Goal: Task Accomplishment & Management: Manage account settings

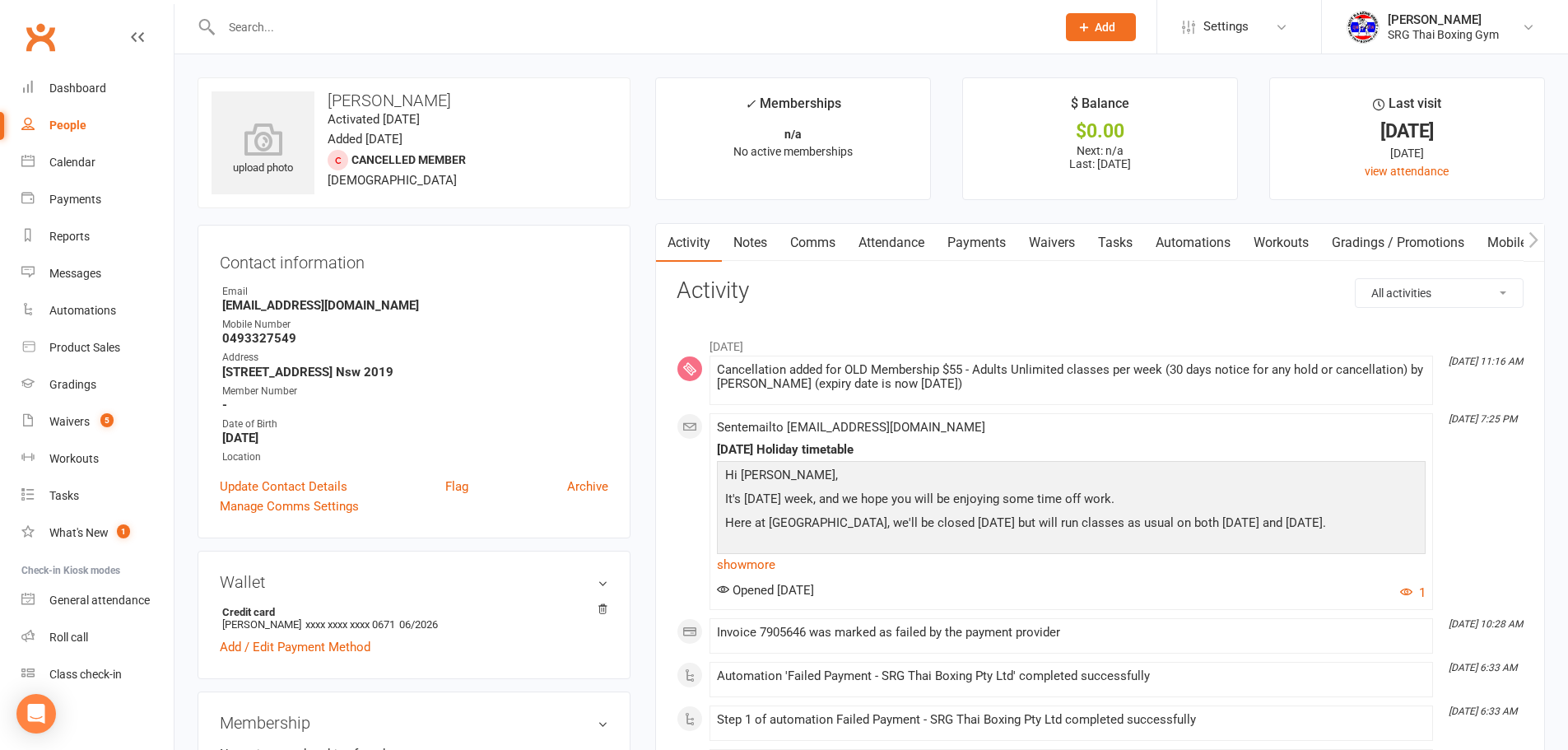
click at [246, 39] on div at bounding box center [621, 27] width 847 height 54
click at [252, 33] on input "text" at bounding box center [631, 27] width 828 height 23
type input ","
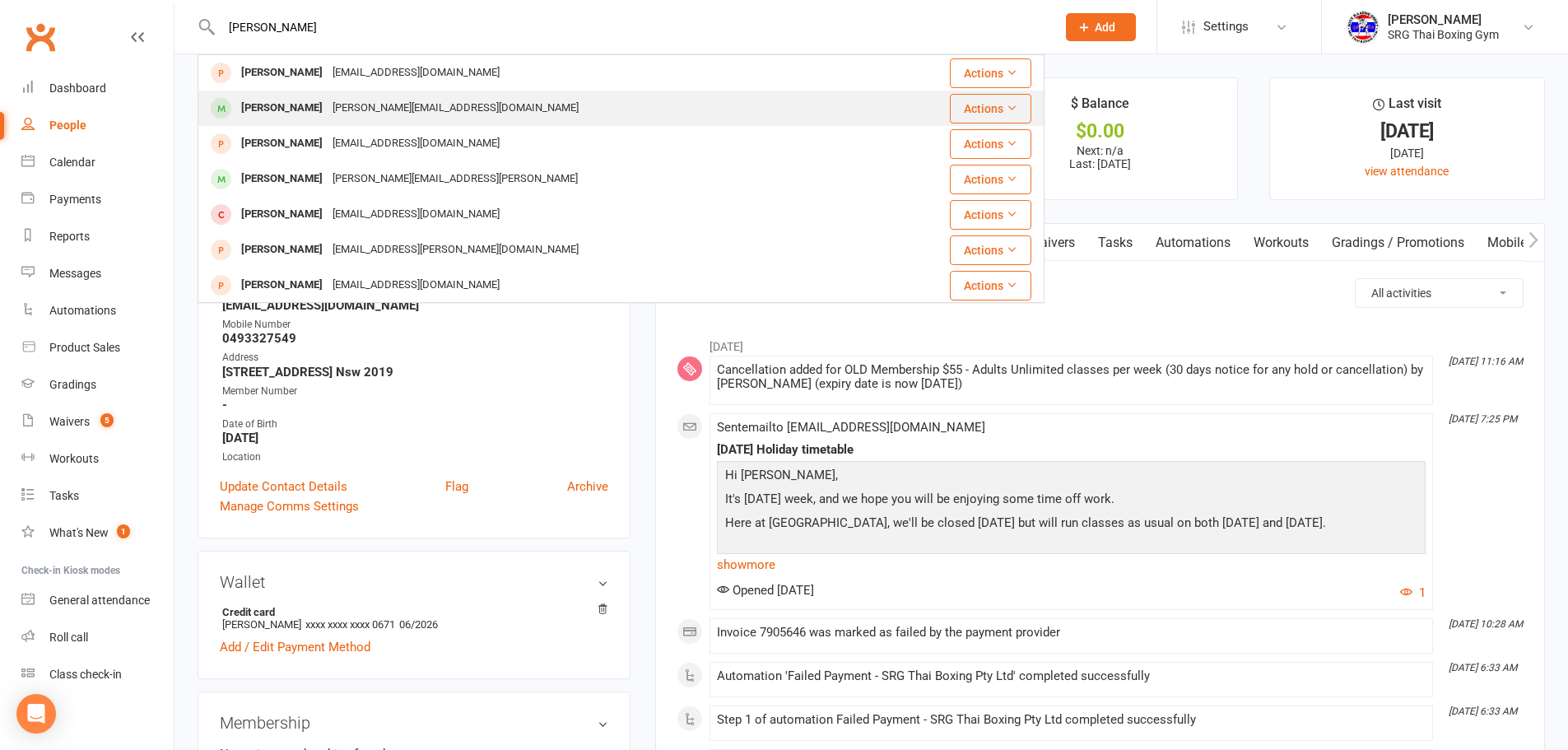
type input "martin"
click at [295, 99] on div "[PERSON_NAME]" at bounding box center [281, 108] width 92 height 24
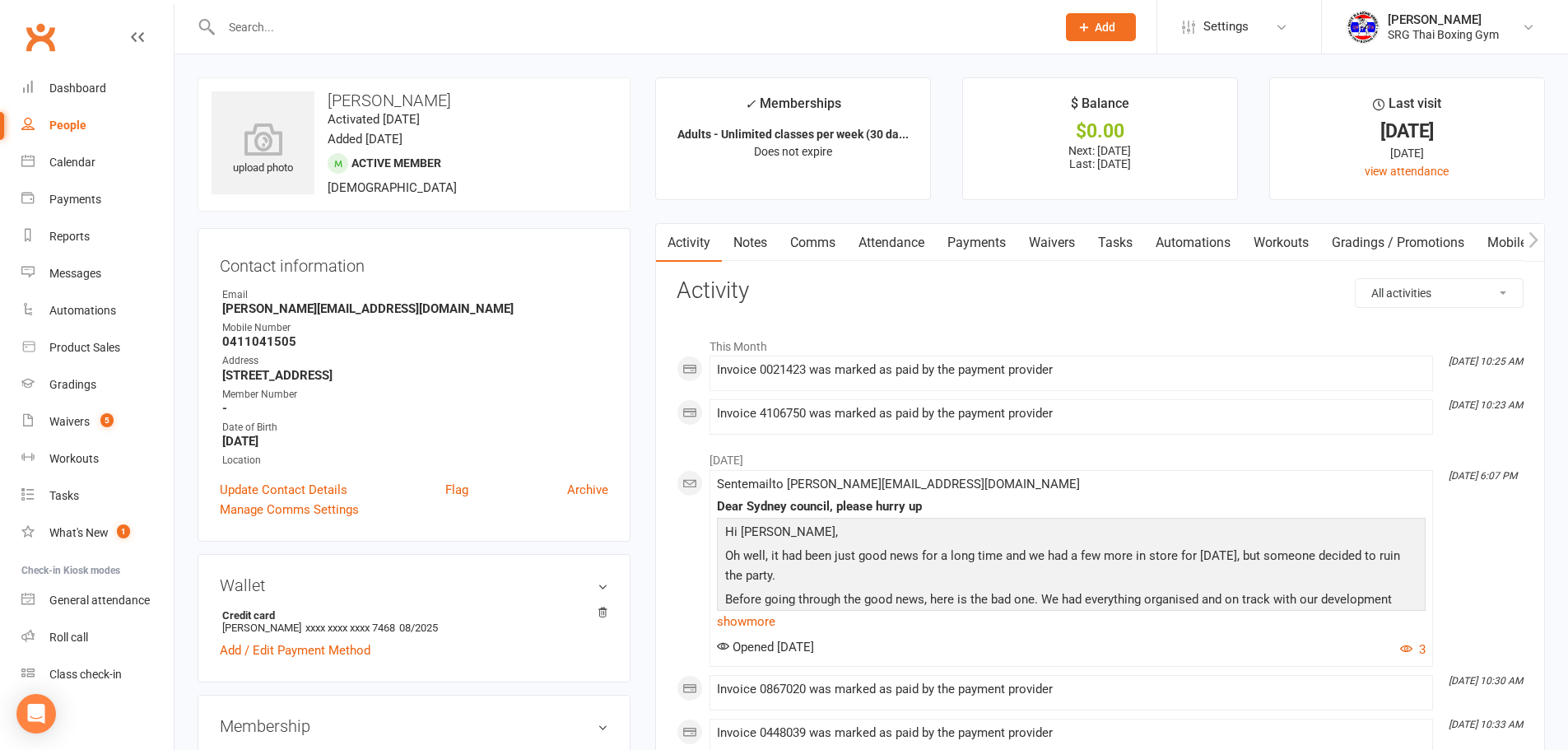
click at [1003, 232] on link "Payments" at bounding box center [976, 242] width 81 height 38
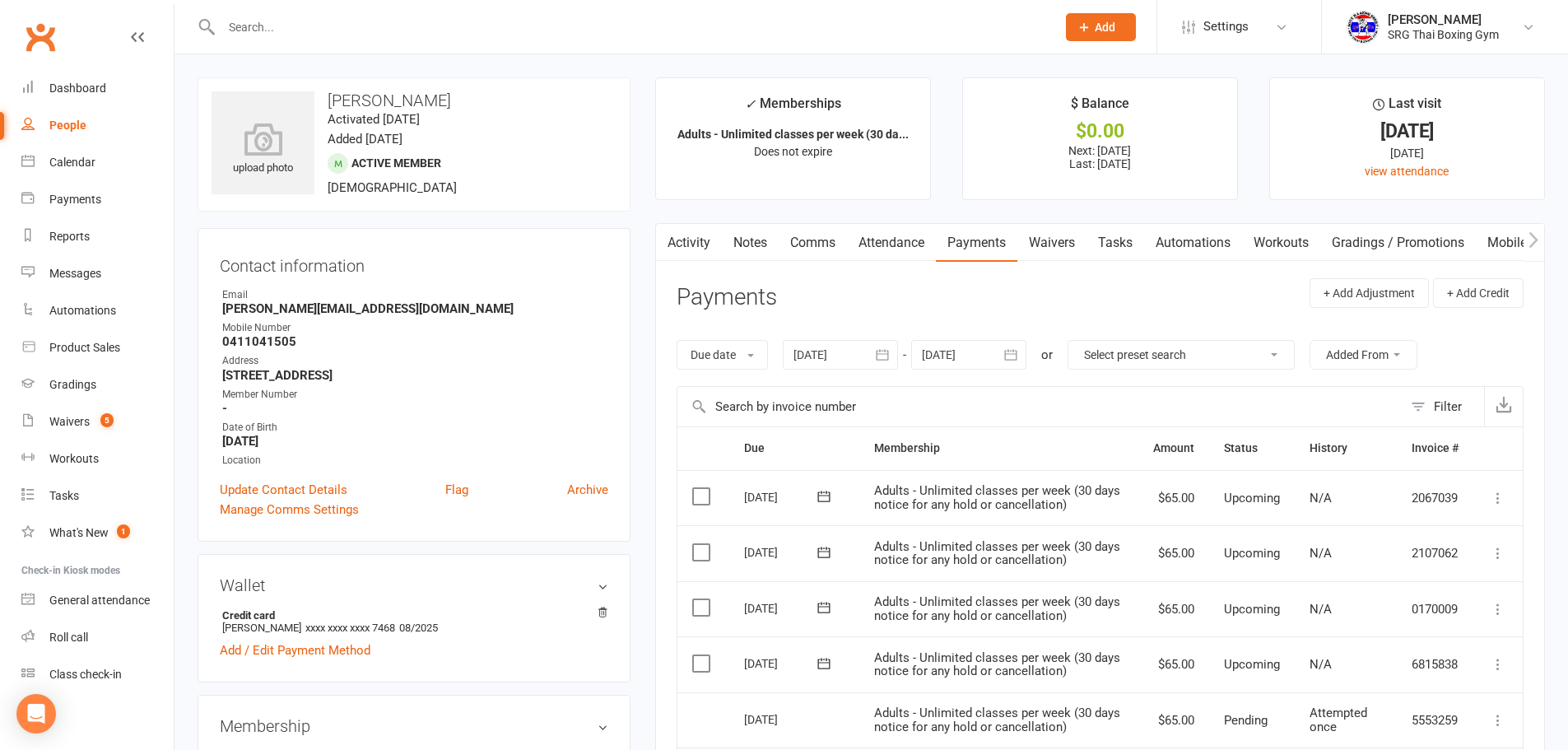
click at [1059, 243] on link "Waivers" at bounding box center [1051, 242] width 69 height 38
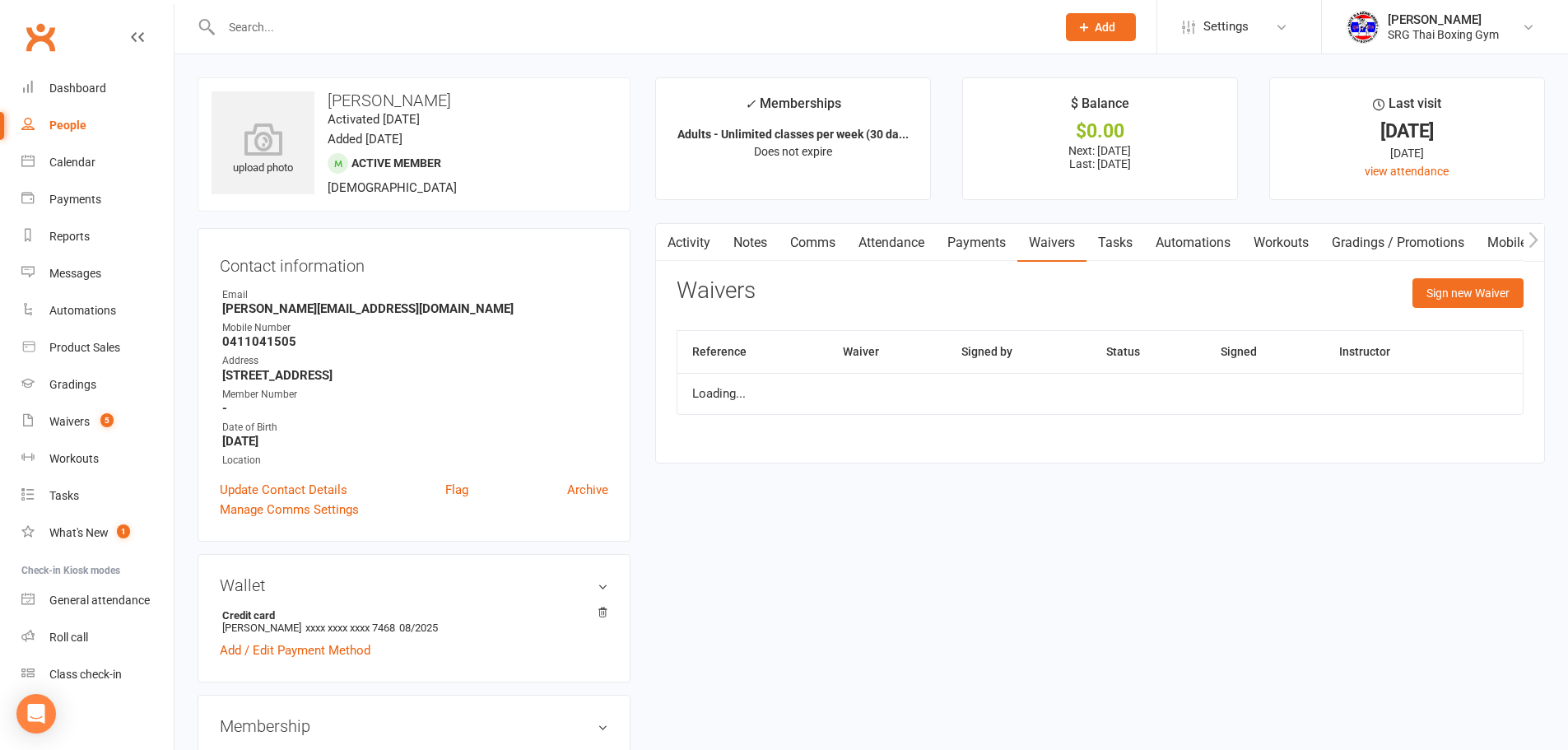
click at [1059, 243] on link "Waivers" at bounding box center [1051, 242] width 69 height 38
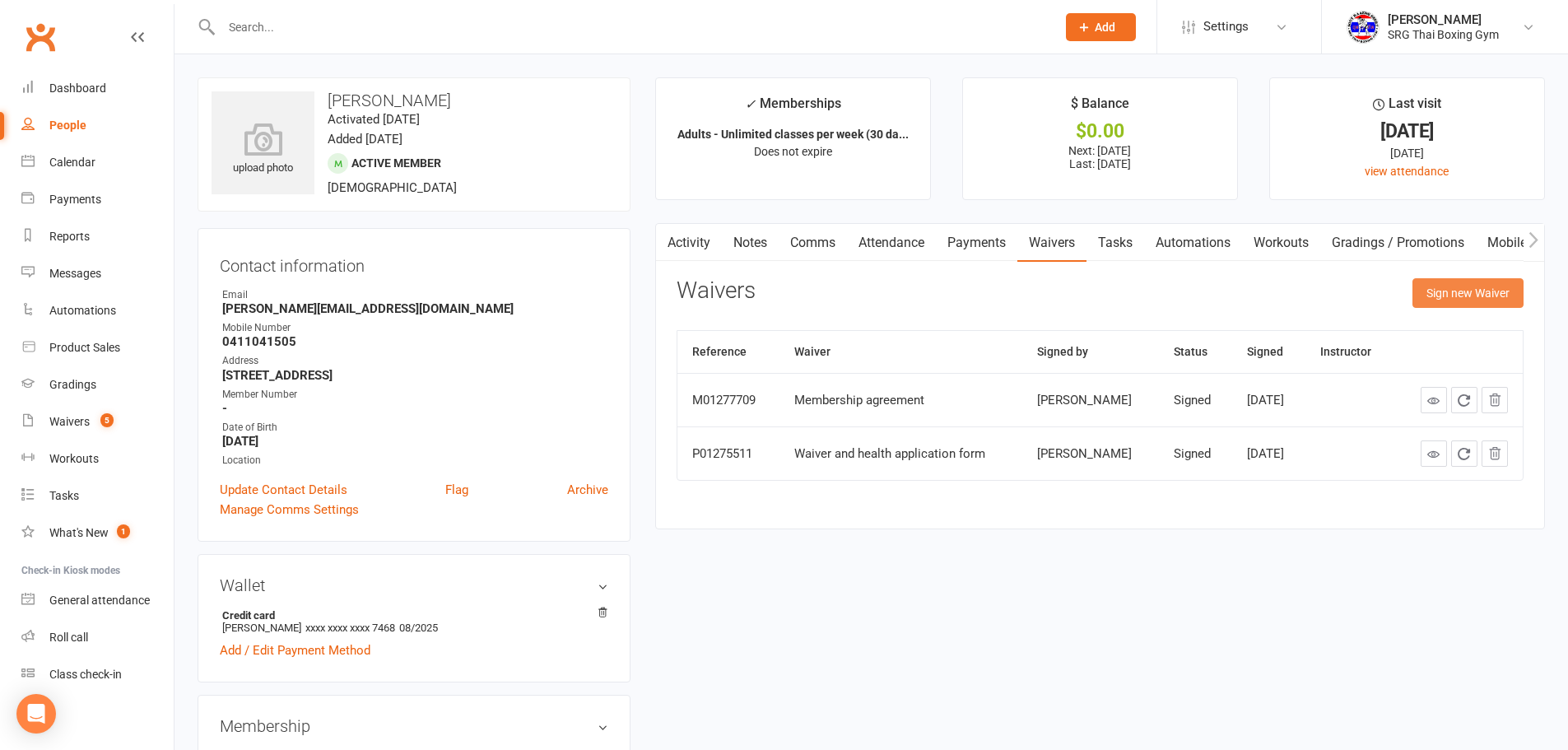
click at [1425, 283] on button "Sign new Waiver" at bounding box center [1468, 293] width 111 height 30
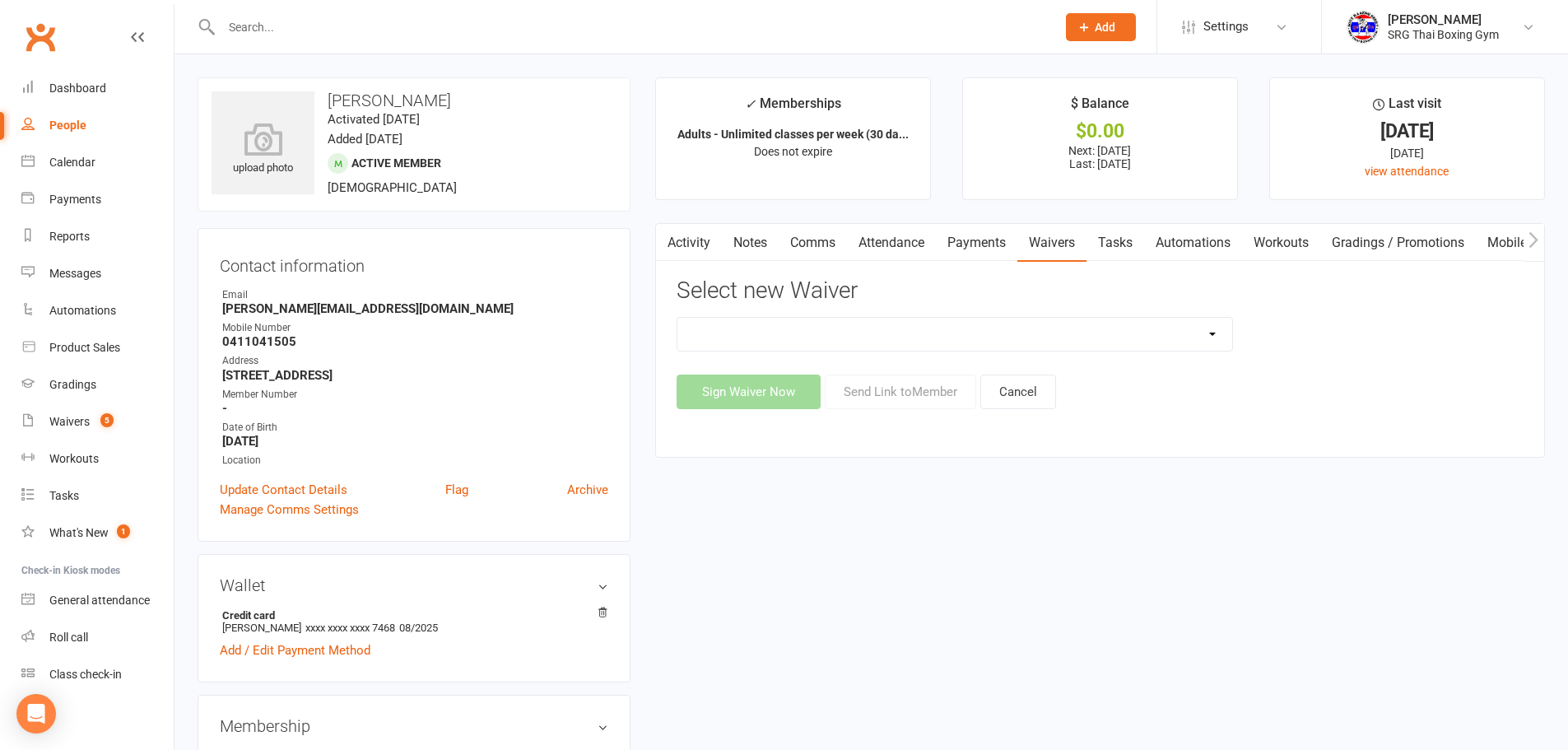
click at [929, 328] on select "Membership agreement Membership cancellation form Membership hold form New paym…" at bounding box center [955, 335] width 555 height 33
select select "12441"
click at [678, 318] on select "Membership agreement Membership cancellation form Membership hold form New paym…" at bounding box center [955, 335] width 555 height 33
click at [925, 394] on button "Send Link to Member" at bounding box center [900, 391] width 152 height 34
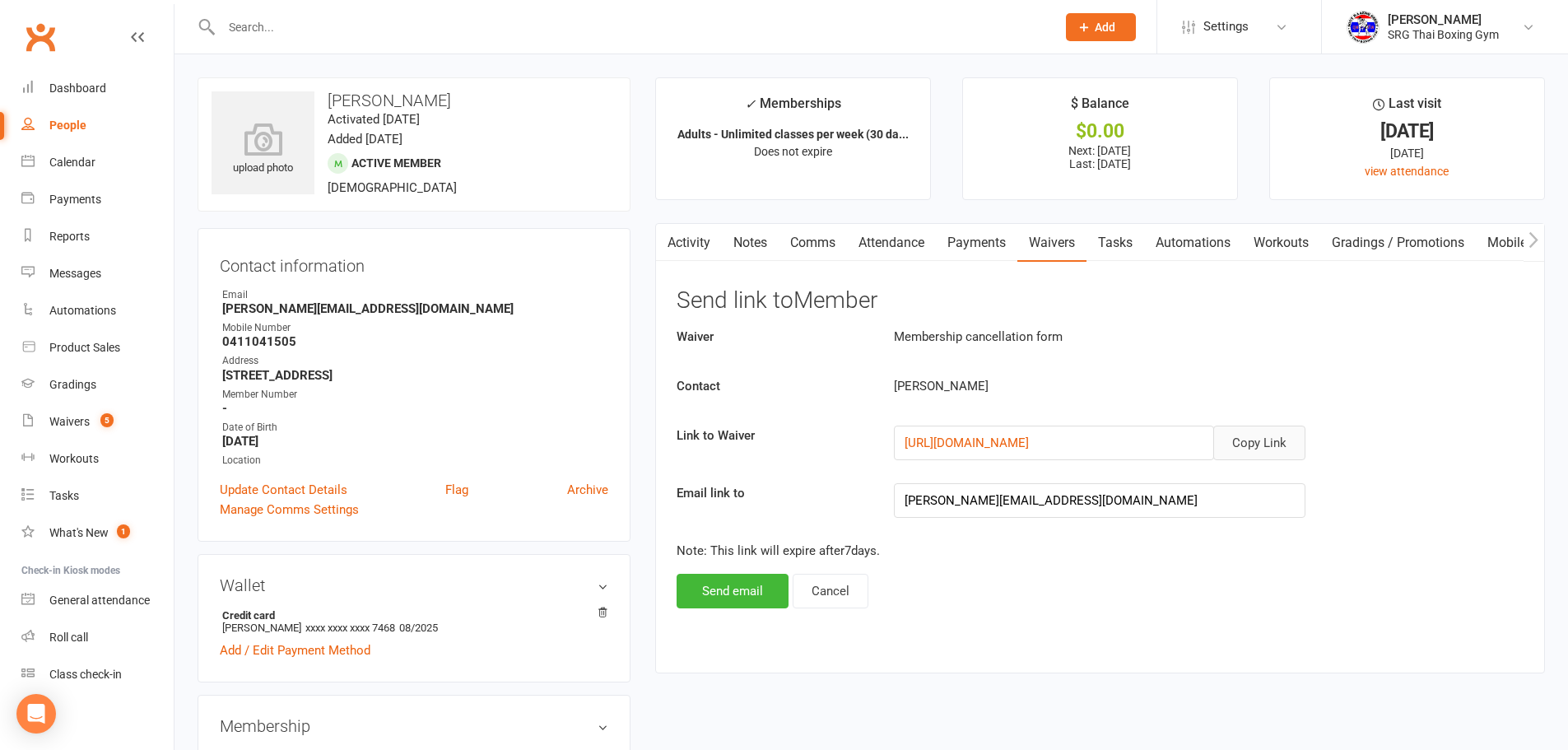
click at [1260, 425] on div "Waiver Membership cancellation form Contact Martin Georges Link to Waiver Copy …" at bounding box center [1100, 467] width 847 height 281
click at [1260, 434] on button "Copy Link" at bounding box center [1259, 442] width 92 height 34
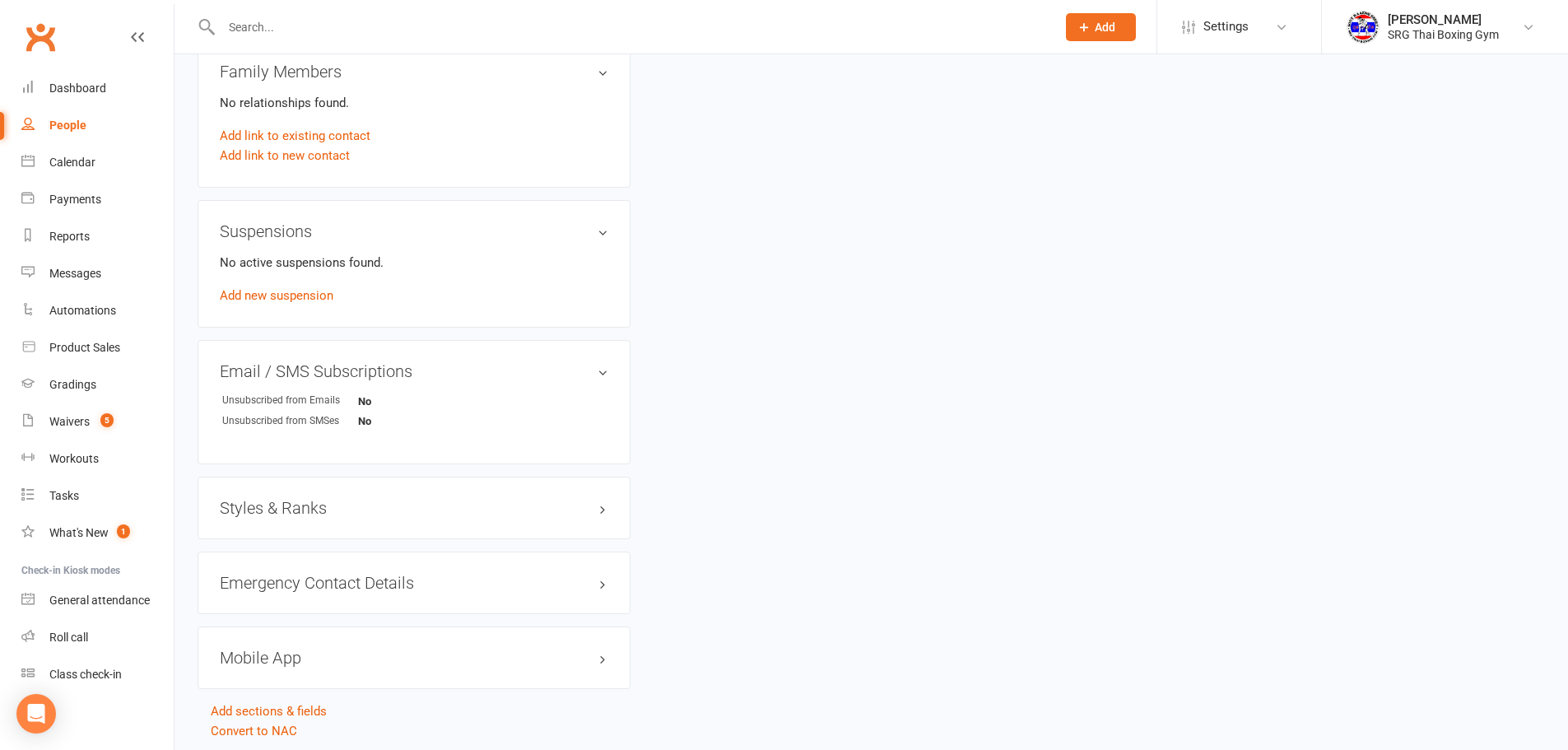
scroll to position [896, 0]
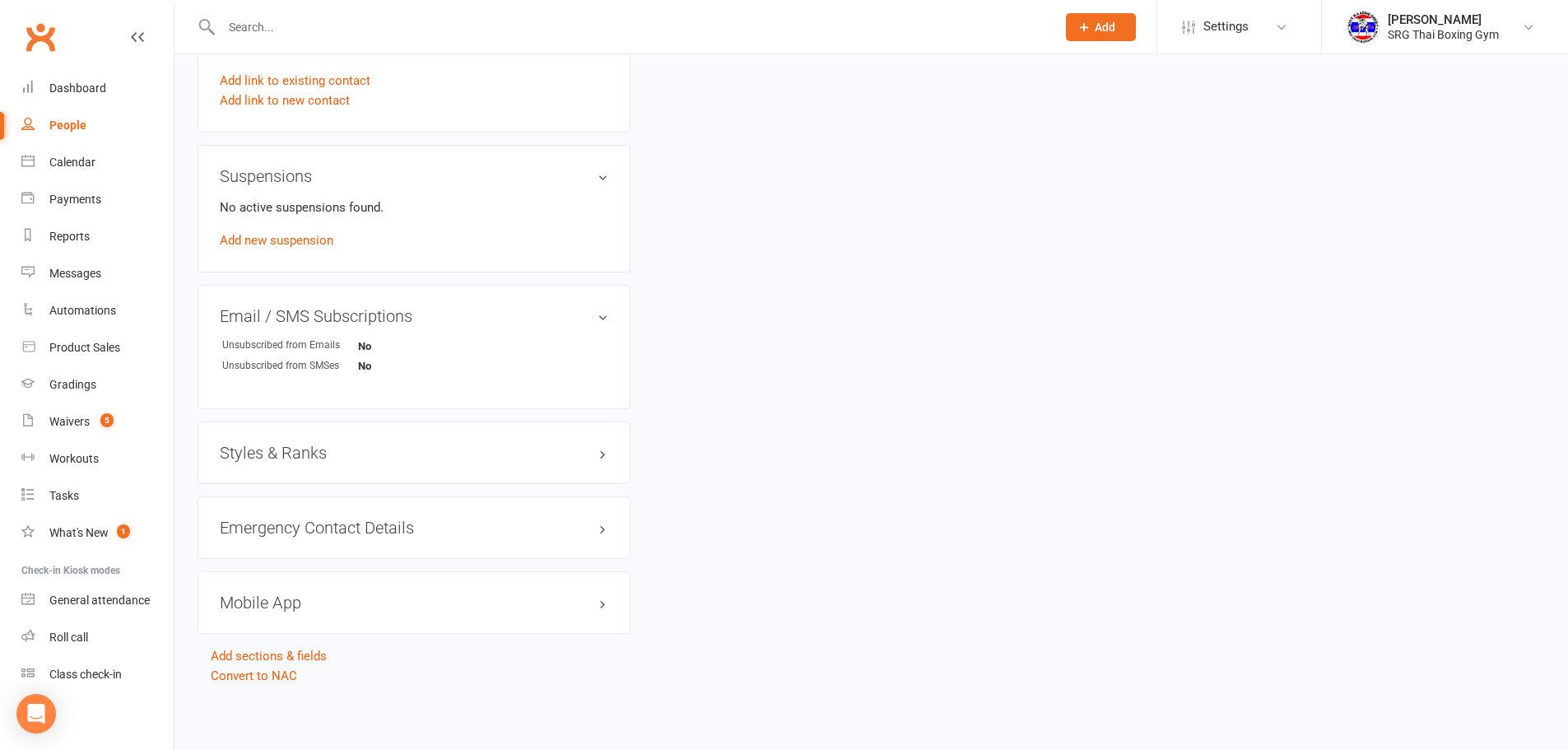
click at [318, 29] on input "text" at bounding box center [631, 27] width 828 height 23
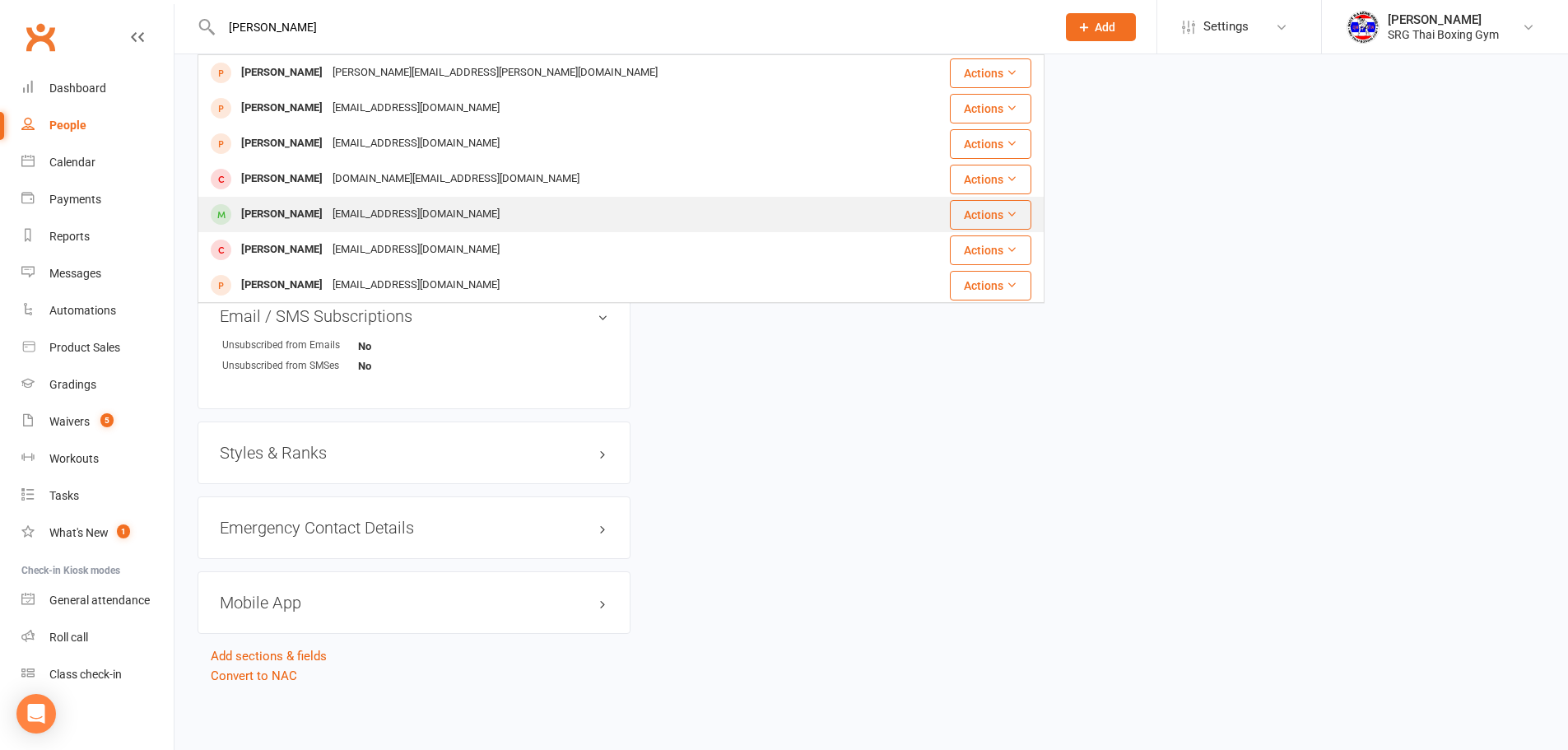
type input "leo lin"
click at [398, 200] on div "Mingxuan Lin mingxuanleolin88@yahoo.com" at bounding box center [549, 215] width 702 height 33
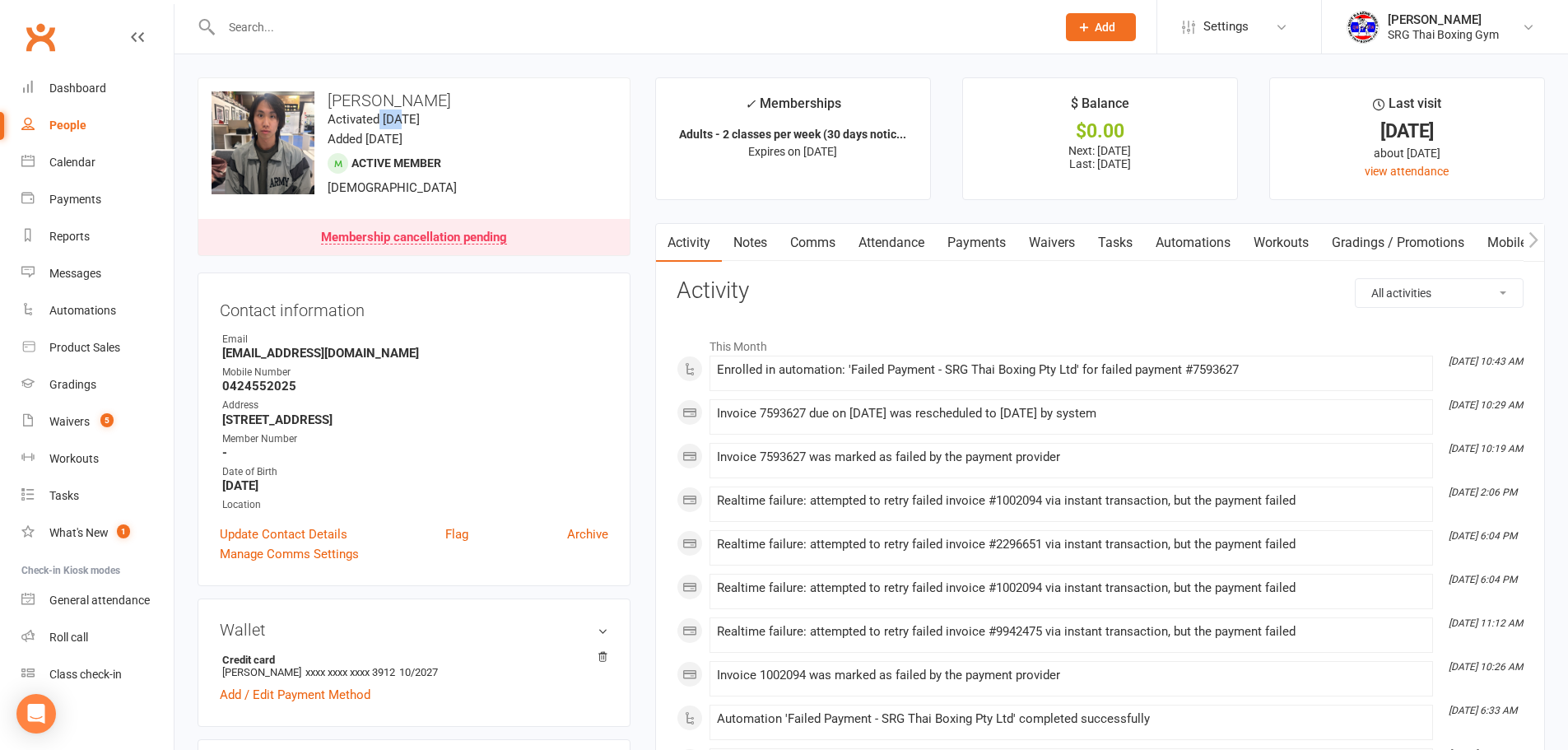
drag, startPoint x: 401, startPoint y: 109, endPoint x: 377, endPoint y: 109, distance: 24.0
click at [377, 109] on div "upload photo change photo Mingxuan Lin Activated 8 July, 2024 Added 17 June, 20…" at bounding box center [414, 166] width 433 height 178
click at [1072, 235] on link "Waivers" at bounding box center [1051, 242] width 69 height 38
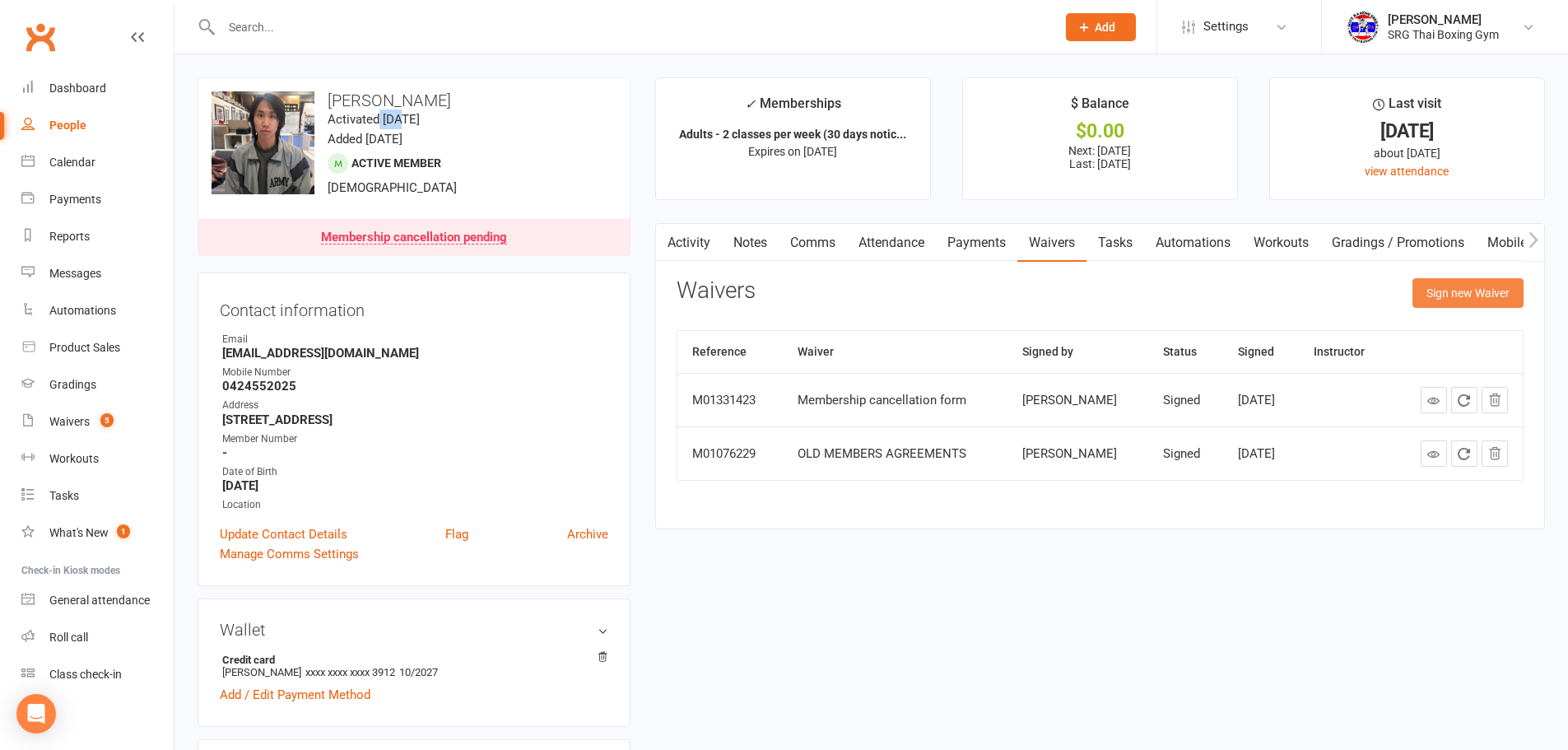
click at [1464, 287] on button "Sign new Waiver" at bounding box center [1468, 293] width 111 height 30
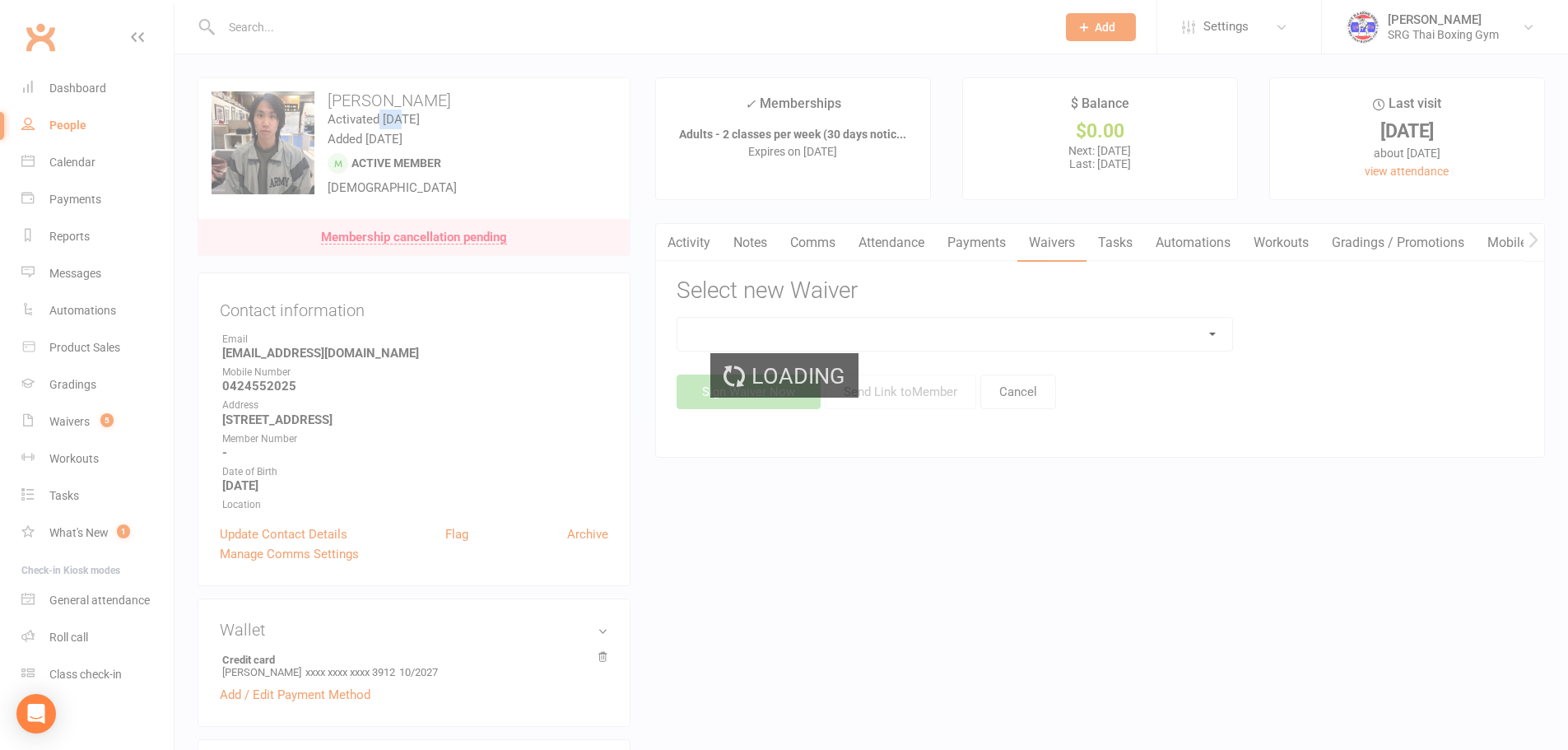
click at [995, 342] on select at bounding box center [955, 335] width 555 height 33
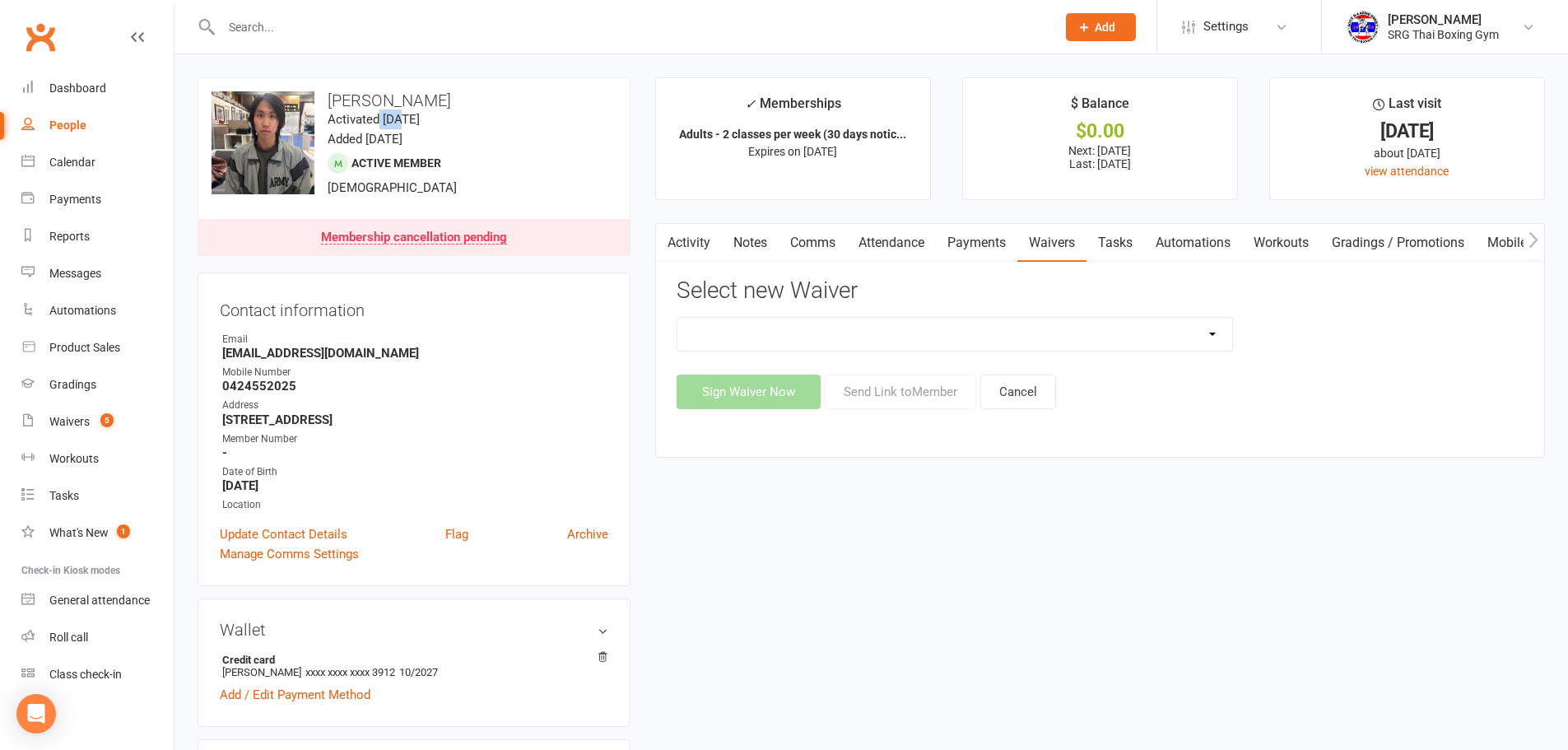
select select "12787"
click at [678, 318] on select "Membership agreement Membership cancellation form Membership hold form New paym…" at bounding box center [955, 335] width 555 height 33
click at [851, 368] on div "Membership agreement Membership cancellation form Membership hold form New paym…" at bounding box center [1100, 363] width 847 height 92
click at [873, 387] on button "Send Link to Member" at bounding box center [900, 391] width 152 height 34
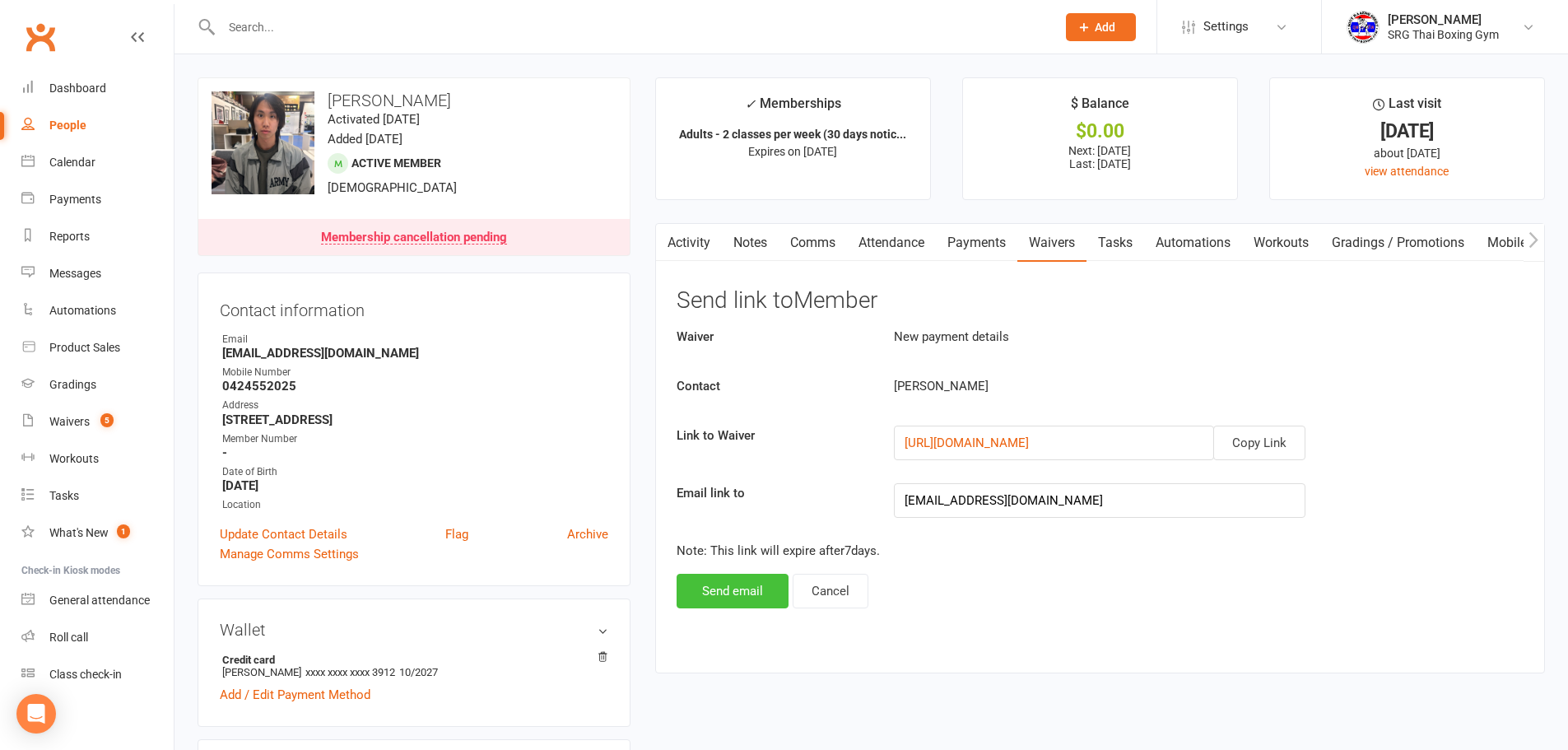
click at [731, 589] on button "Send email" at bounding box center [732, 590] width 112 height 34
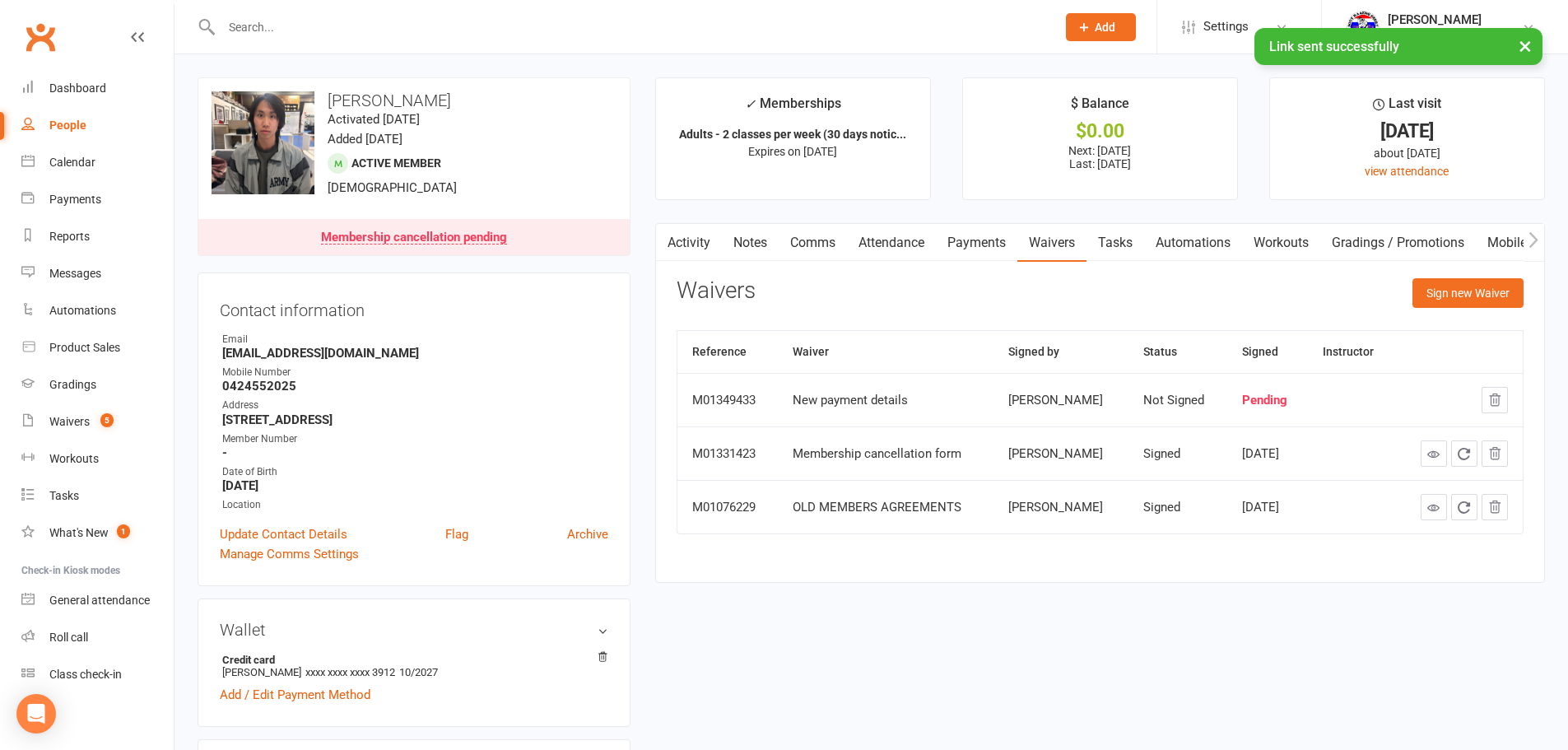
click at [828, 247] on link "Comms" at bounding box center [813, 242] width 68 height 38
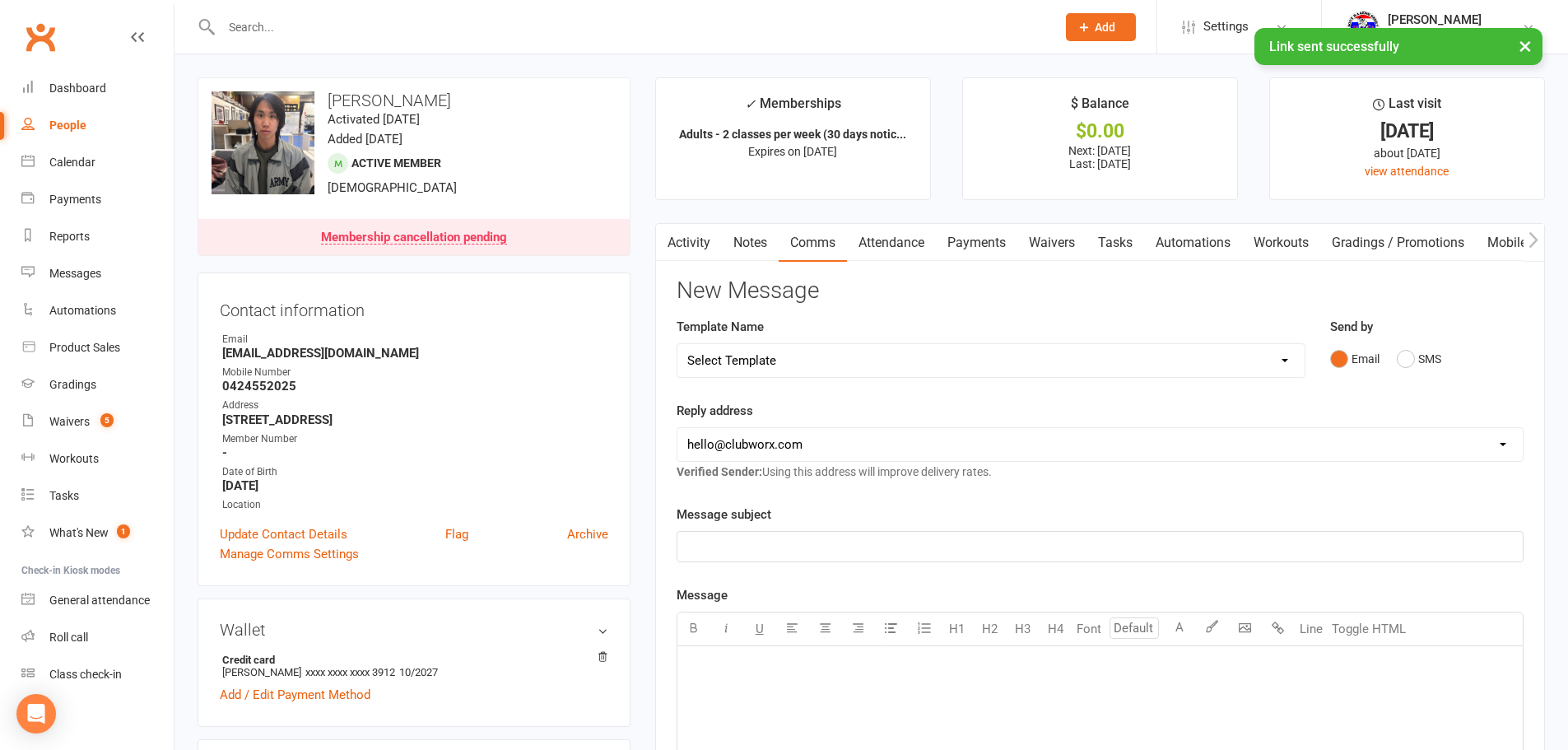
click at [763, 245] on link "Notes" at bounding box center [750, 242] width 56 height 38
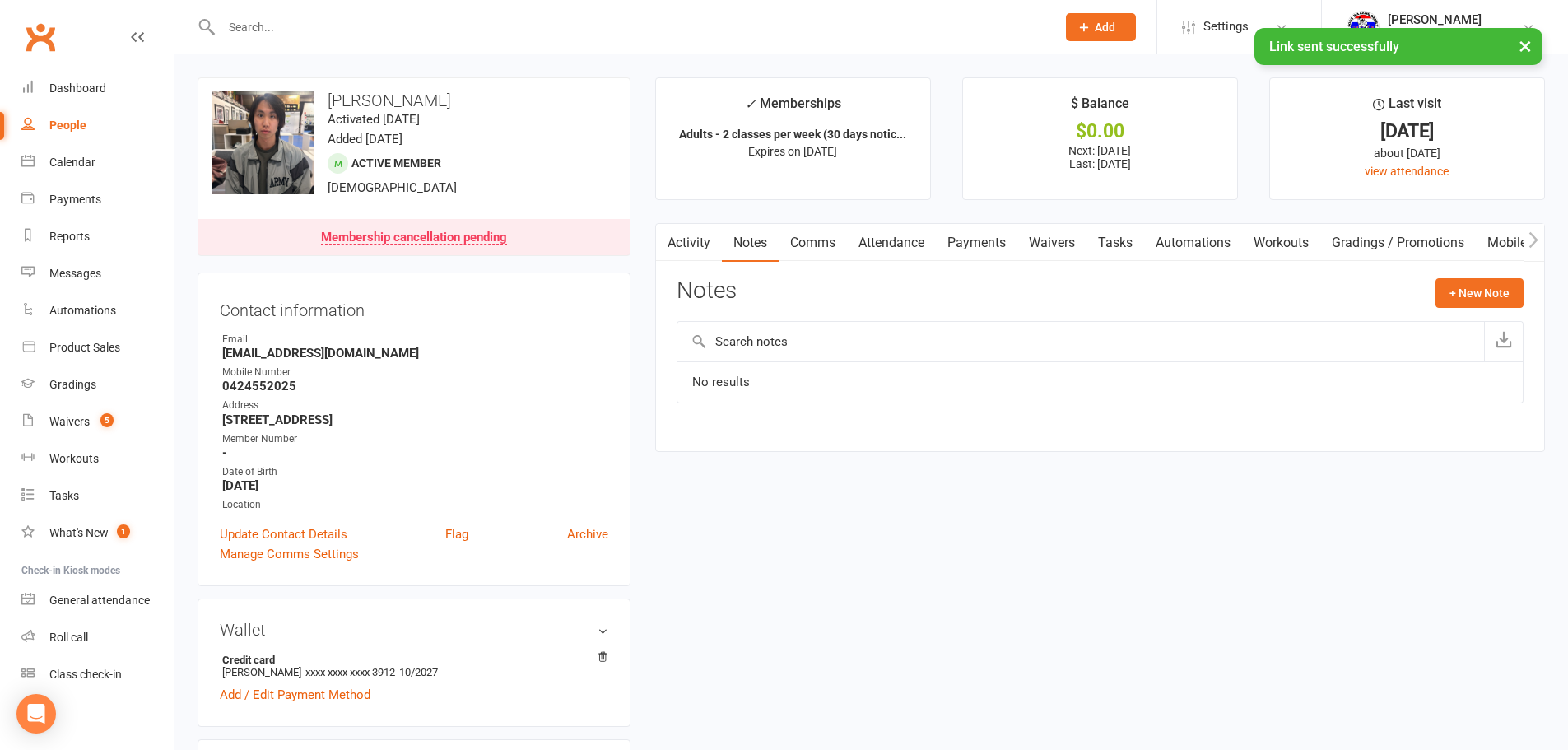
click at [862, 246] on link "Attendance" at bounding box center [891, 242] width 89 height 38
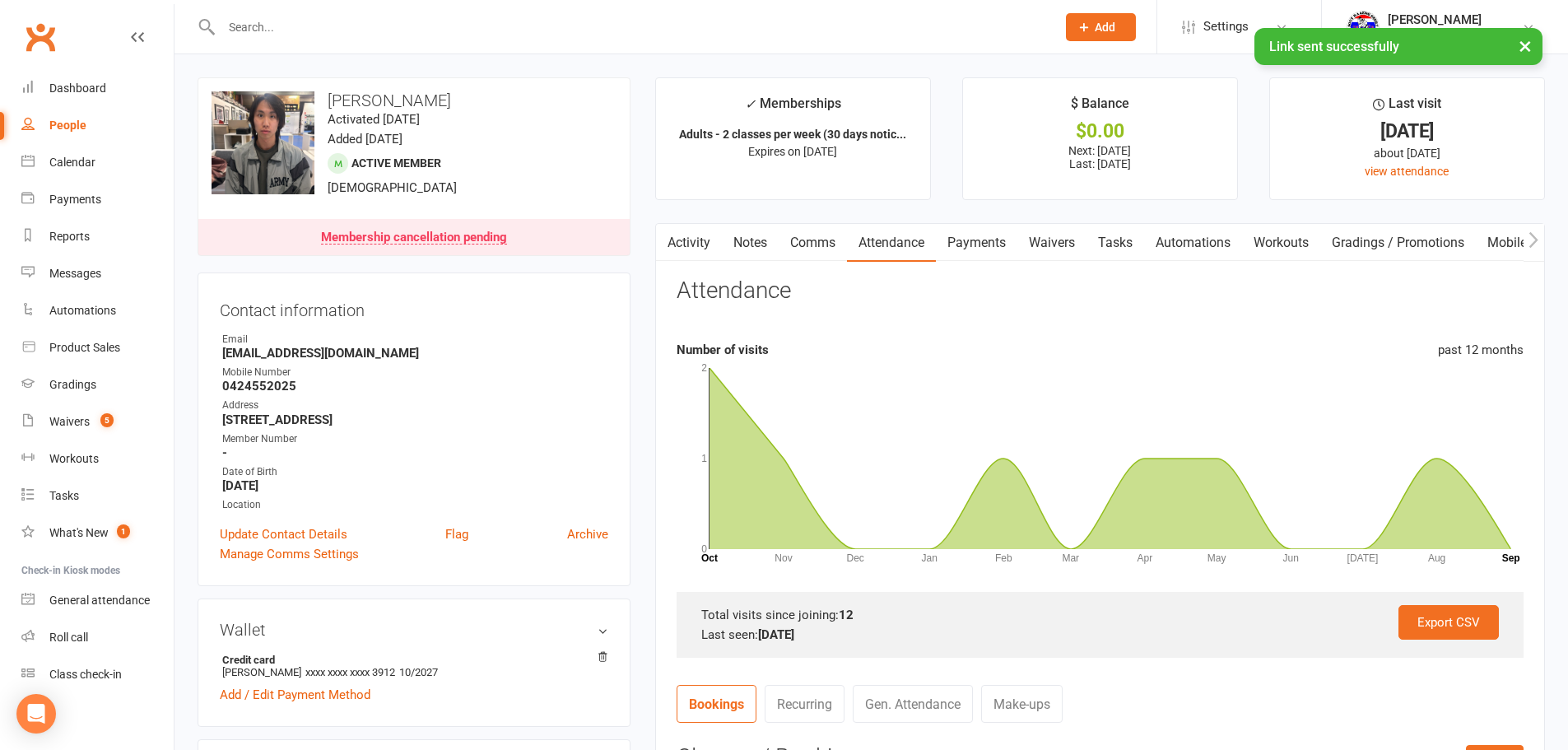
click at [957, 249] on link "Payments" at bounding box center [976, 242] width 81 height 38
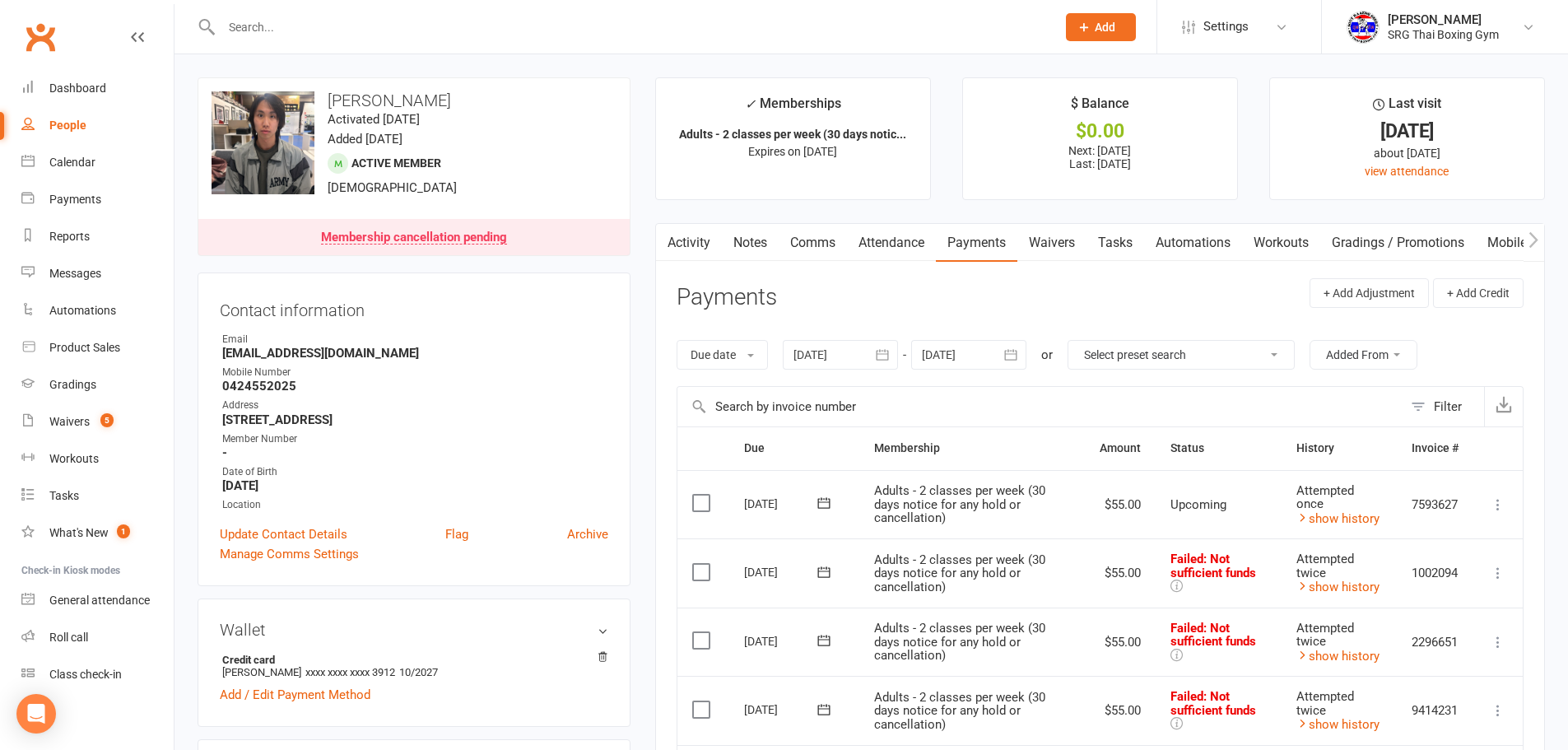
click at [260, 489] on strong "February 2, 2004" at bounding box center [415, 486] width 386 height 15
click at [96, 411] on link "Waivers 5" at bounding box center [97, 422] width 153 height 37
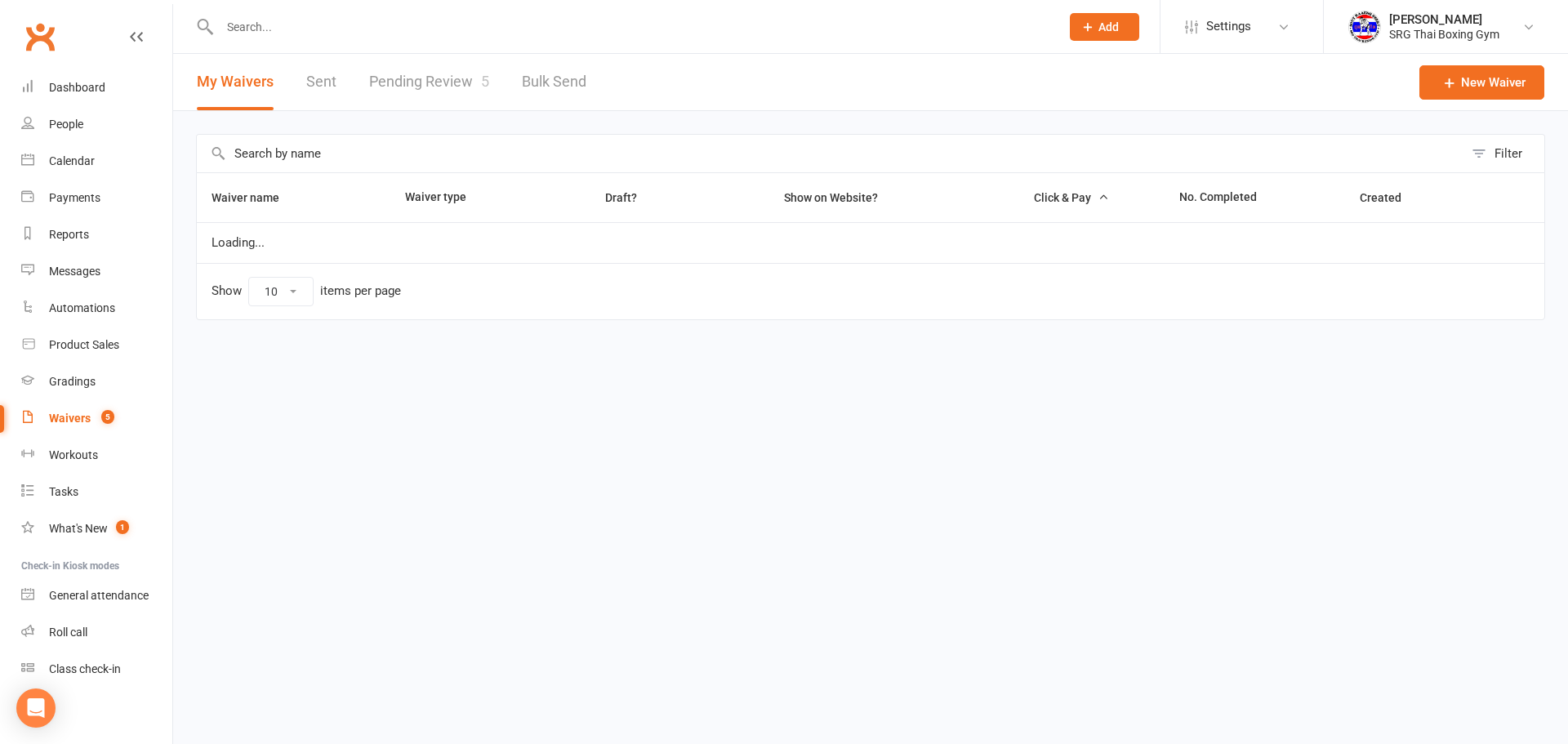
click at [447, 78] on link "Pending Review 5" at bounding box center [428, 82] width 120 height 56
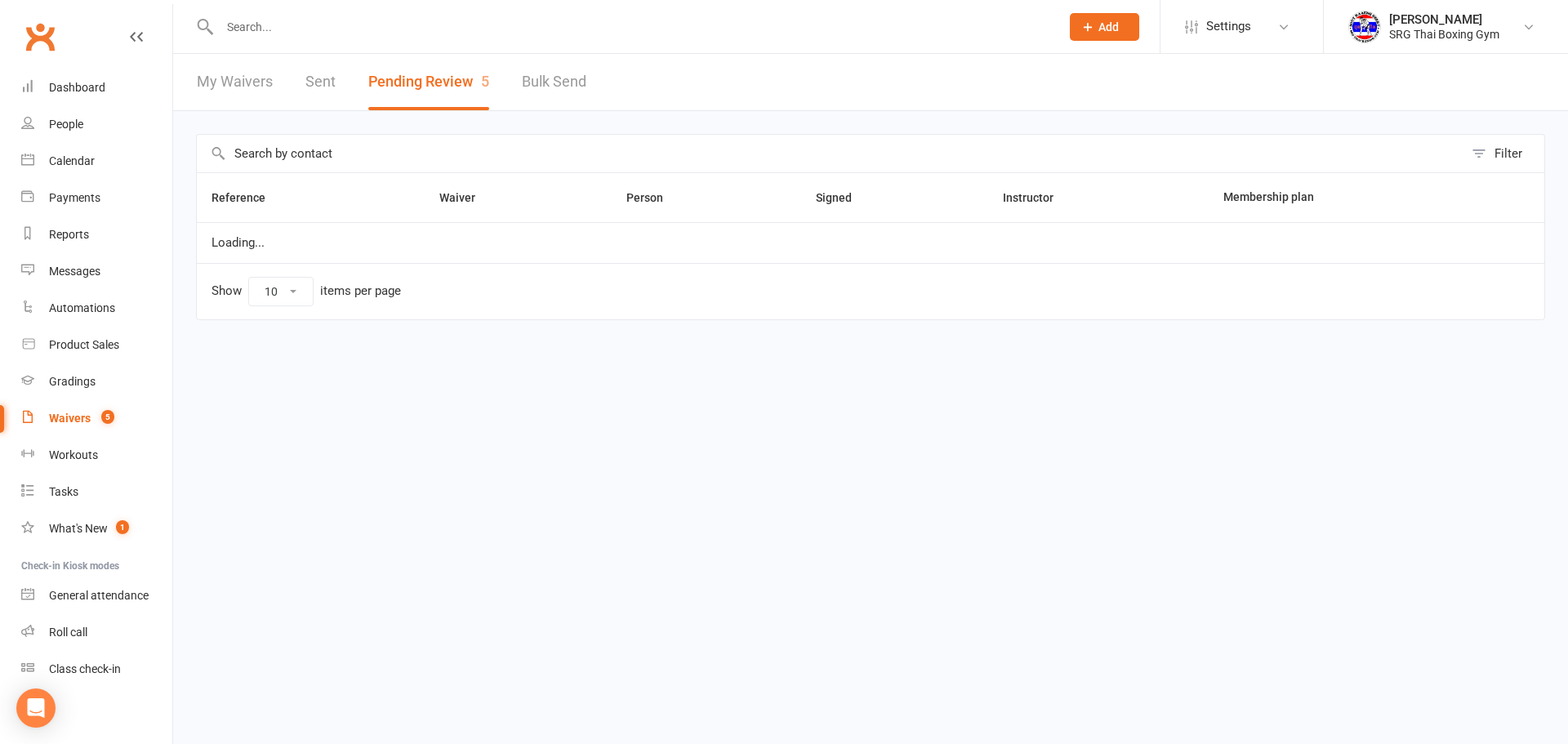
select select "100"
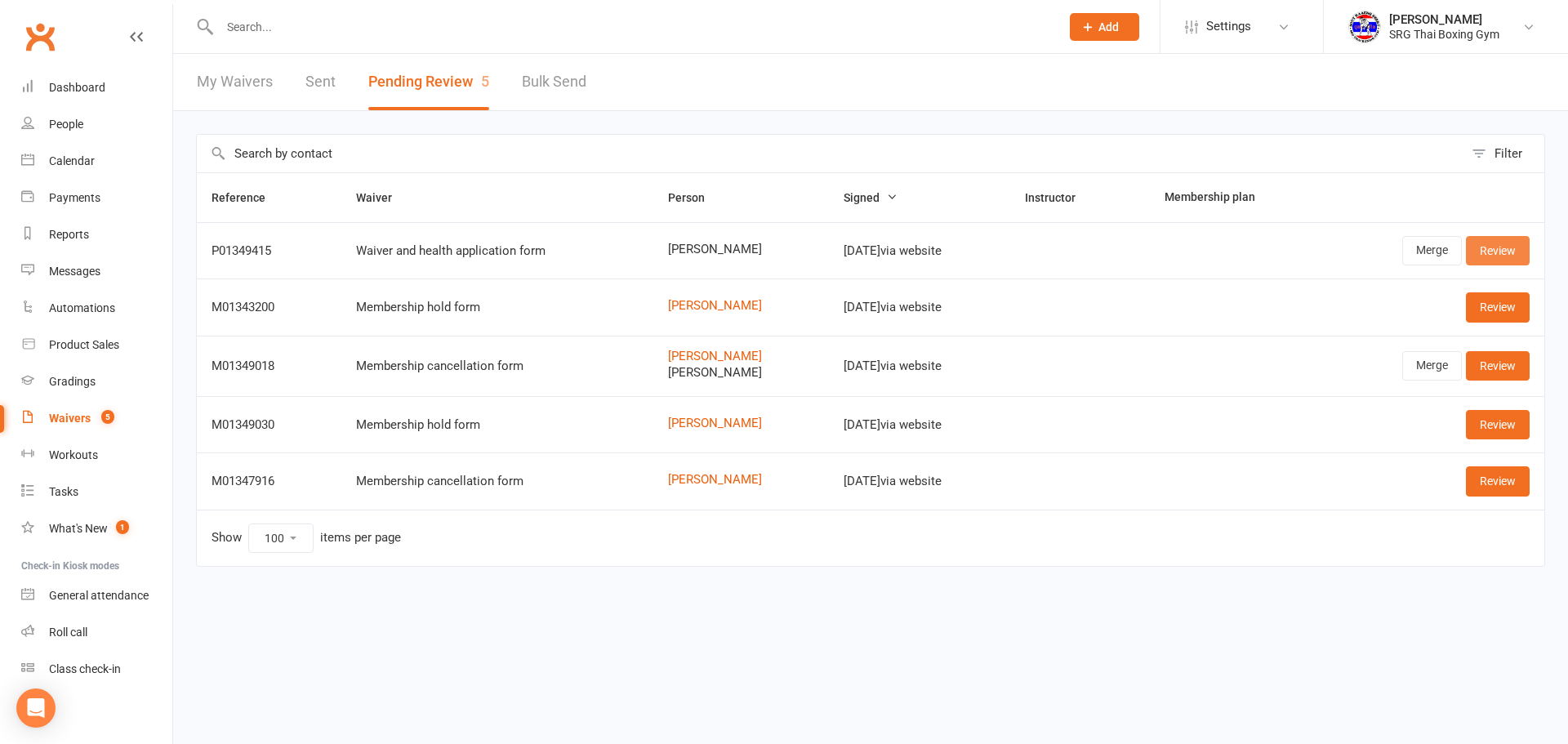
click at [1509, 249] on link "Review" at bounding box center [1497, 250] width 63 height 29
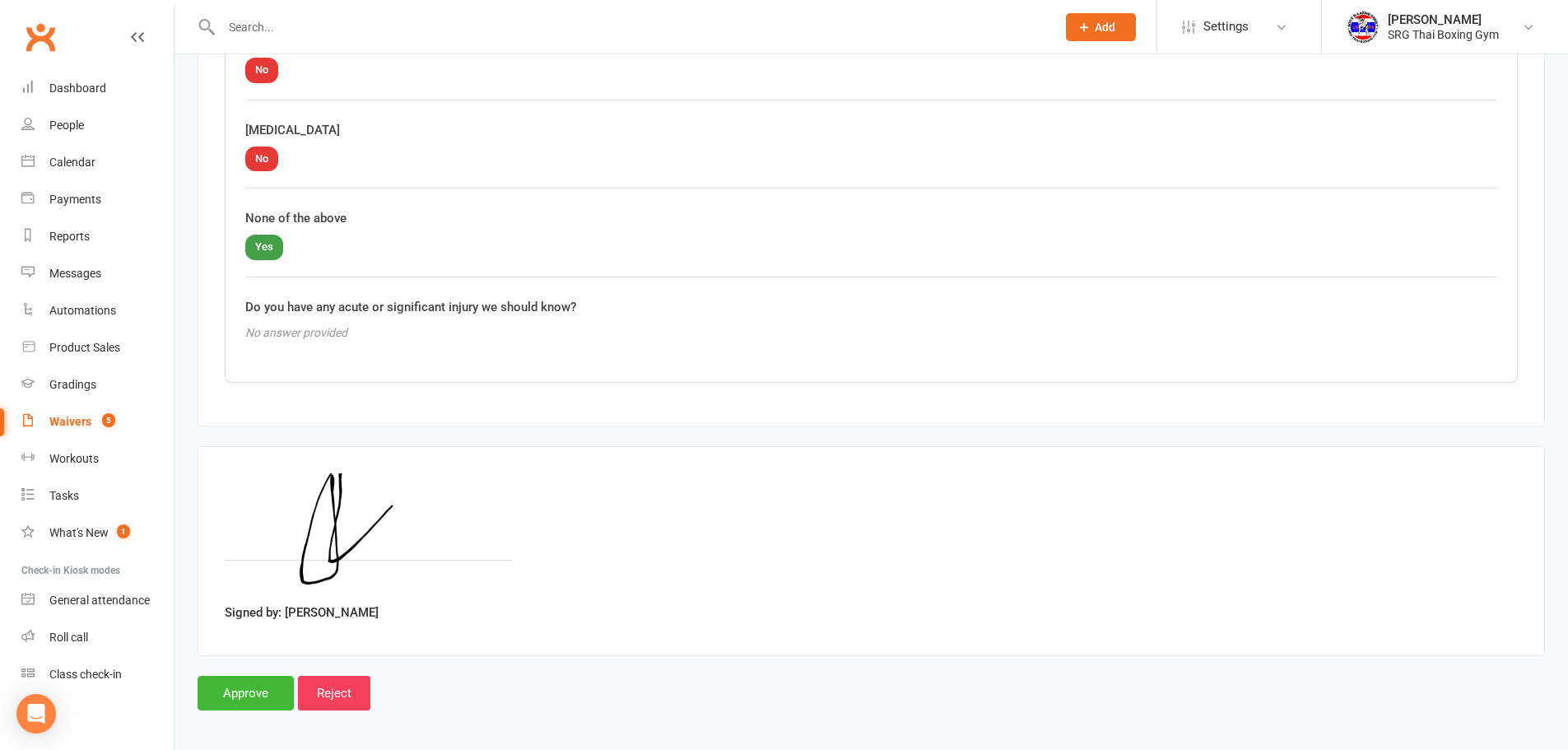
scroll to position [1969, 0]
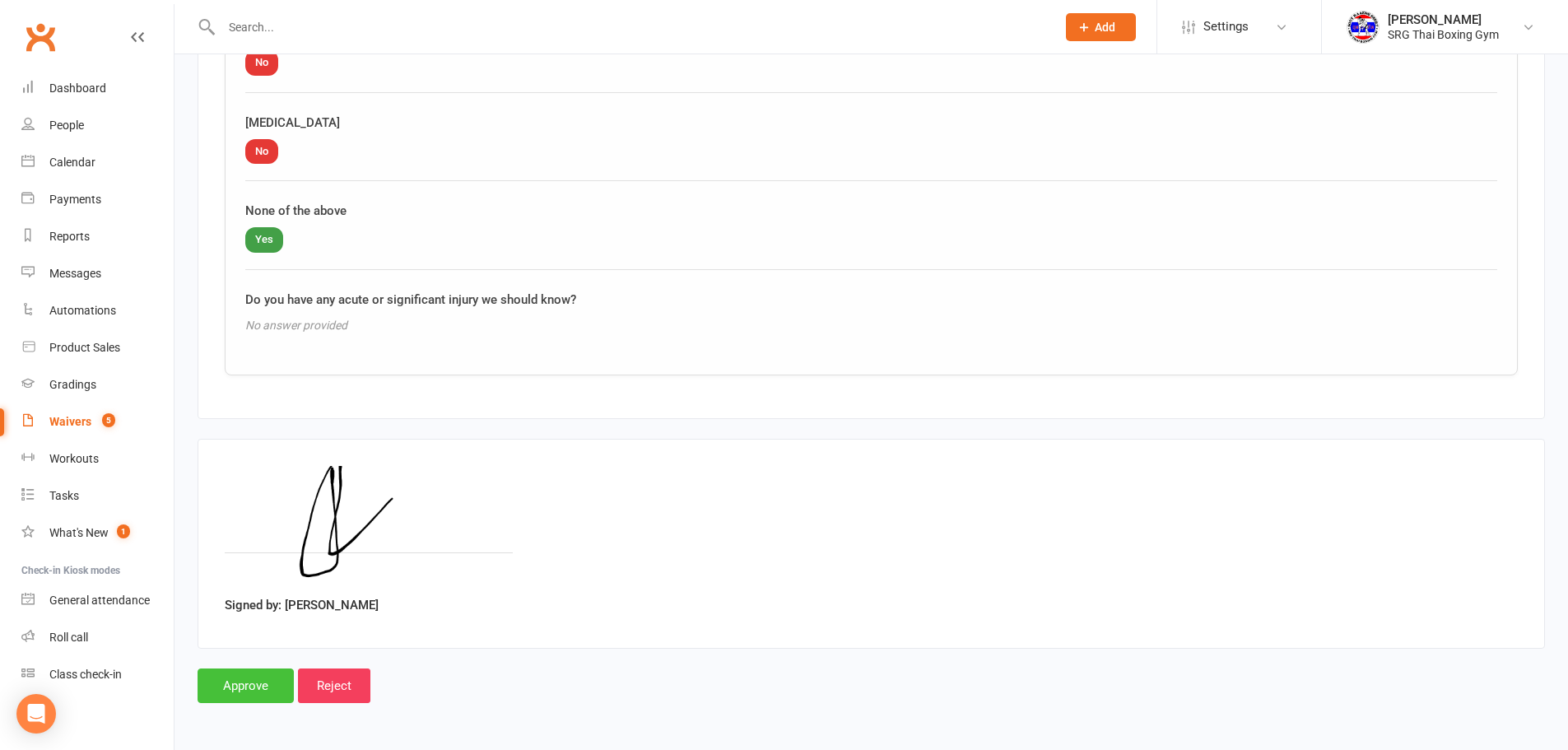
click at [271, 683] on input "Approve" at bounding box center [246, 685] width 96 height 34
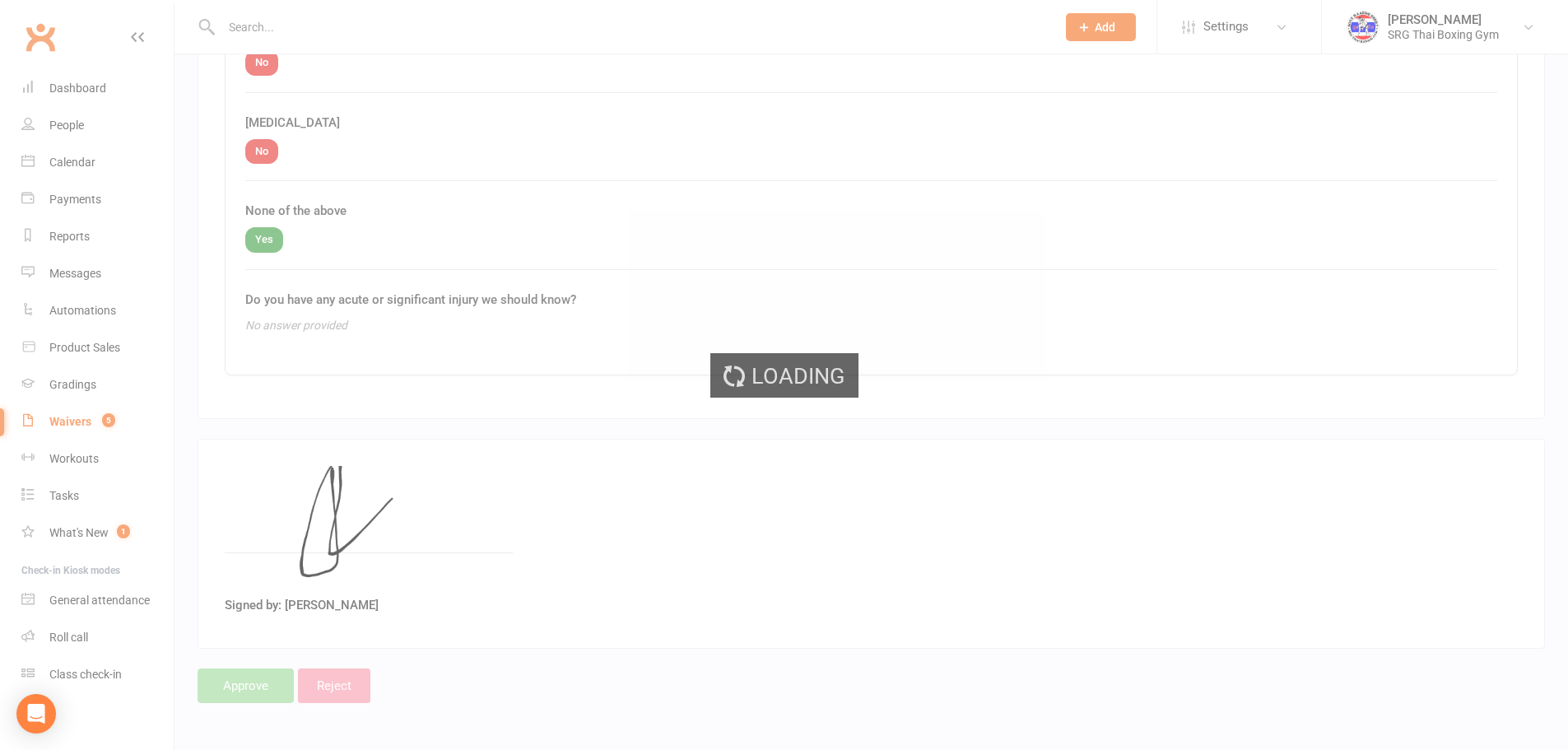
select select "100"
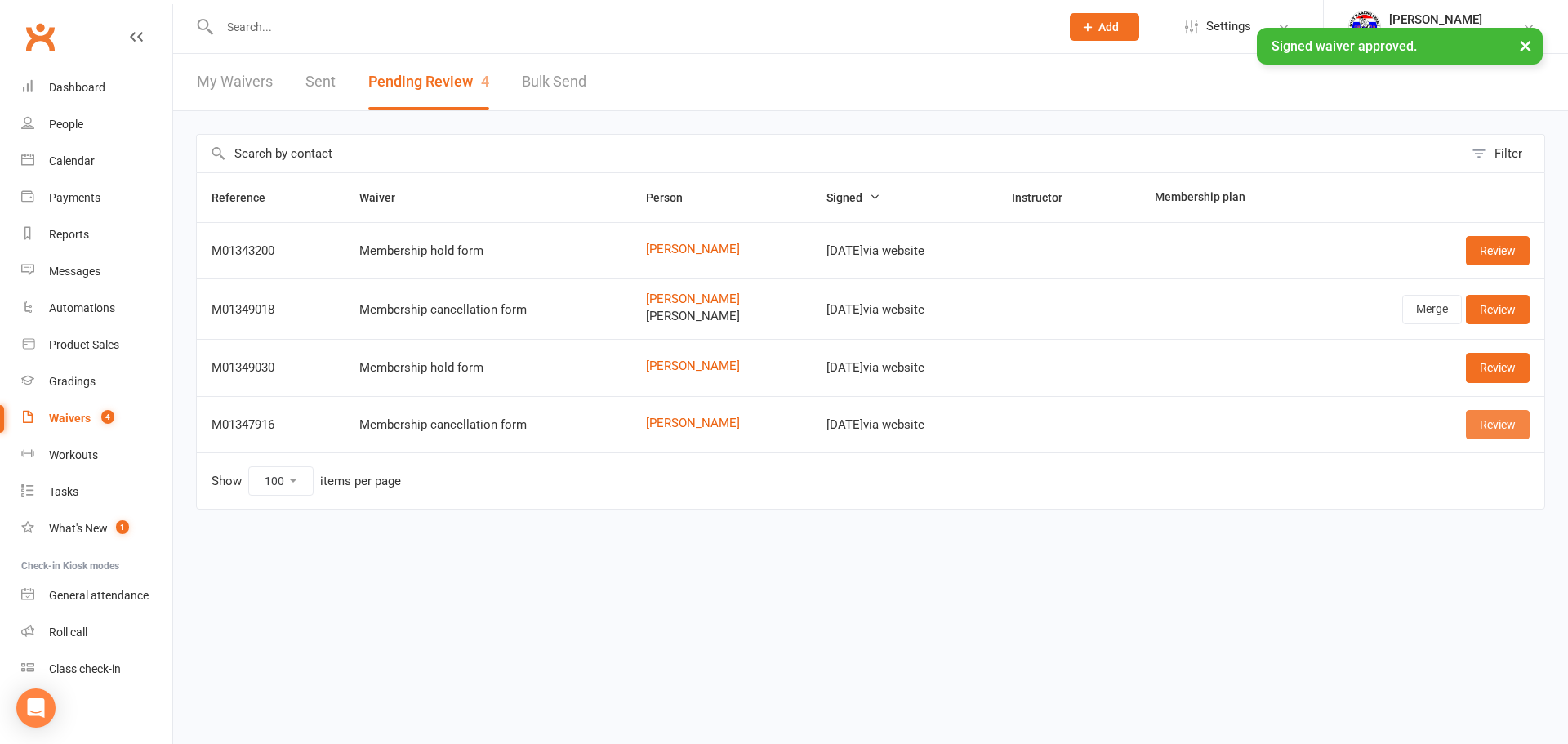
click at [1500, 417] on link "Review" at bounding box center [1497, 425] width 63 height 29
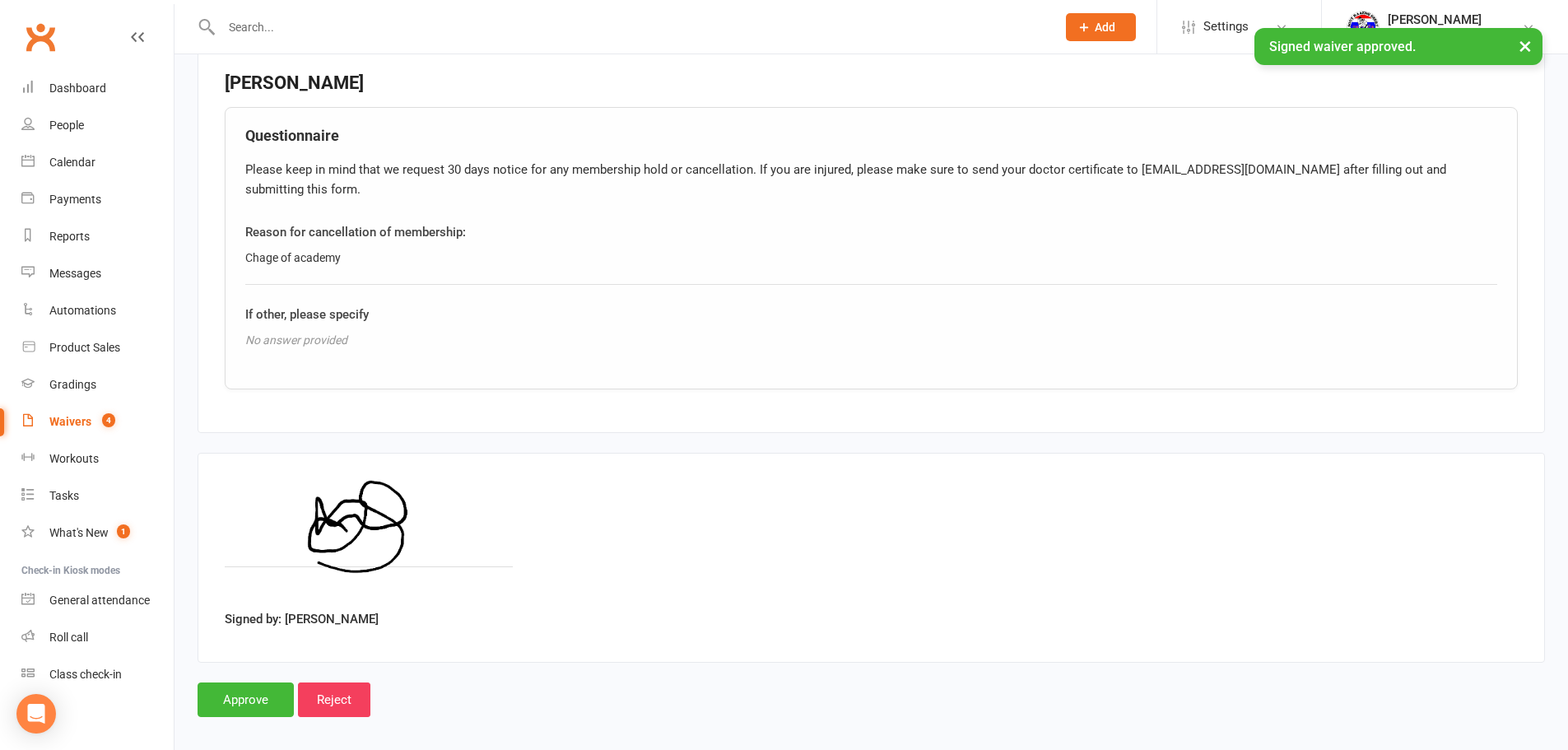
scroll to position [613, 0]
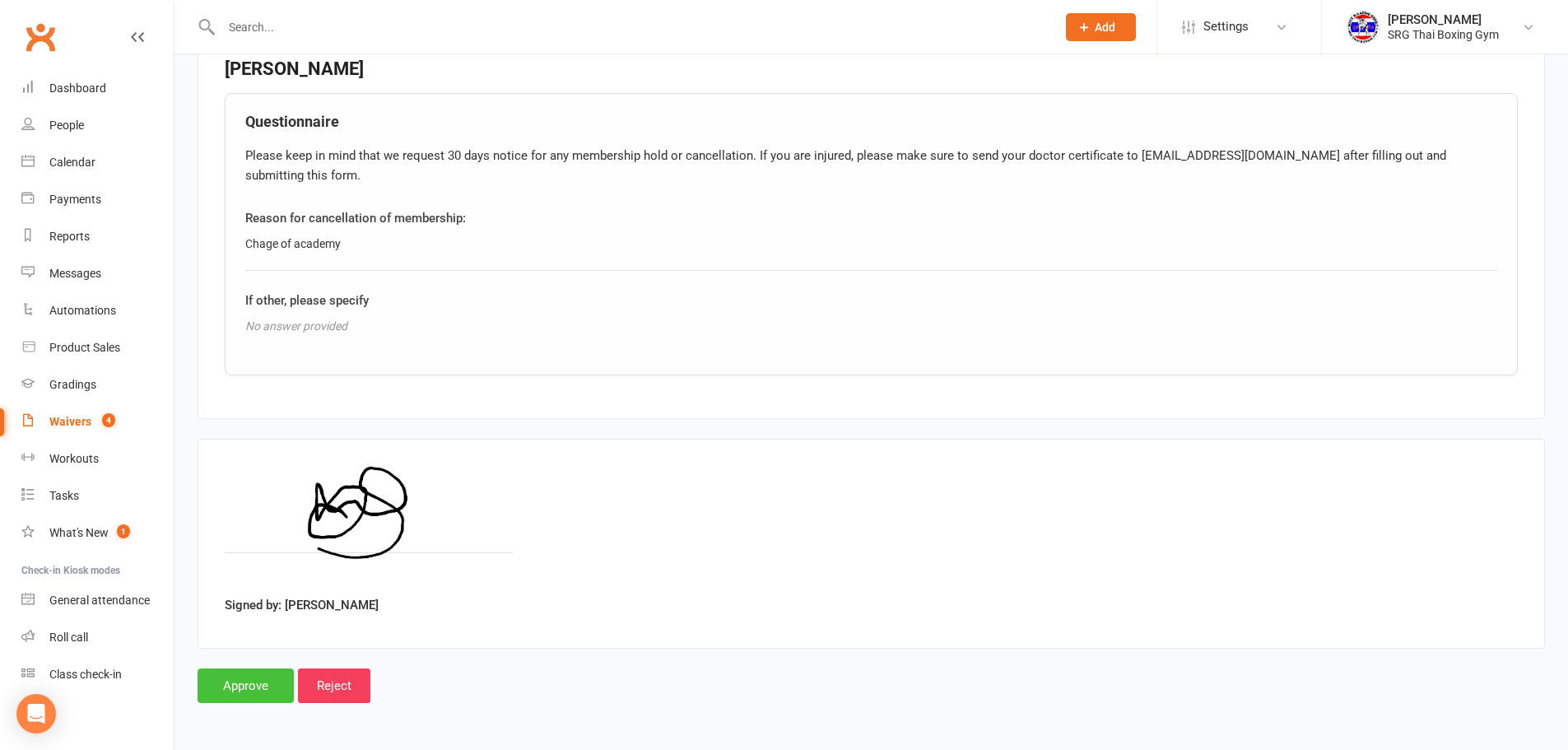
click at [251, 688] on input "Approve" at bounding box center [246, 685] width 96 height 34
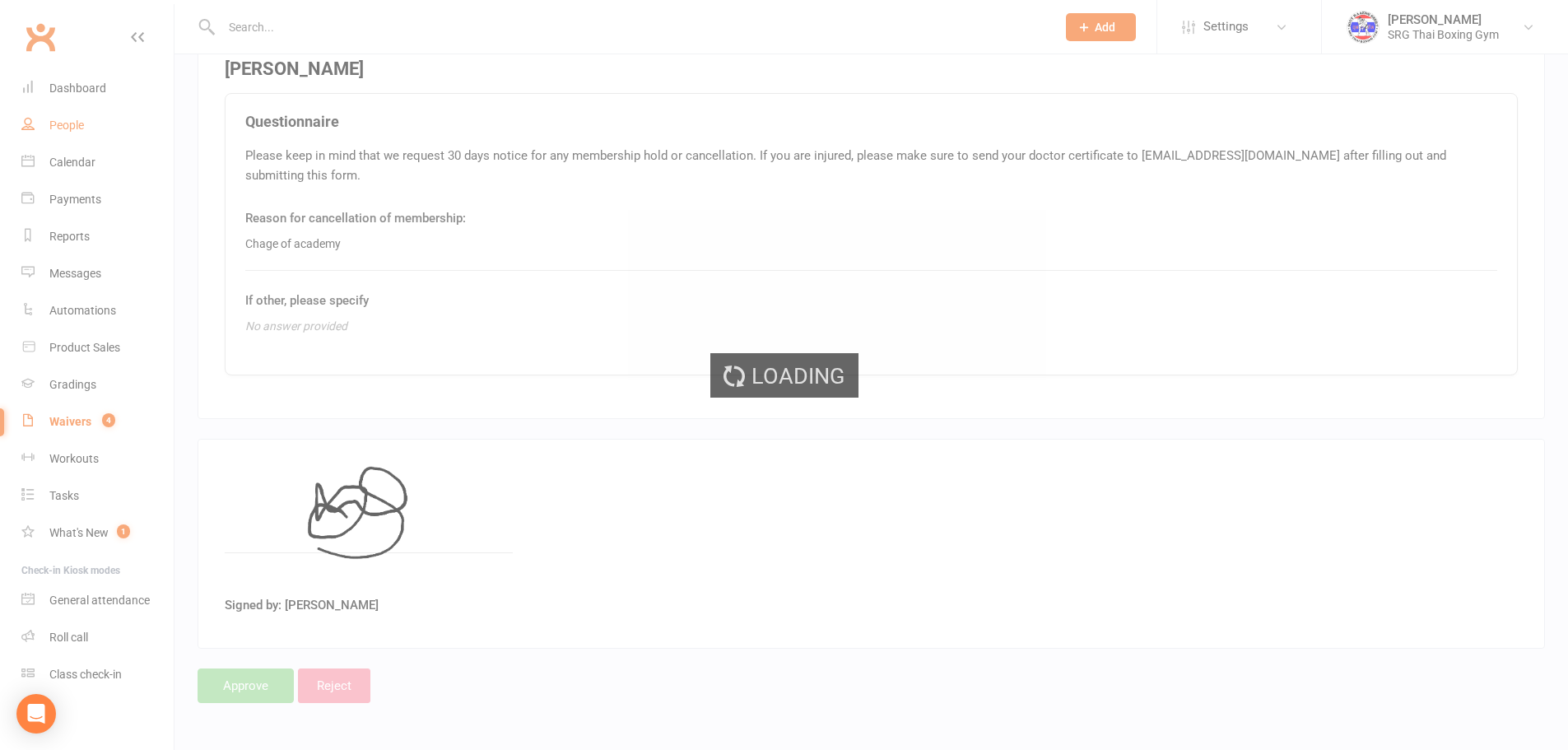
select select "100"
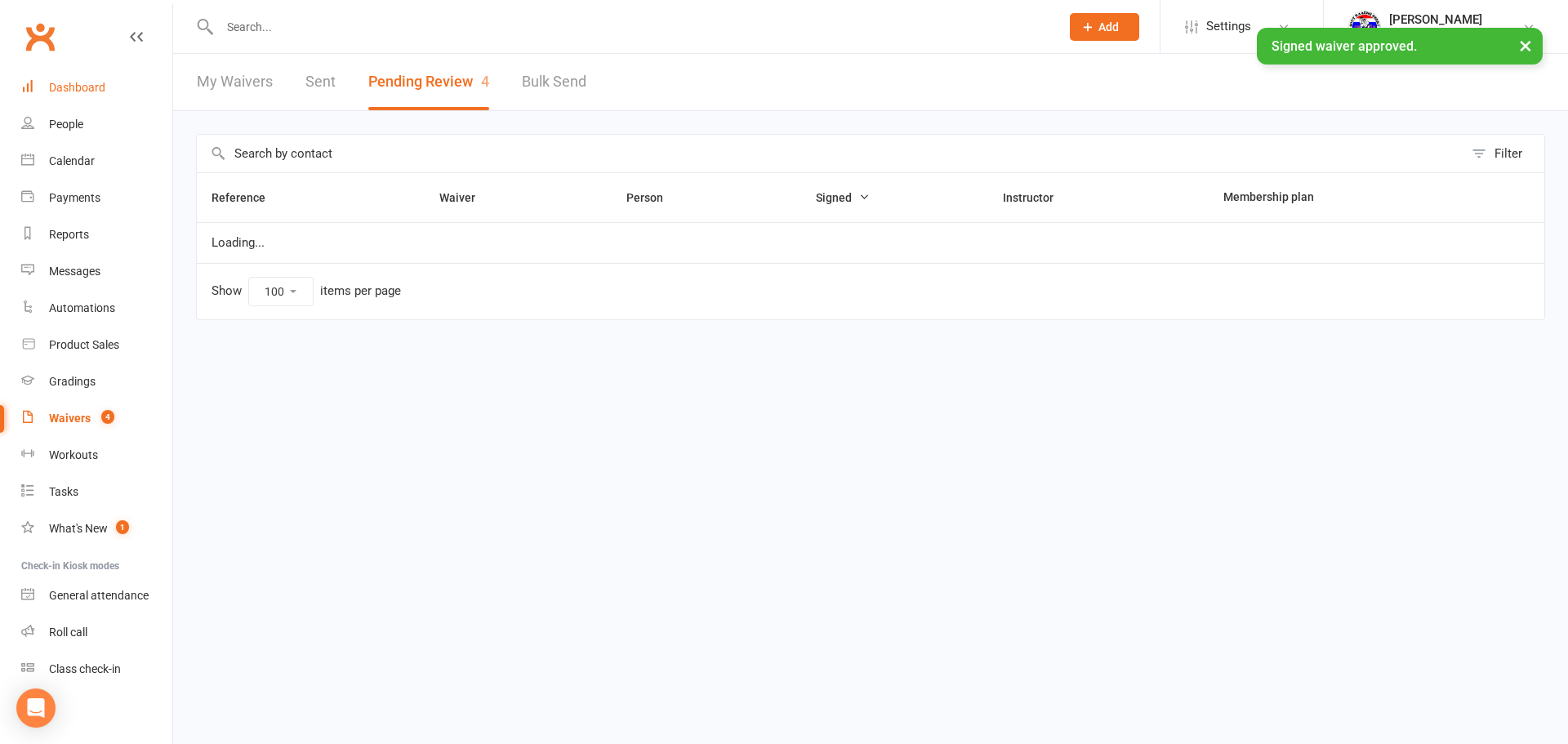
click at [99, 93] on div "Dashboard" at bounding box center [76, 87] width 56 height 13
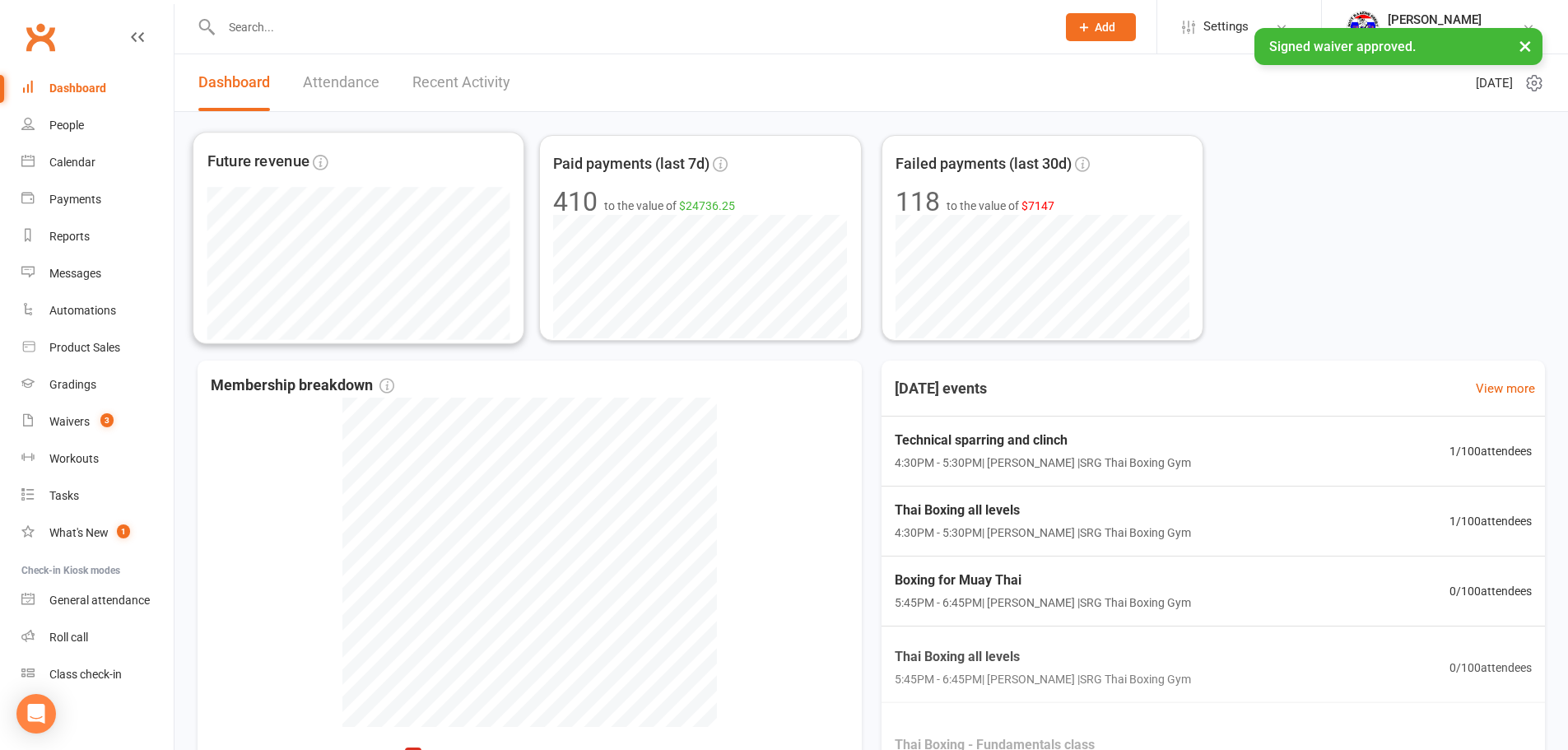
click at [454, 99] on link "Recent Activity" at bounding box center [461, 82] width 98 height 56
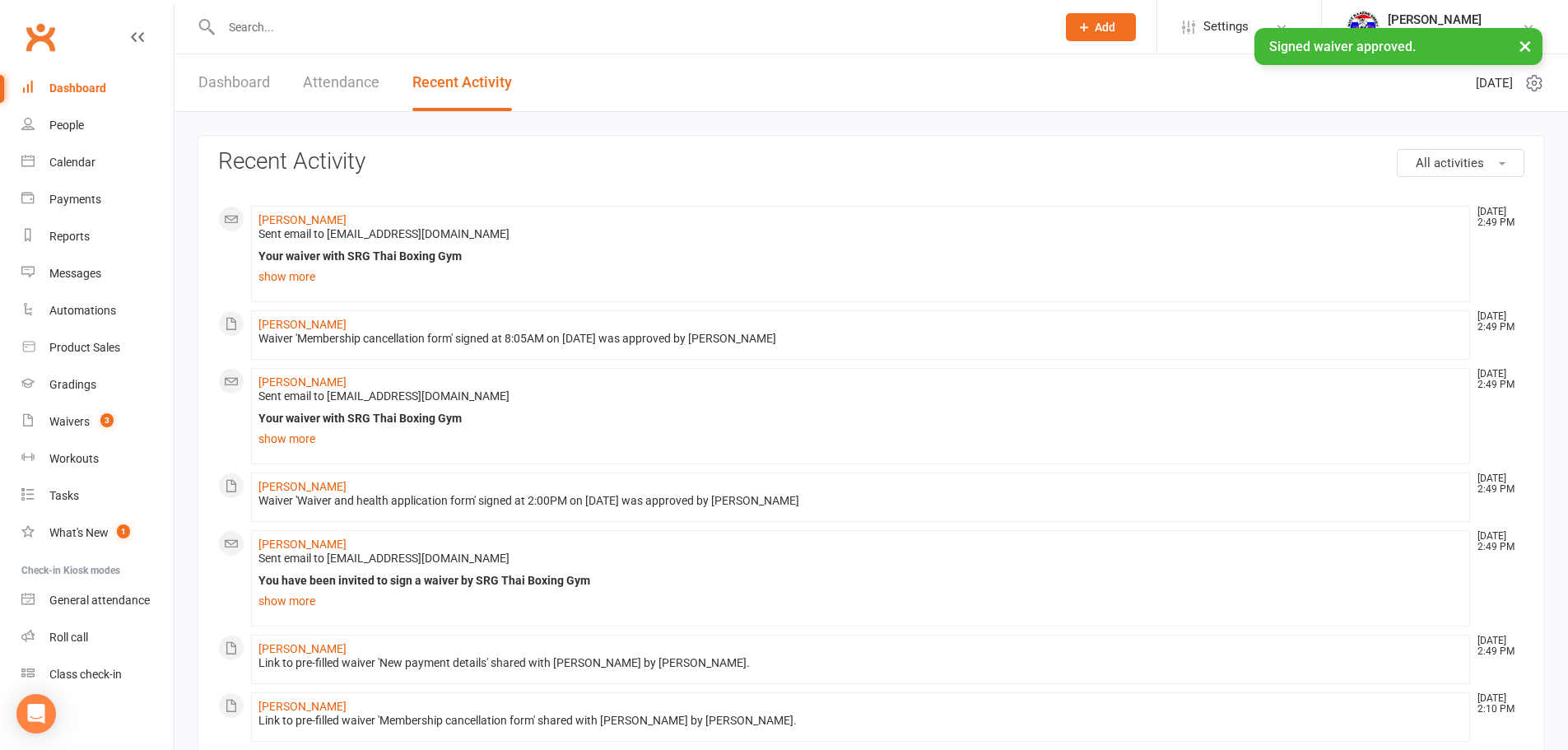
click at [299, 229] on span "Sent email to [EMAIL_ADDRESS][DOMAIN_NAME]" at bounding box center [385, 234] width 251 height 13
click at [300, 223] on link "[PERSON_NAME]" at bounding box center [302, 220] width 88 height 13
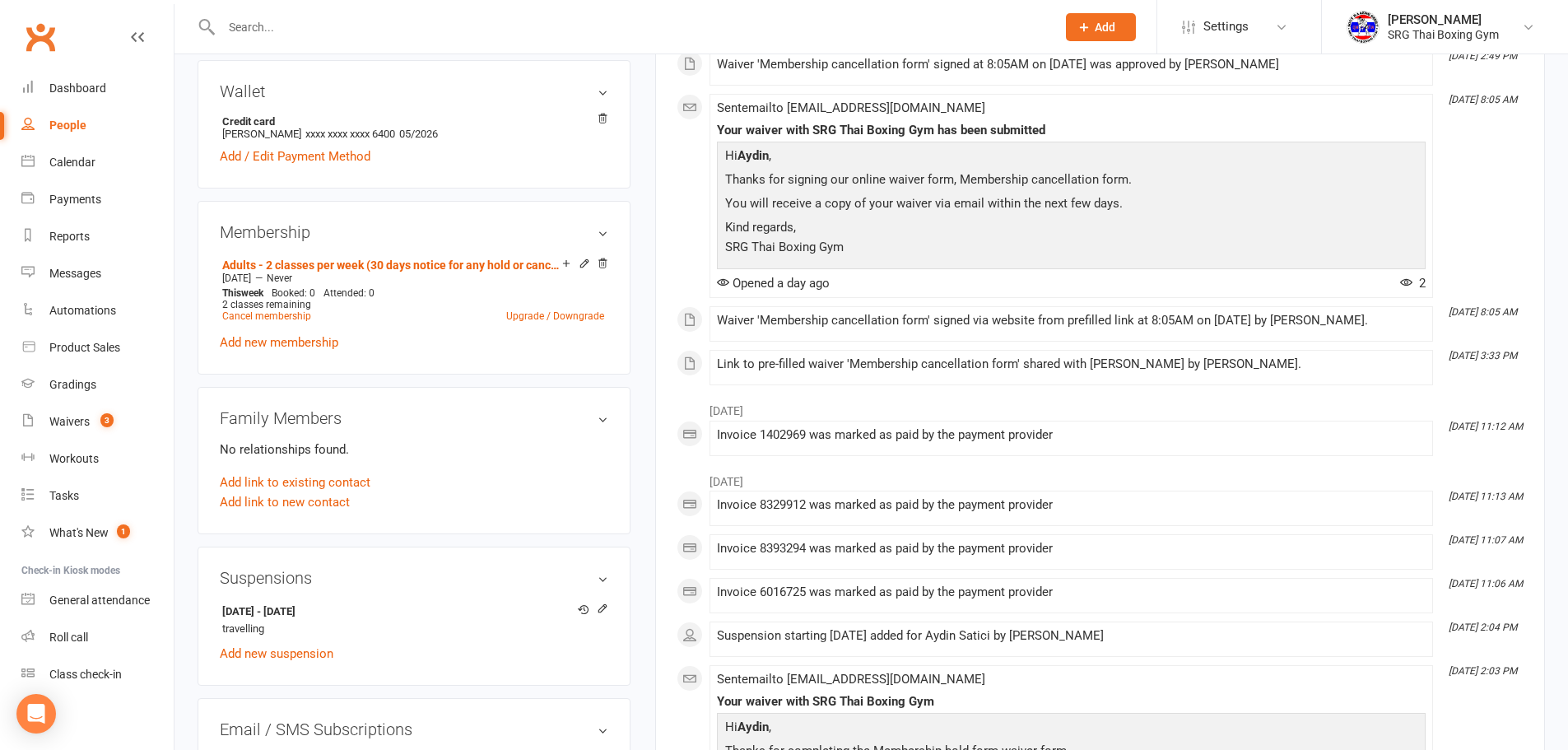
scroll to position [494, 0]
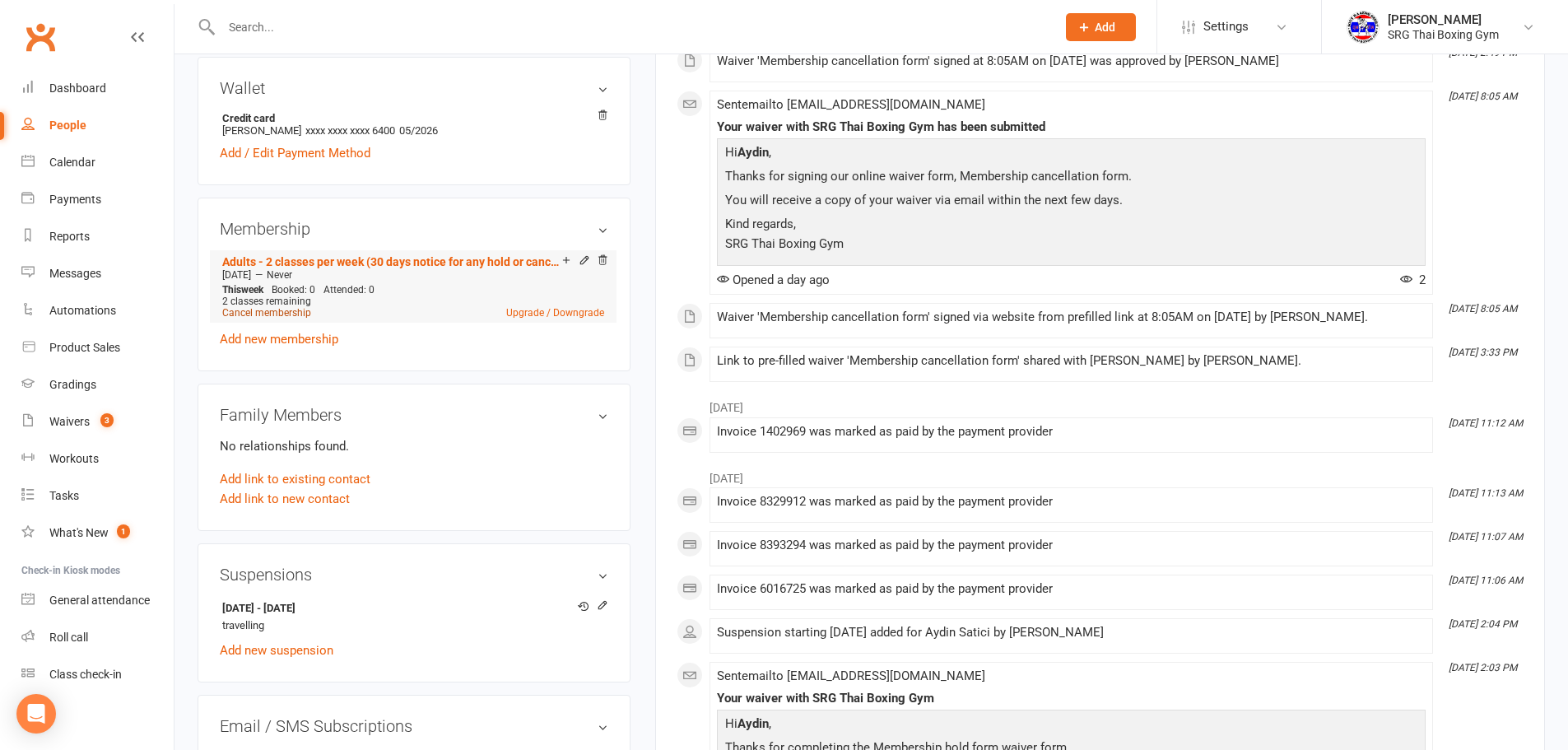
click at [279, 307] on link "Cancel membership" at bounding box center [266, 313] width 89 height 11
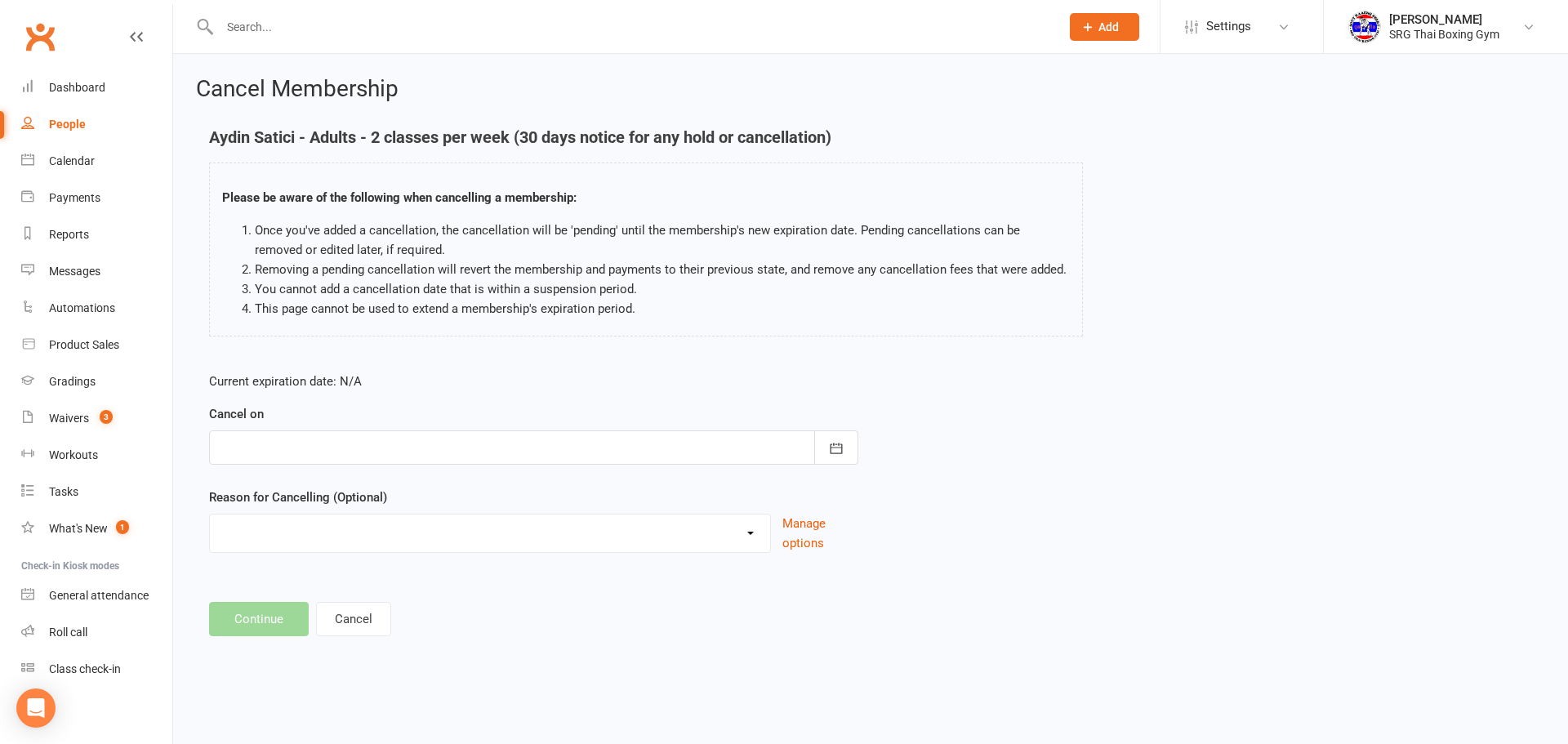
click at [400, 449] on div at bounding box center [534, 447] width 650 height 34
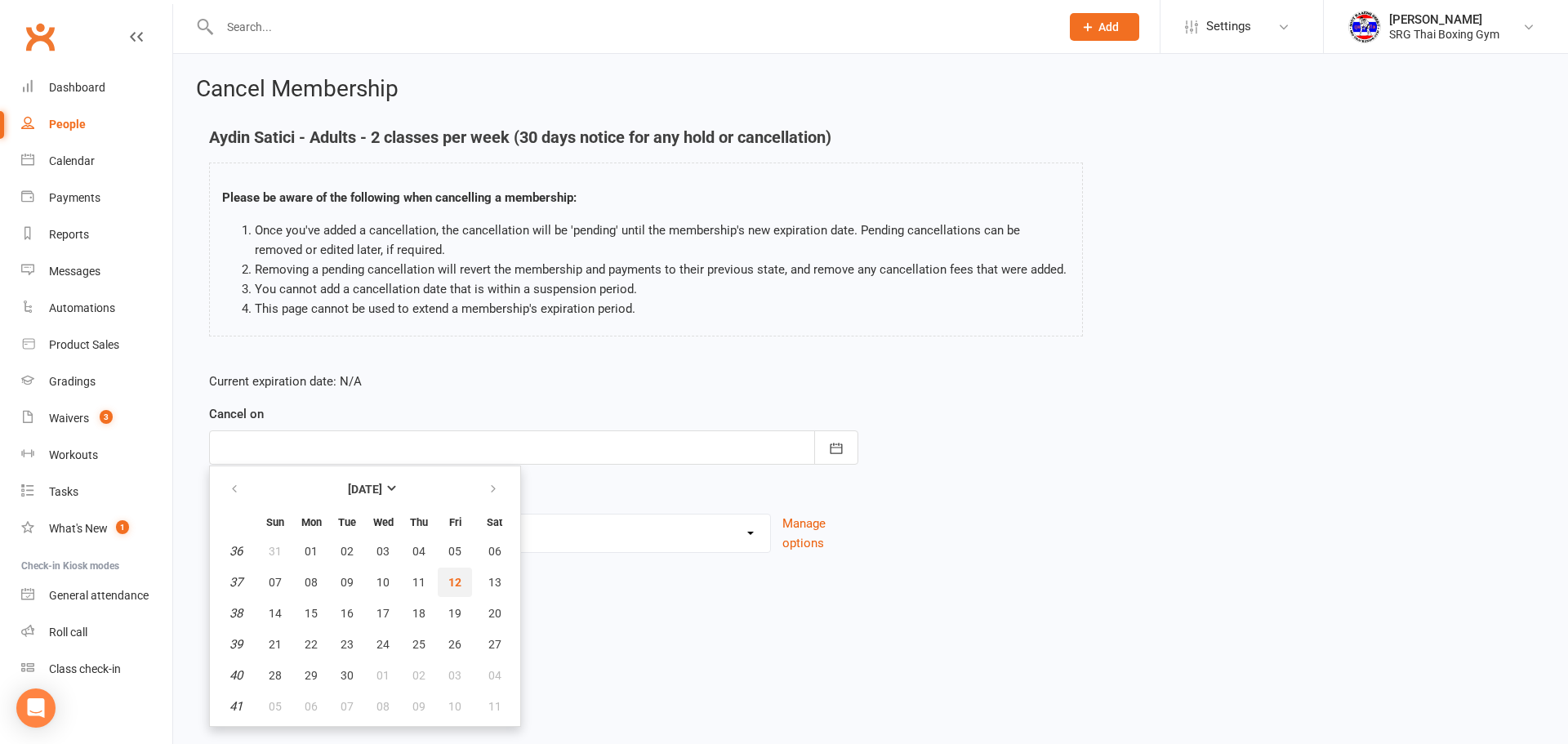
click at [456, 576] on span "12" at bounding box center [455, 583] width 13 height 13
type input "12 Sep 2025"
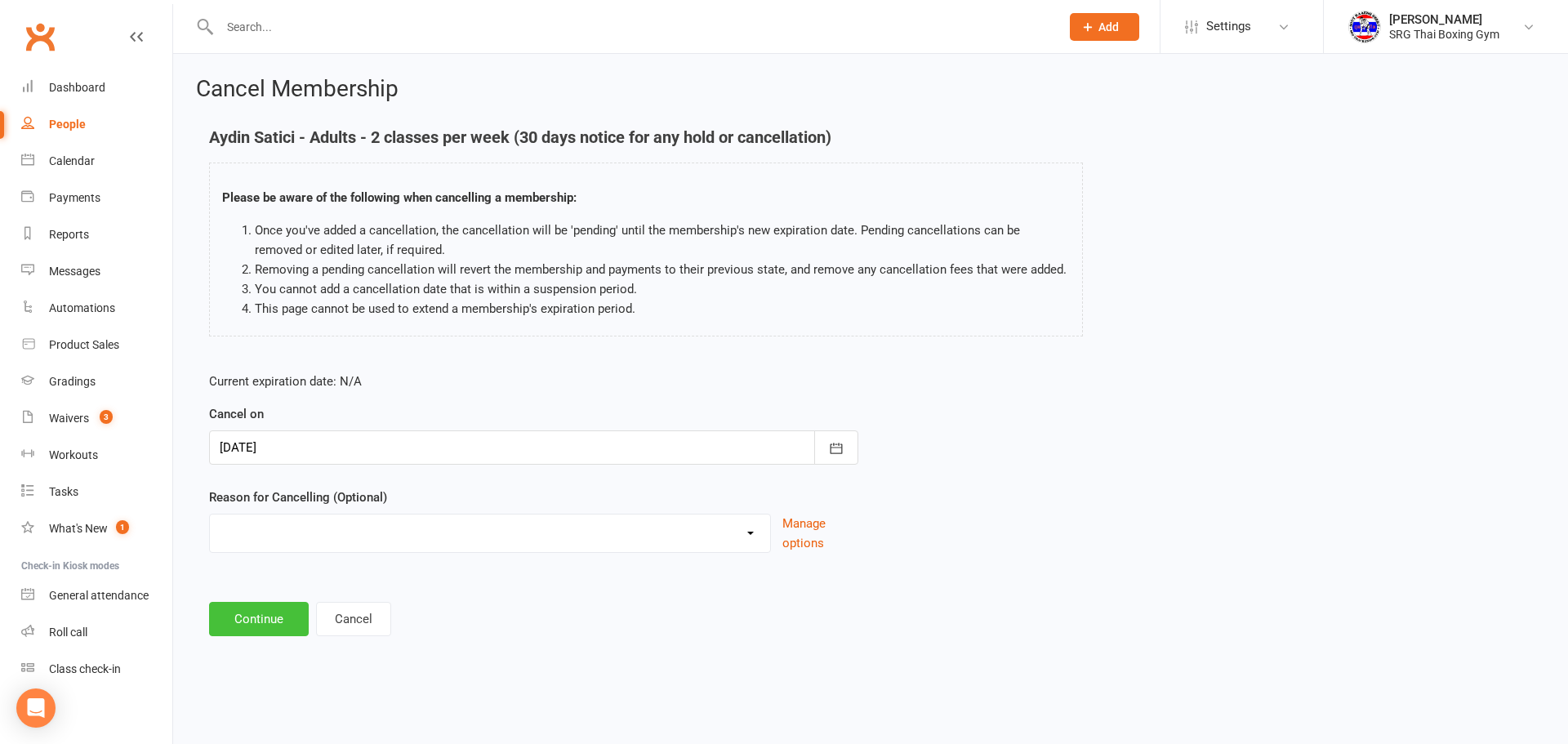
click at [286, 614] on button "Continue" at bounding box center [259, 618] width 100 height 34
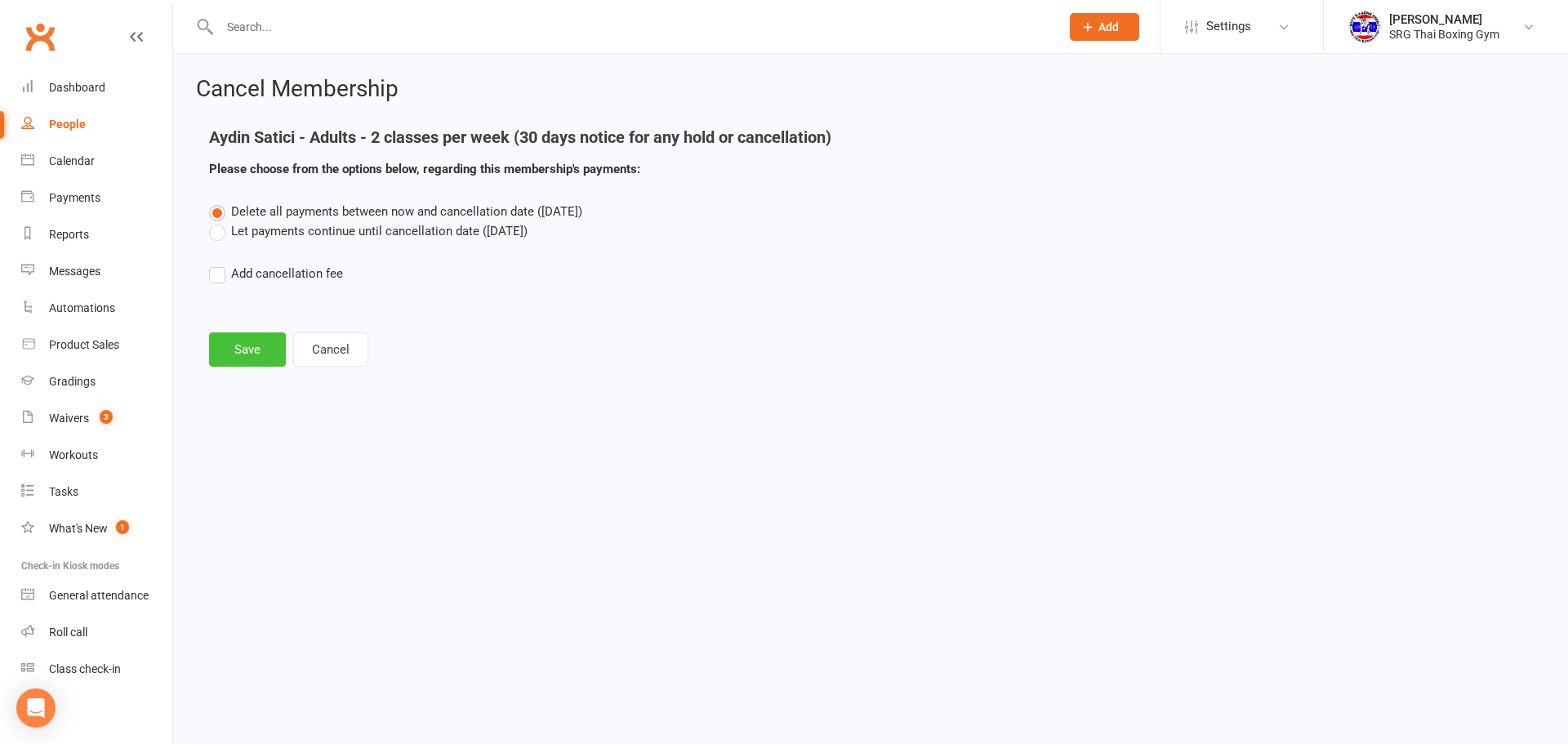
click at [265, 344] on button "Save" at bounding box center [248, 349] width 77 height 34
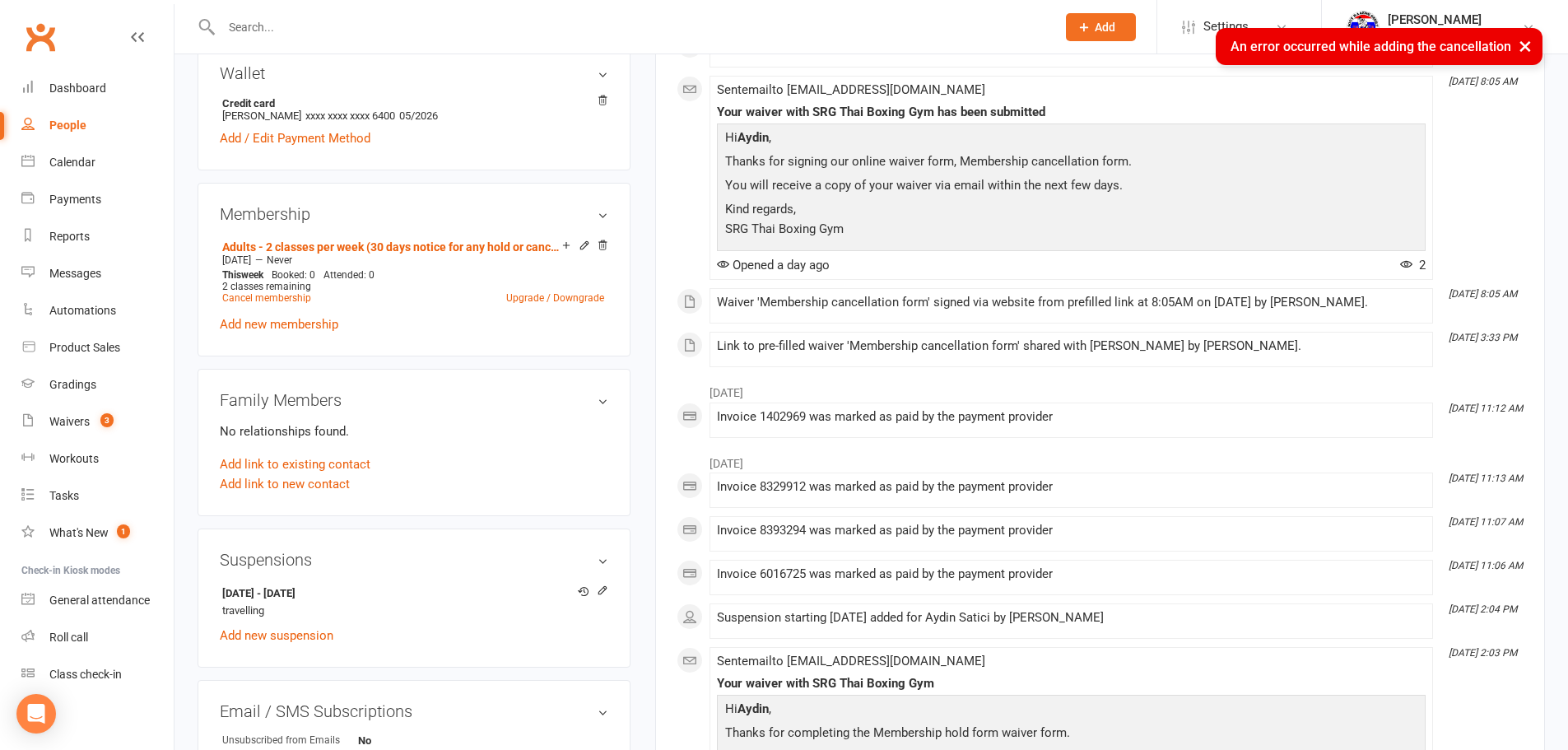
scroll to position [658, 0]
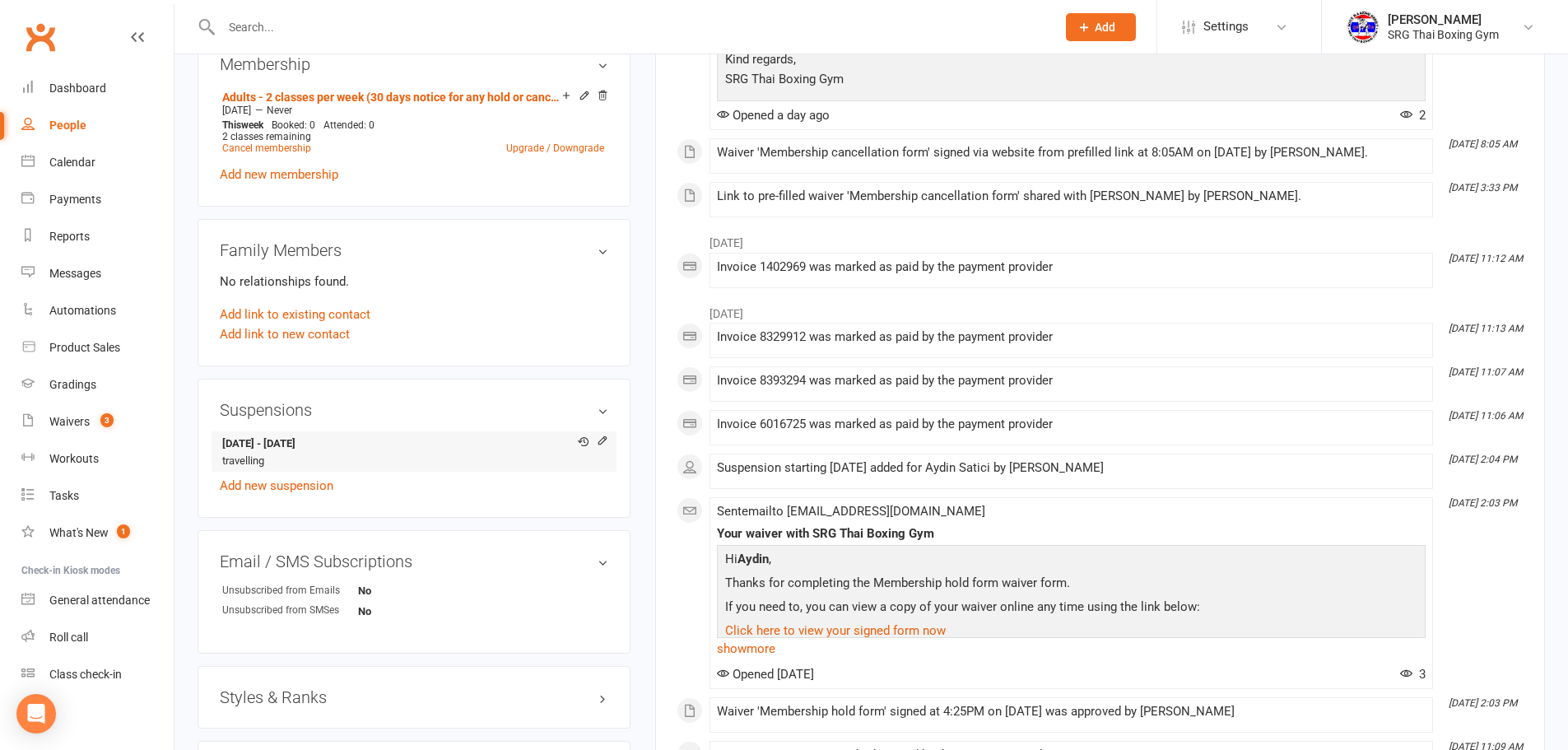
click at [595, 445] on div at bounding box center [589, 442] width 39 height 15
click at [596, 440] on icon at bounding box center [602, 440] width 11 height 11
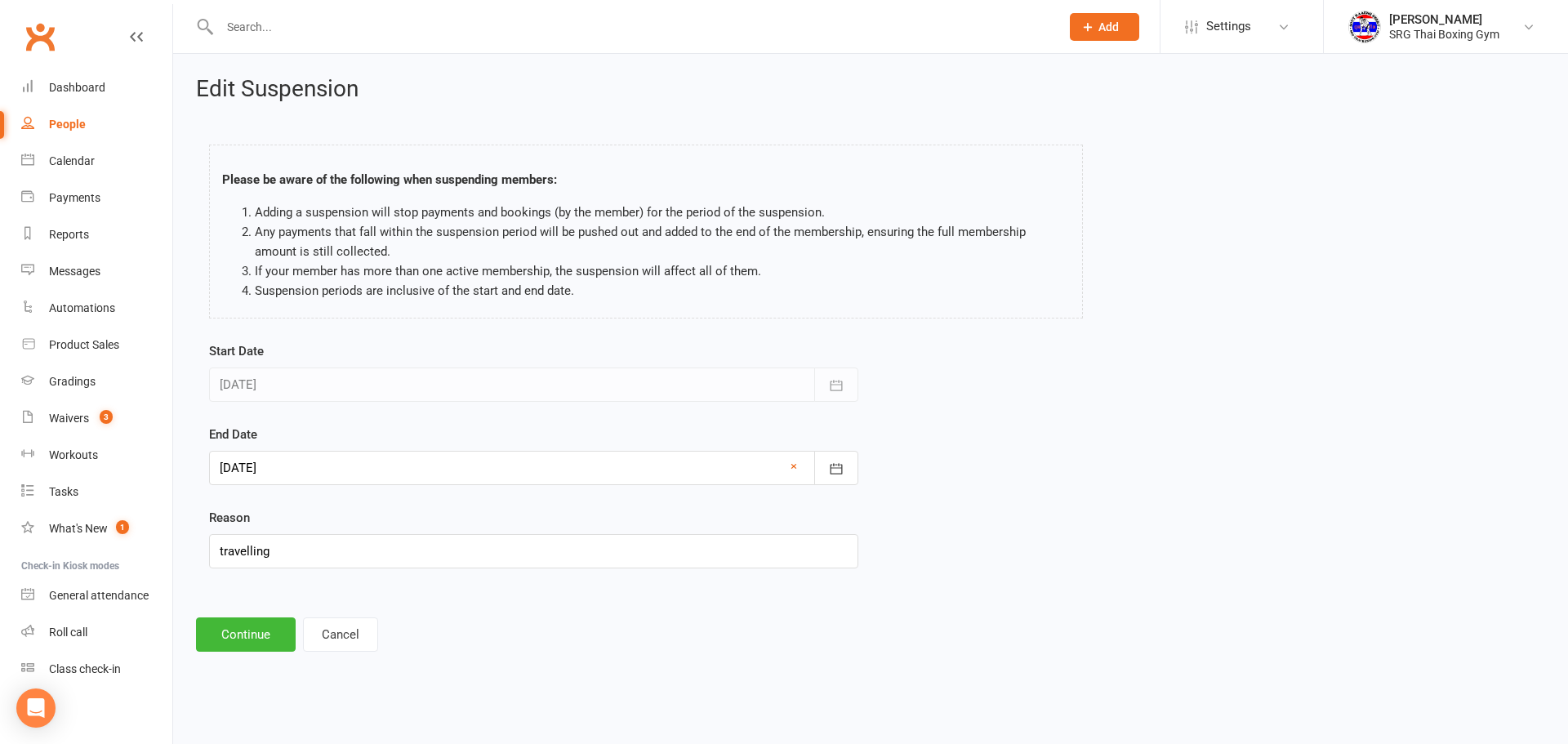
click at [782, 469] on div at bounding box center [534, 467] width 650 height 34
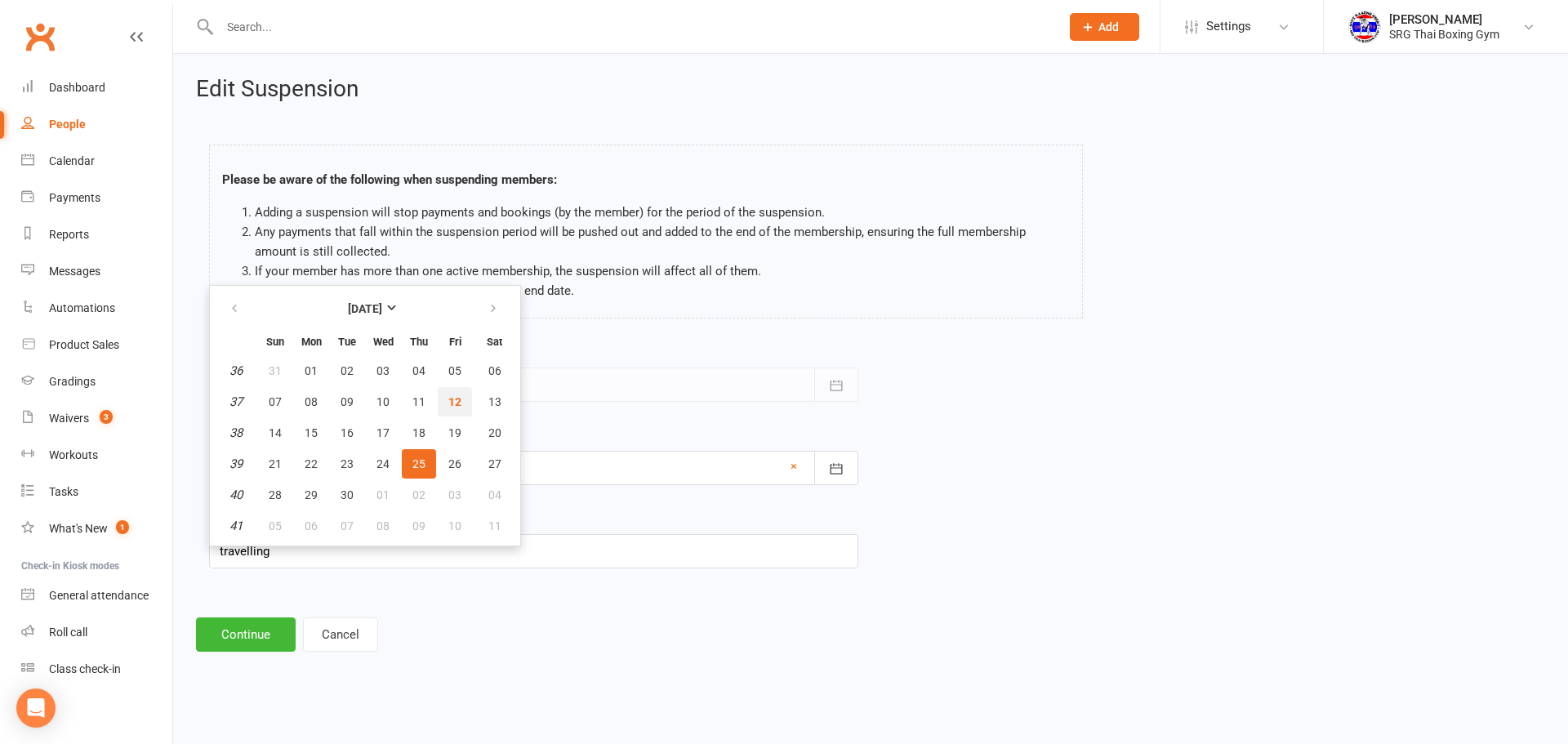
click at [460, 400] on span "12" at bounding box center [455, 402] width 13 height 13
type input "12 Sep 2025"
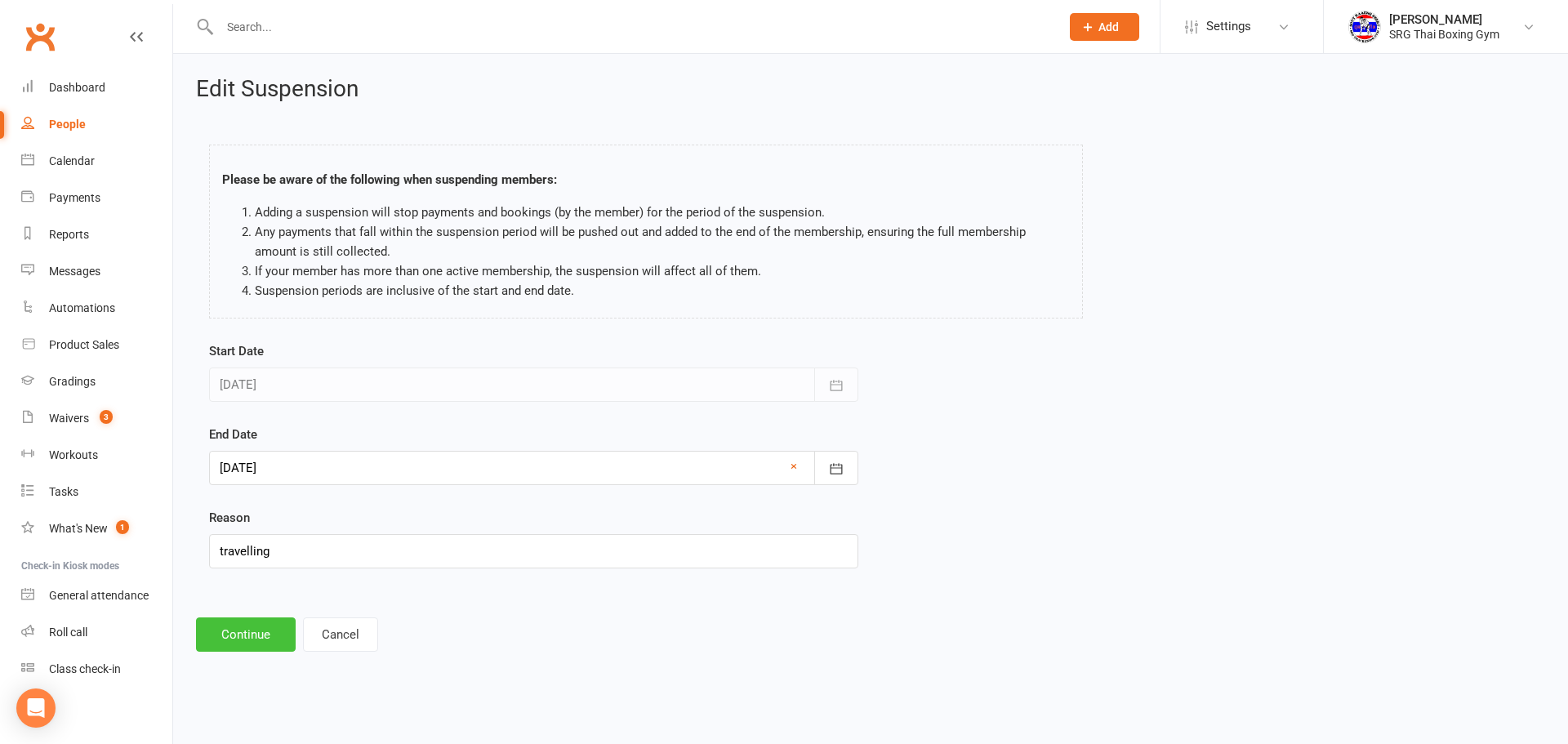
click at [249, 638] on button "Continue" at bounding box center [246, 634] width 100 height 34
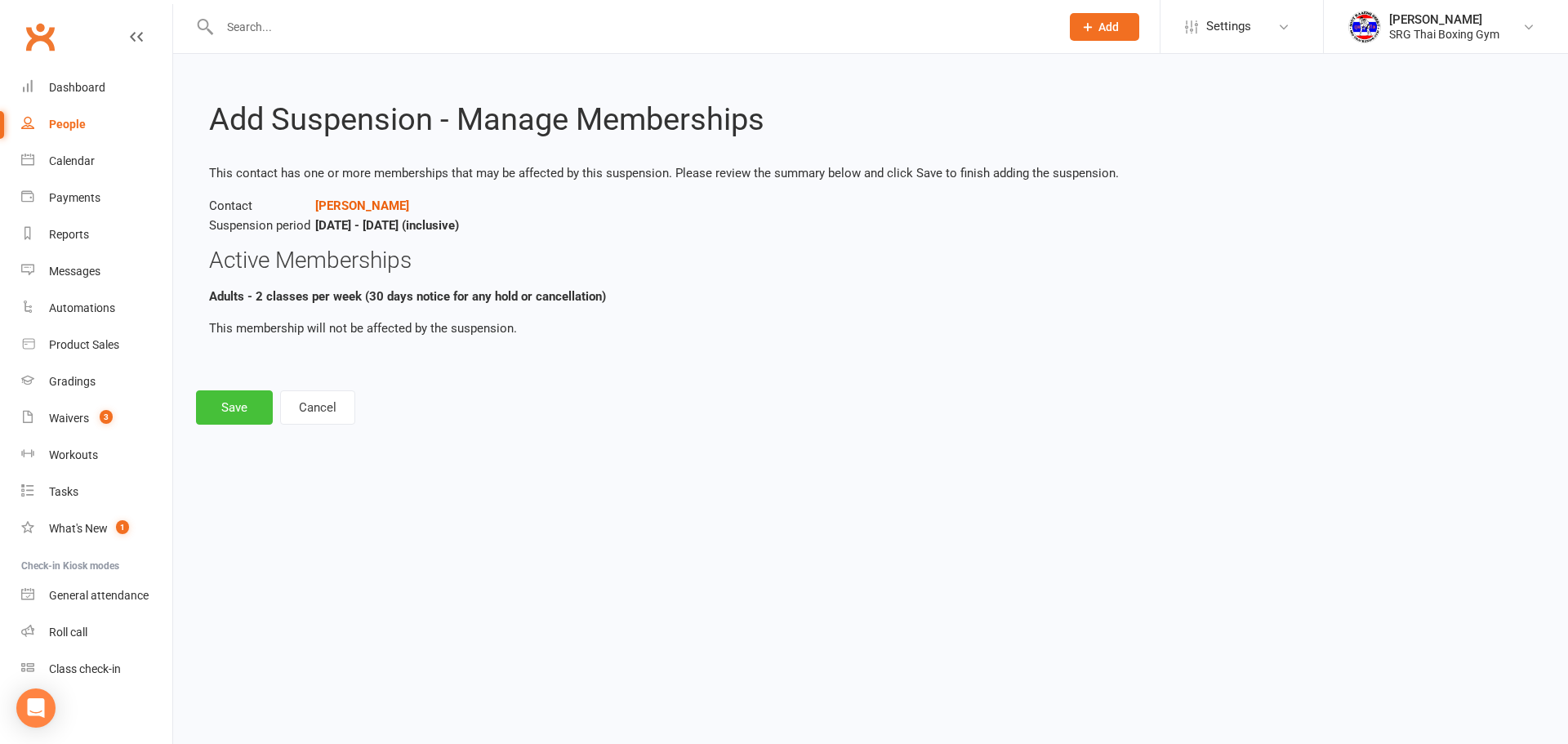
click at [224, 392] on button "Save" at bounding box center [235, 407] width 77 height 34
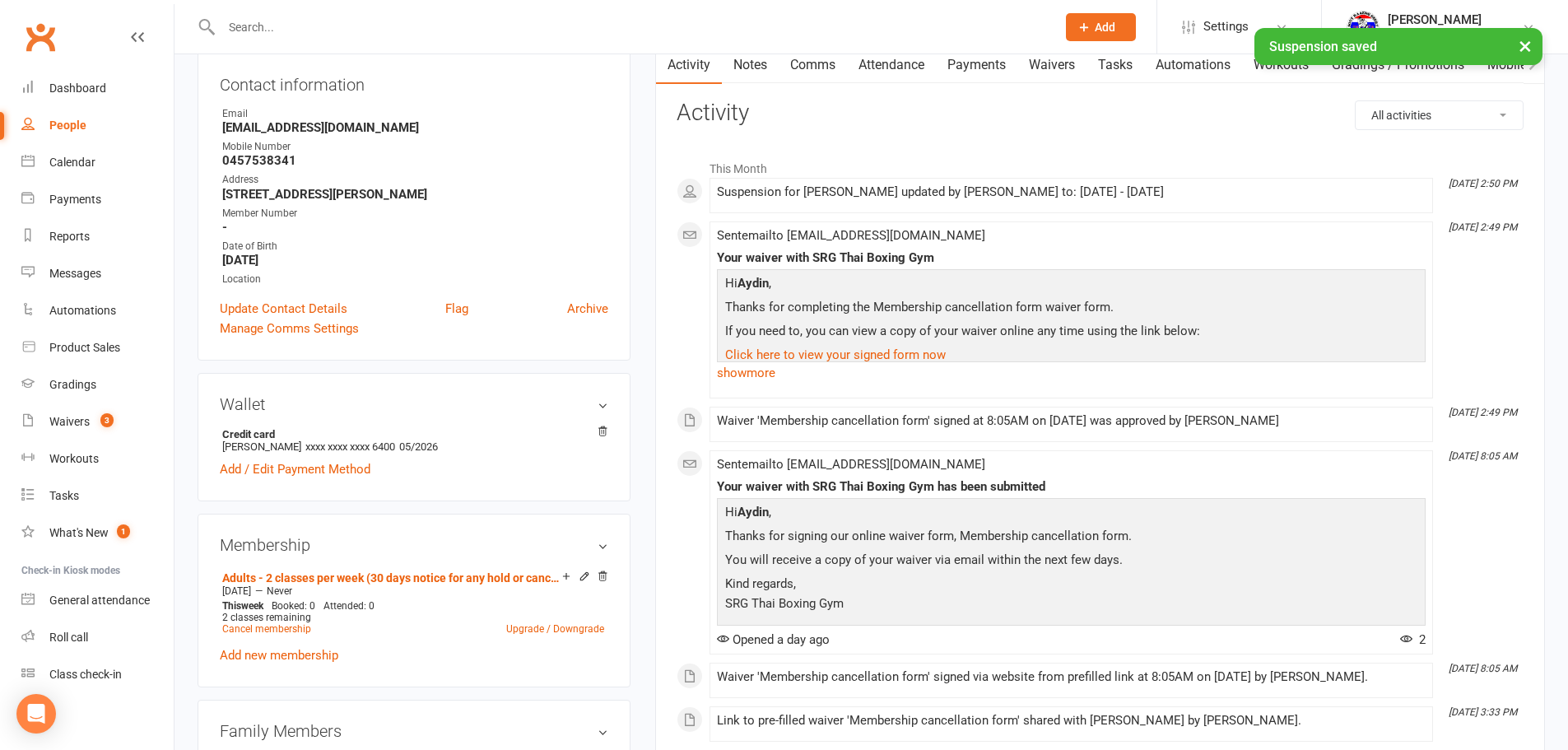
scroll to position [412, 0]
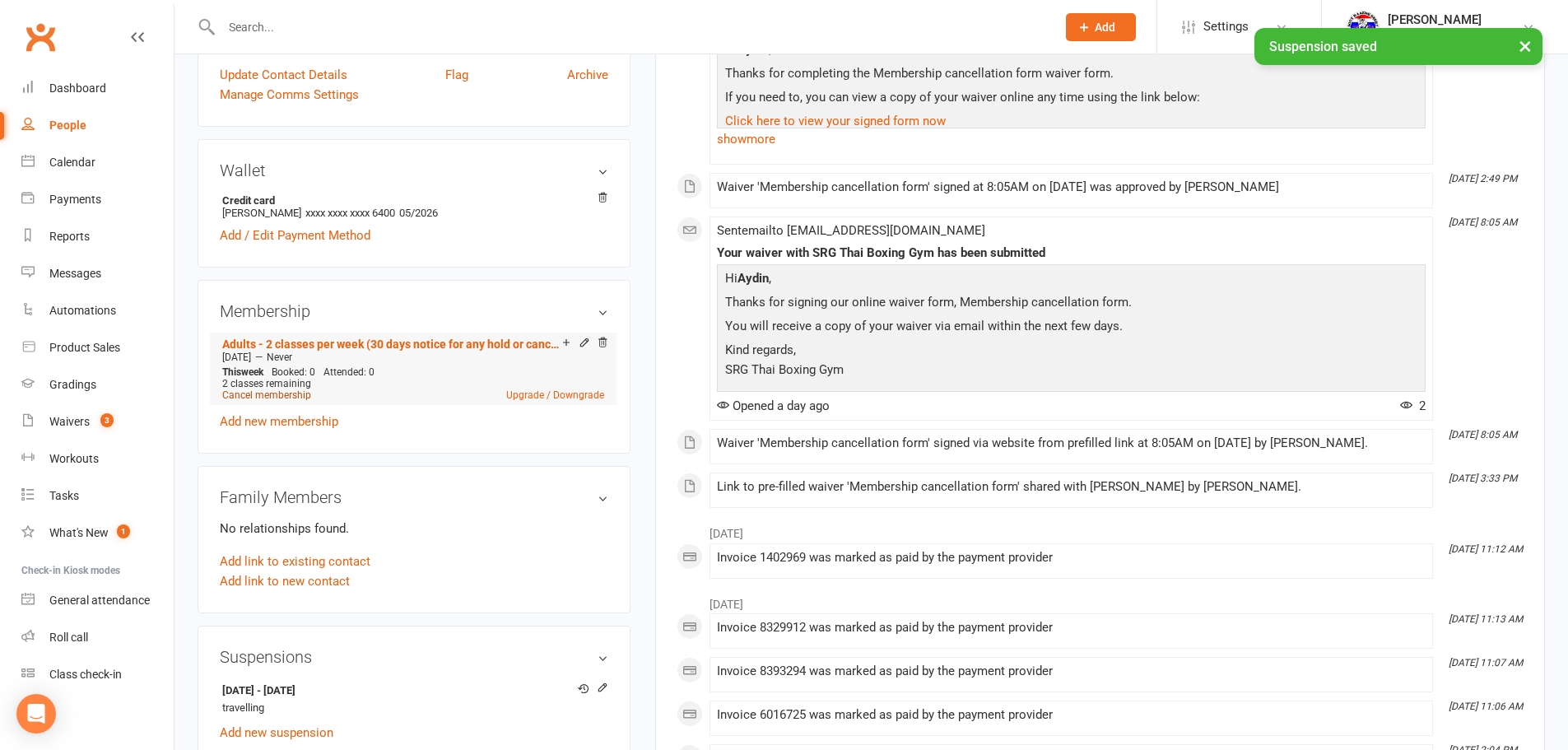
click at [289, 397] on link "Cancel membership" at bounding box center [266, 395] width 89 height 11
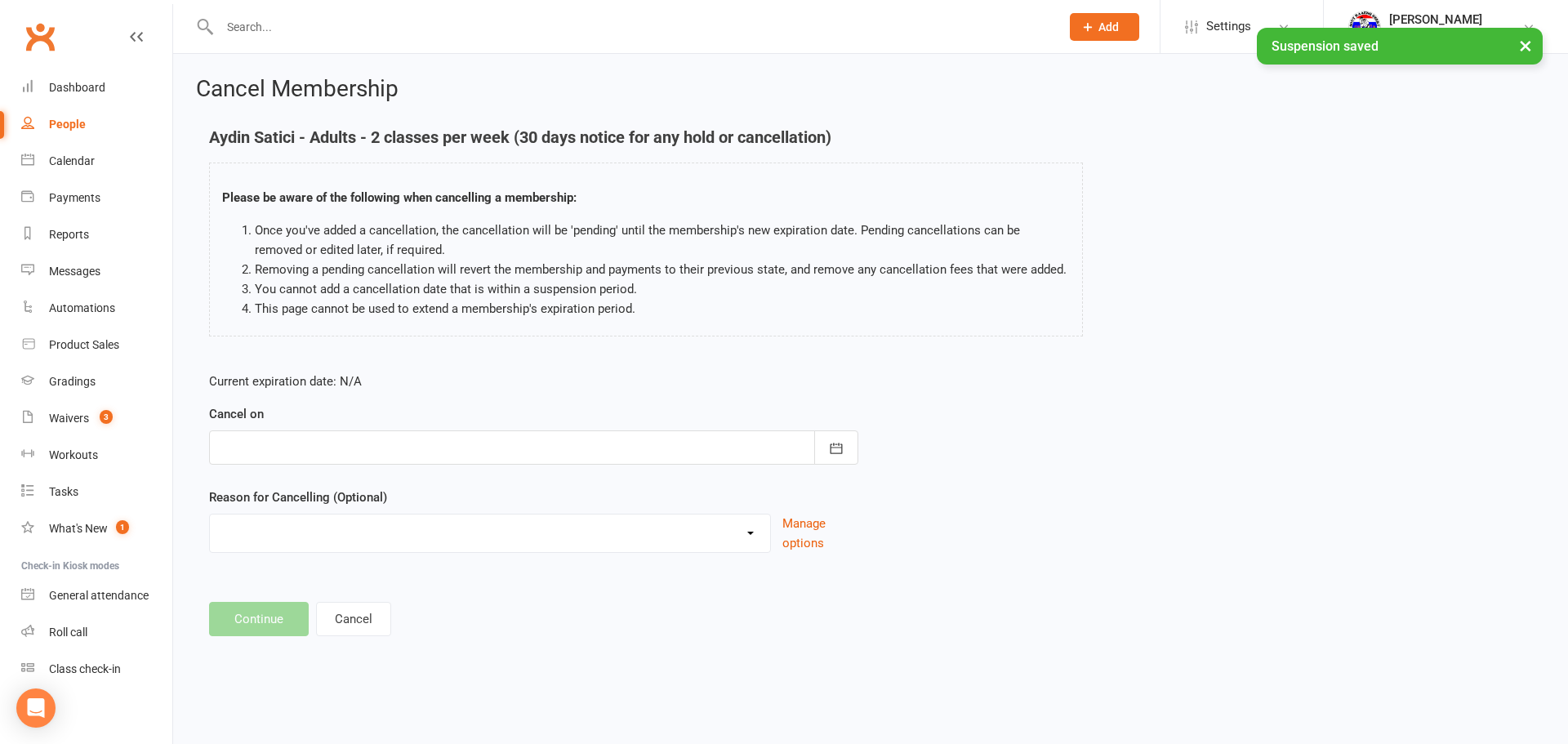
click at [494, 452] on div at bounding box center [534, 447] width 650 height 34
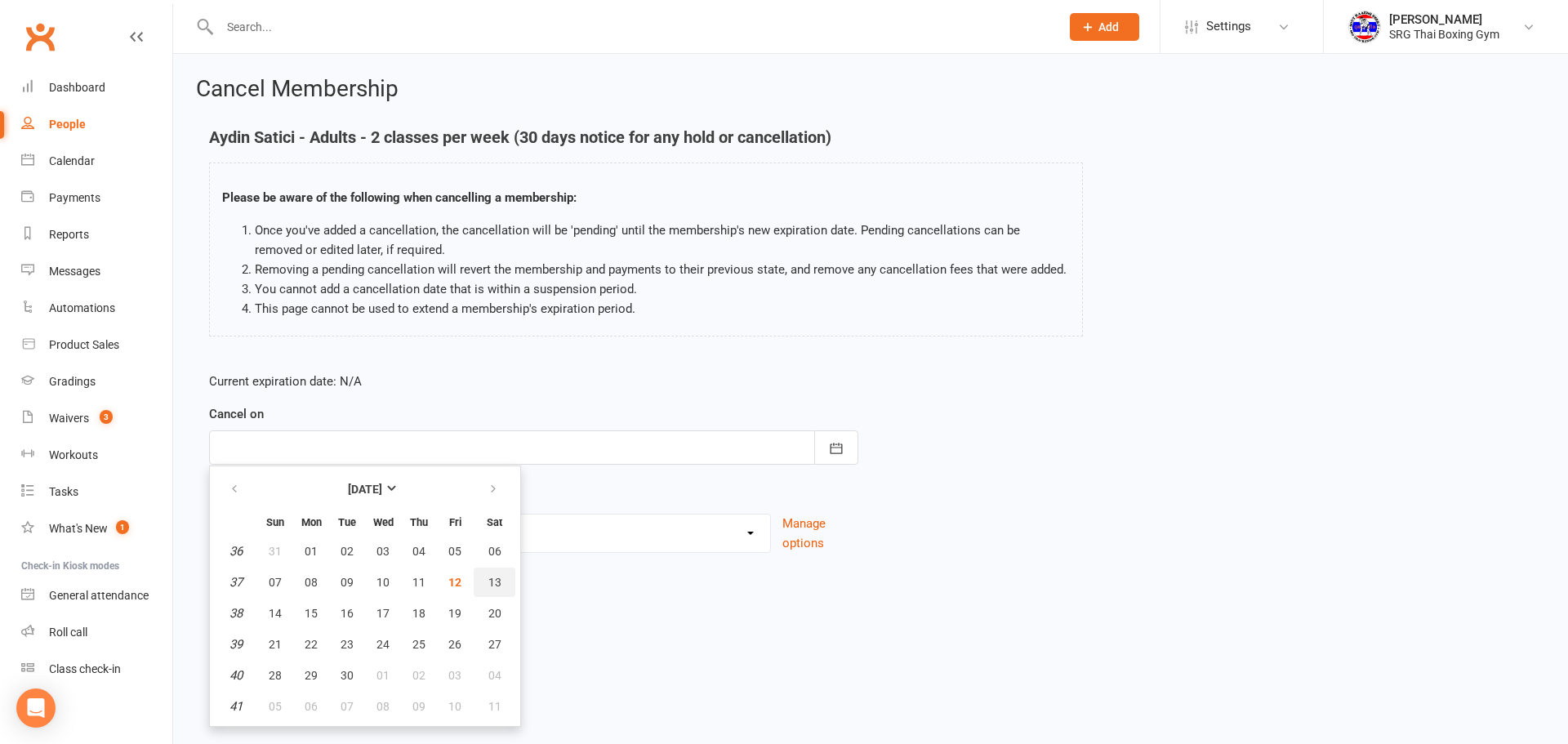
click at [493, 580] on span "13" at bounding box center [495, 583] width 13 height 13
type input "13 Sep 2025"
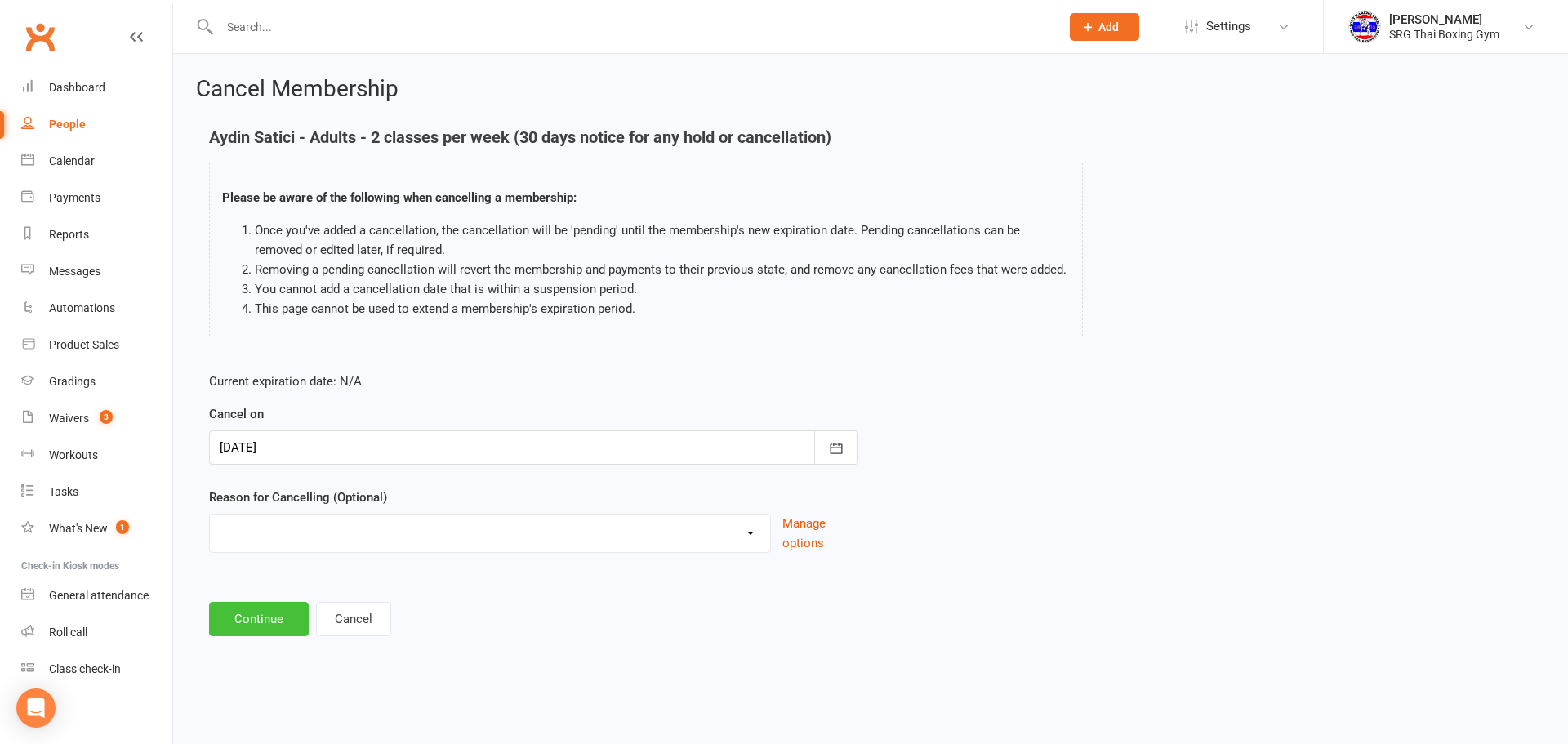
click at [255, 614] on button "Continue" at bounding box center [259, 618] width 100 height 34
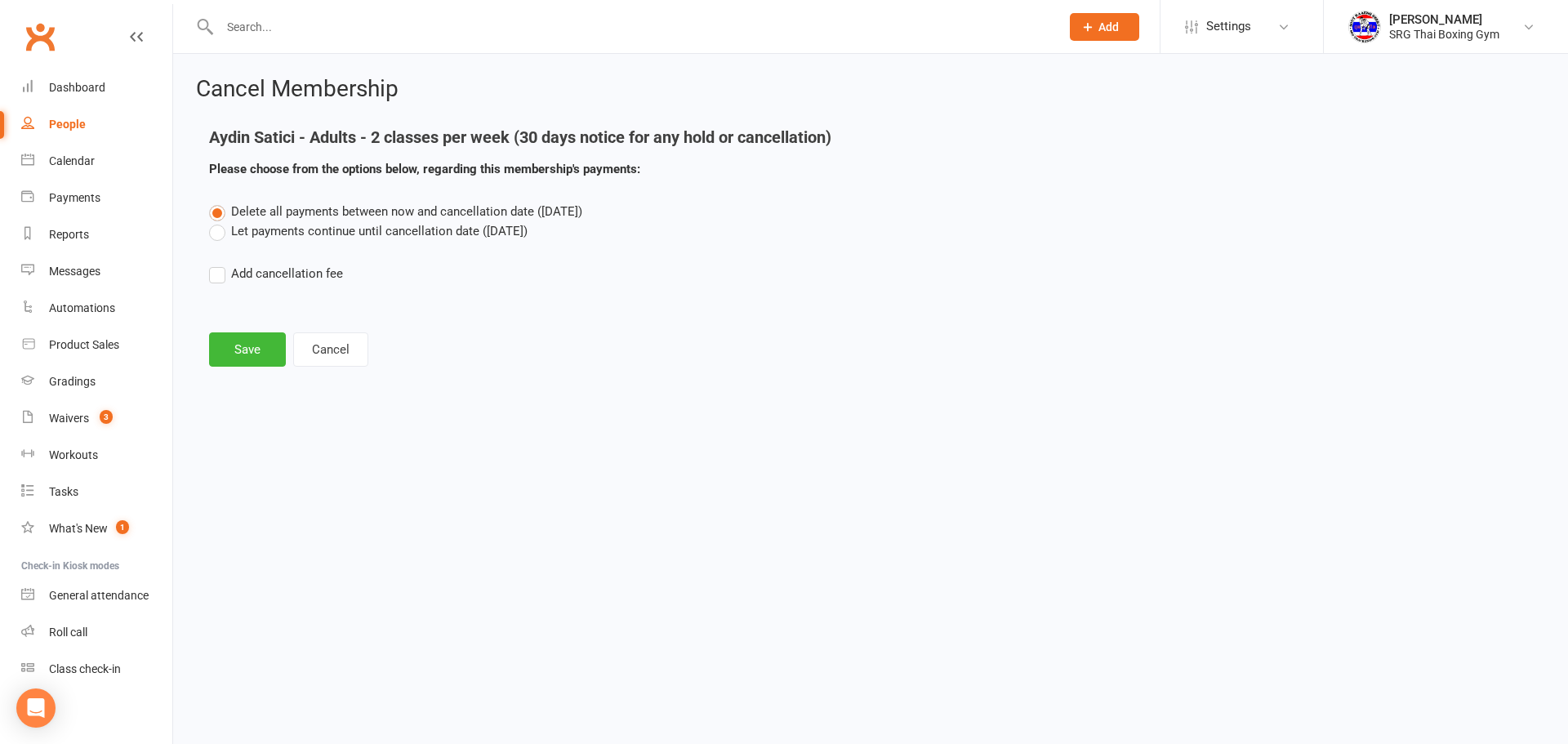
click at [322, 241] on div "Delete all payments between now and cancellation date (Sep 13, 2025) Let paymen…" at bounding box center [871, 254] width 1348 height 105
click at [324, 234] on label "Let payments continue until cancellation date (Sep 13, 2025)" at bounding box center [368, 230] width 318 height 19
click at [219, 221] on input "Let payments continue until cancellation date (Sep 13, 2025)" at bounding box center [215, 221] width 11 height 0
click at [234, 353] on button "Save" at bounding box center [248, 349] width 77 height 34
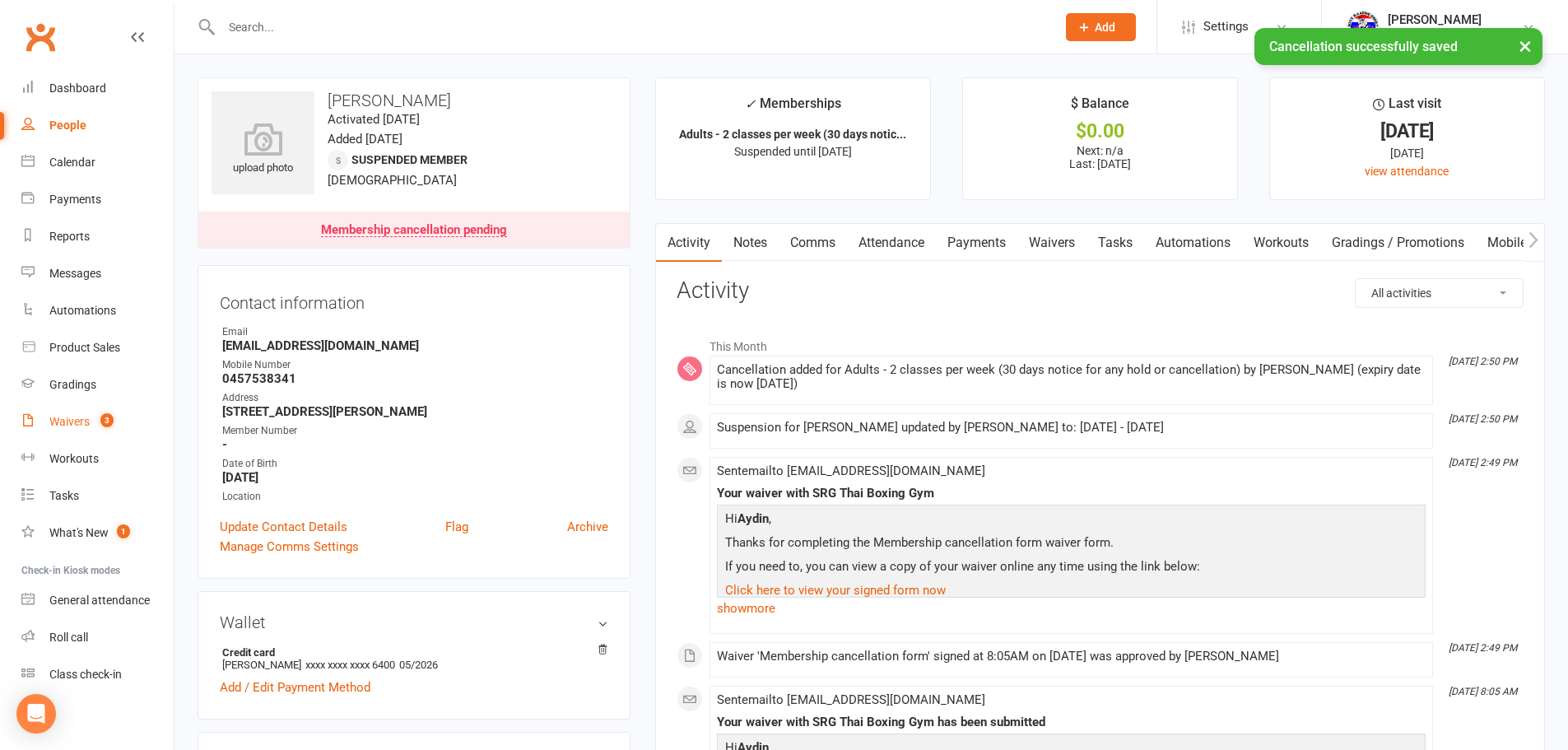
click at [93, 408] on link "Waivers 3" at bounding box center [97, 422] width 153 height 37
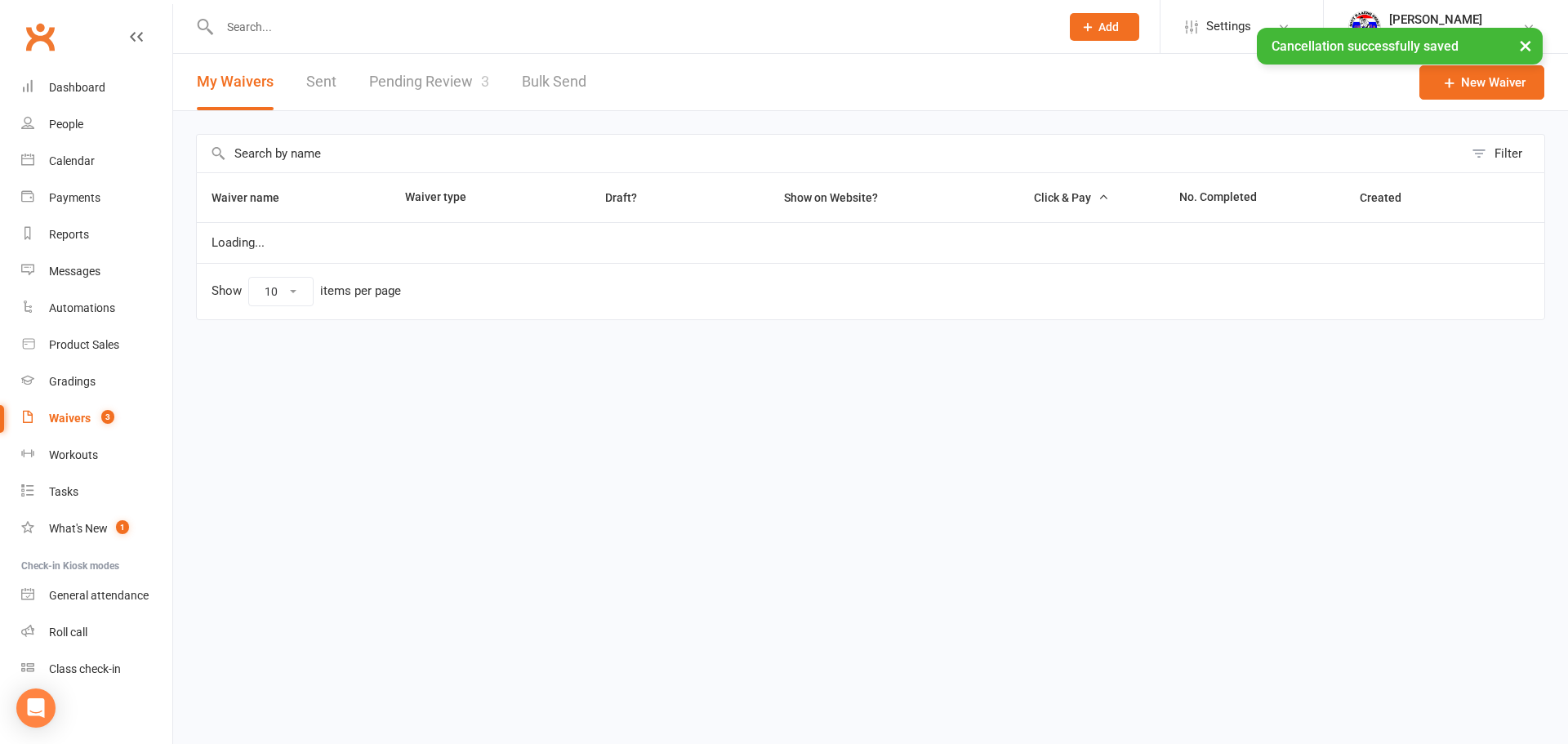
click at [346, 81] on div "My Waivers Sent Pending Review 3 Bulk Send" at bounding box center [392, 82] width 437 height 56
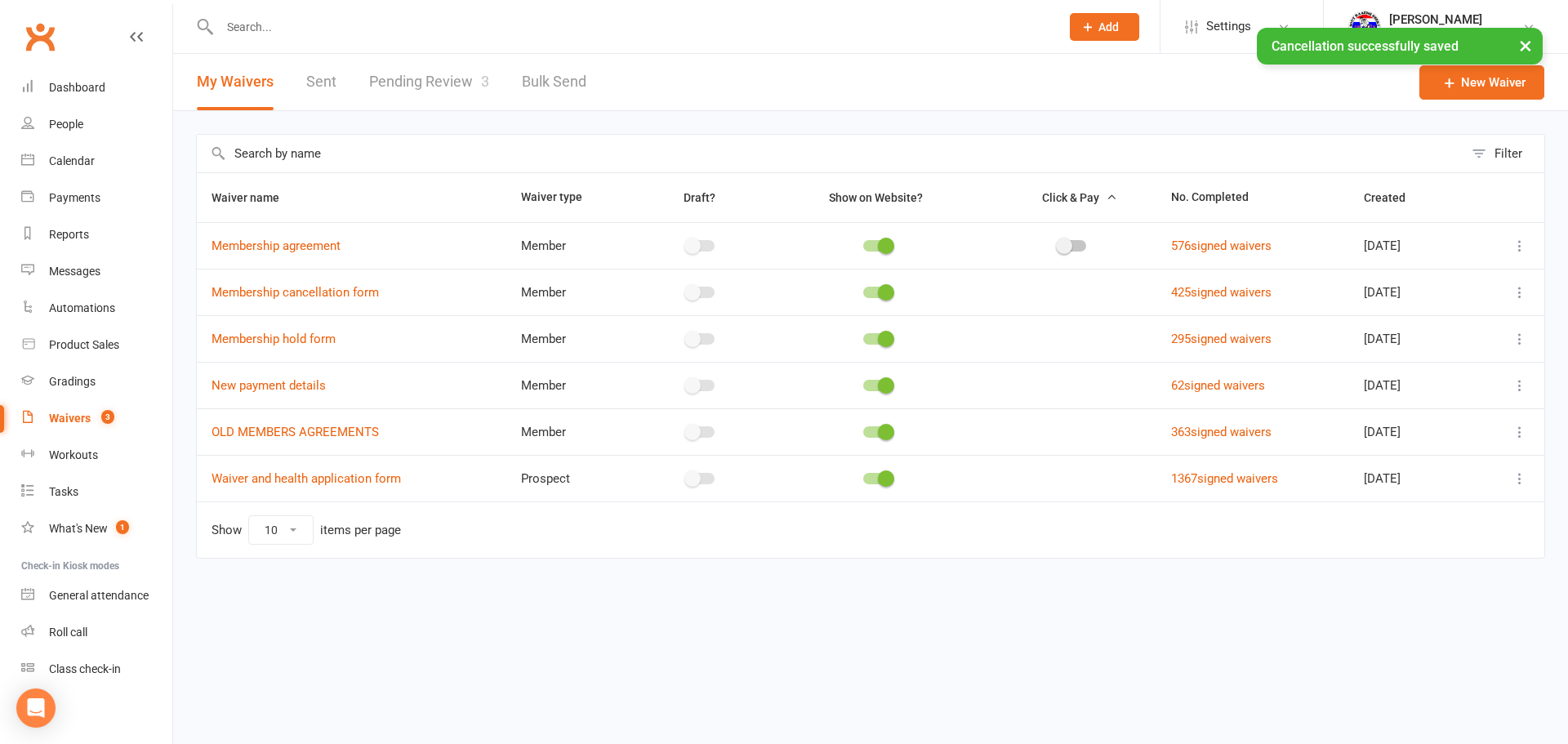
click at [361, 75] on div "My Waivers Sent Pending Review 3 Bulk Send" at bounding box center [392, 82] width 437 height 56
click at [369, 75] on link "Pending Review 3" at bounding box center [428, 82] width 120 height 56
select select "100"
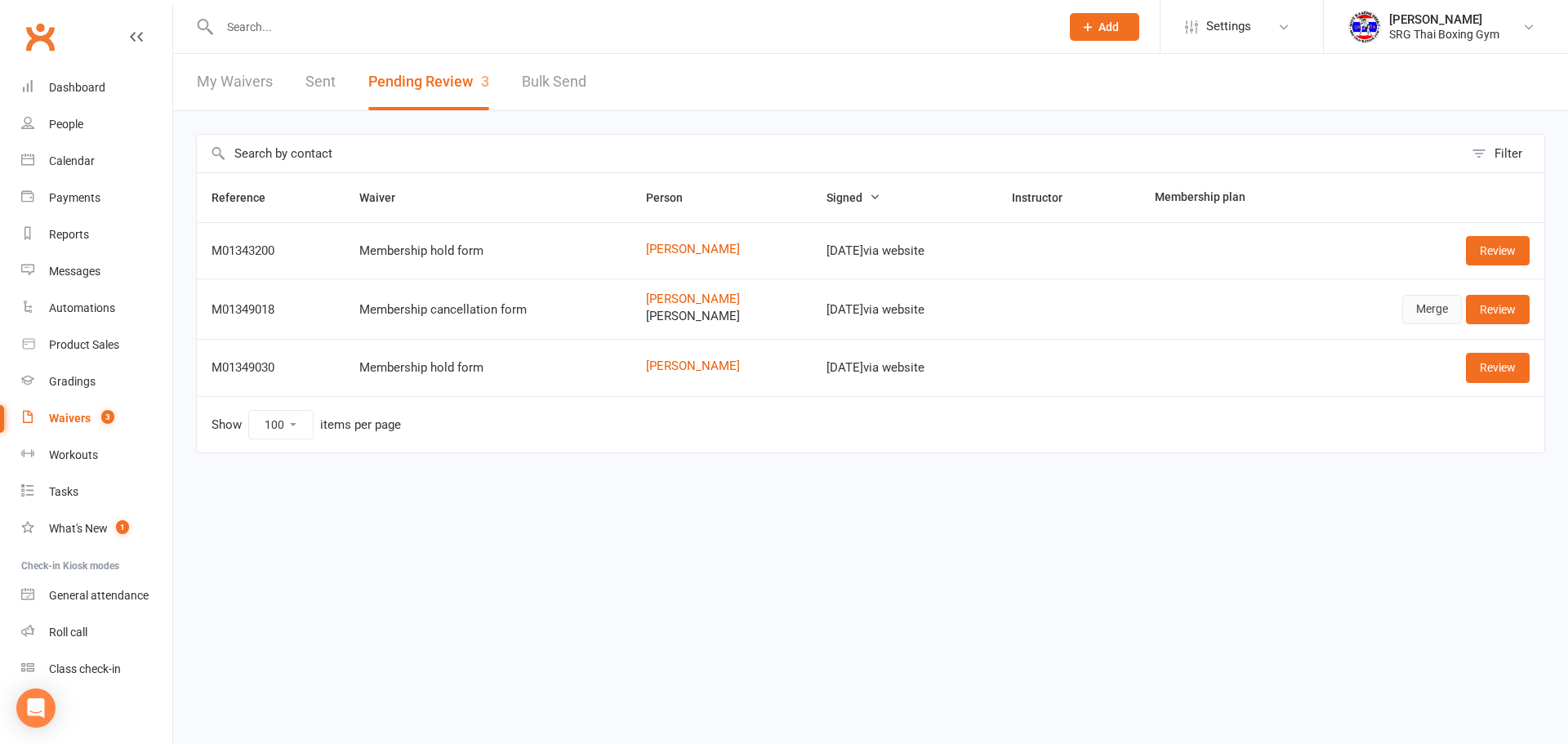
click at [1437, 313] on link "Merge" at bounding box center [1431, 309] width 60 height 29
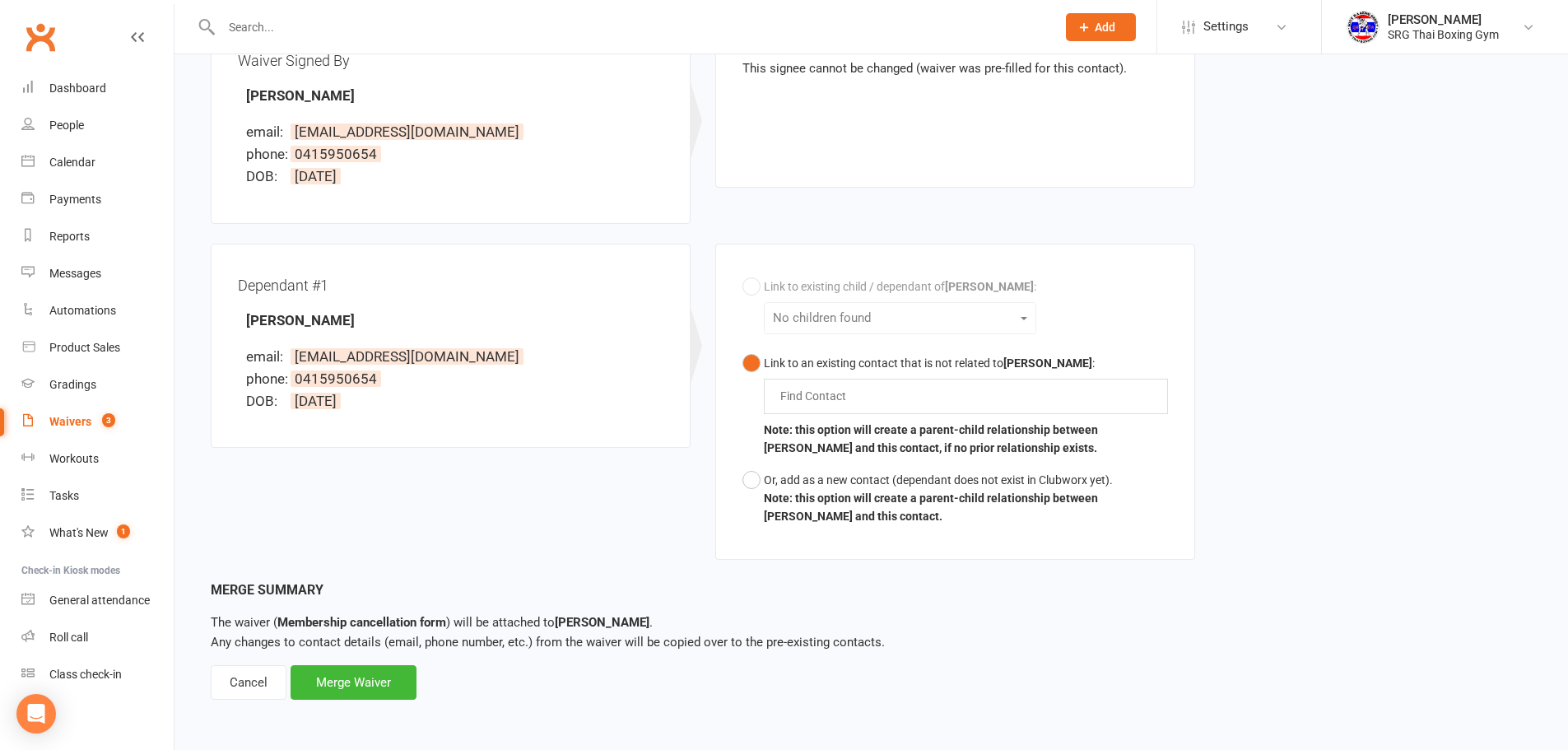
scroll to position [73, 0]
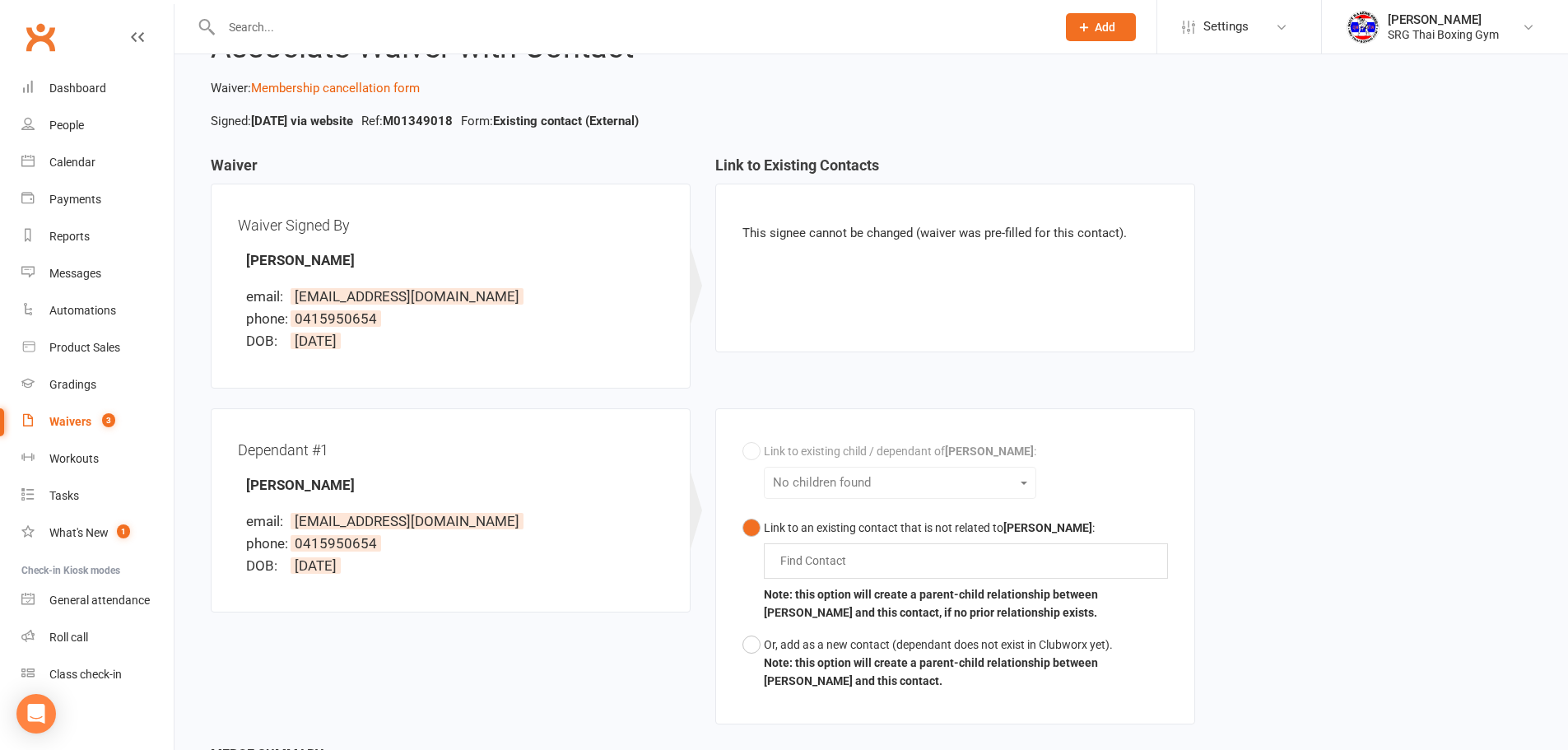
click at [292, 477] on strong "[PERSON_NAME]" at bounding box center [300, 485] width 109 height 17
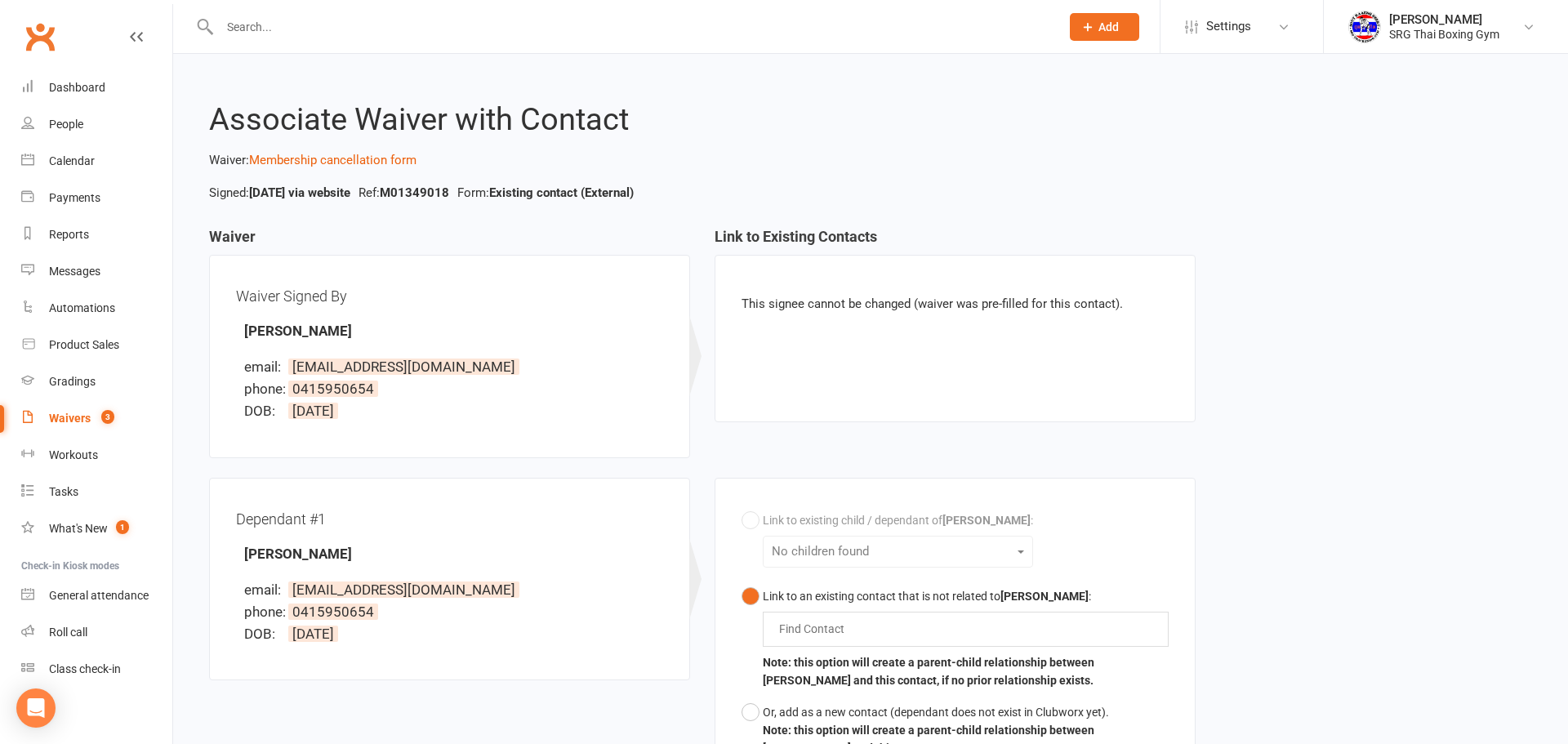
select select "100"
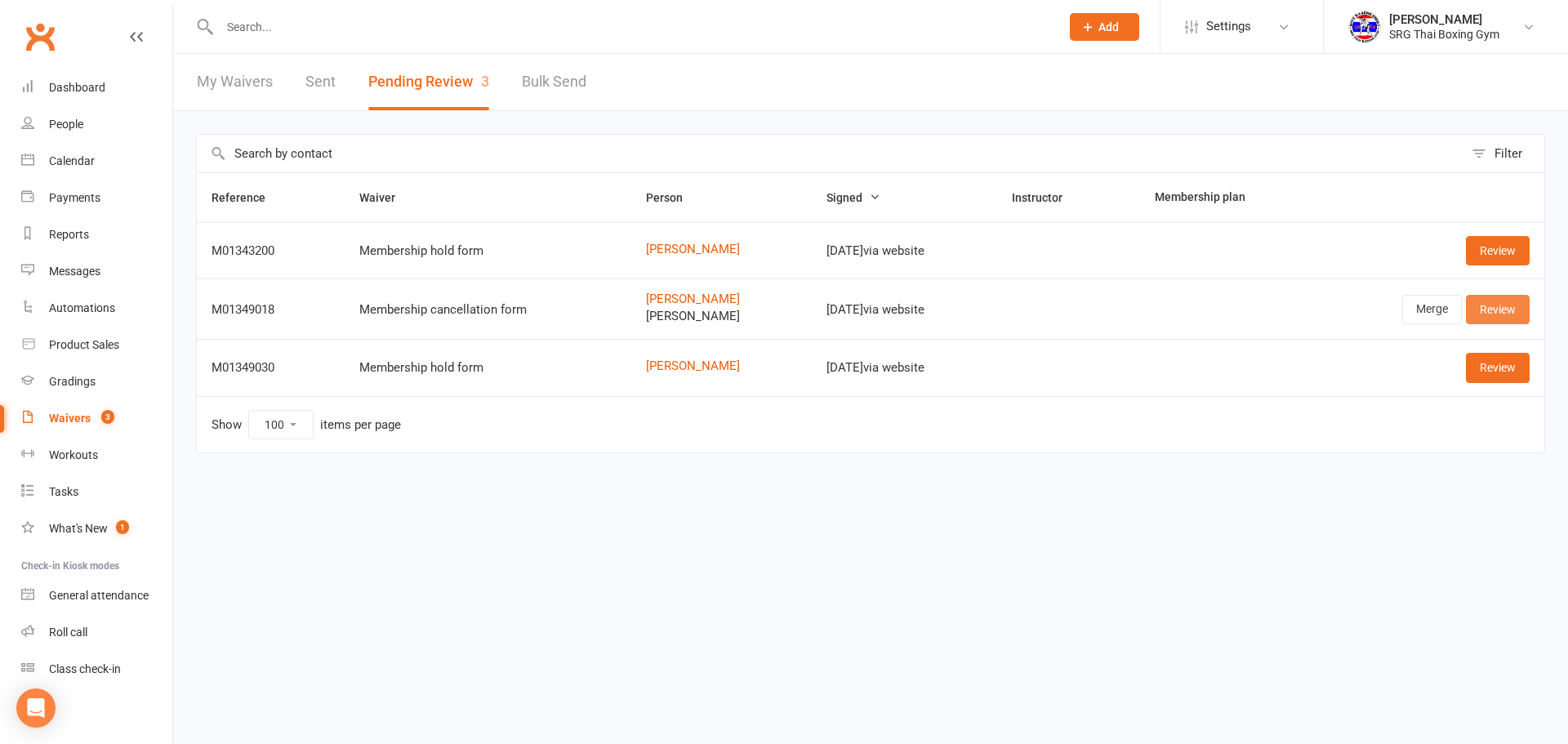
click at [1518, 308] on link "Review" at bounding box center [1497, 309] width 63 height 29
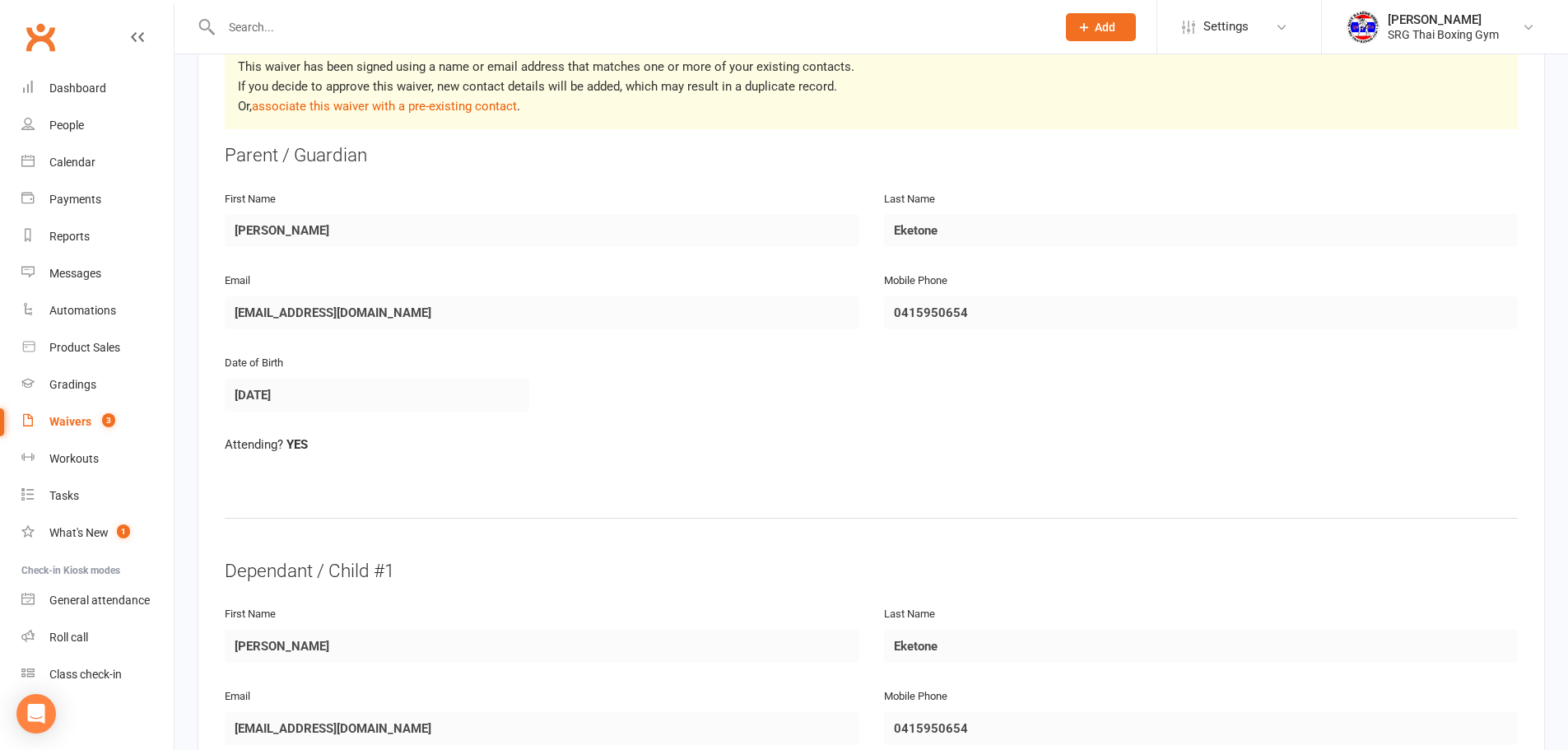
scroll to position [329, 0]
click at [472, 111] on link "associate this waiver with a pre-existing contact" at bounding box center [384, 105] width 265 height 15
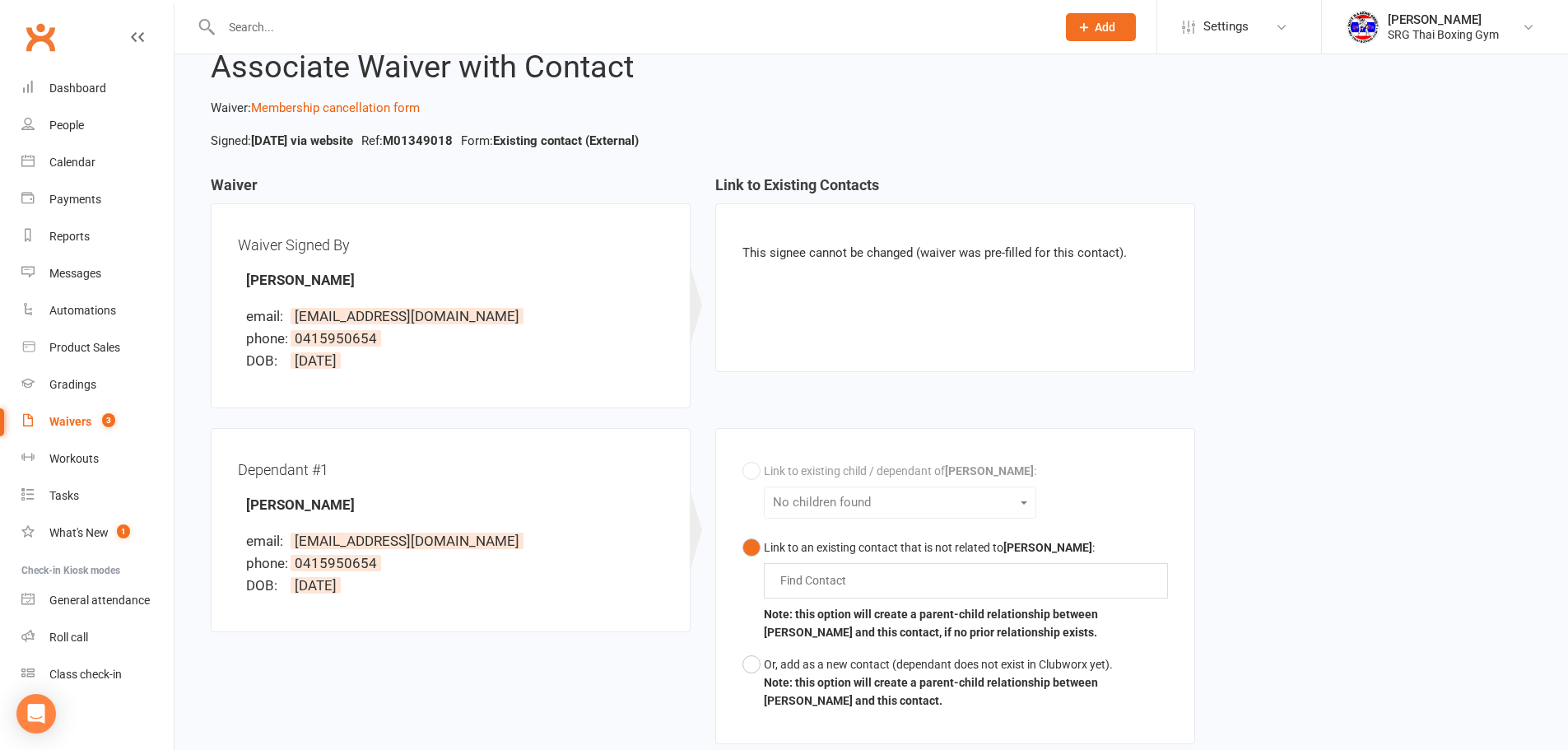
scroll to position [165, 0]
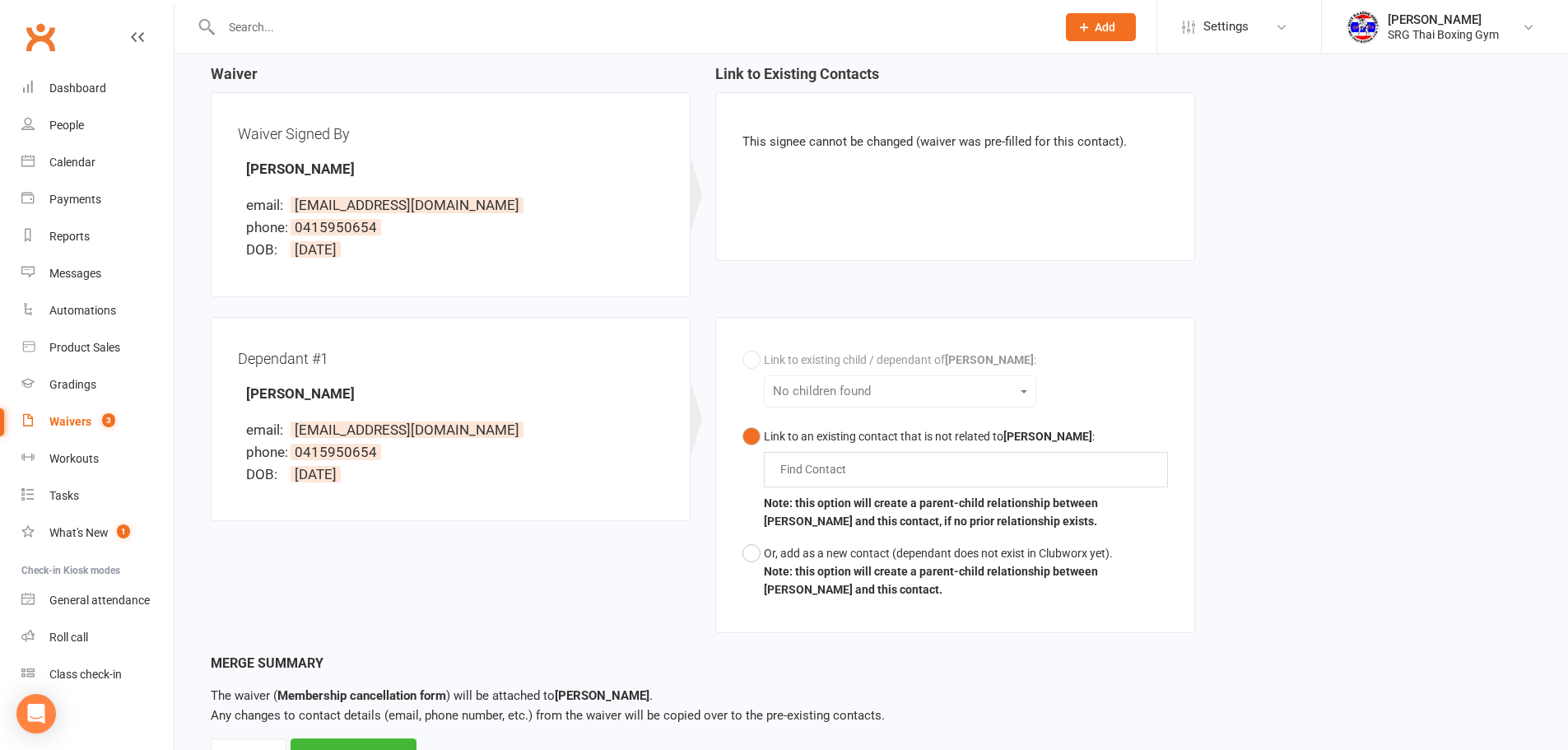
click at [949, 469] on div "Find Contact" at bounding box center [965, 469] width 404 height 34
click at [883, 555] on div "Or, add as a new contact (dependant does not exist in Clubworx yet)." at bounding box center [965, 553] width 404 height 18
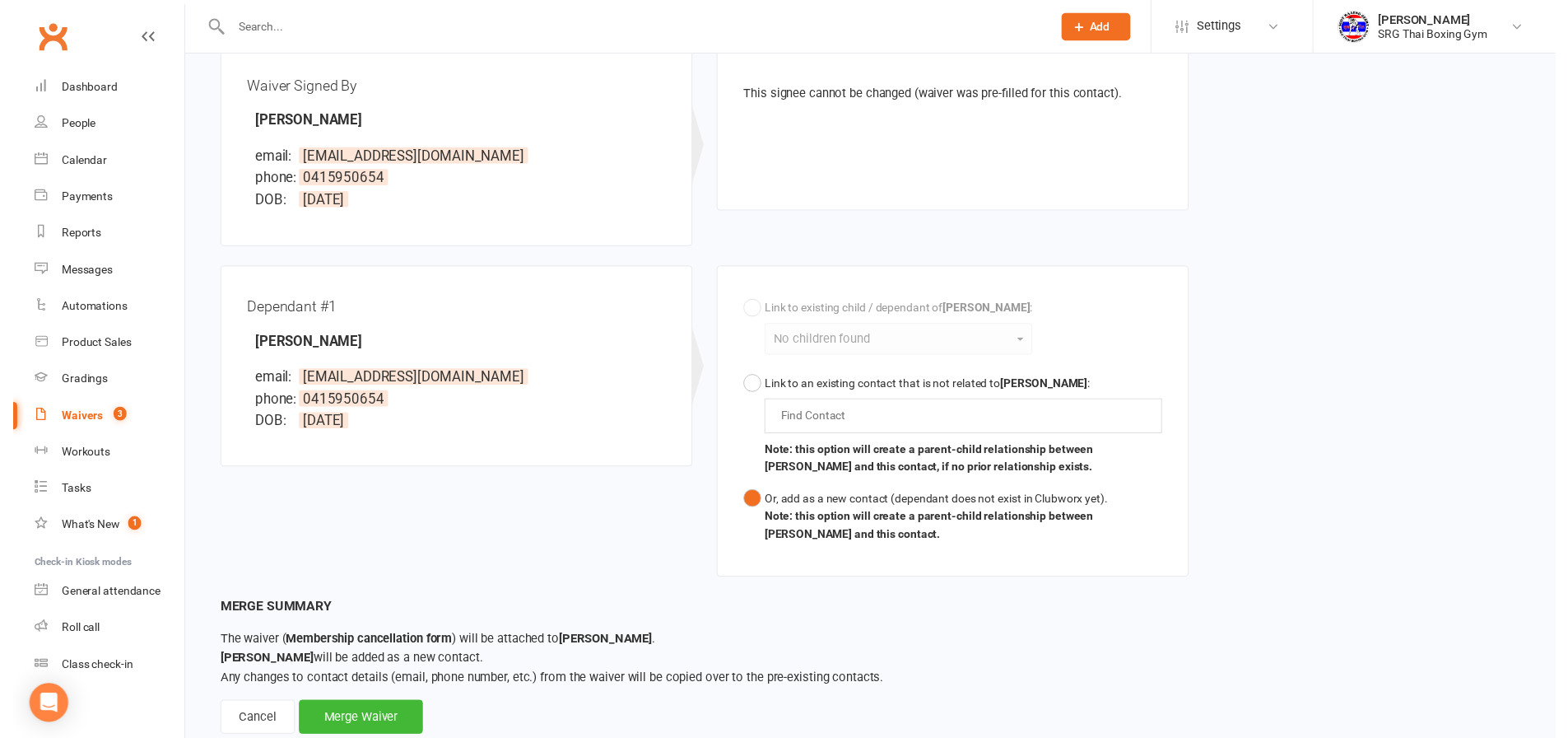
scroll to position [258, 0]
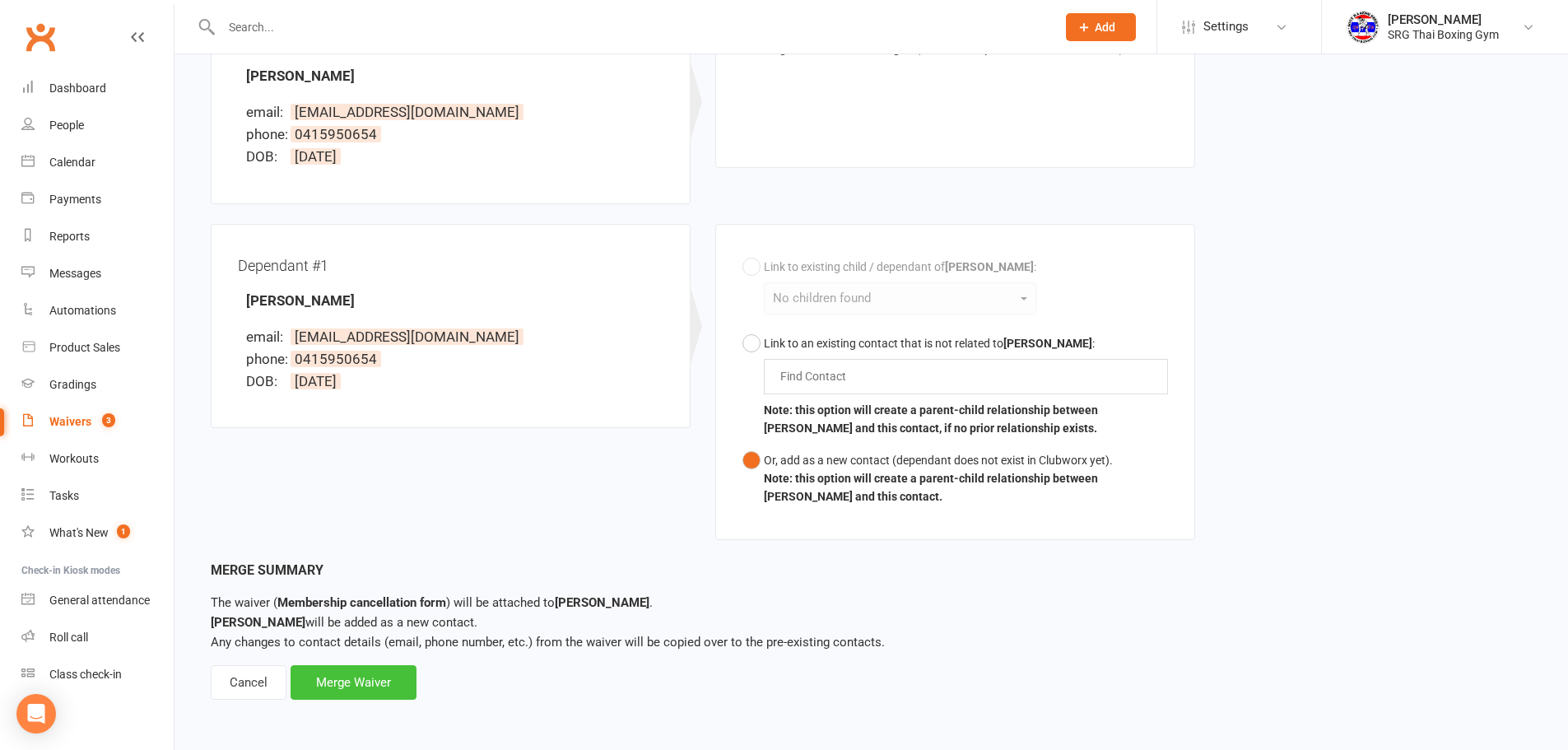
click at [357, 674] on div "Merge Waiver" at bounding box center [353, 682] width 126 height 34
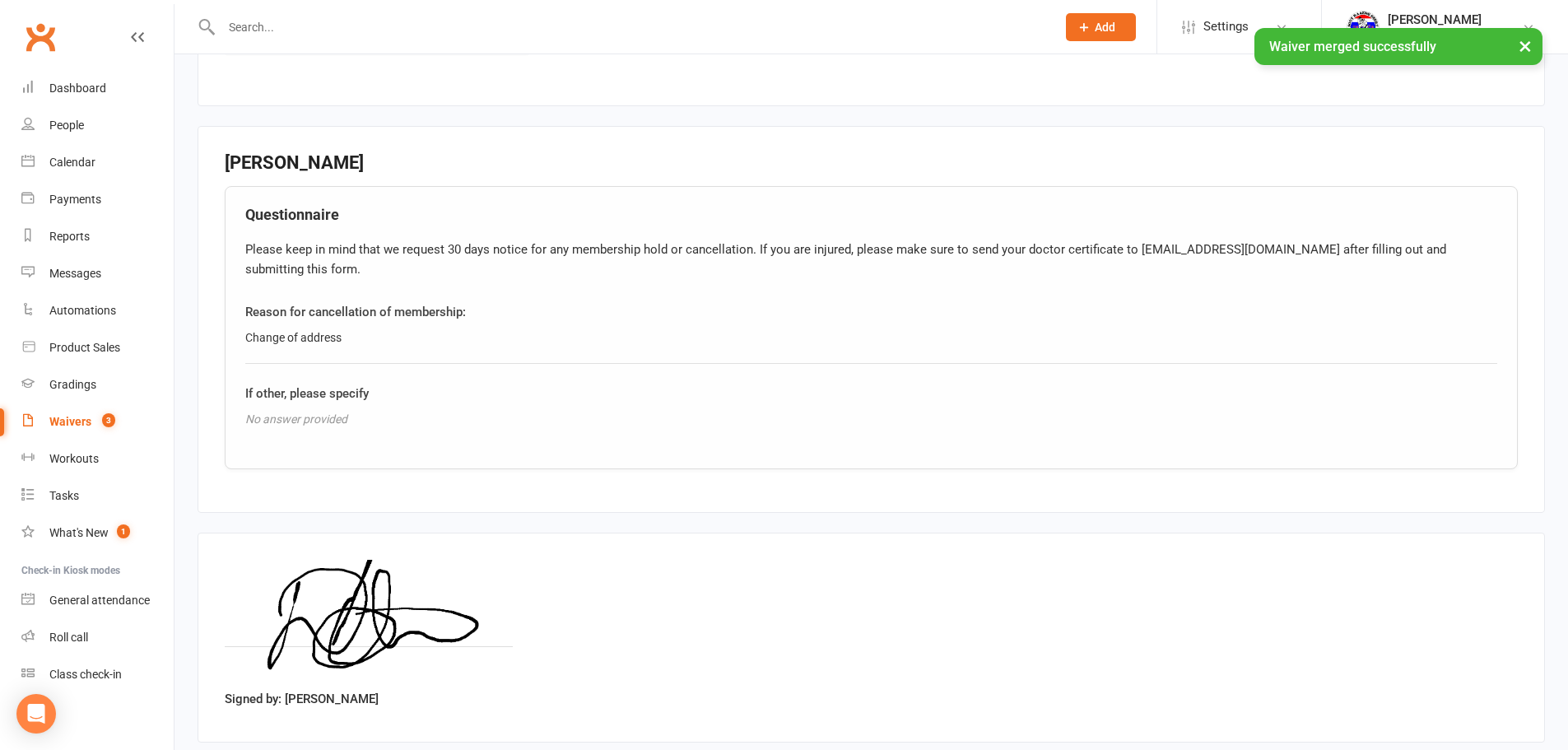
scroll to position [1076, 0]
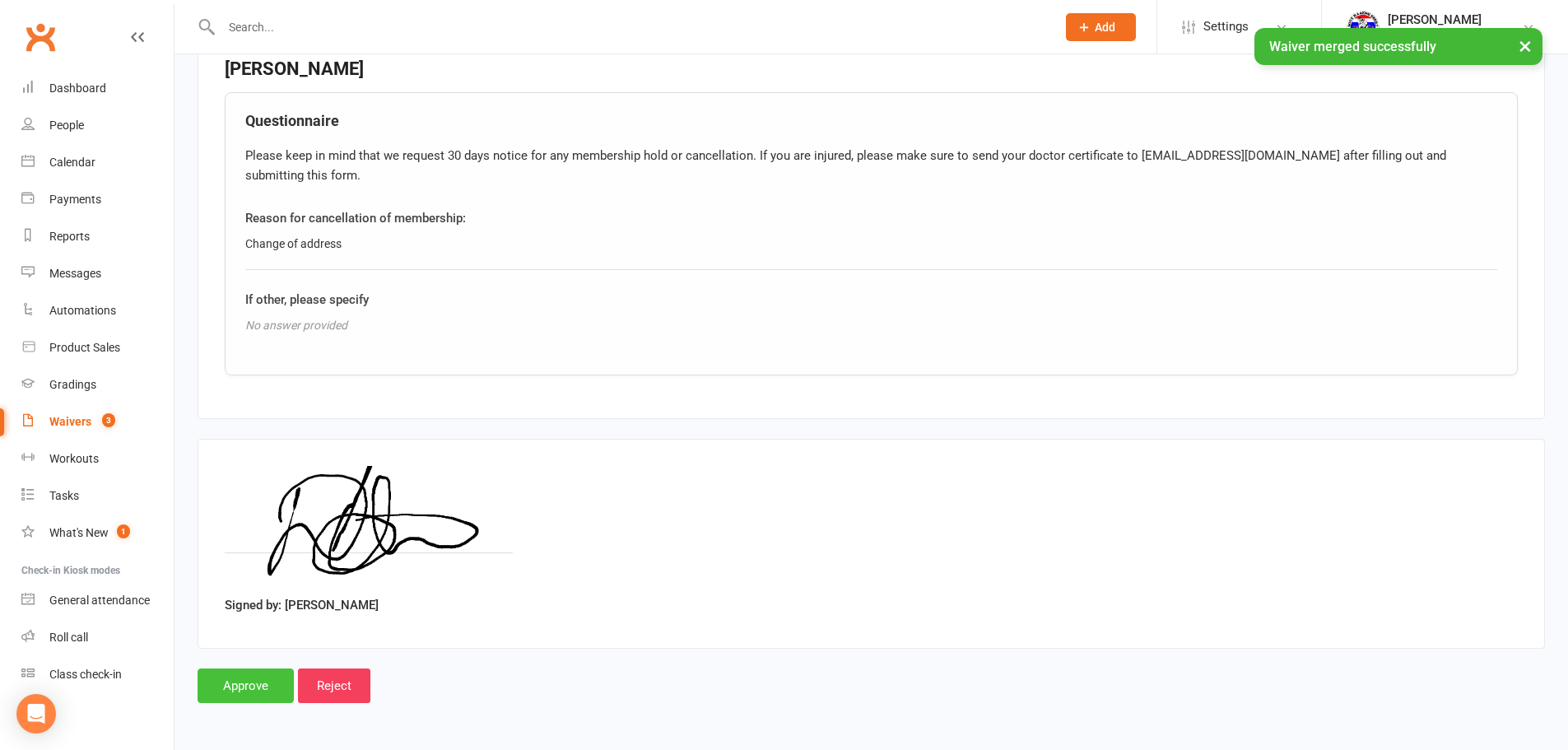
click at [271, 672] on input "Approve" at bounding box center [246, 685] width 96 height 34
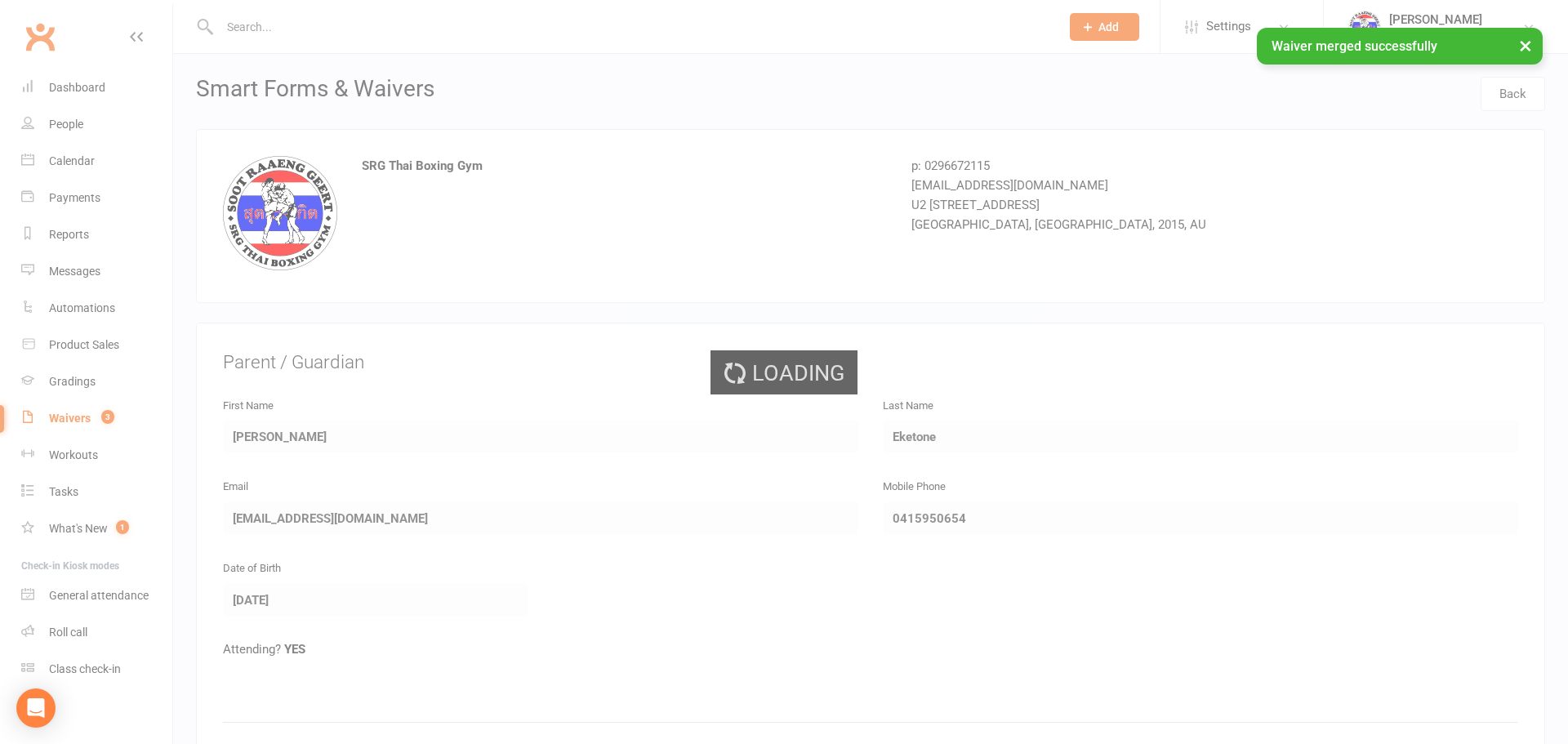
select select "100"
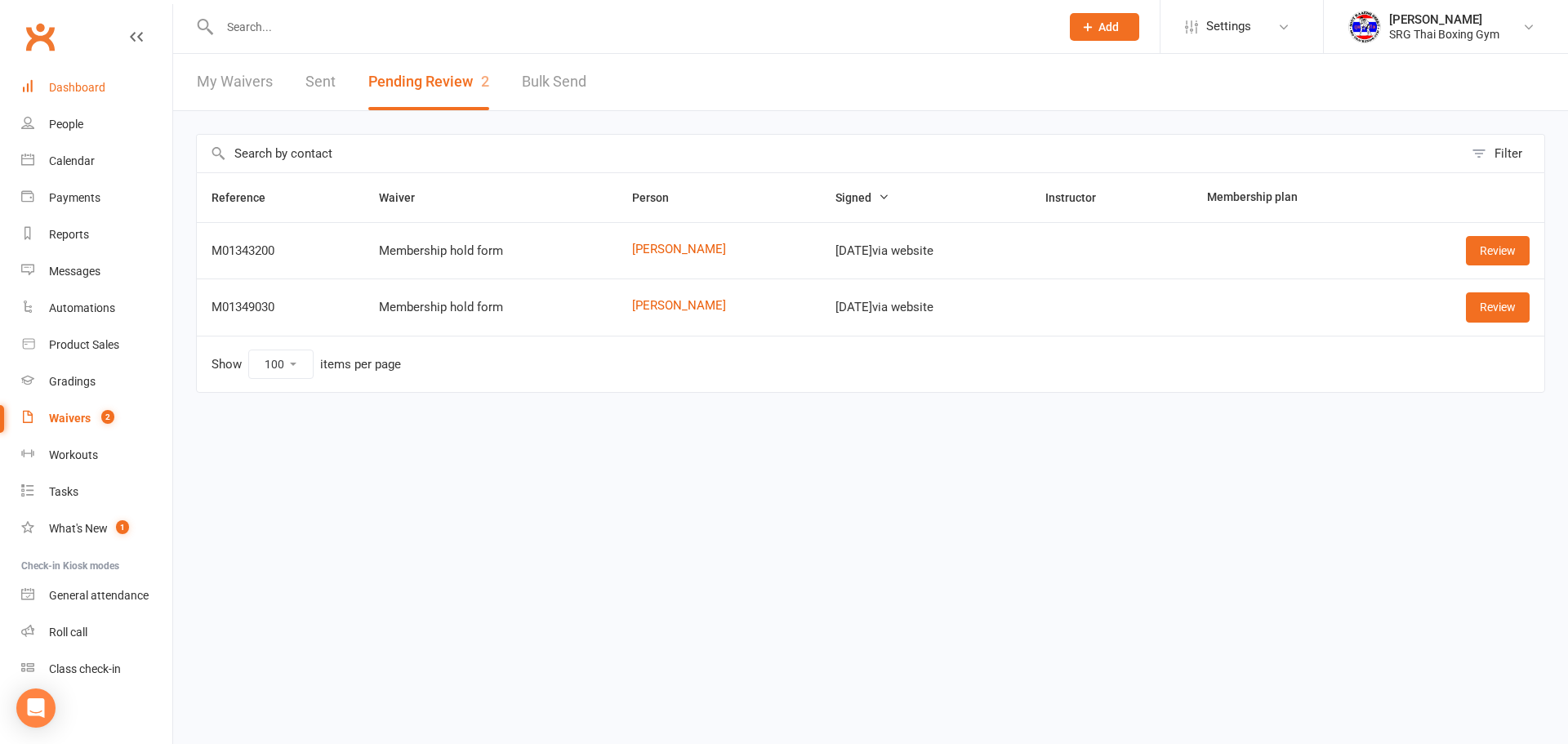
click at [95, 78] on link "Dashboard" at bounding box center [96, 88] width 151 height 37
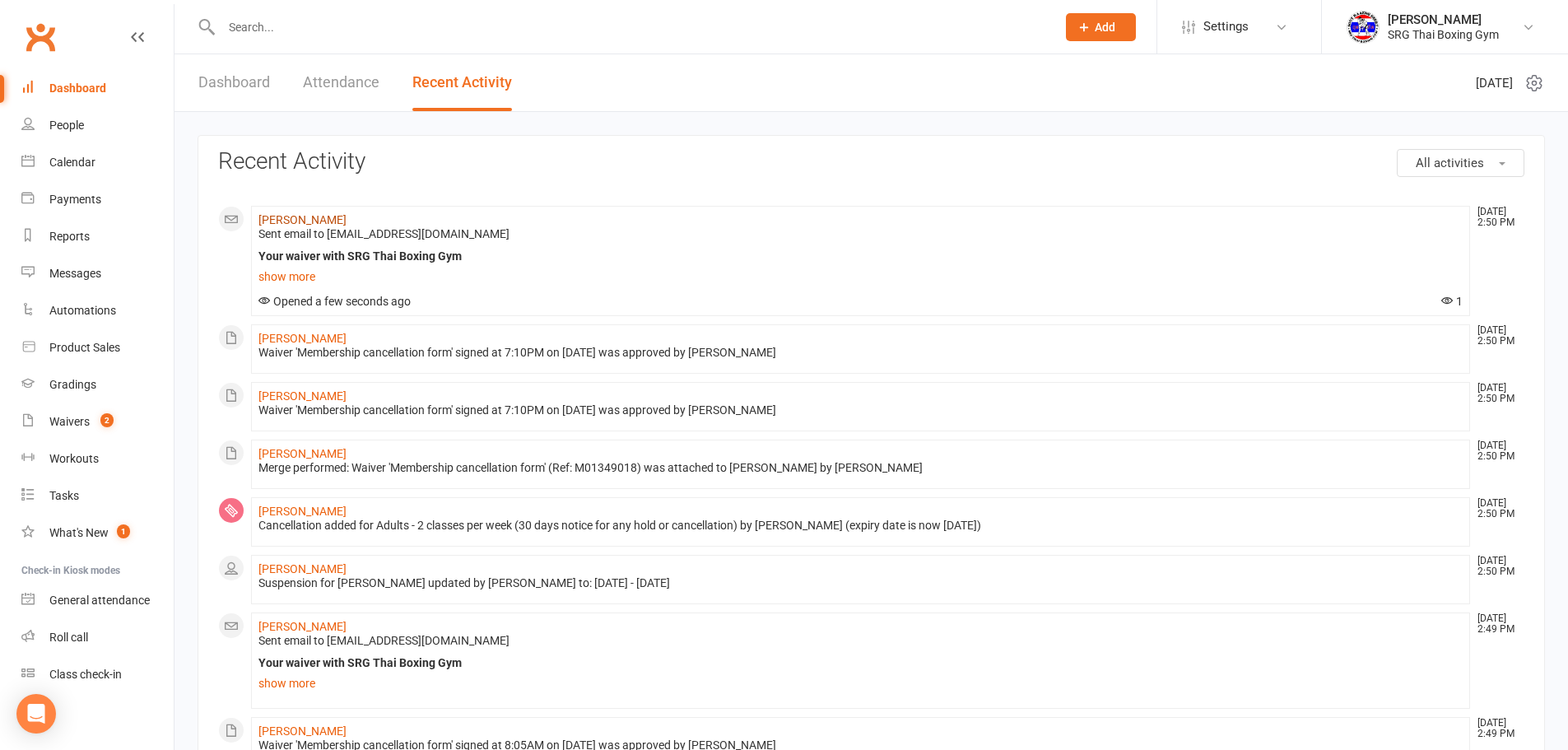
click at [310, 215] on link "[PERSON_NAME]" at bounding box center [302, 220] width 88 height 13
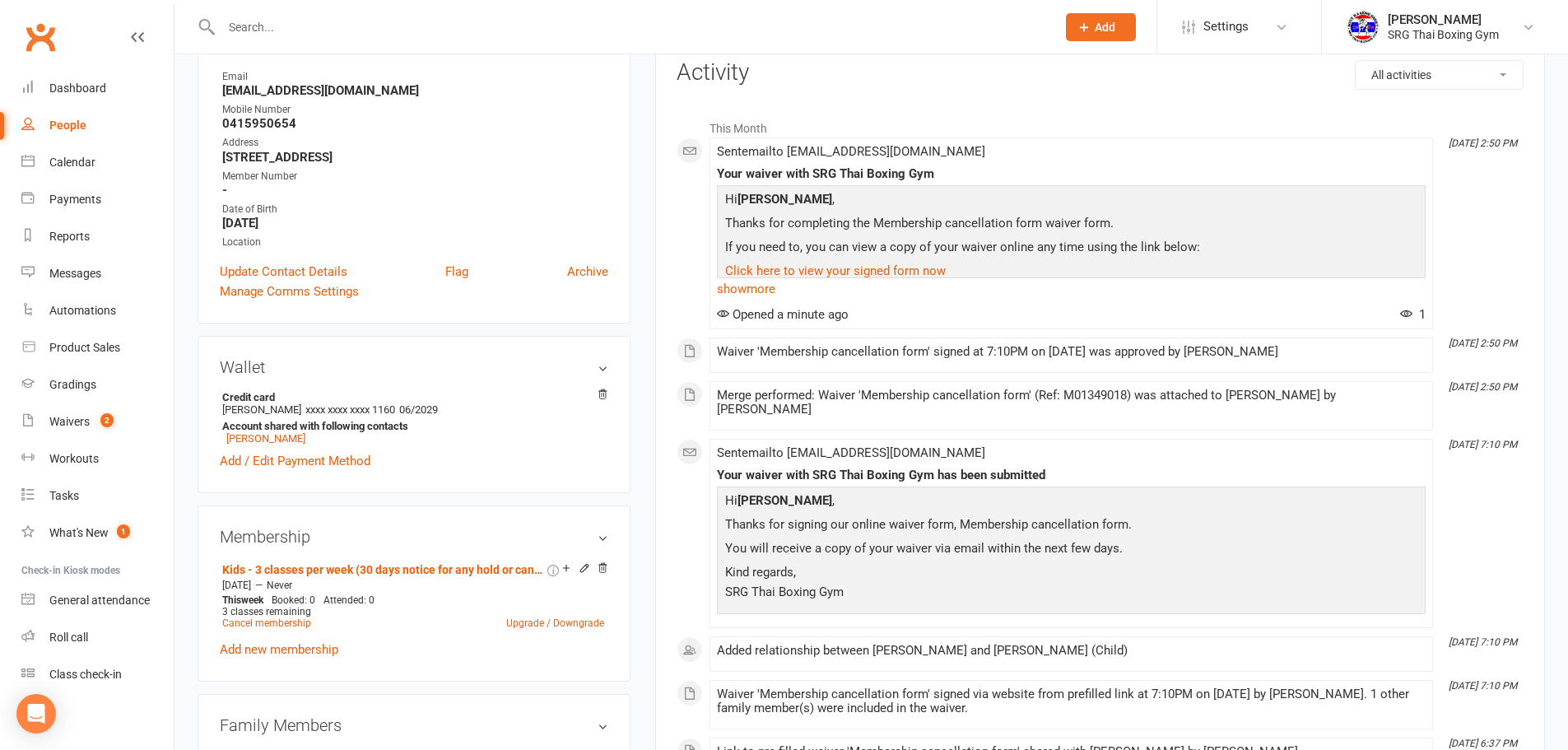
scroll to position [247, 0]
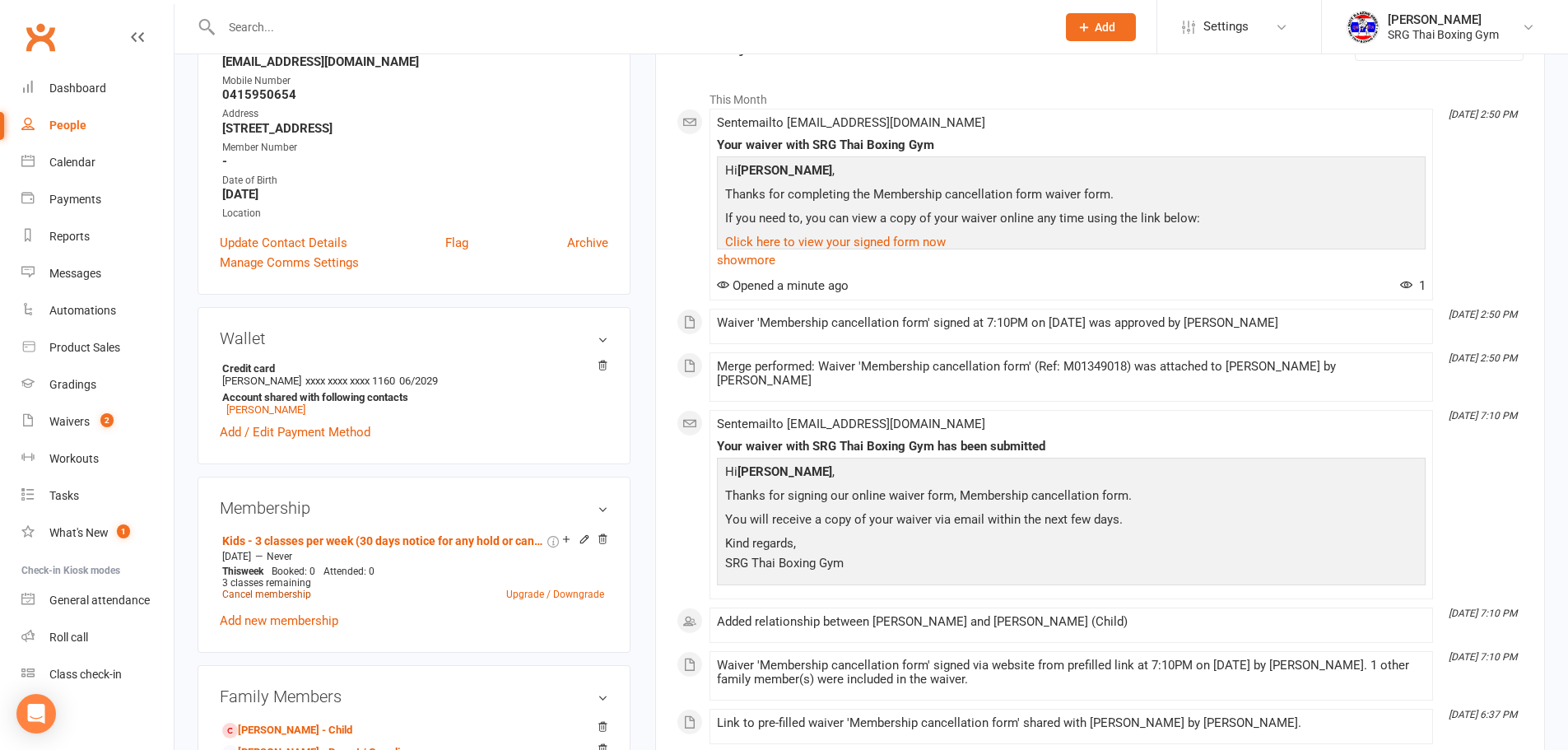
click at [297, 594] on link "Cancel membership" at bounding box center [266, 594] width 89 height 11
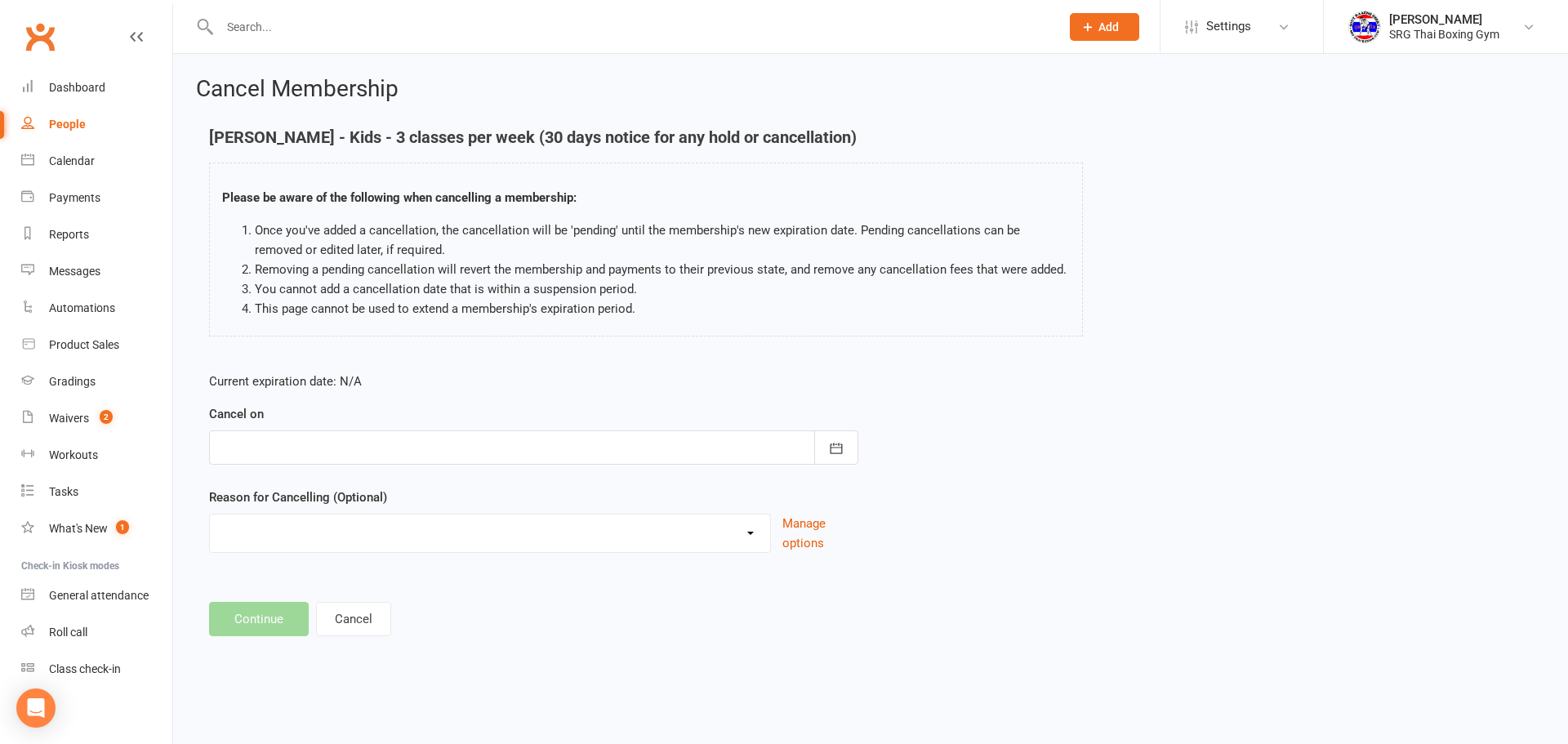
drag, startPoint x: 408, startPoint y: 461, endPoint x: 421, endPoint y: 439, distance: 25.6
click at [411, 455] on div at bounding box center [534, 447] width 650 height 34
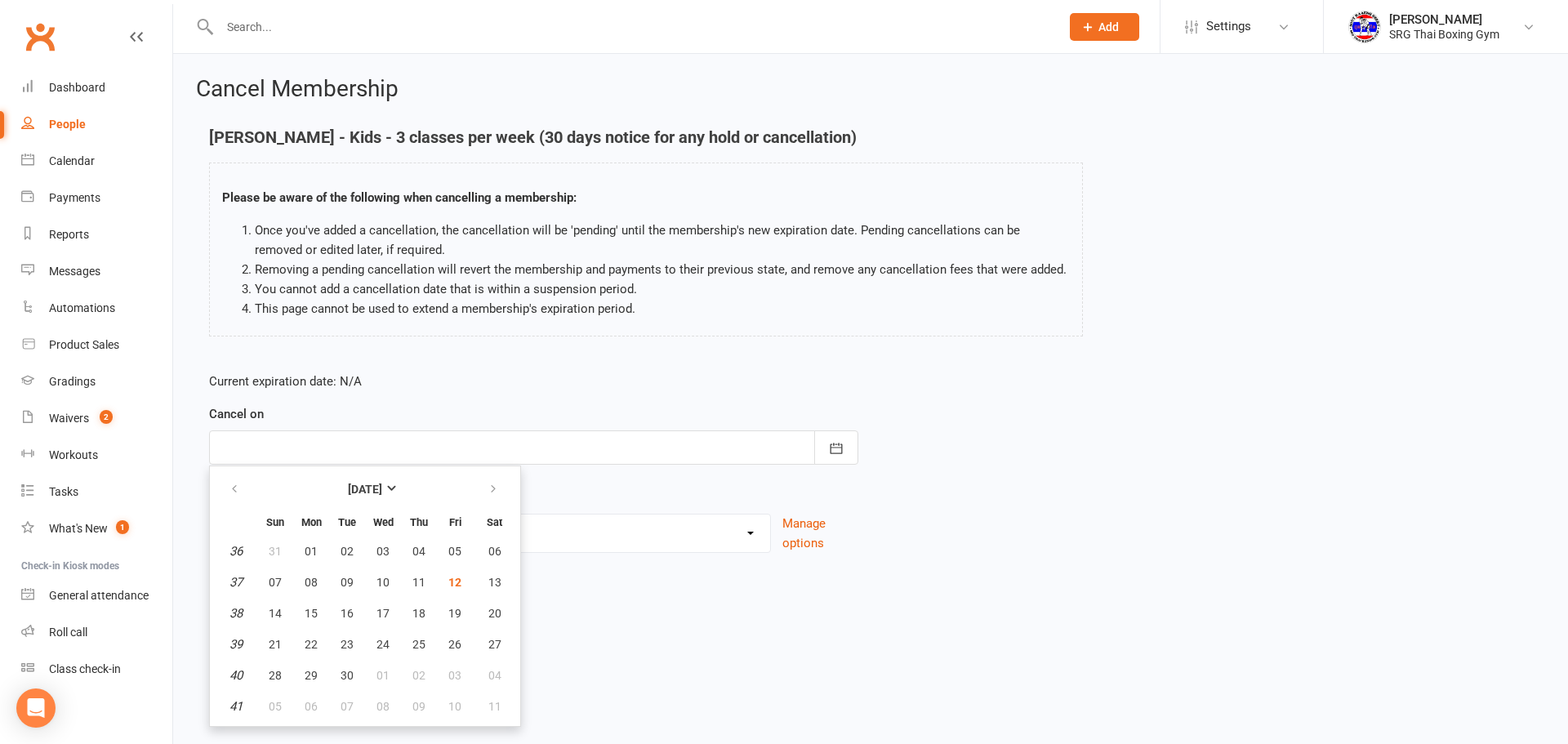
click at [421, 439] on div at bounding box center [534, 447] width 650 height 34
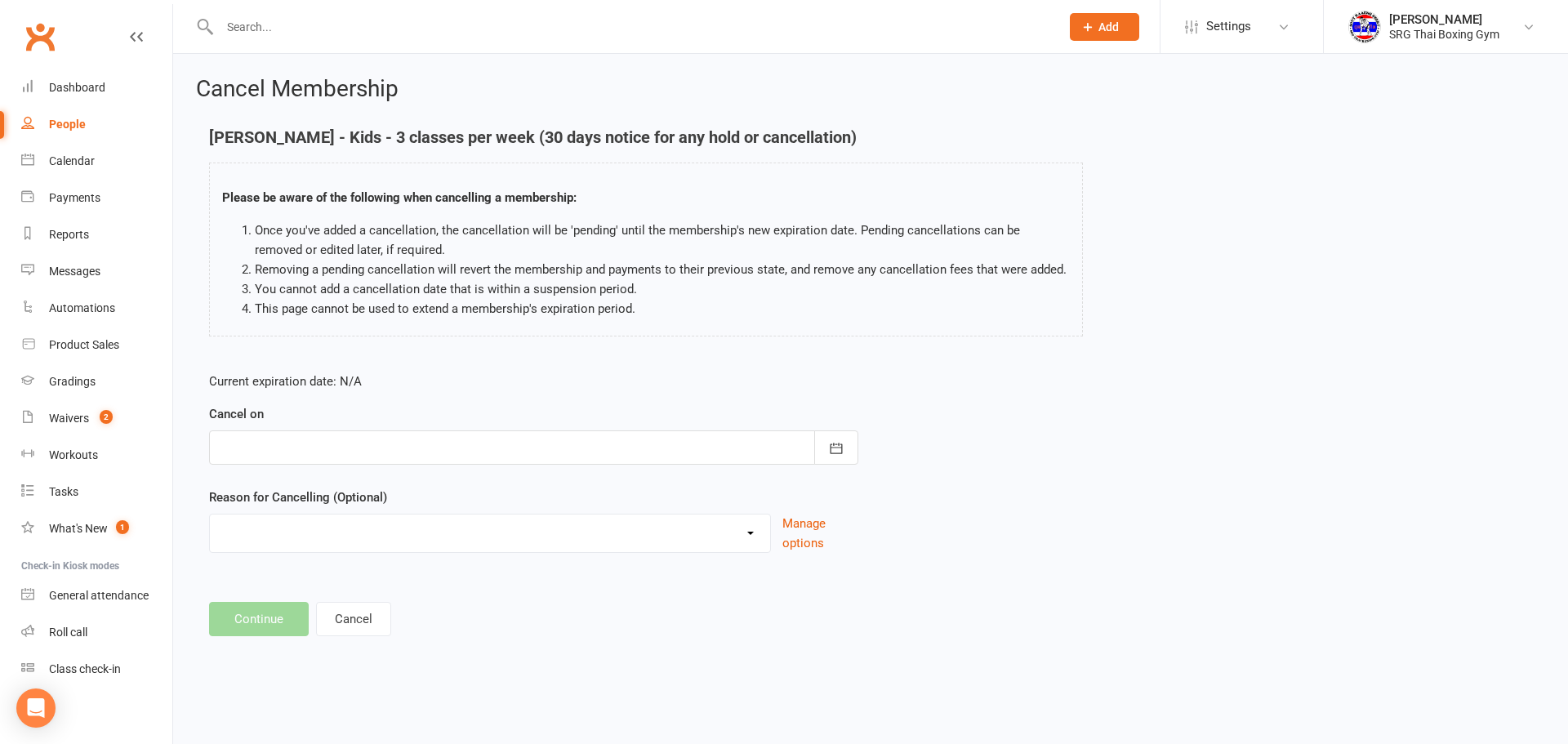
click at [416, 447] on div at bounding box center [534, 447] width 650 height 34
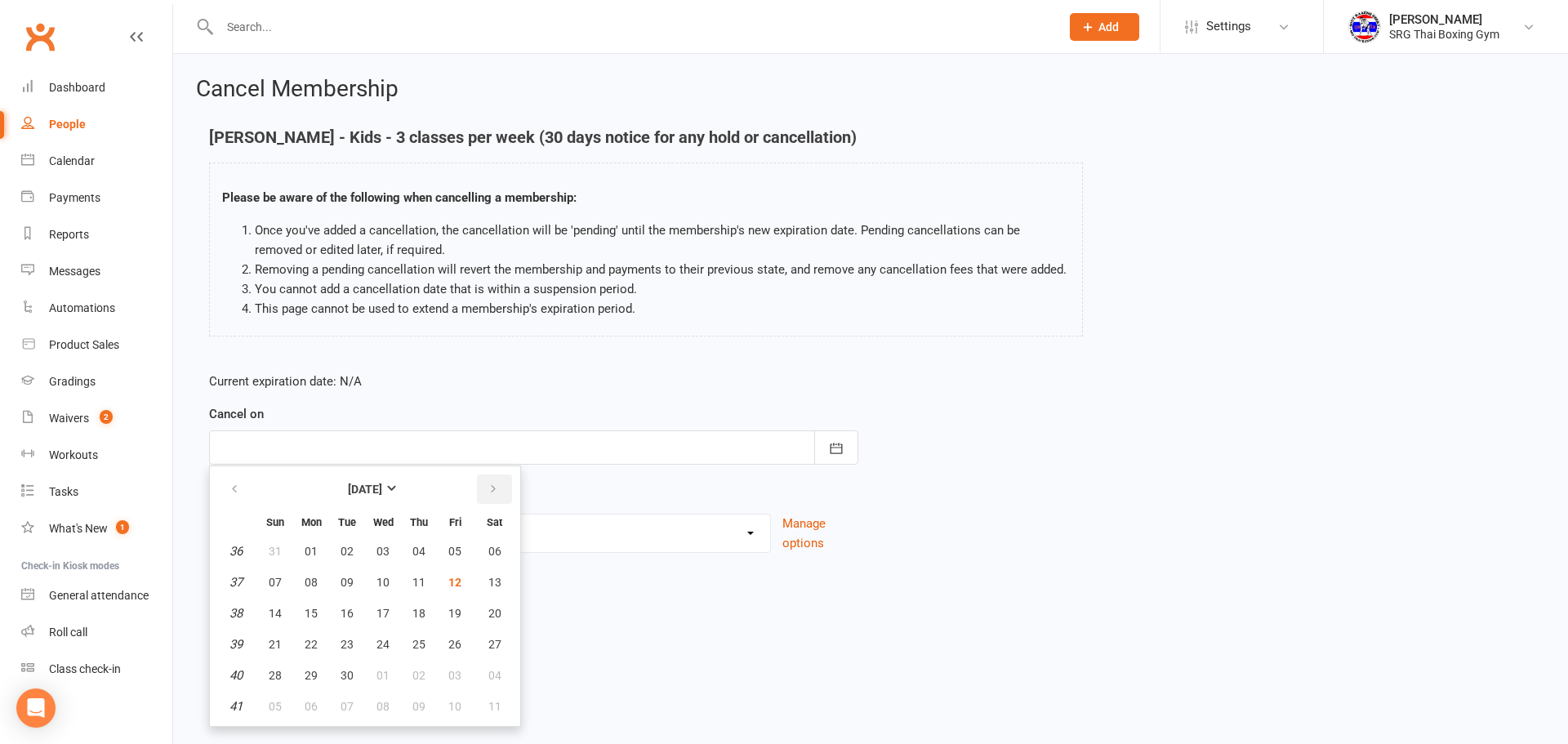
click at [495, 503] on button "button" at bounding box center [495, 489] width 35 height 29
click at [419, 592] on button "09" at bounding box center [418, 583] width 34 height 29
type input "09 Oct 2025"
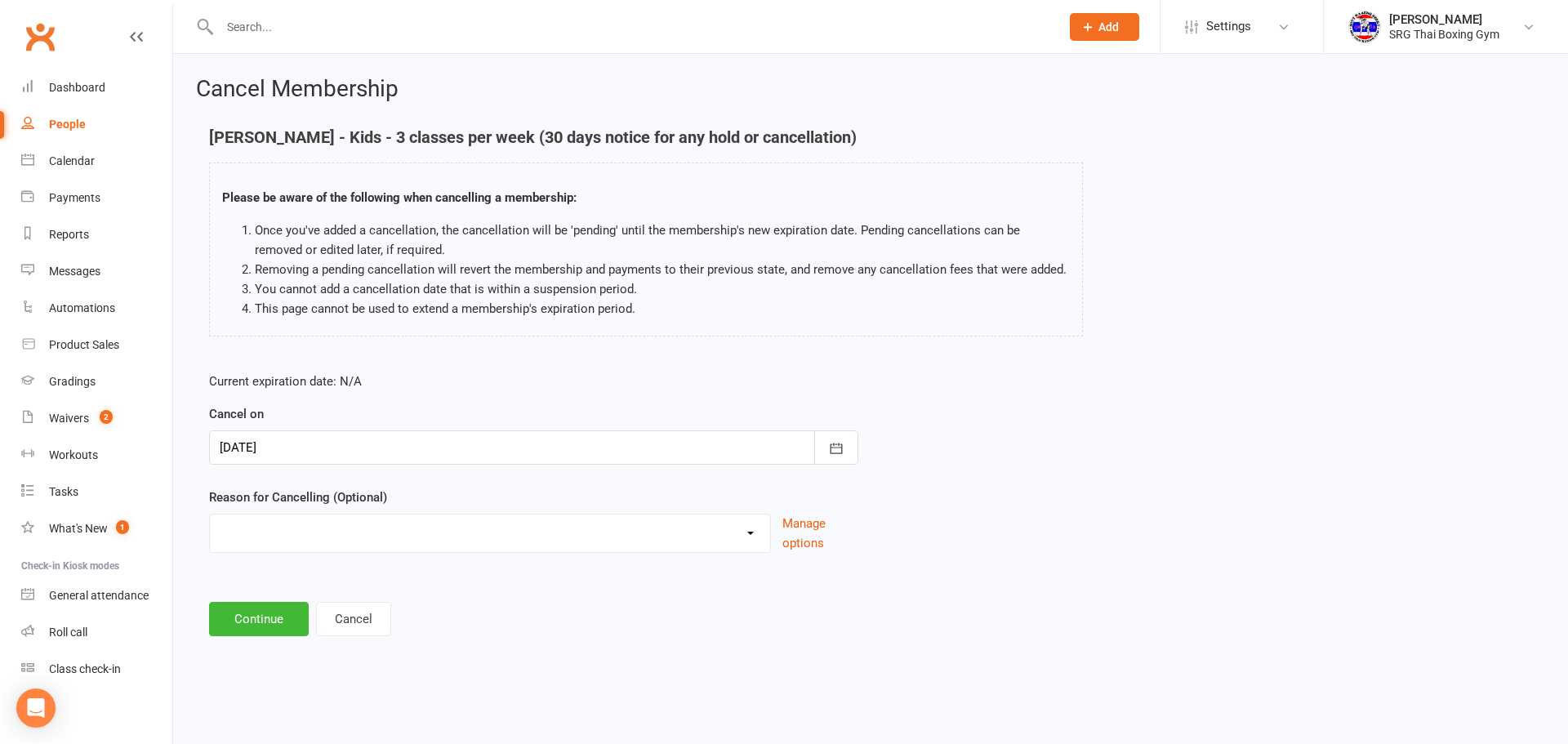
click at [435, 538] on select "Financial Holiday Injury Moving Other reason" at bounding box center [490, 531] width 561 height 33
select select "4"
click at [210, 533] on select "Financial Holiday Injury Moving Other reason" at bounding box center [490, 531] width 561 height 33
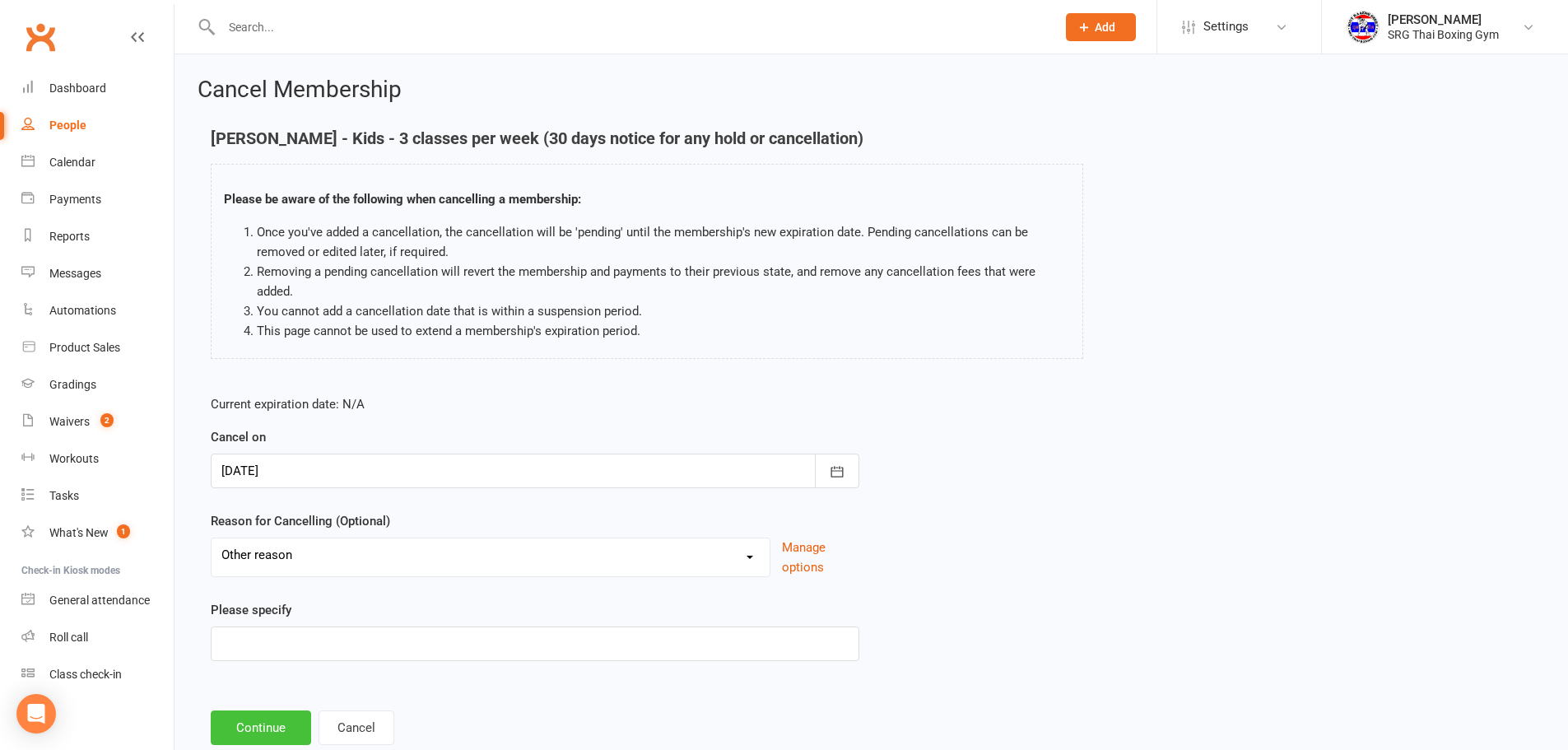
click at [263, 720] on button "Continue" at bounding box center [261, 727] width 101 height 34
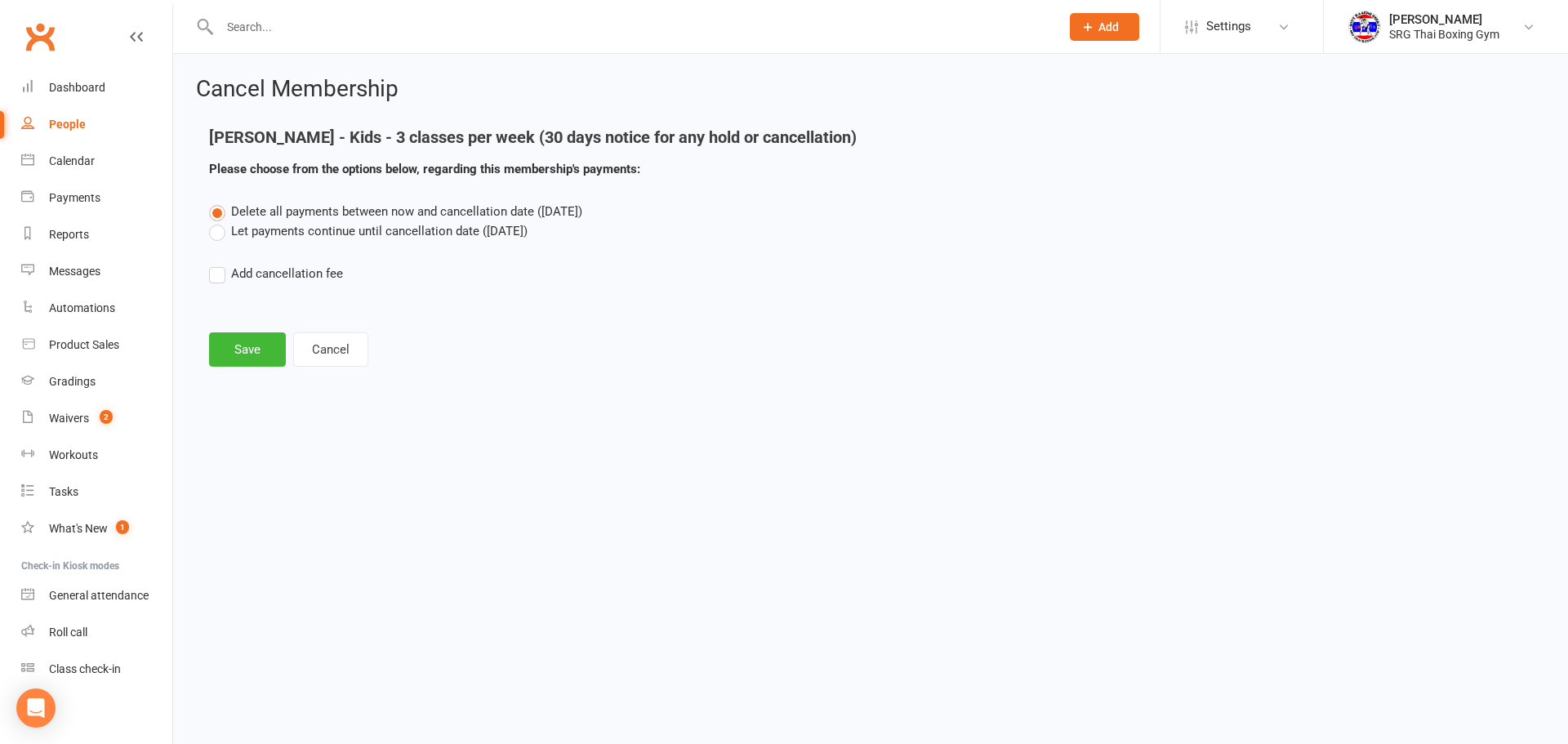
click at [350, 219] on label "Delete all payments between now and cancellation date (Oct 9, 2025)" at bounding box center [395, 211] width 373 height 19
click at [219, 202] on input "Delete all payments between now and cancellation date (Oct 9, 2025)" at bounding box center [215, 202] width 11 height 0
click at [349, 225] on label "Let payments continue until cancellation date (Oct 9, 2025)" at bounding box center [368, 230] width 318 height 19
click at [219, 221] on input "Let payments continue until cancellation date (Oct 9, 2025)" at bounding box center [215, 221] width 11 height 0
click at [249, 377] on div "Cancel Membership Delaine Eketone - Kids - 3 classes per week (30 days notice f…" at bounding box center [871, 223] width 1395 height 339
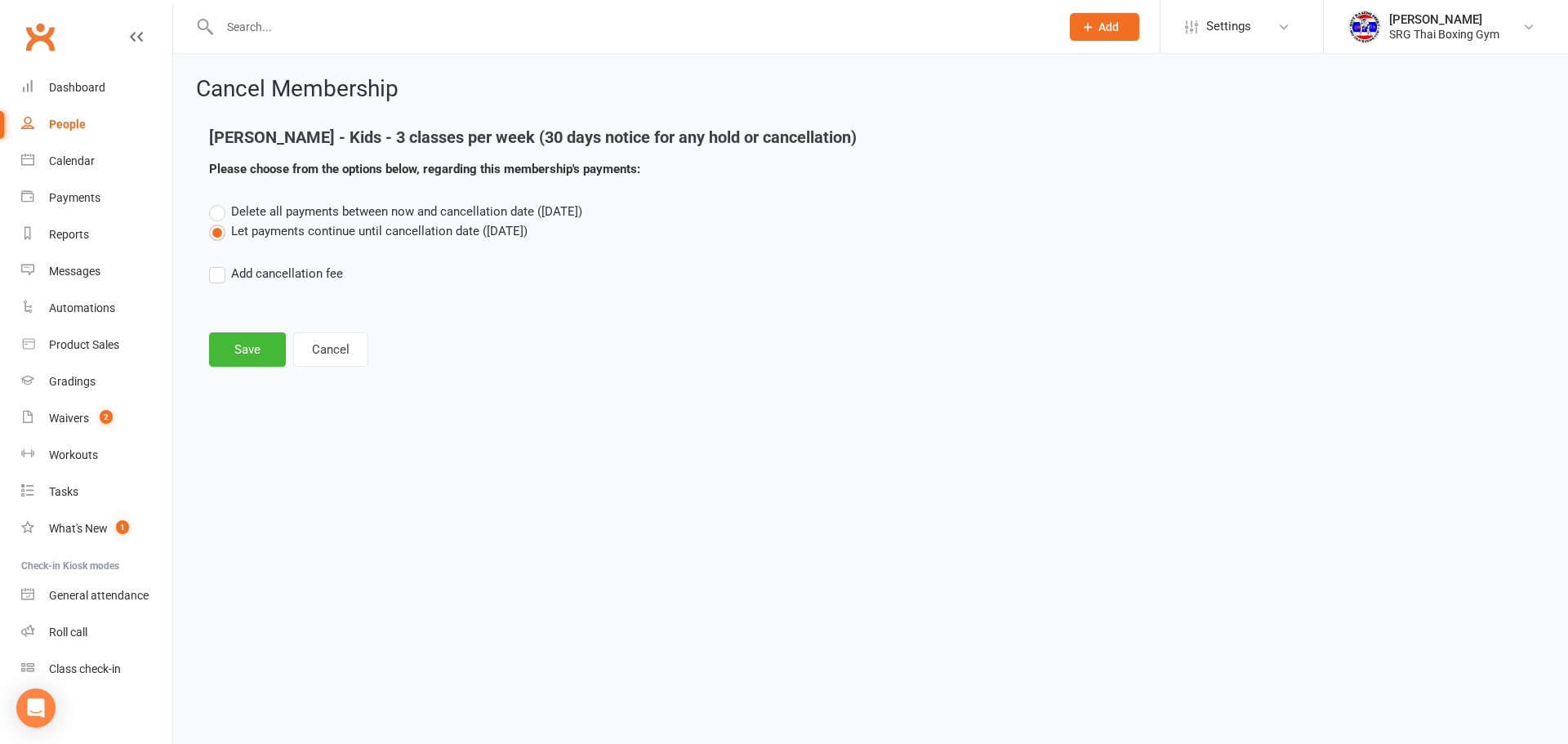
click at [249, 367] on div "Cancel Membership Delaine Eketone - Kids - 3 classes per week (30 days notice f…" at bounding box center [871, 223] width 1395 height 339
click at [249, 354] on button "Save" at bounding box center [248, 349] width 77 height 34
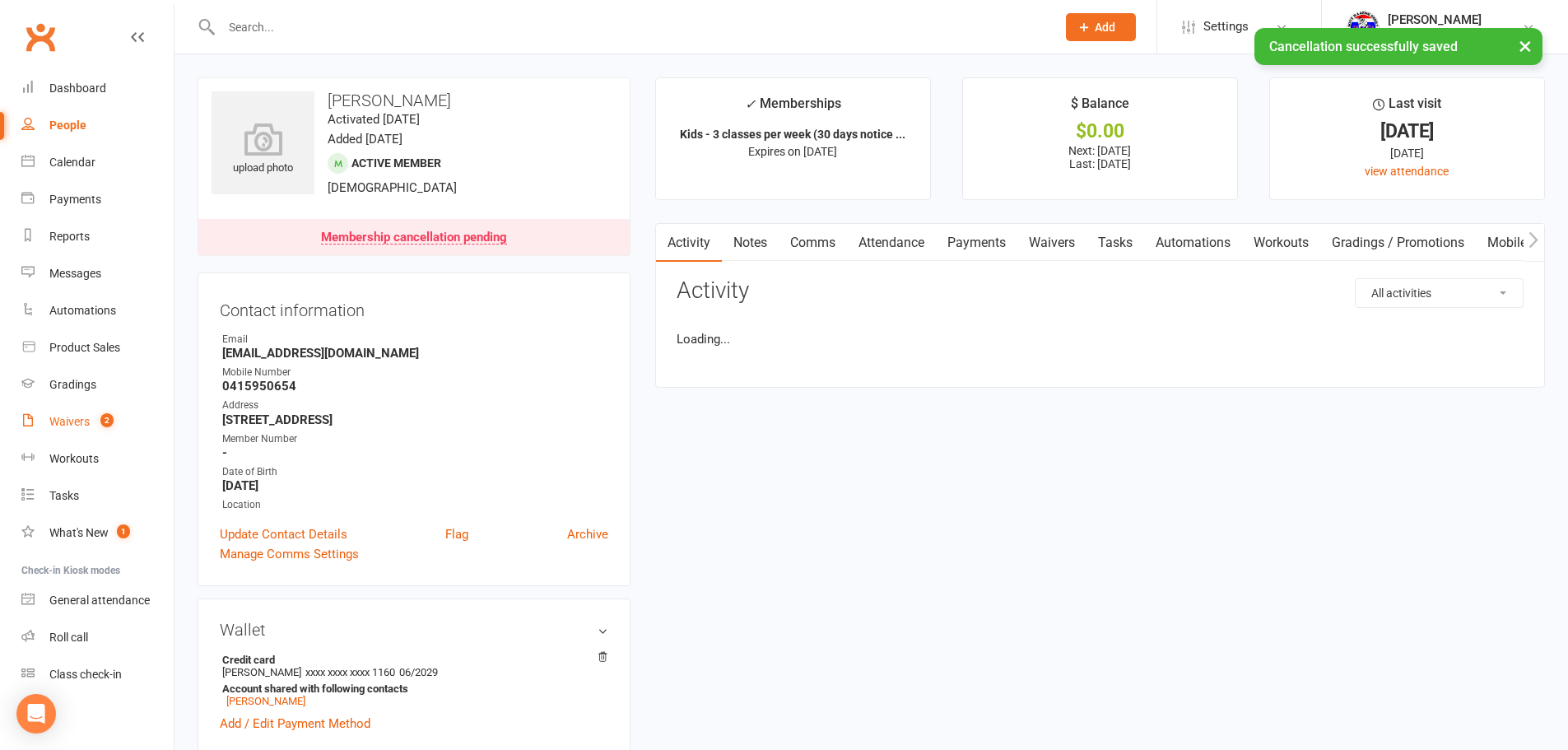
click at [100, 417] on count-badge "2" at bounding box center [103, 422] width 21 height 13
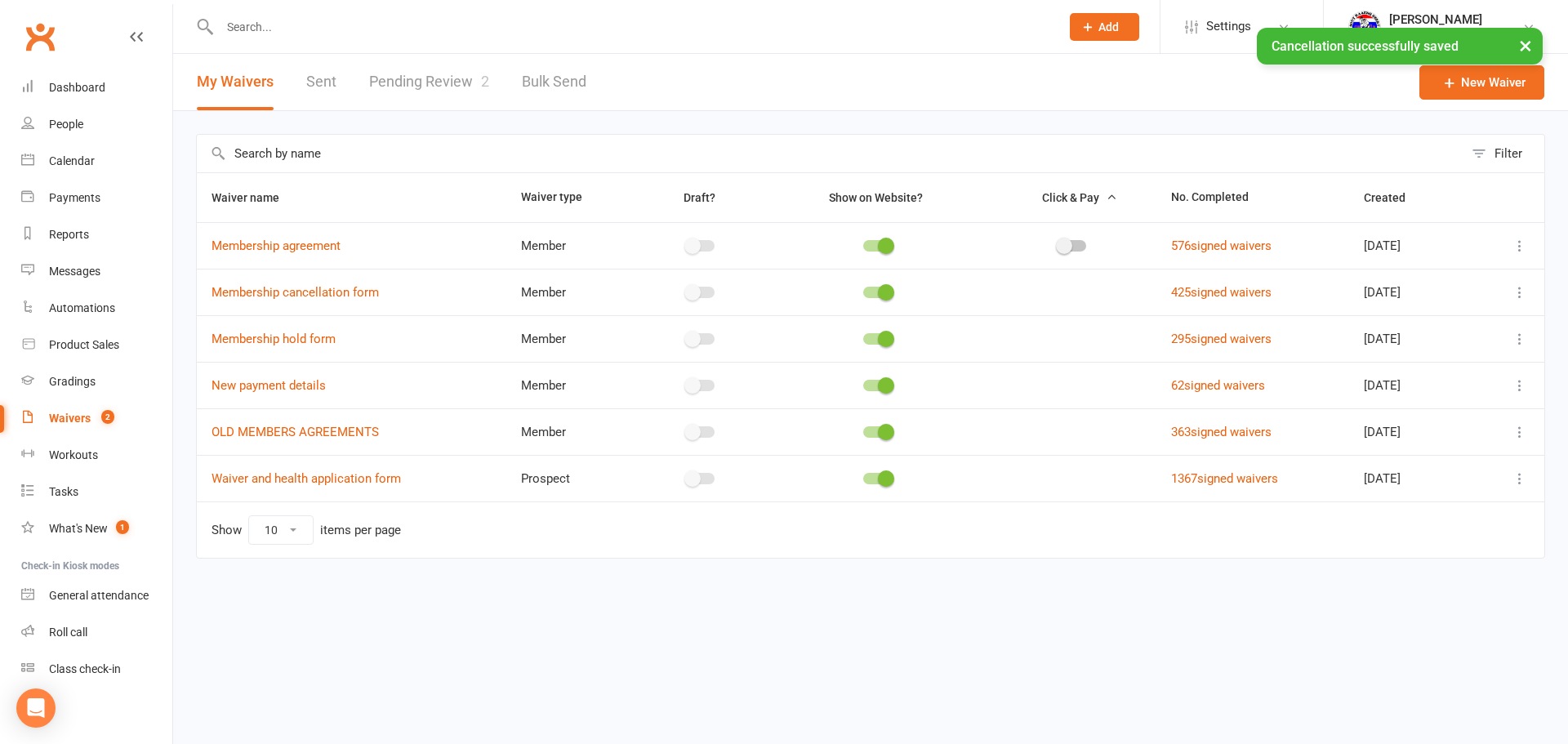
click at [455, 99] on link "Pending Review 2" at bounding box center [428, 82] width 120 height 56
select select "100"
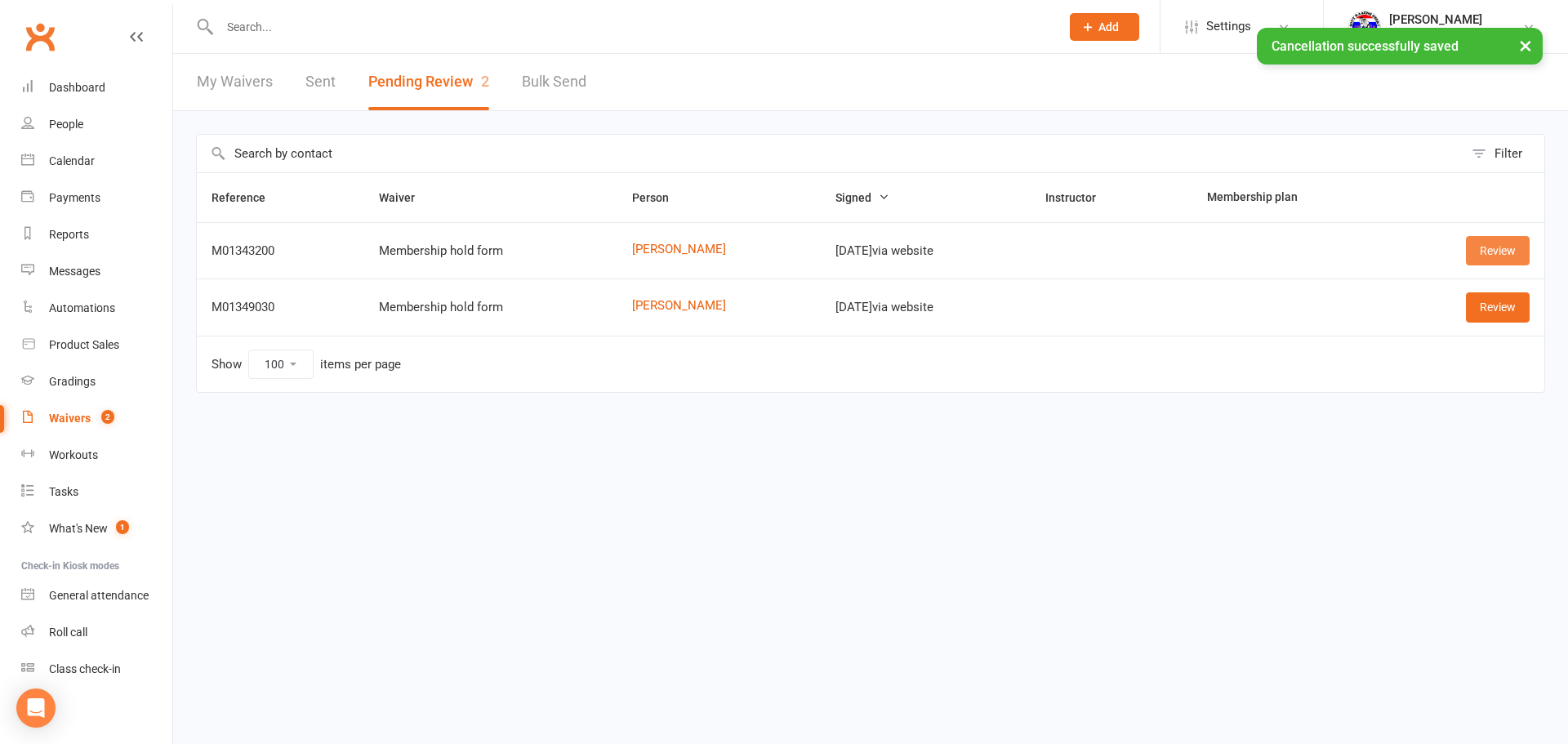
click at [1499, 242] on link "Review" at bounding box center [1497, 250] width 63 height 29
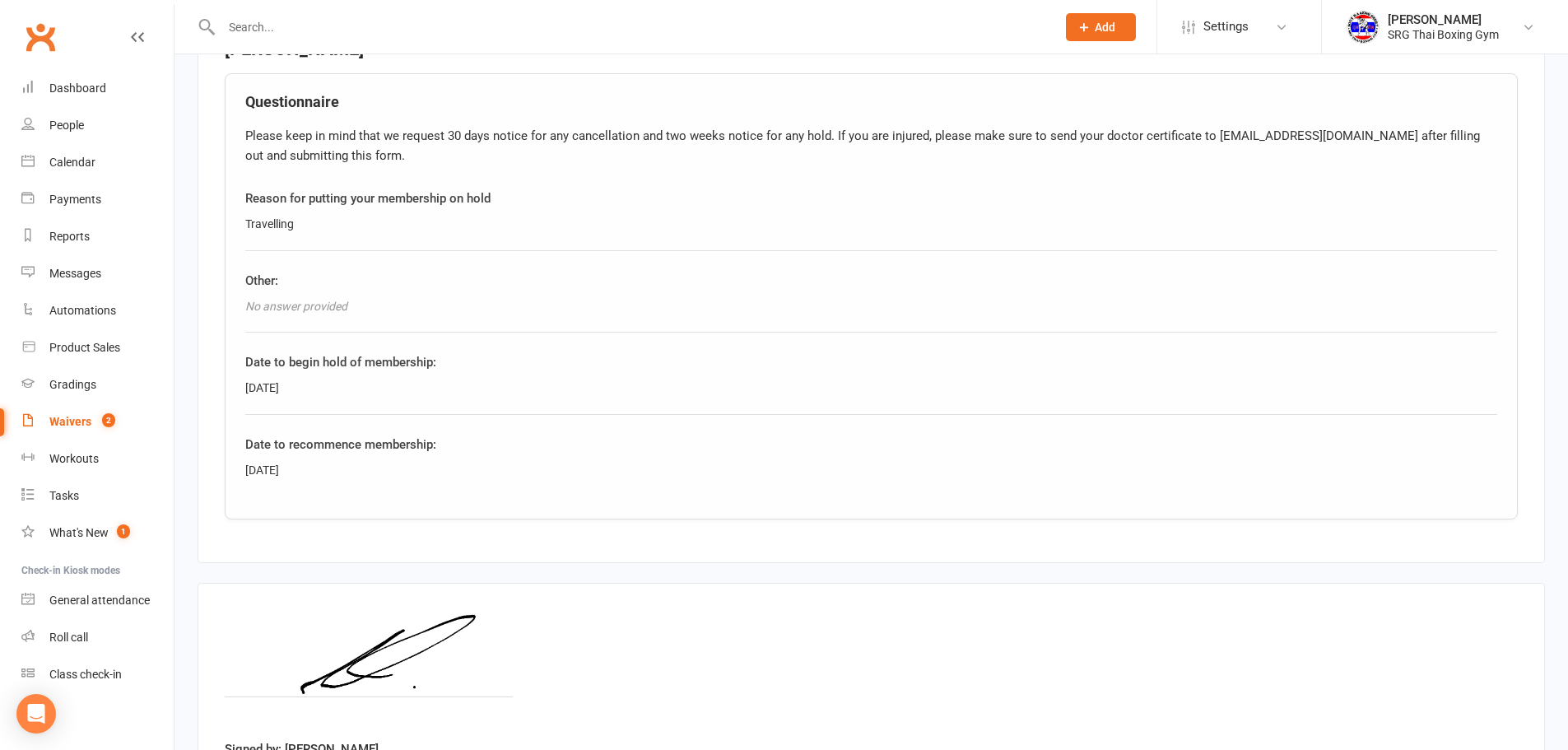
scroll to position [777, 0]
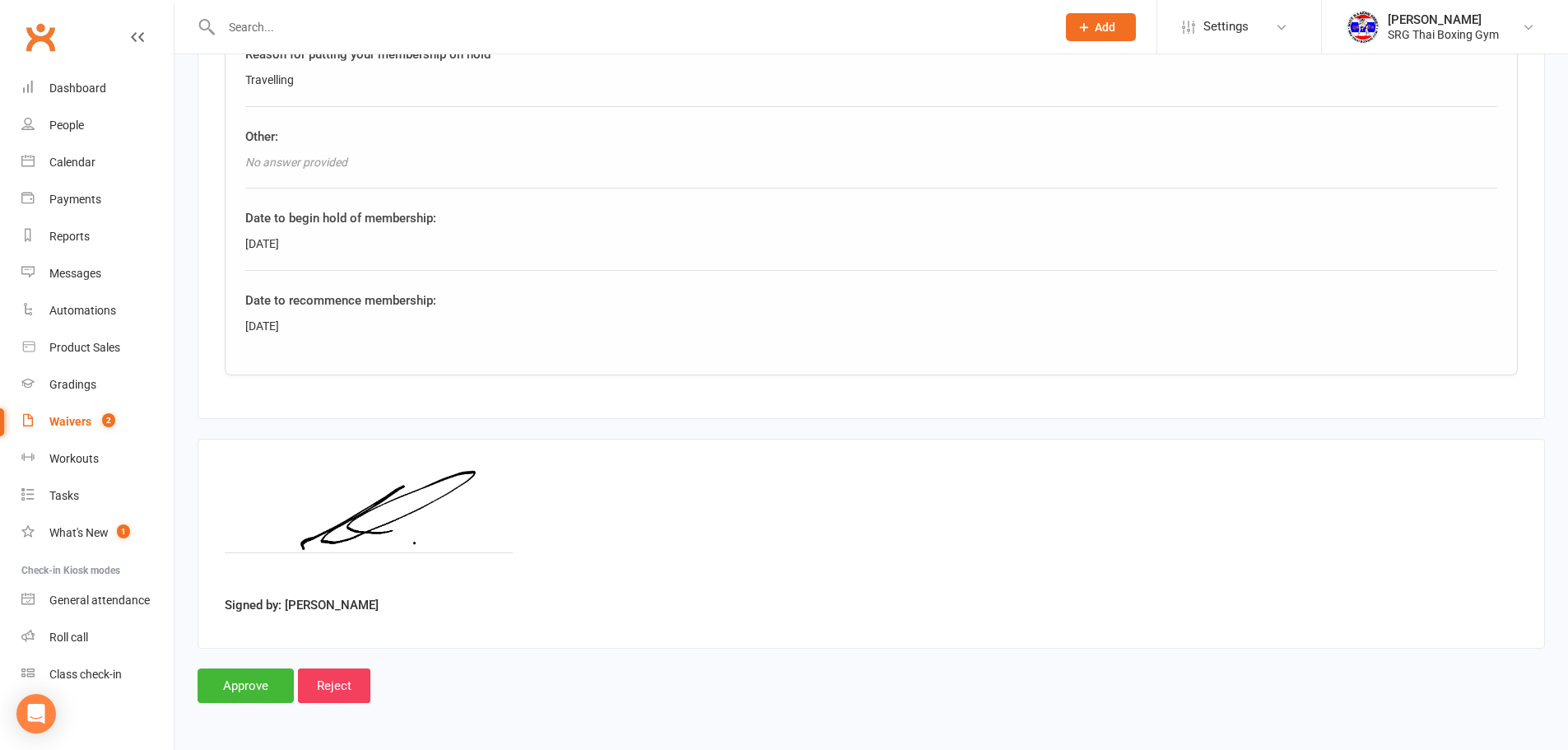
click at [262, 659] on main "SRG Thai Boxing Gym p: 0296672115 info@thaiboxingsydney.com U2 576 Botany road …" at bounding box center [871, 28] width 1347 height 1350
click at [251, 669] on input "Approve" at bounding box center [246, 685] width 96 height 34
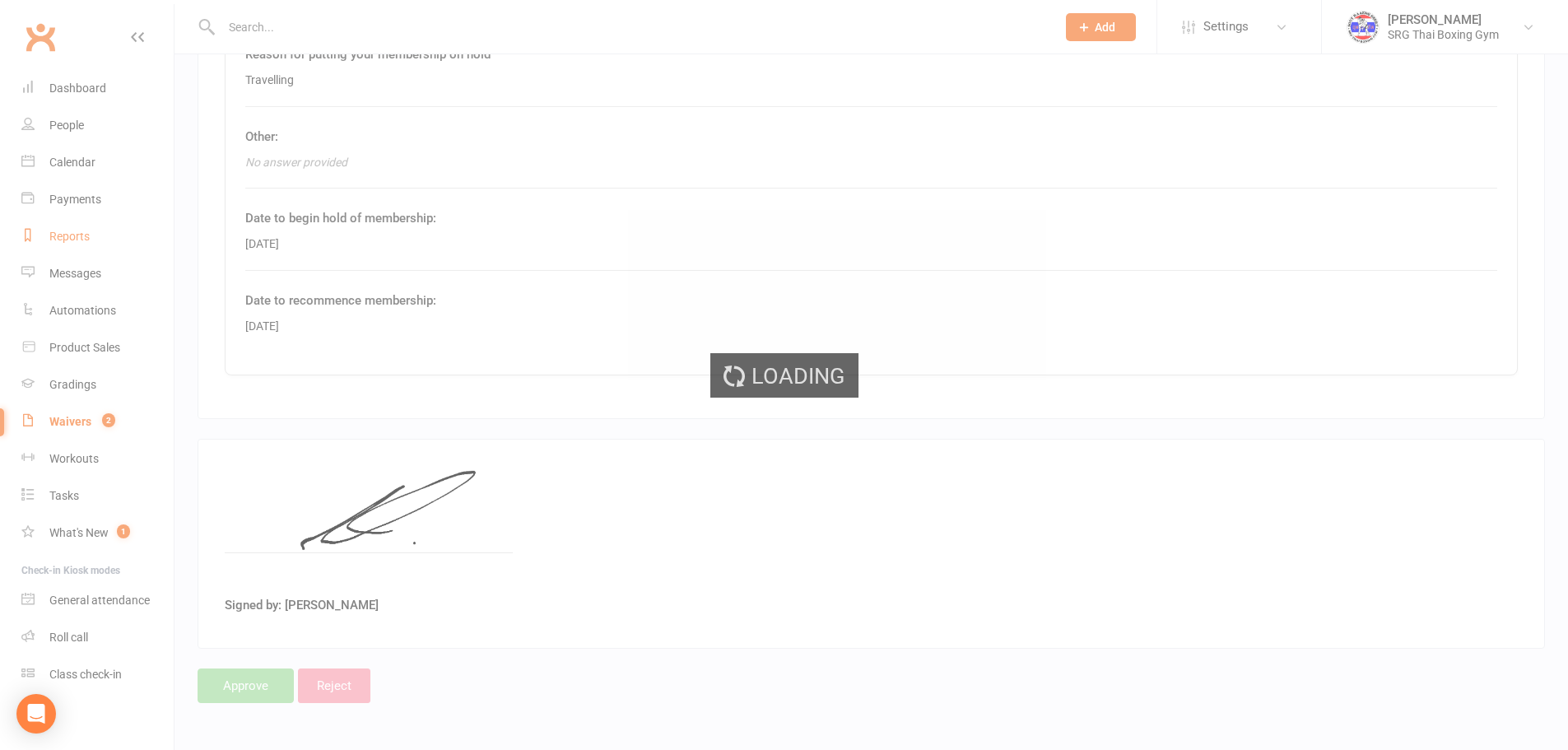
select select "100"
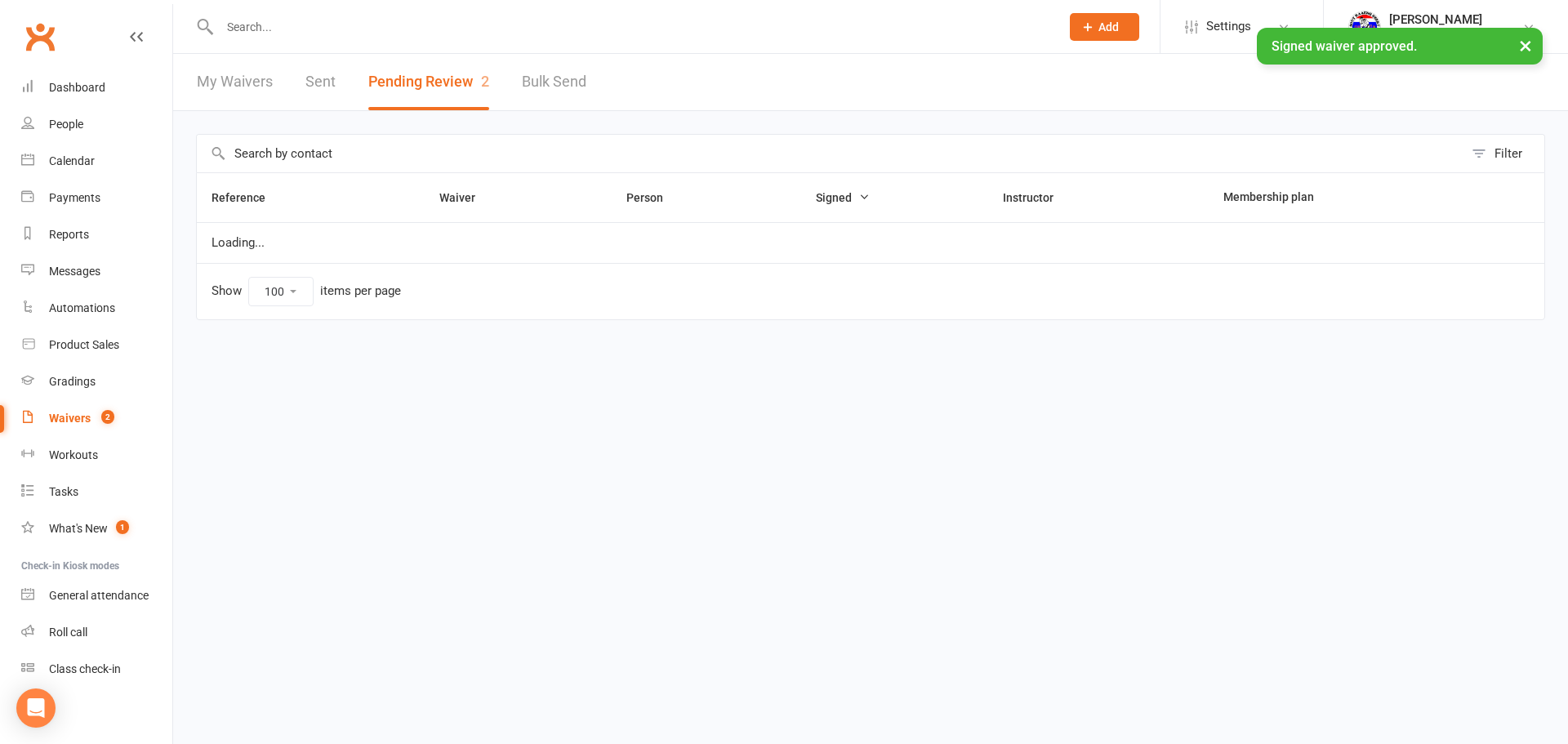
click at [123, 28] on div "× Signed waiver approved." at bounding box center [773, 28] width 1547 height 0
click at [123, 83] on link "Dashboard" at bounding box center [96, 88] width 151 height 37
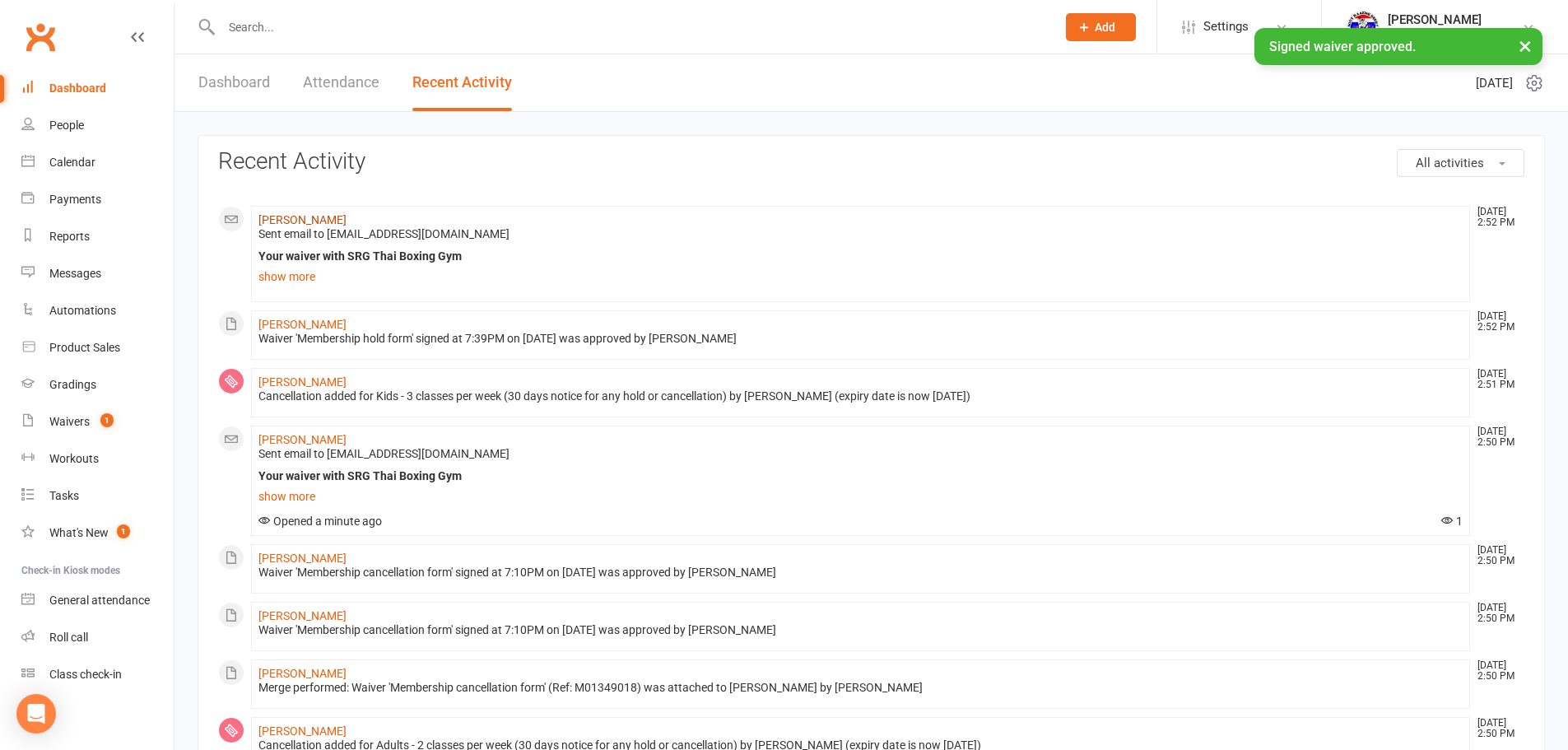
click at [308, 221] on link "[PERSON_NAME]" at bounding box center [302, 220] width 88 height 13
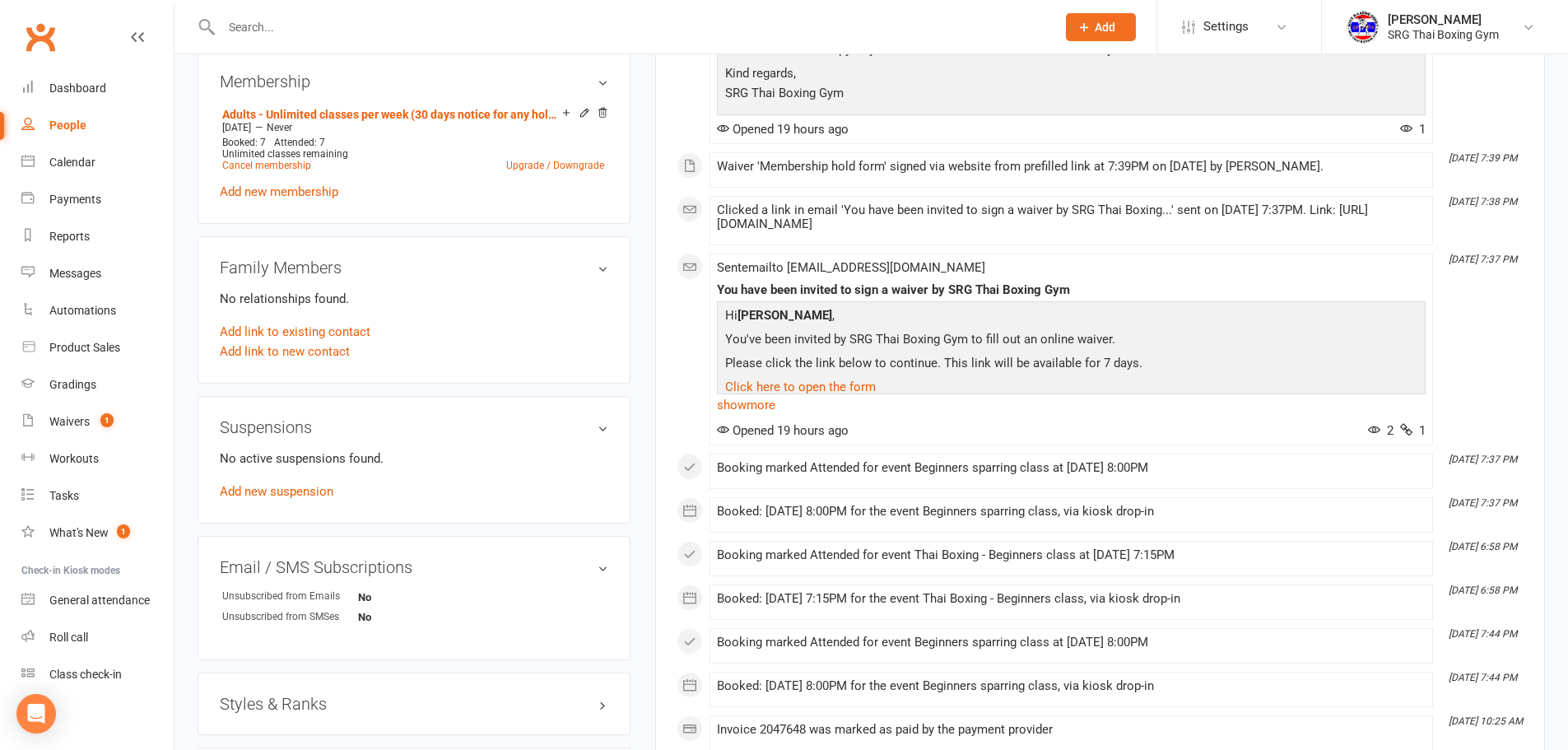
scroll to position [658, 0]
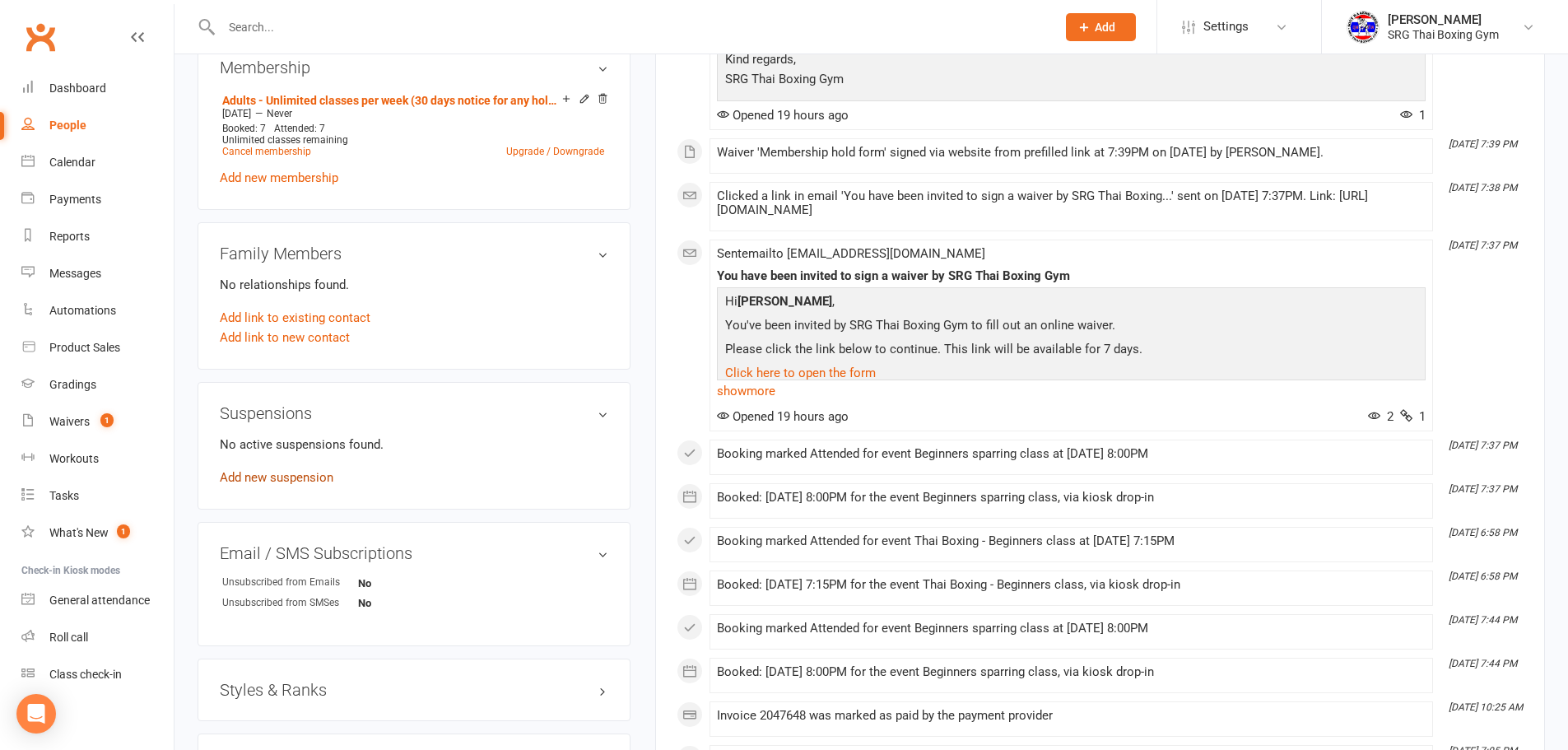
click at [299, 478] on link "Add new suspension" at bounding box center [276, 477] width 114 height 15
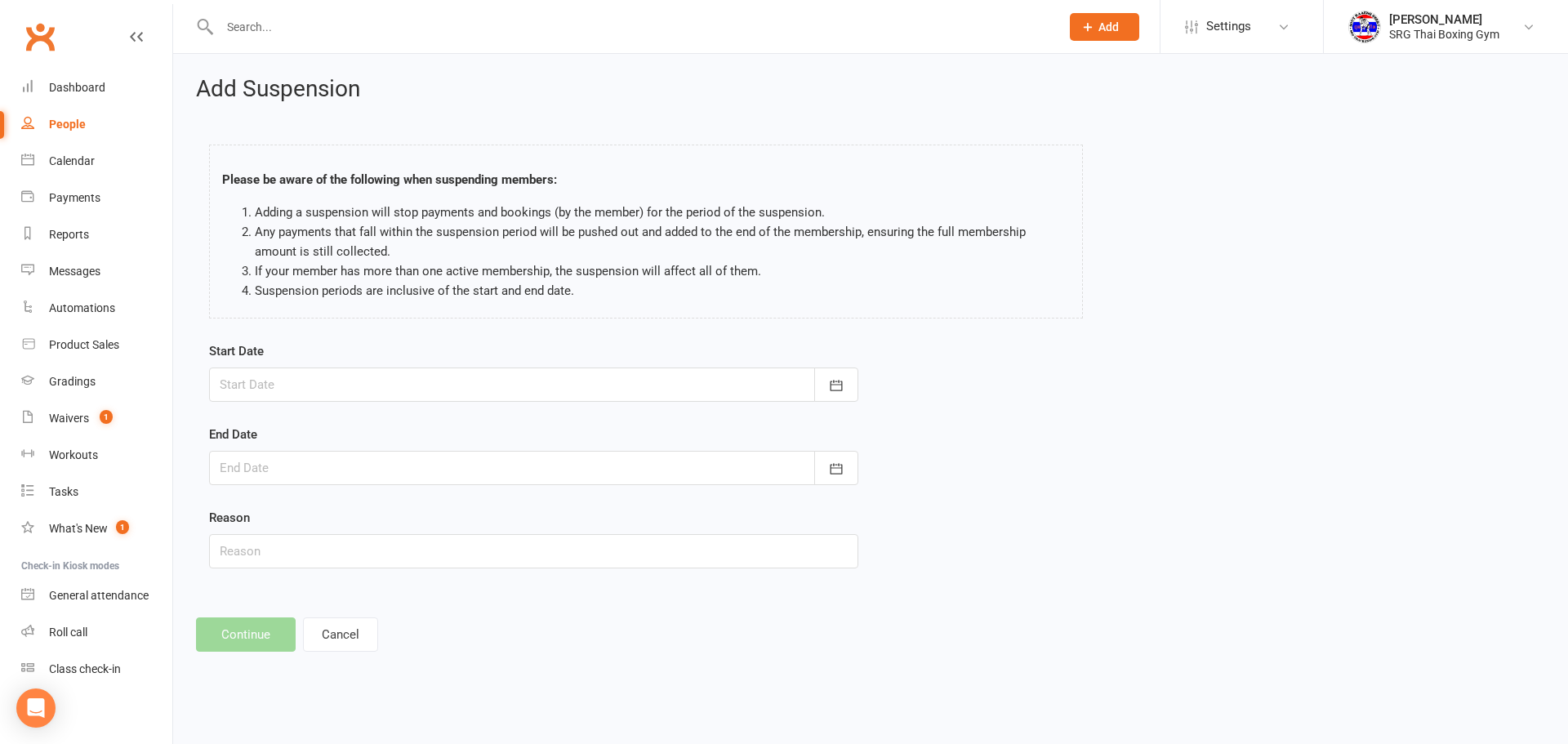
click at [427, 373] on div at bounding box center [534, 384] width 650 height 34
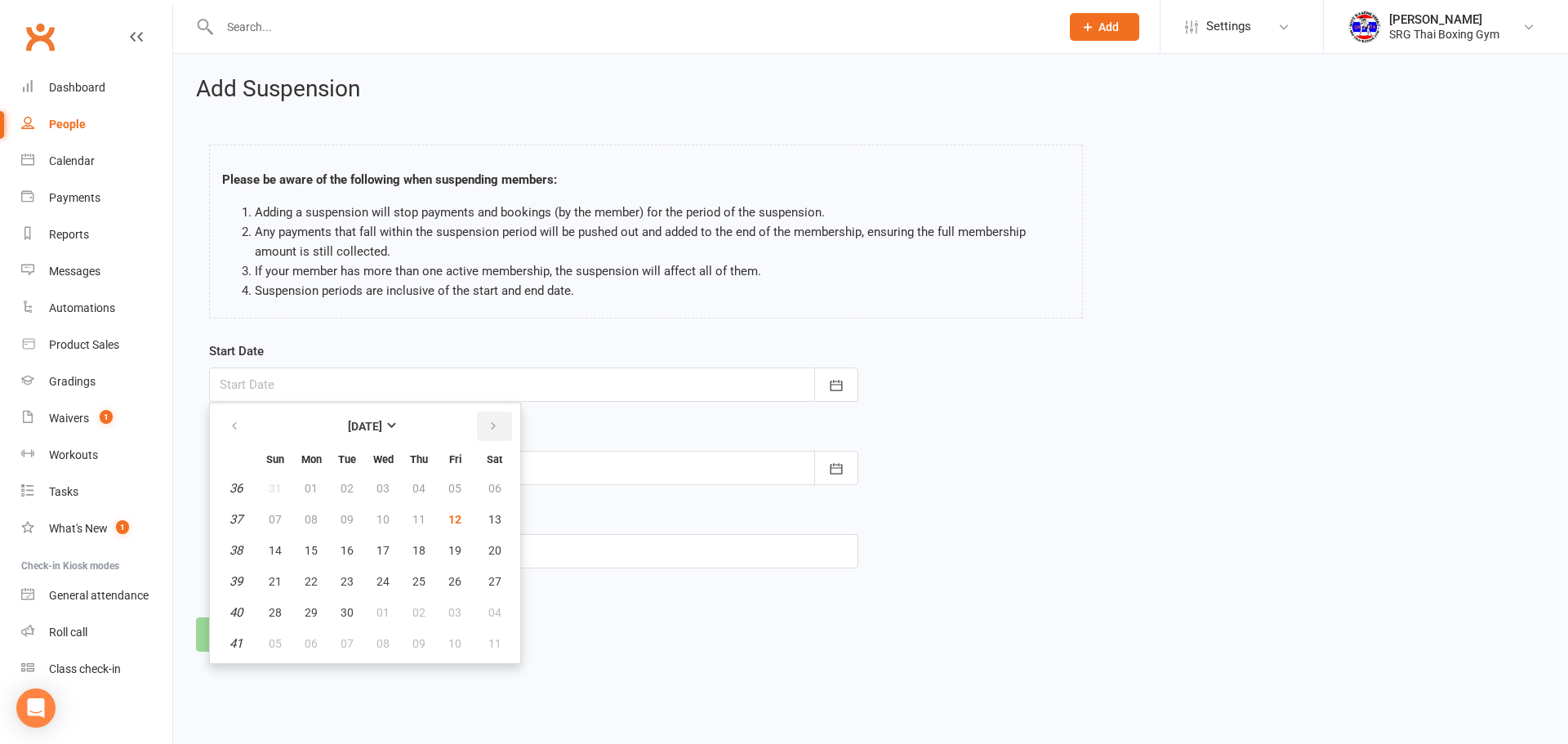
click at [495, 420] on icon "button" at bounding box center [493, 427] width 11 height 13
click at [227, 416] on button "button" at bounding box center [236, 427] width 35 height 29
click at [416, 583] on span "25" at bounding box center [419, 582] width 13 height 13
type input "25 Sep 2025"
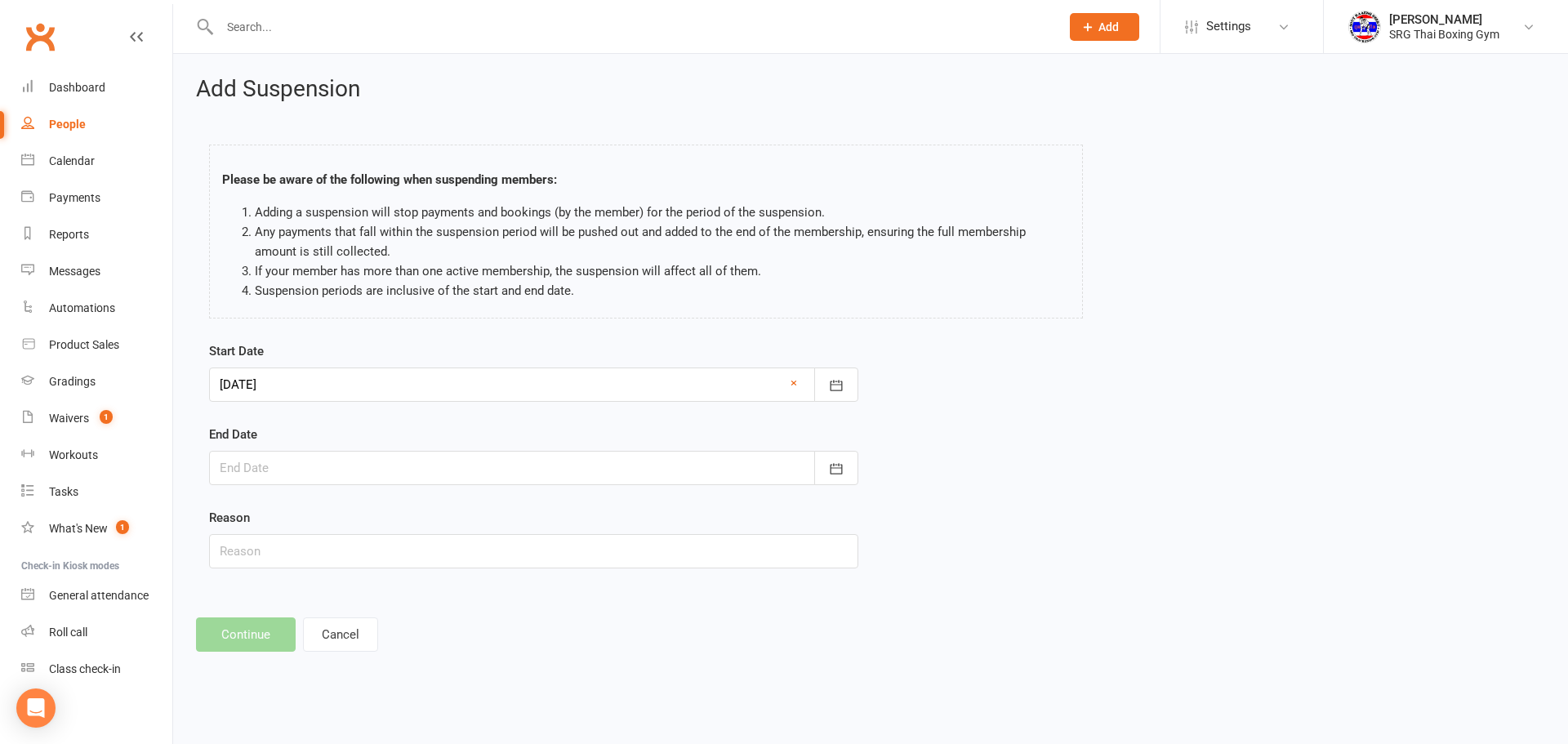
click at [375, 443] on div "End Date September 2025 Sun Mon Tue Wed Thu Fri Sat 36 31 01 02 03 04 05 06 37 …" at bounding box center [534, 455] width 650 height 61
click at [369, 465] on div at bounding box center [534, 467] width 650 height 34
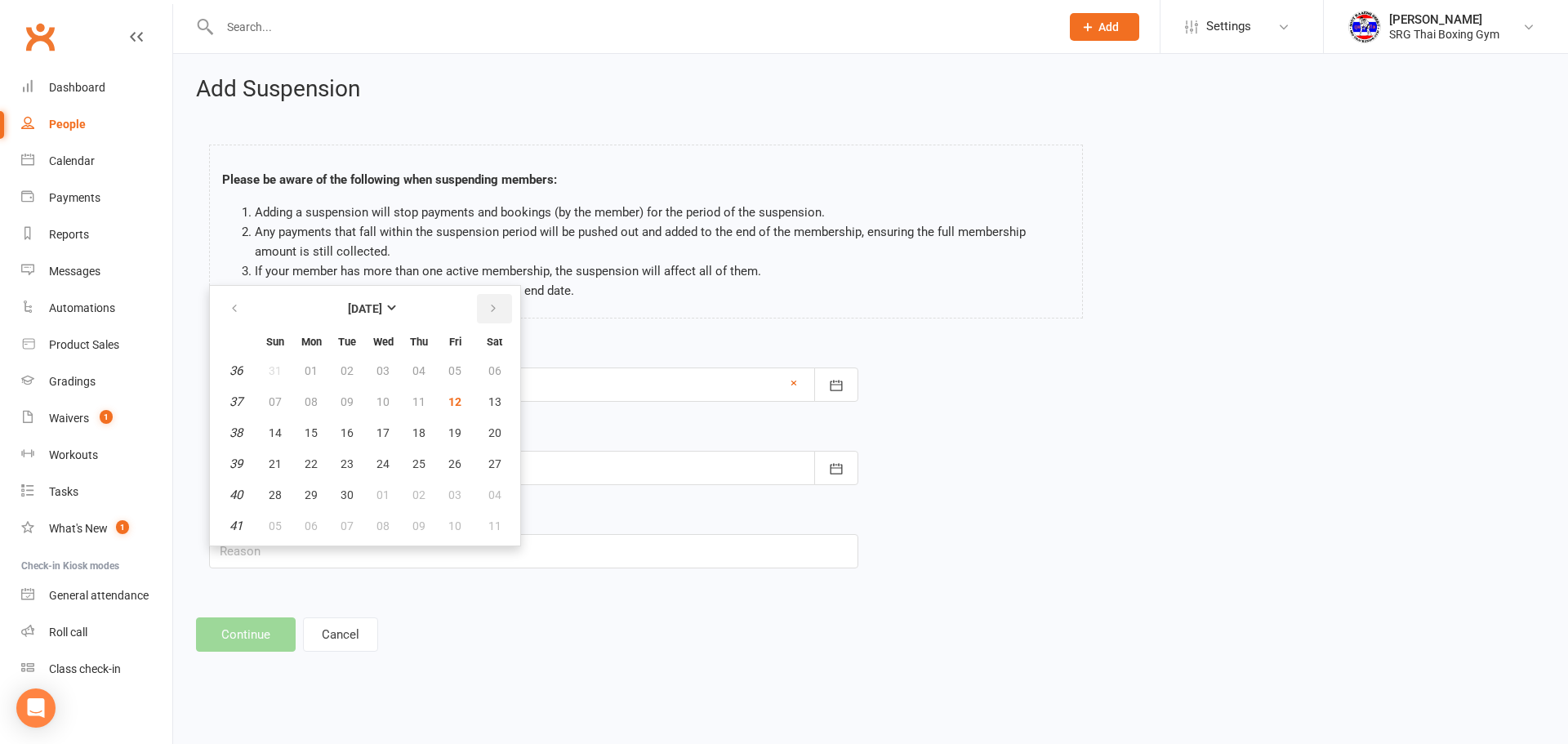
click at [487, 312] on icon "button" at bounding box center [493, 308] width 11 height 13
click at [428, 375] on button "02" at bounding box center [418, 371] width 34 height 29
type input "02 Oct 2025"
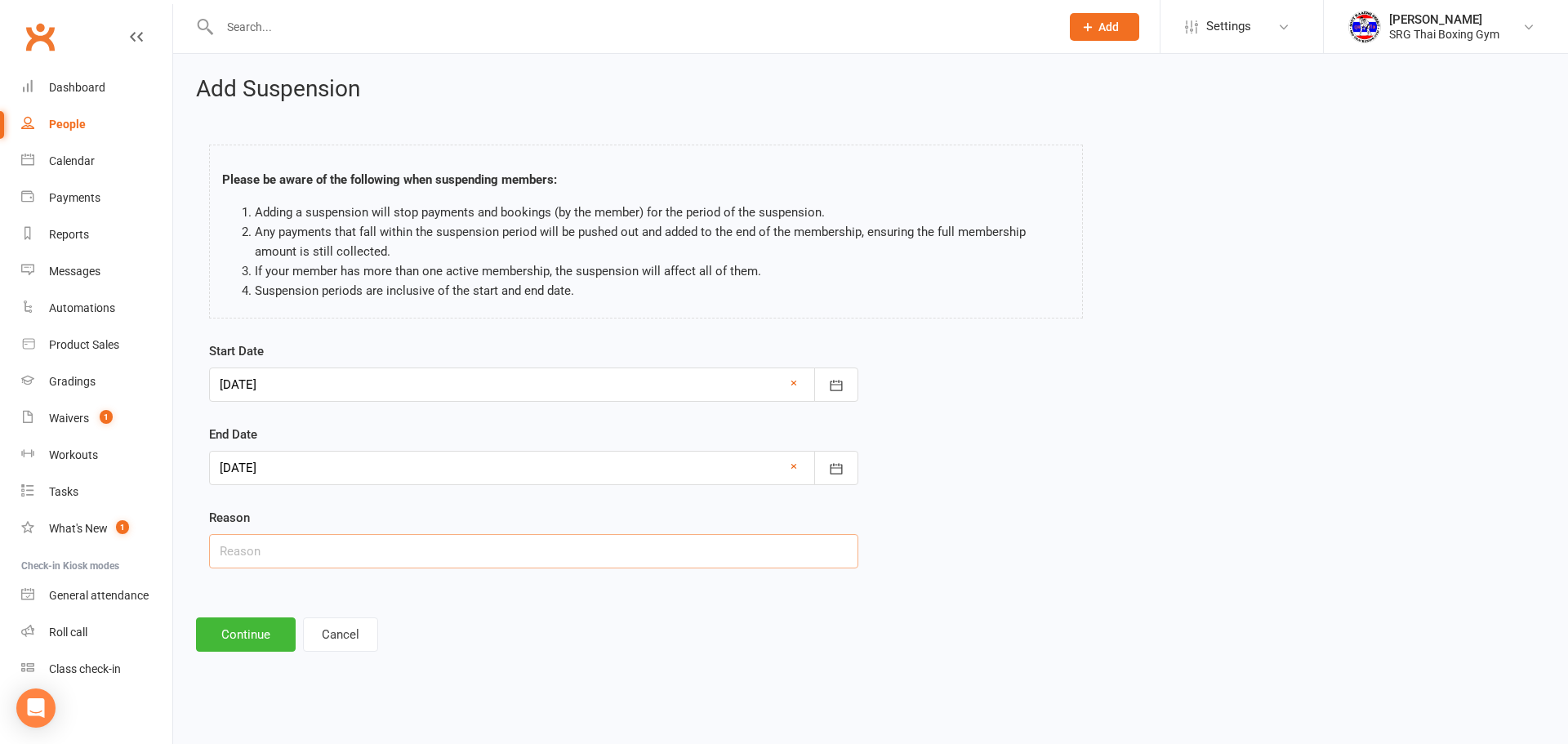
click at [467, 550] on input "text" at bounding box center [534, 550] width 650 height 34
type input "travelling"
click at [234, 642] on button "Continue" at bounding box center [246, 634] width 100 height 34
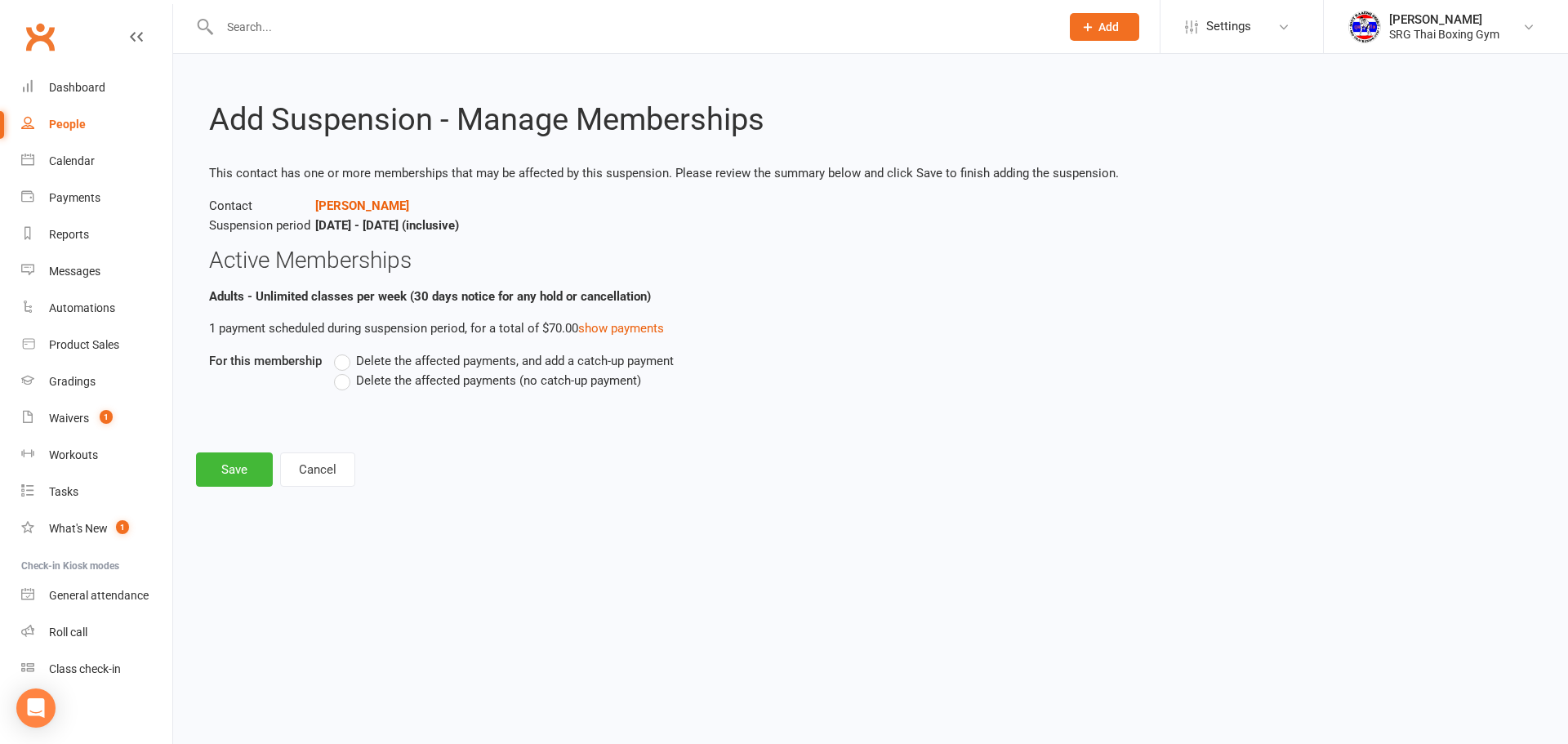
drag, startPoint x: 397, startPoint y: 368, endPoint x: 398, endPoint y: 383, distance: 15.0
click at [398, 375] on div "Delete the affected payments, and add a catch-up payment Delete the affected pa…" at bounding box center [762, 371] width 858 height 39
click at [403, 377] on span "Delete the affected payments (no catch-up payment)" at bounding box center [498, 379] width 285 height 17
click at [345, 371] on input "Delete the affected payments (no catch-up payment)" at bounding box center [339, 371] width 11 height 0
click at [233, 470] on button "Save" at bounding box center [235, 469] width 77 height 34
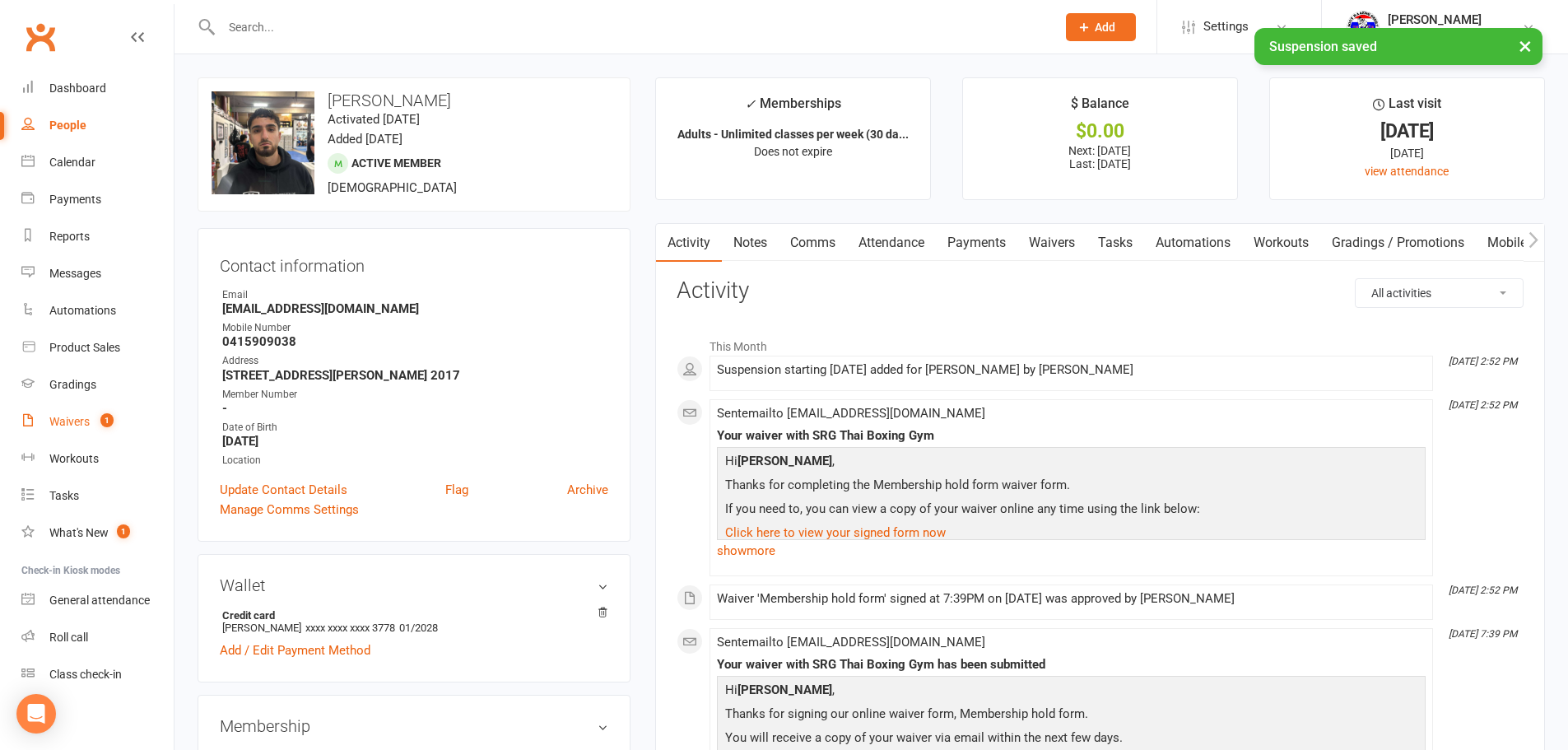
click at [93, 423] on count-badge "1" at bounding box center [103, 422] width 21 height 13
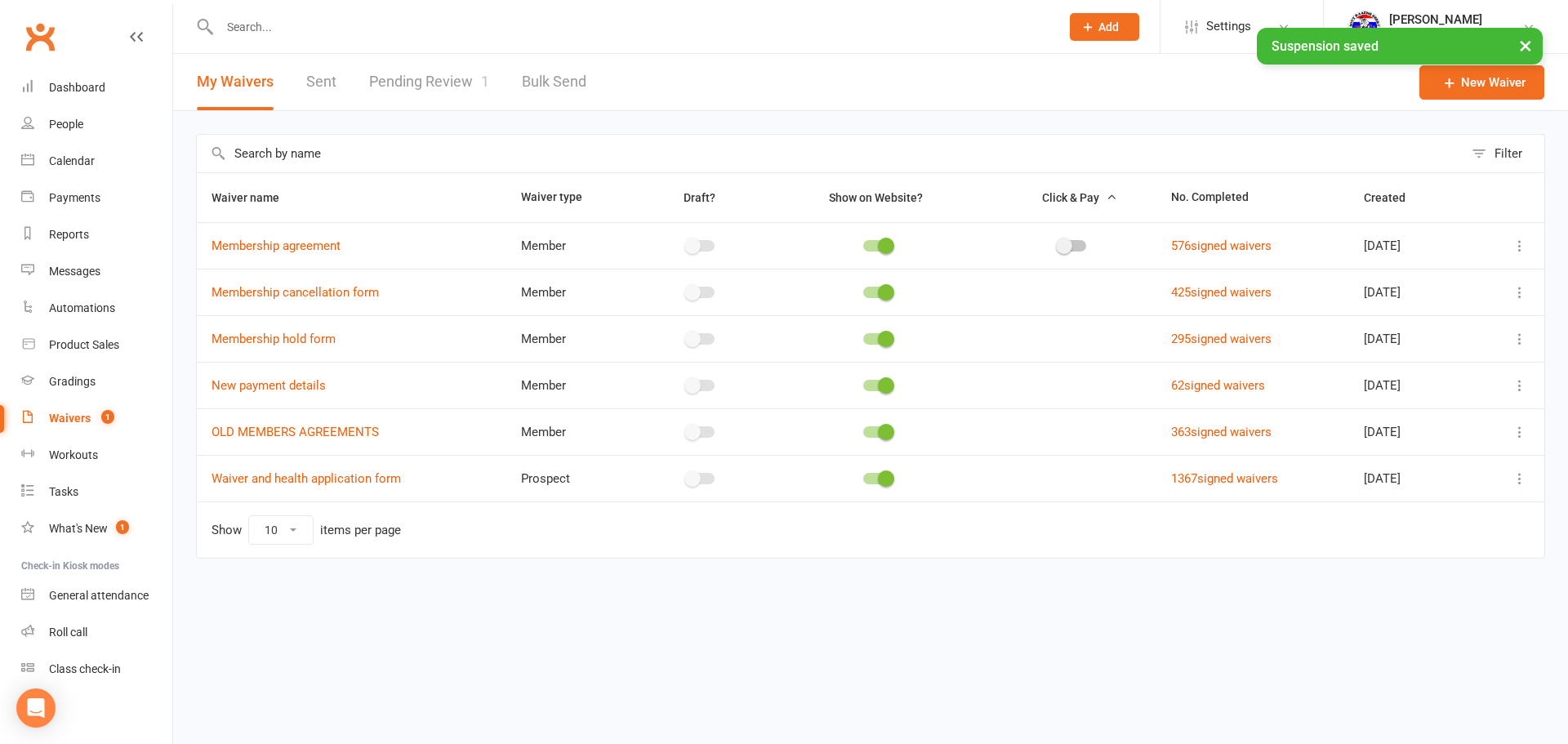
click at [473, 81] on link "Pending Review 1" at bounding box center [428, 82] width 120 height 56
select select "100"
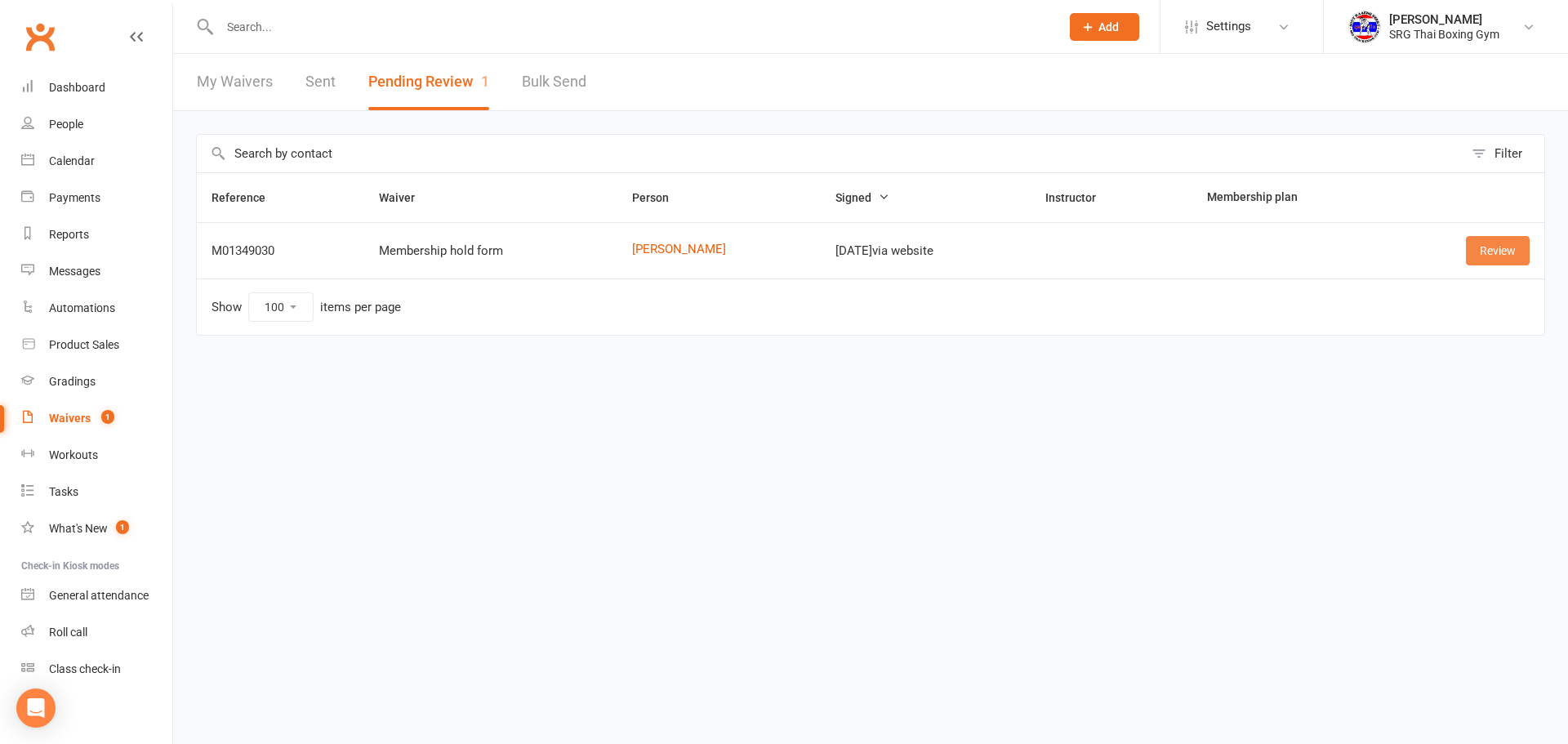
click at [1513, 246] on link "Review" at bounding box center [1497, 250] width 63 height 29
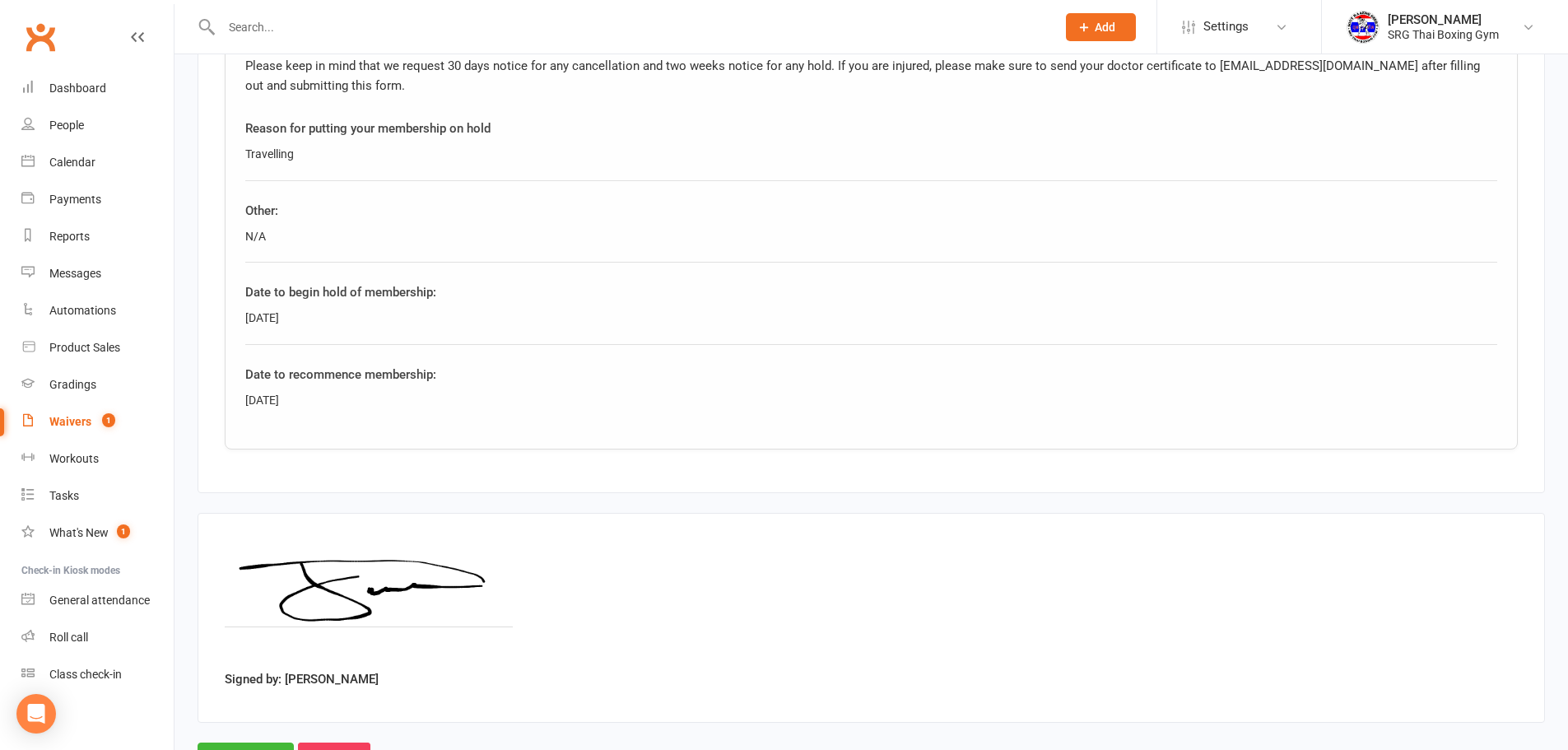
scroll to position [777, 0]
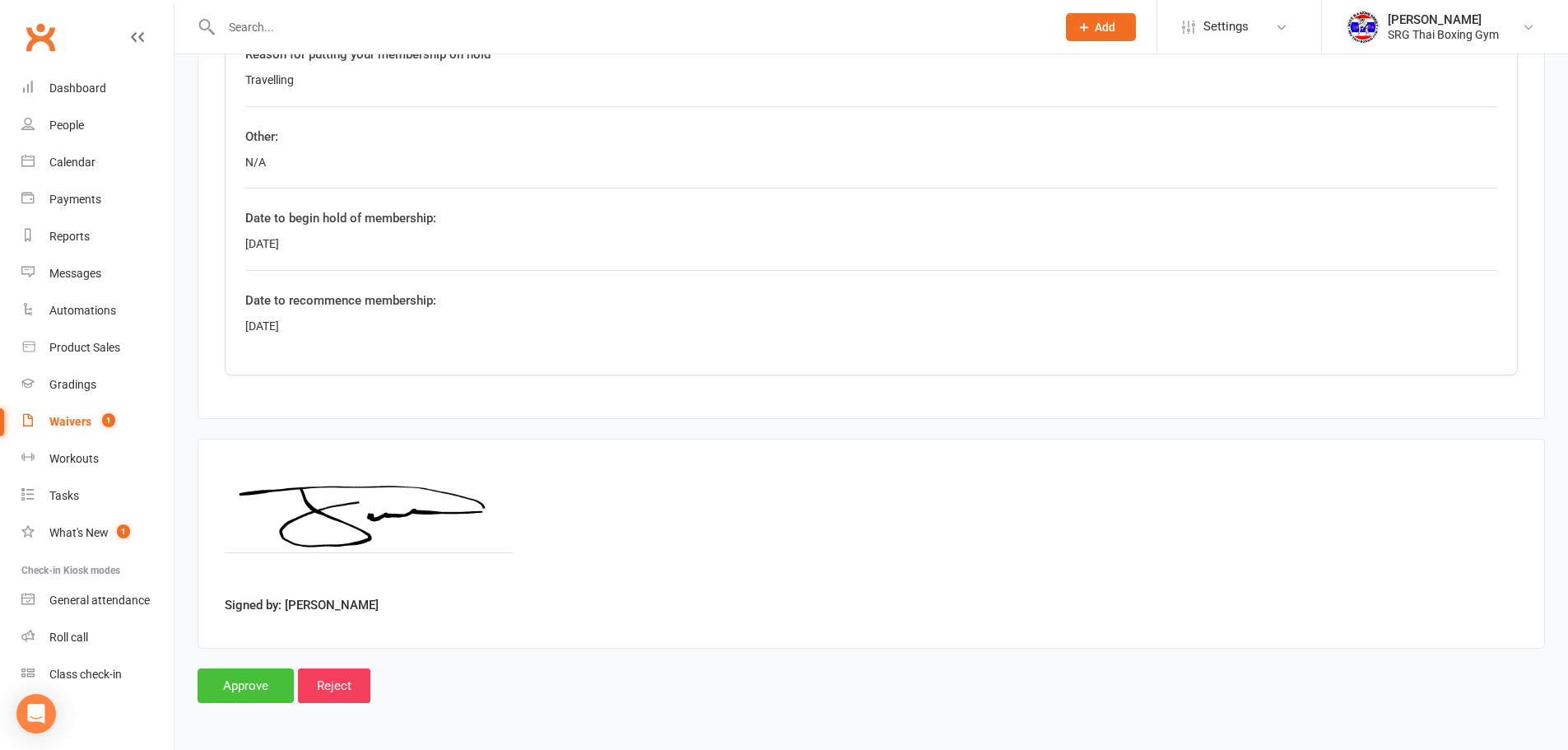
click at [269, 698] on input "Approve" at bounding box center [246, 685] width 96 height 34
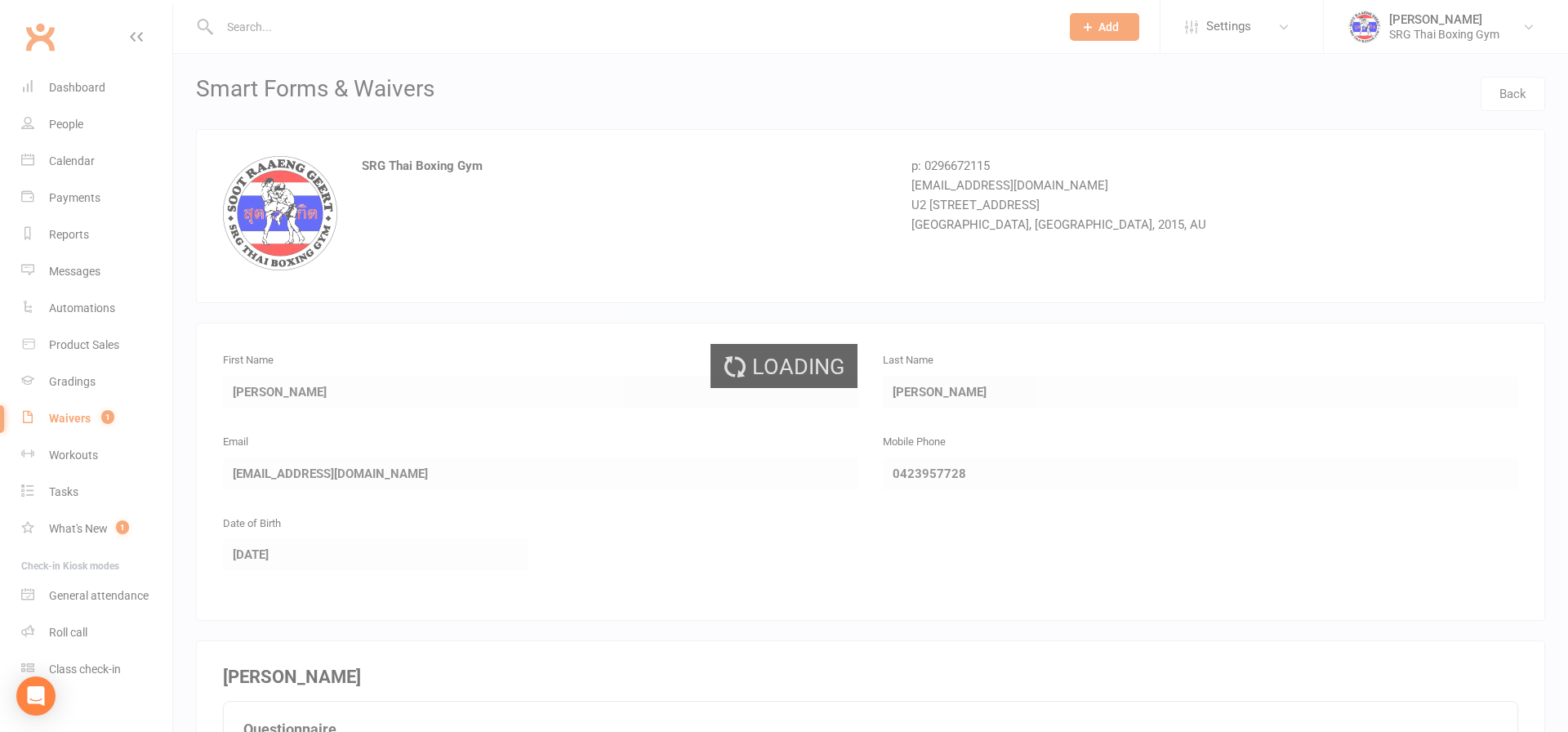
select select "100"
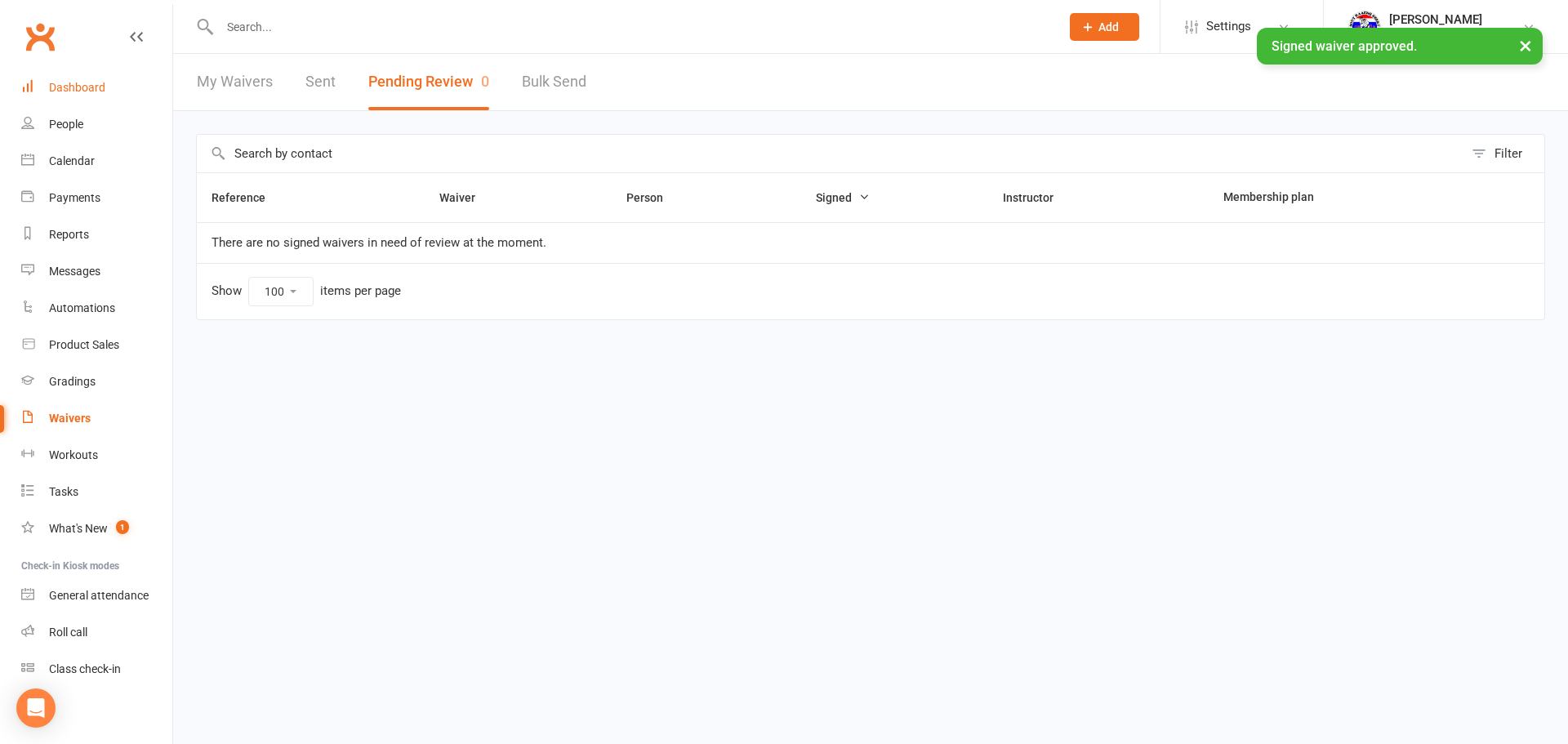
click at [98, 74] on link "Dashboard" at bounding box center [96, 88] width 151 height 37
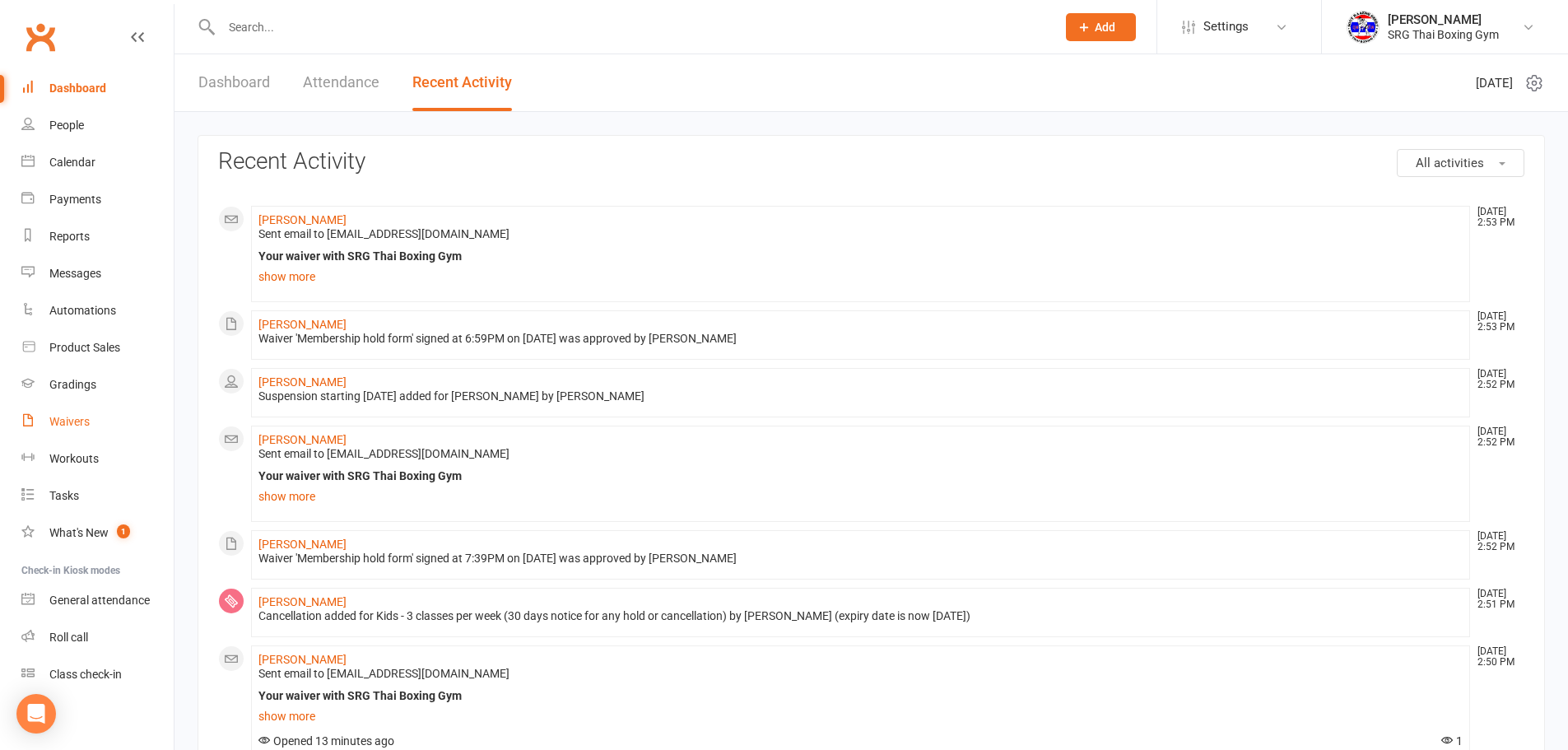
click at [99, 406] on link "Waivers" at bounding box center [97, 422] width 153 height 37
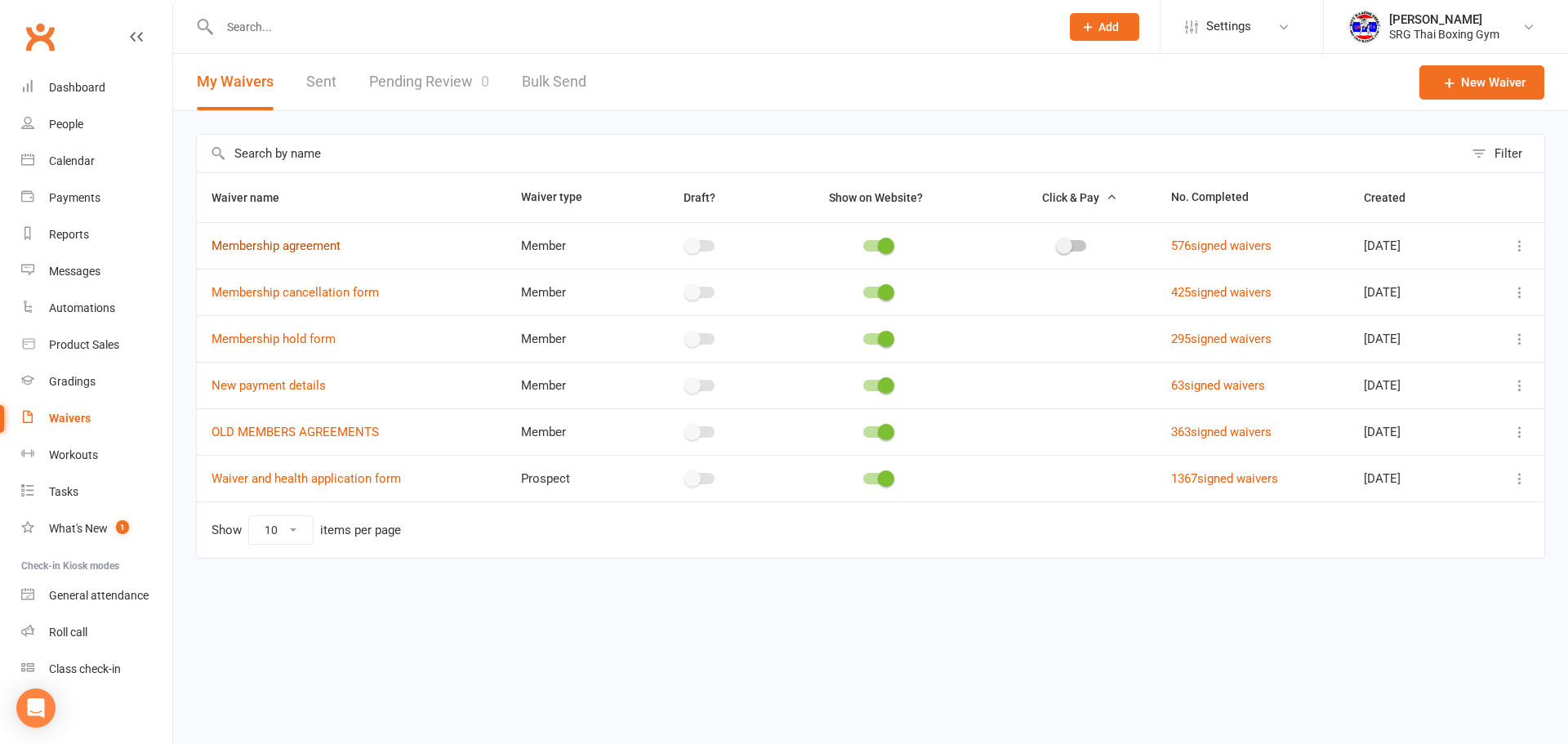
click at [289, 249] on link "Membership agreement" at bounding box center [276, 246] width 129 height 15
click at [314, 219] on span "https://app.clubworx.com/s/ujVWtES4" at bounding box center [279, 219] width 99 height 16
click at [473, 13] on div at bounding box center [622, 27] width 852 height 53
click at [328, 216] on span "https://app.clubworx.com/s/ujVWtES4" at bounding box center [279, 219] width 99 height 16
click at [117, 86] on link "Dashboard" at bounding box center [96, 88] width 151 height 37
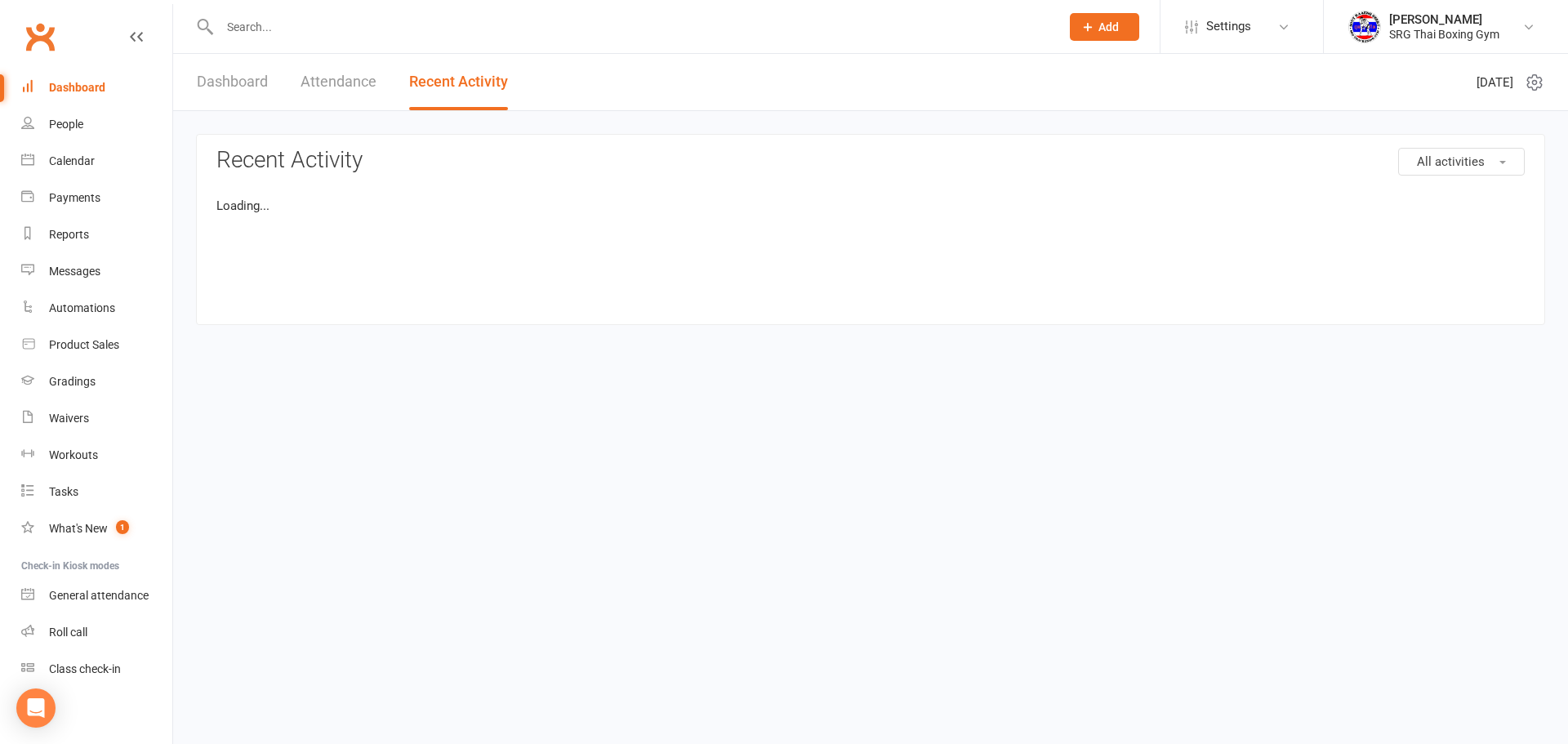
click at [287, 12] on div at bounding box center [622, 27] width 852 height 53
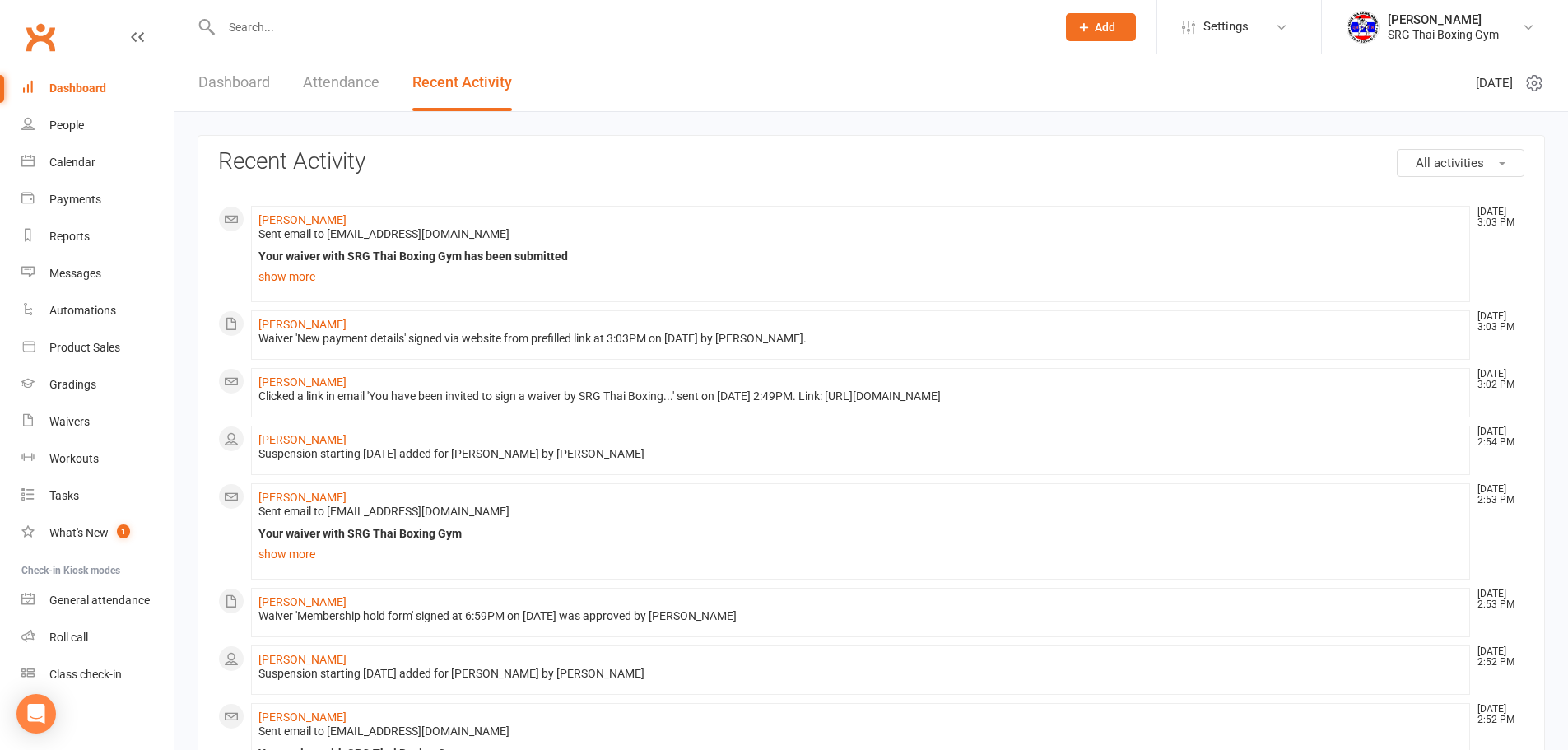
click at [279, 27] on input "text" at bounding box center [631, 27] width 828 height 23
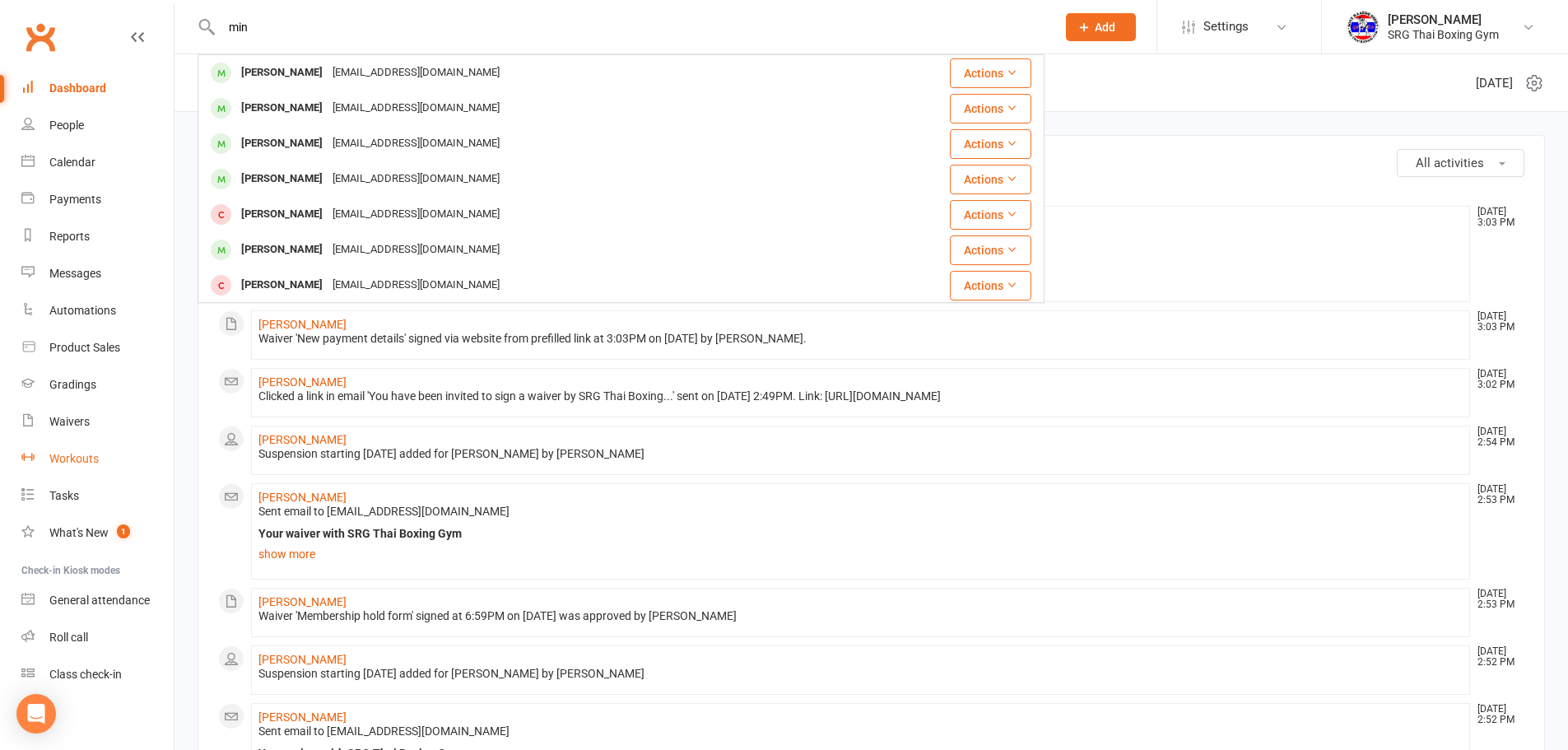
type input "min"
click at [86, 445] on link "Workouts" at bounding box center [97, 459] width 153 height 37
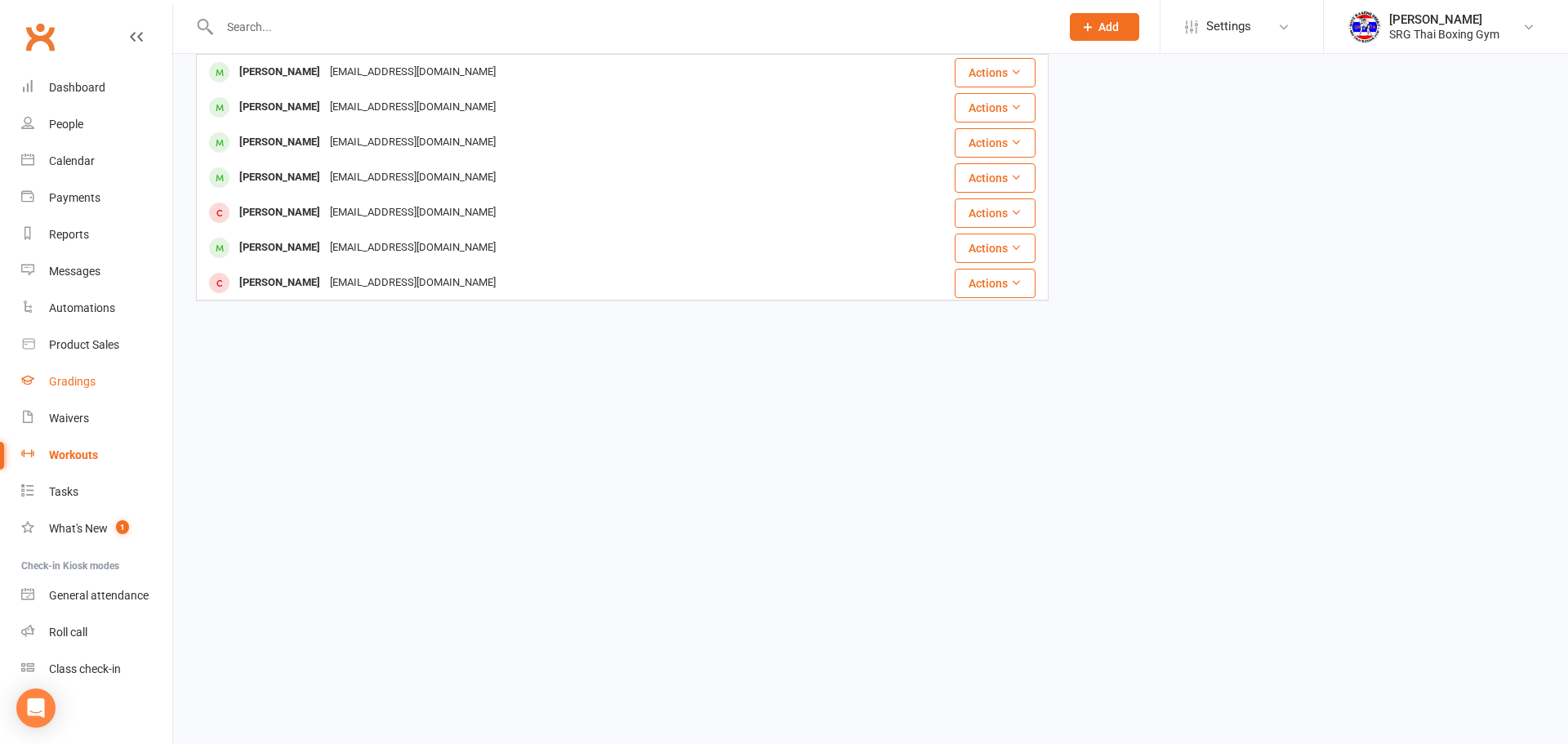
click at [99, 399] on link "Gradings" at bounding box center [96, 382] width 151 height 37
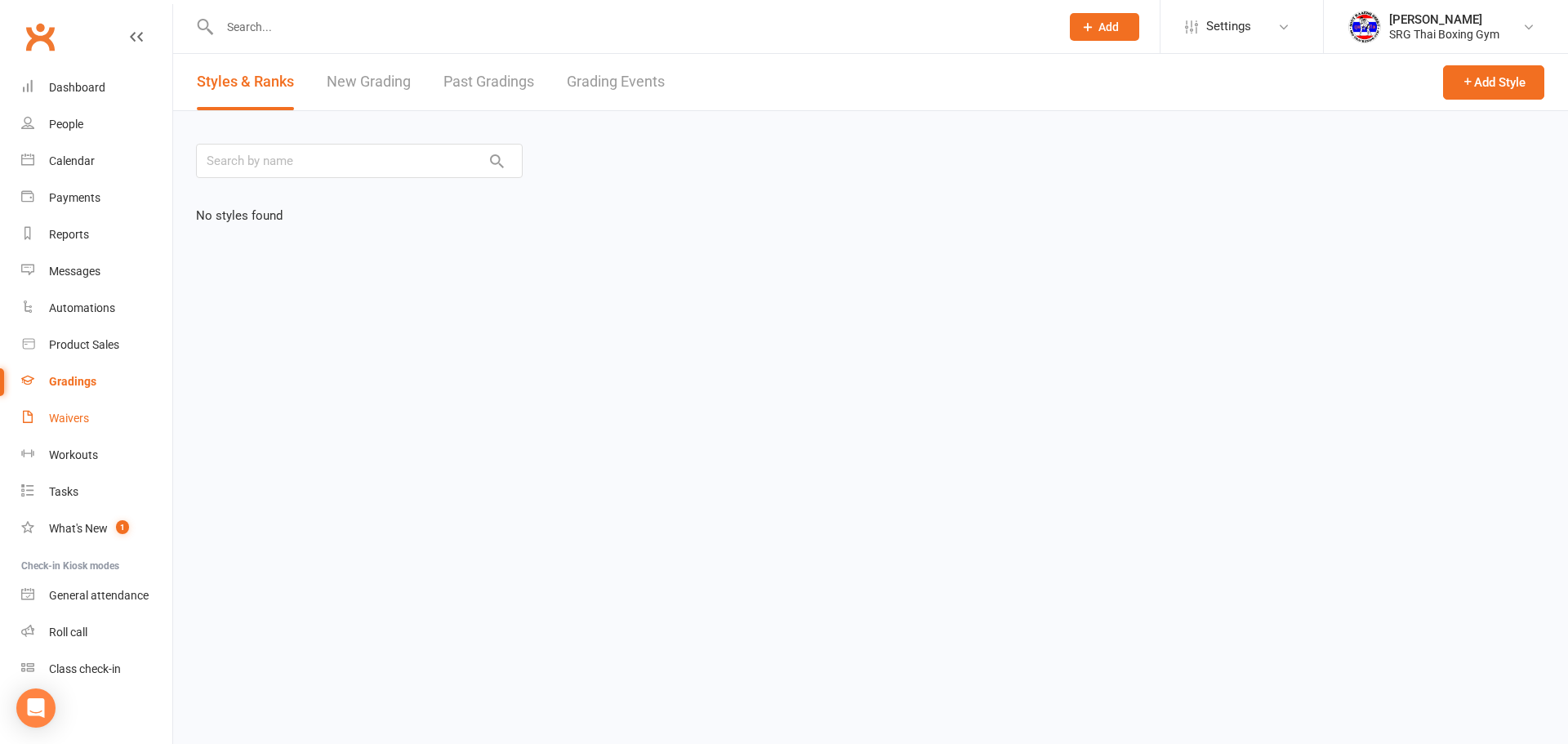
click at [92, 407] on link "Waivers" at bounding box center [96, 418] width 151 height 37
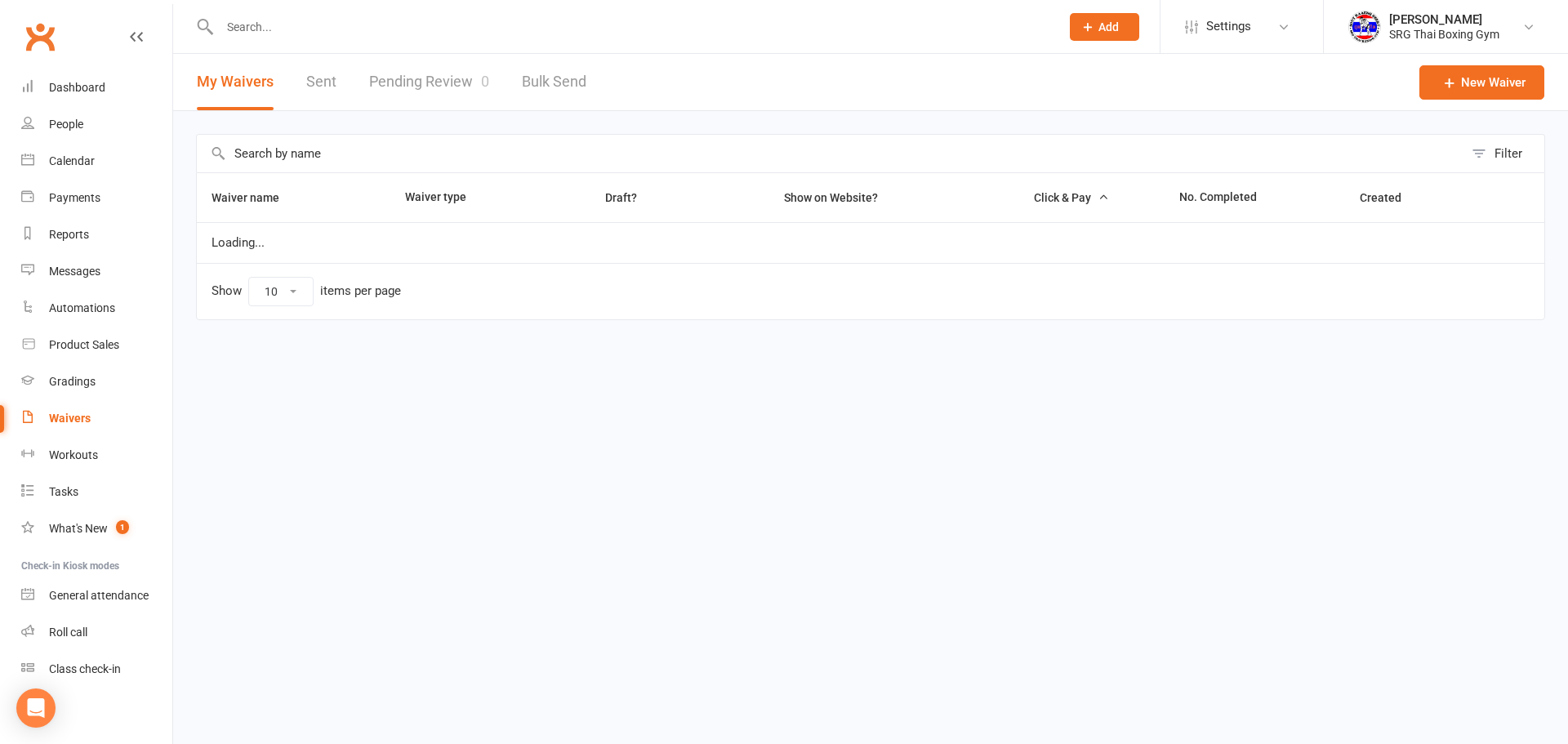
click at [85, 414] on div "Waivers" at bounding box center [69, 418] width 41 height 13
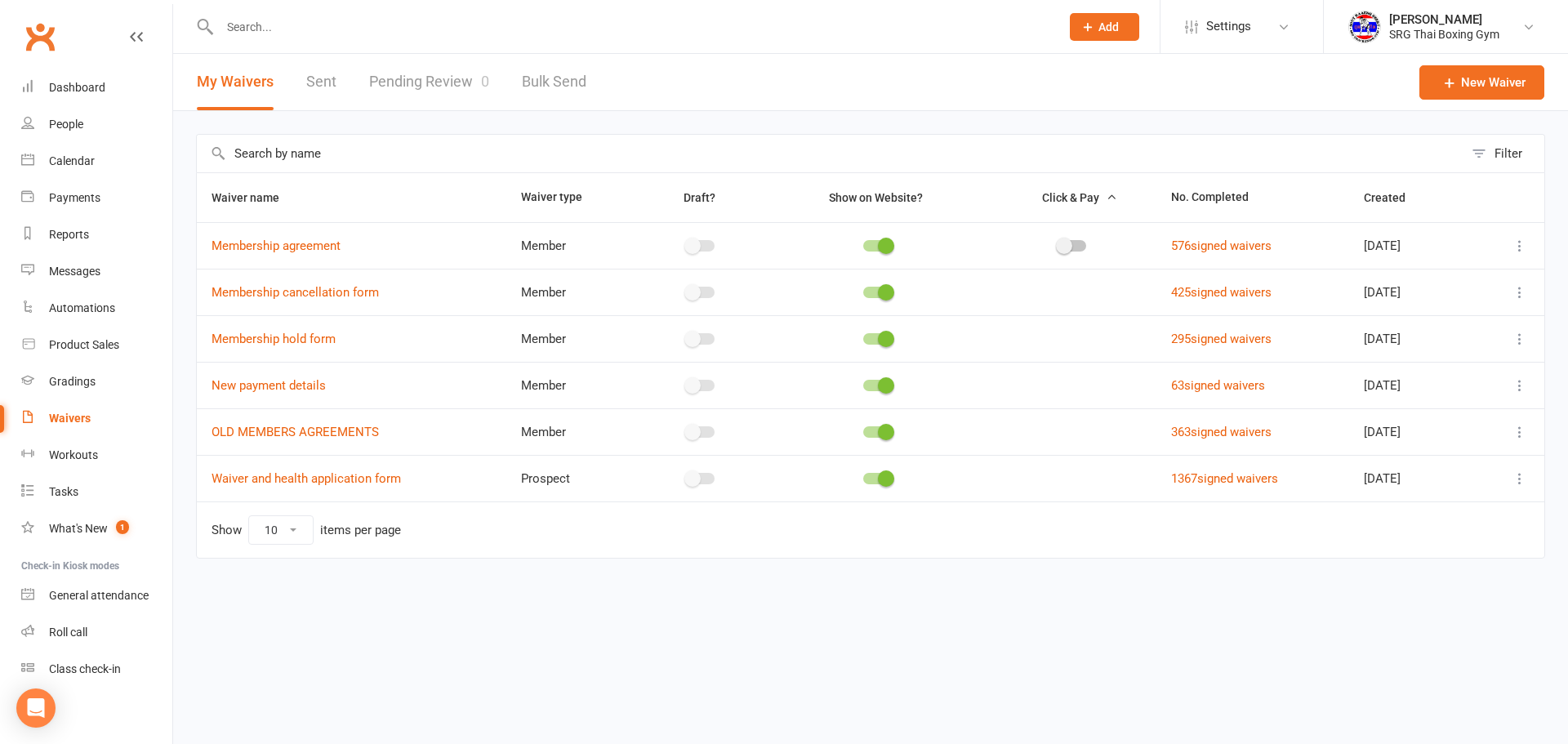
click at [431, 60] on link "Pending Review 0" at bounding box center [428, 82] width 120 height 56
select select "100"
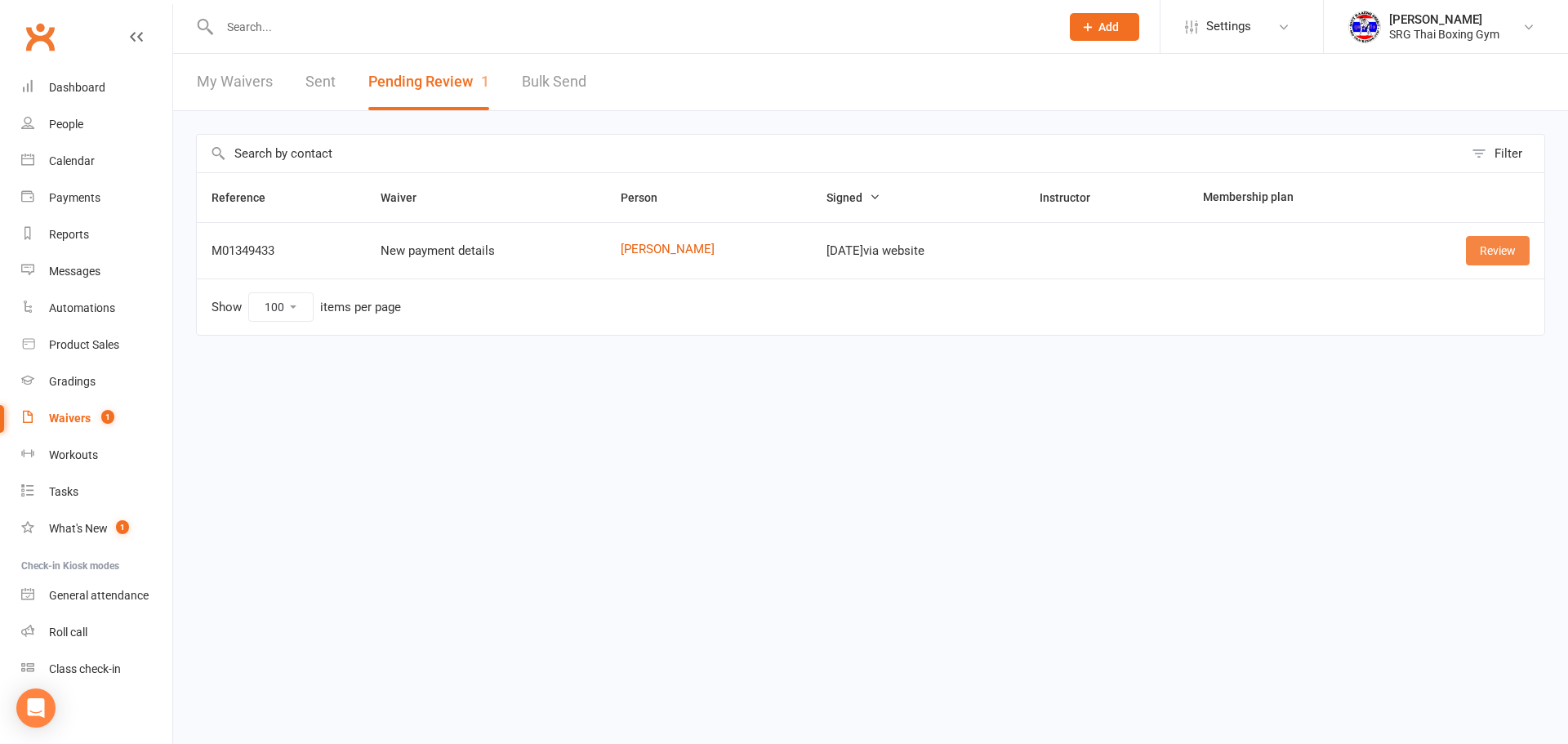
click at [1516, 240] on link "Review" at bounding box center [1497, 250] width 63 height 29
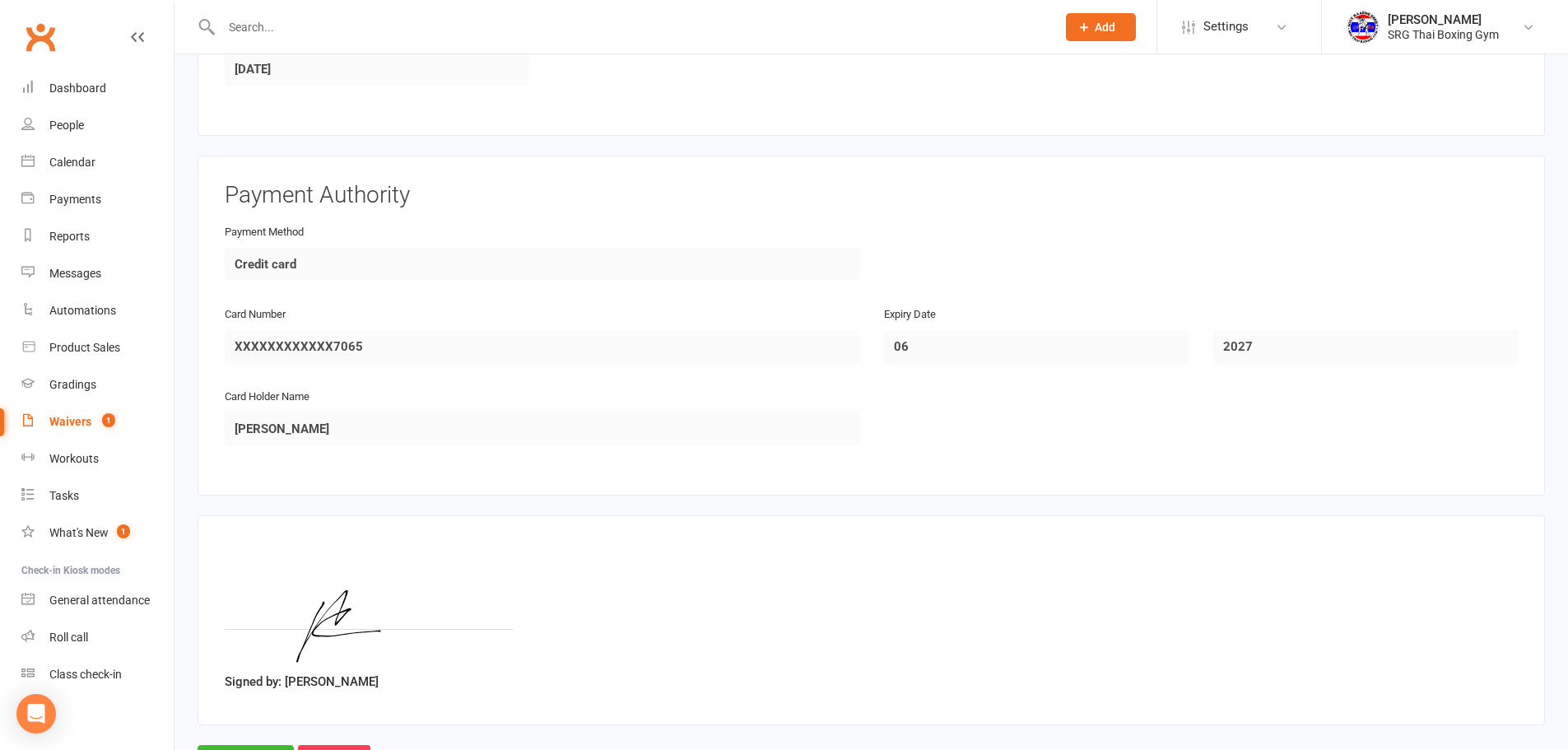
scroll to position [566, 0]
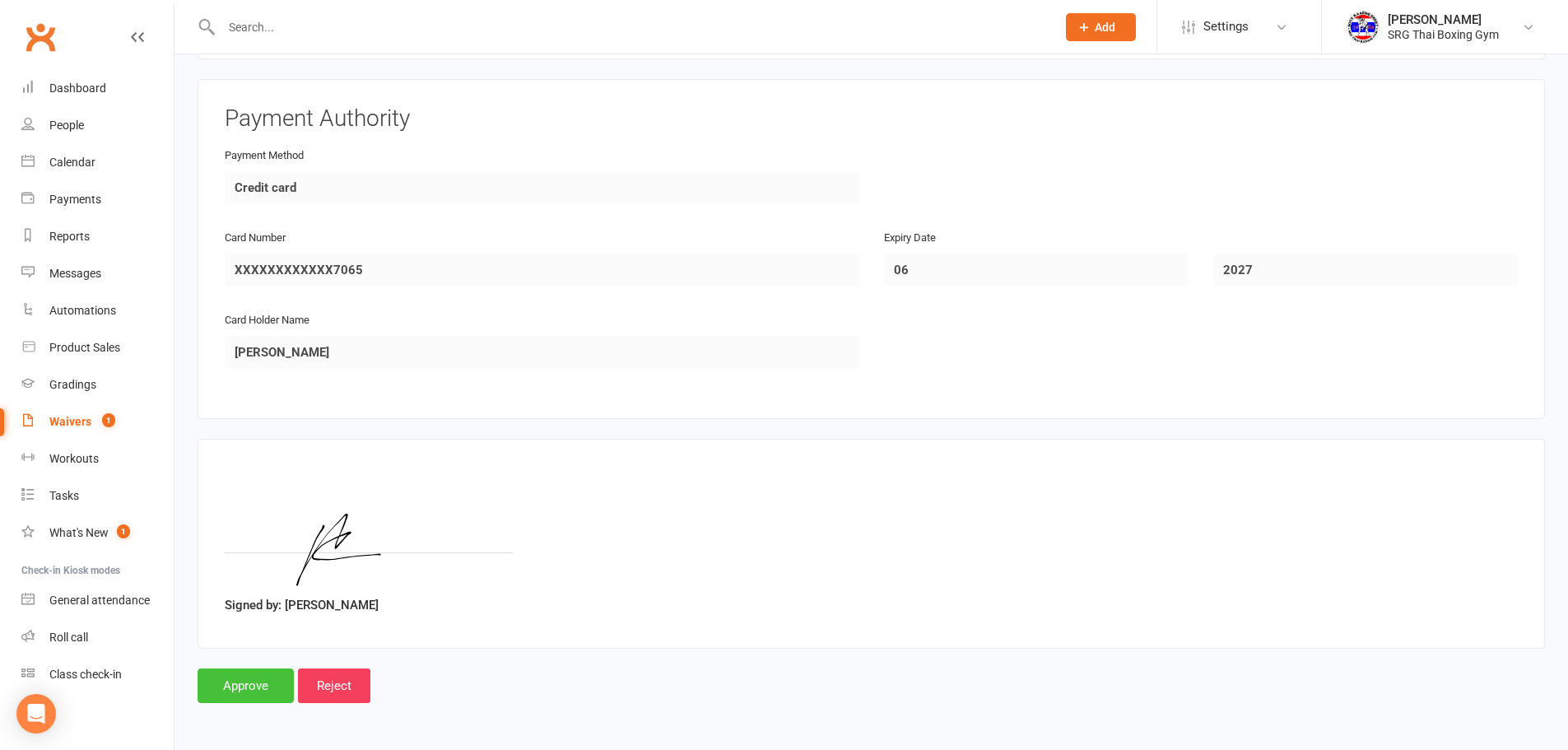
click at [259, 681] on input "Approve" at bounding box center [246, 685] width 96 height 34
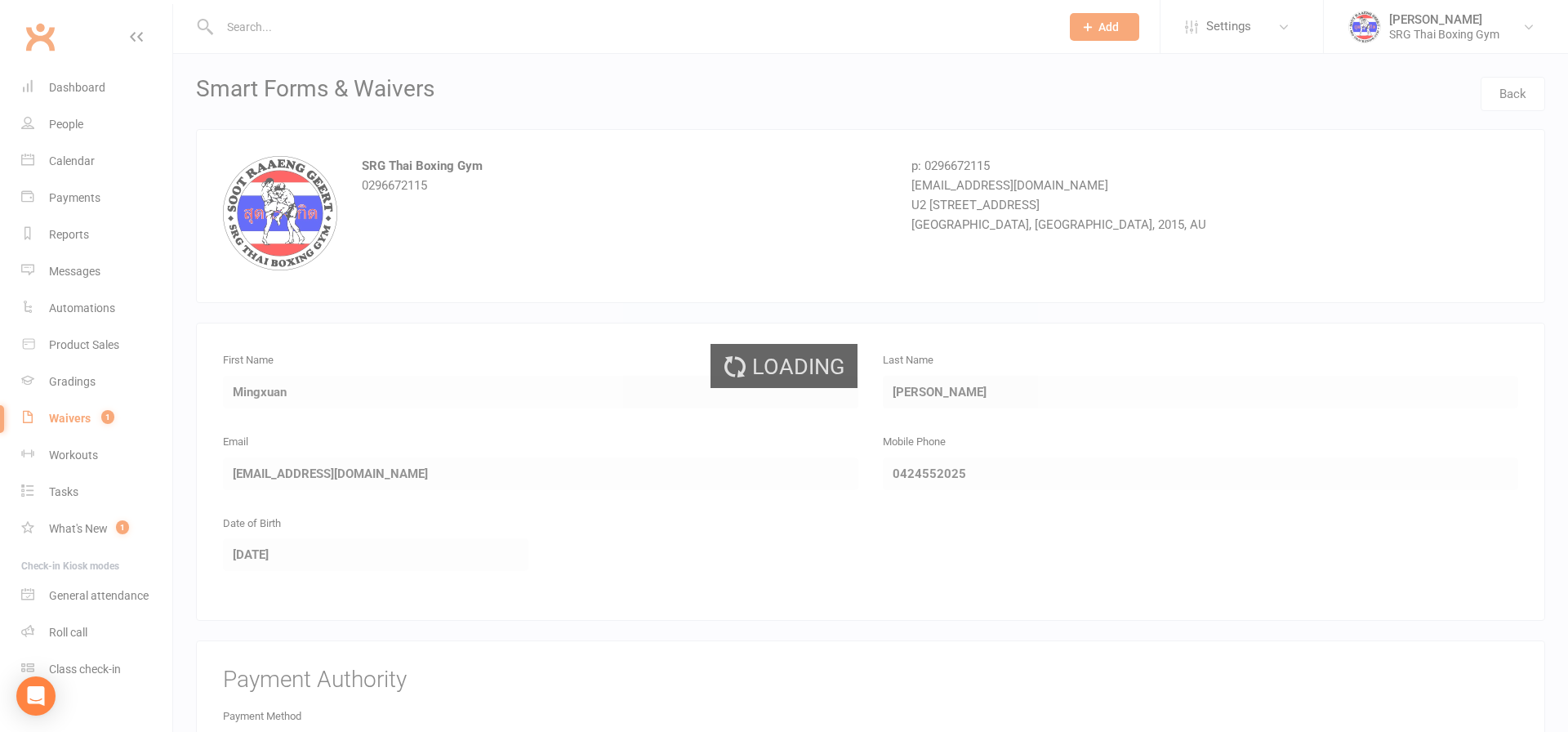
select select "100"
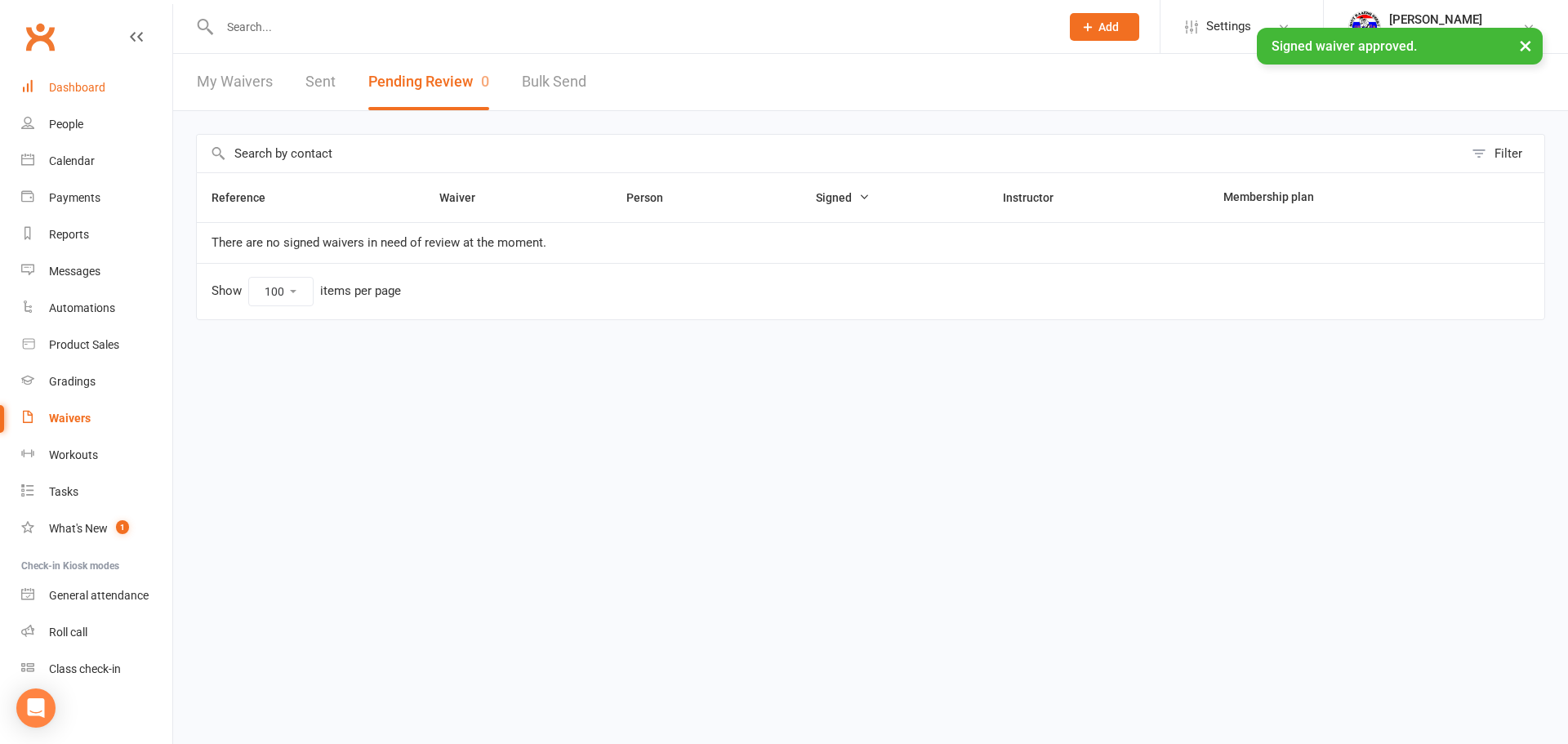
click at [64, 74] on link "Dashboard" at bounding box center [96, 88] width 151 height 37
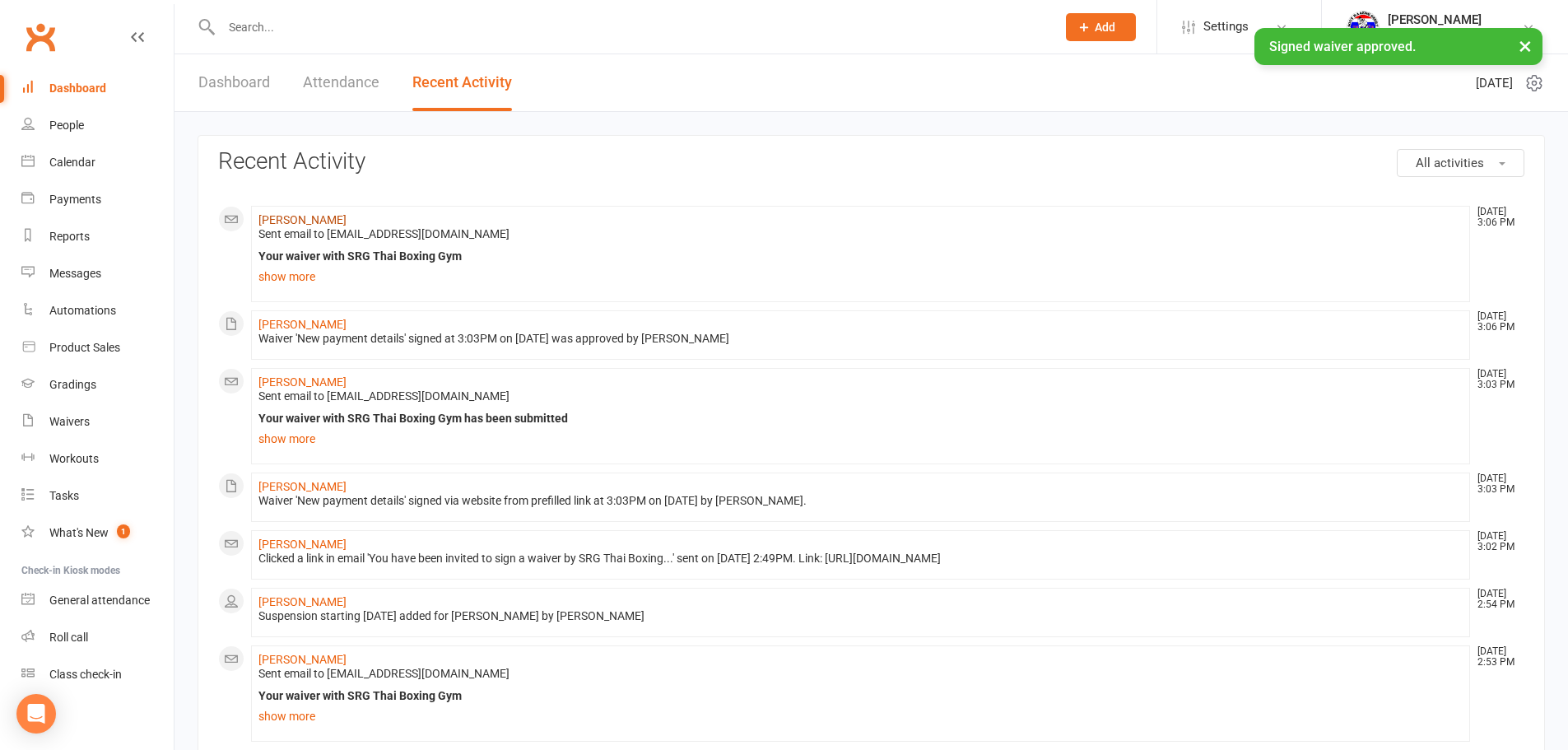
click at [298, 225] on link "[PERSON_NAME]" at bounding box center [302, 220] width 88 height 13
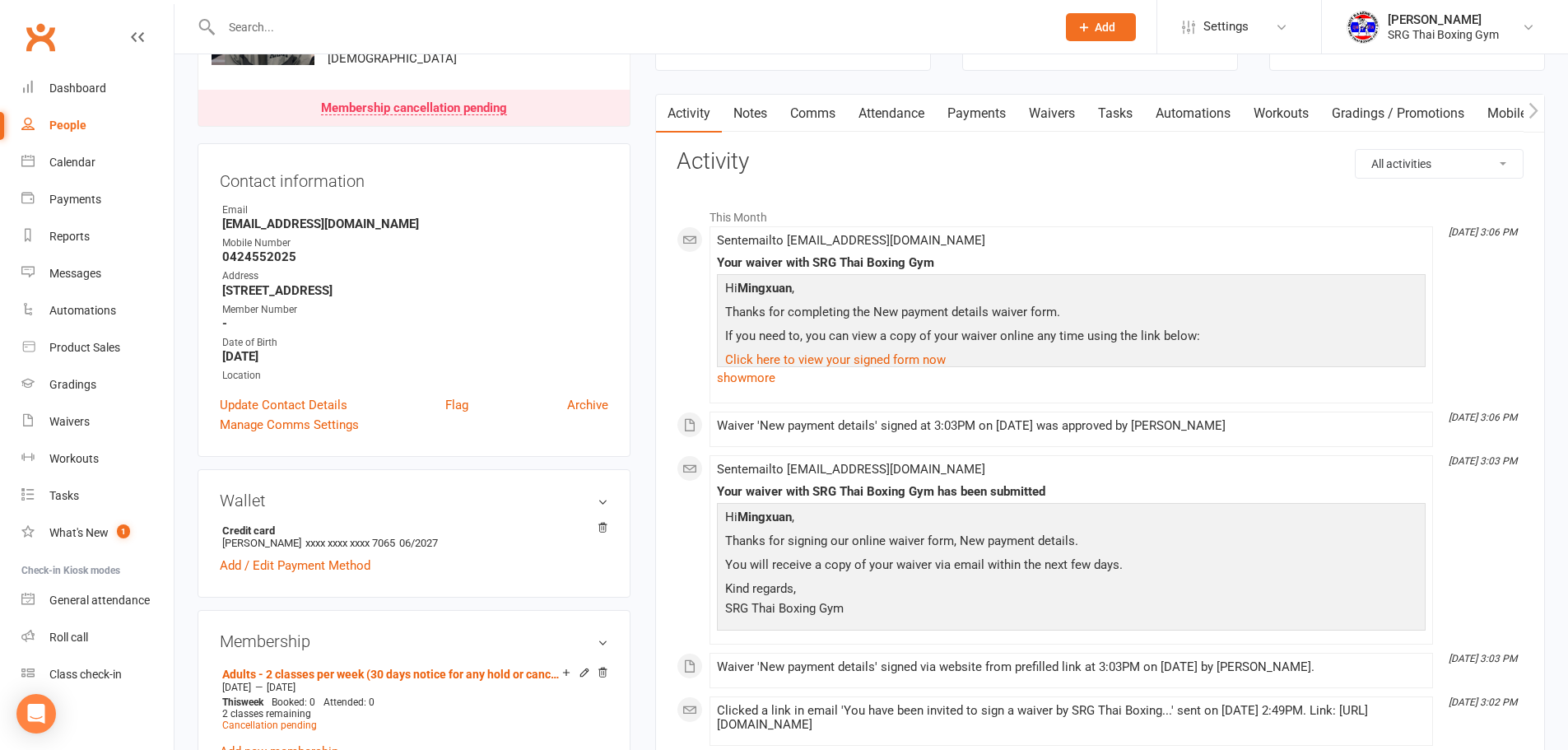
scroll to position [82, 0]
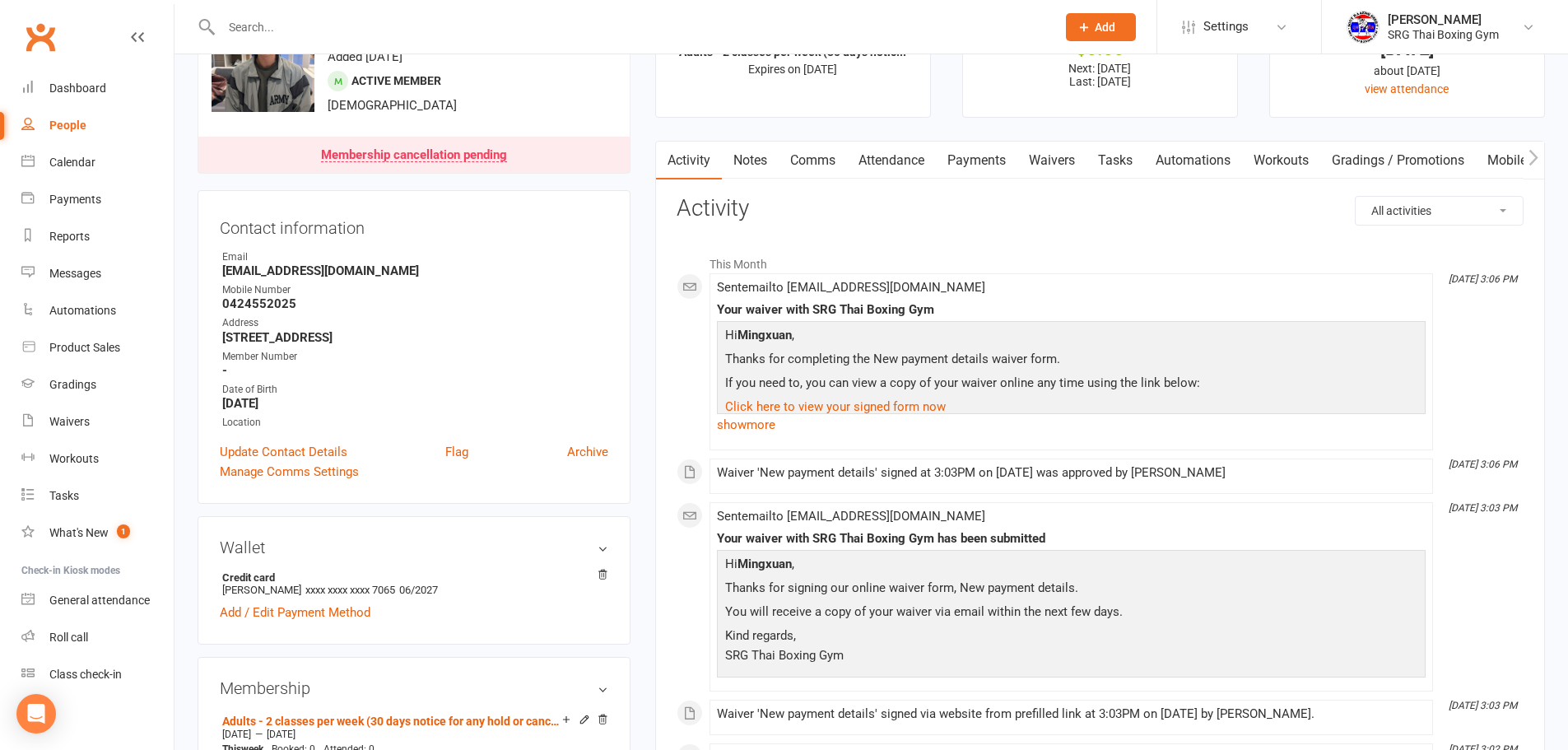
click at [997, 150] on link "Payments" at bounding box center [976, 160] width 81 height 38
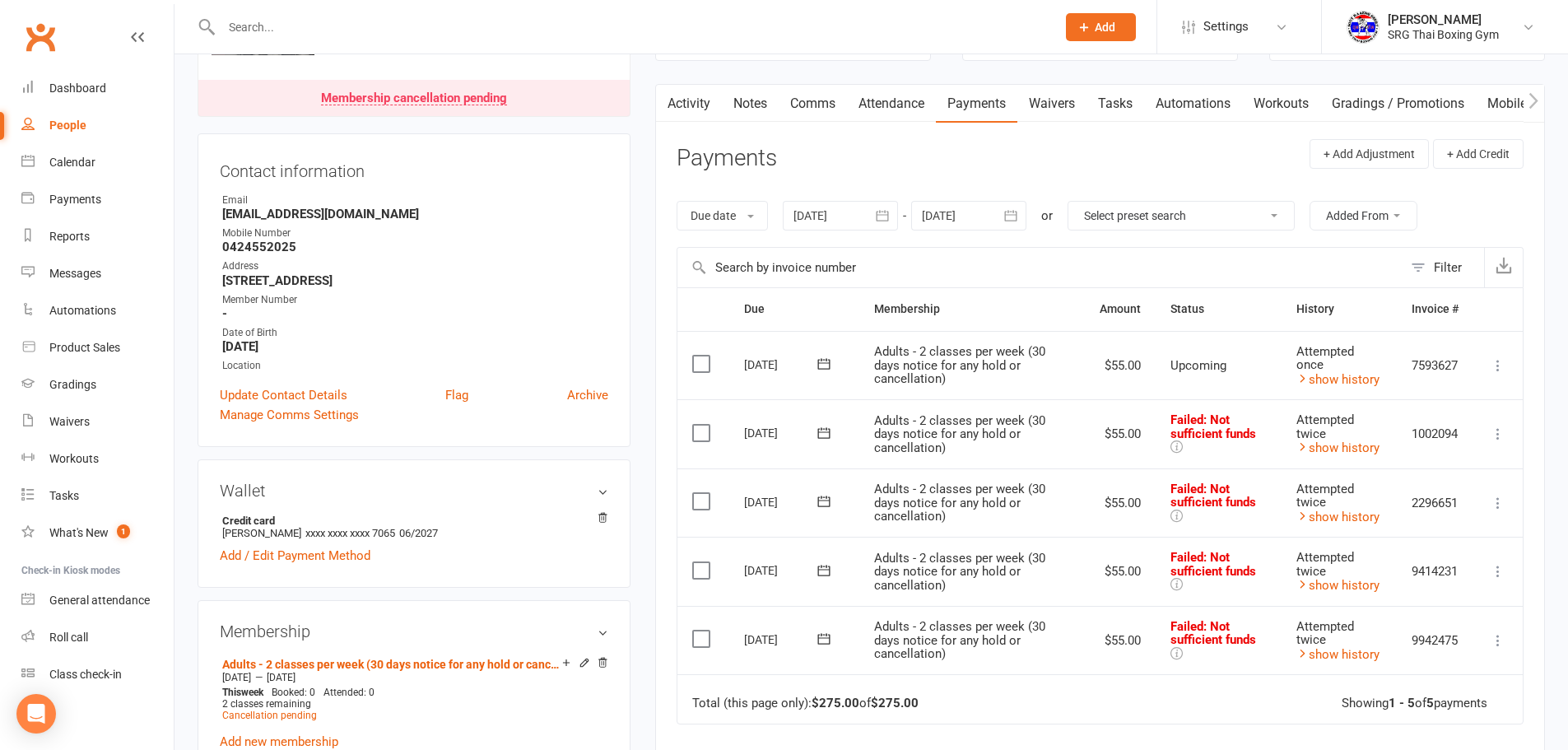
scroll to position [165, 0]
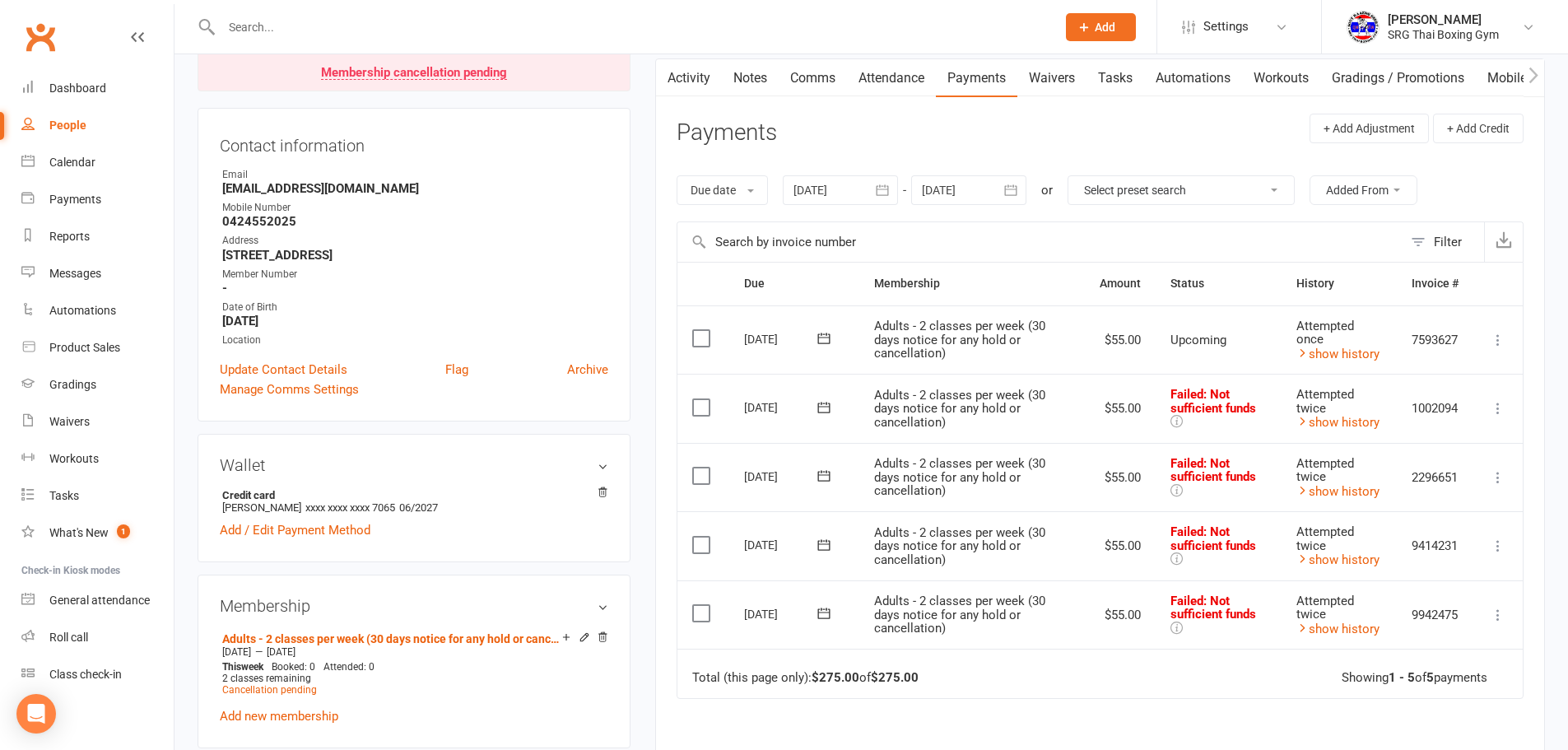
click at [1480, 419] on td "Mark as Paid (Cash) Mark as Paid (POS) Mark as Paid (Other) Skip Retry now More…" at bounding box center [1497, 408] width 49 height 69
click at [1492, 408] on icon at bounding box center [1498, 409] width 17 height 17
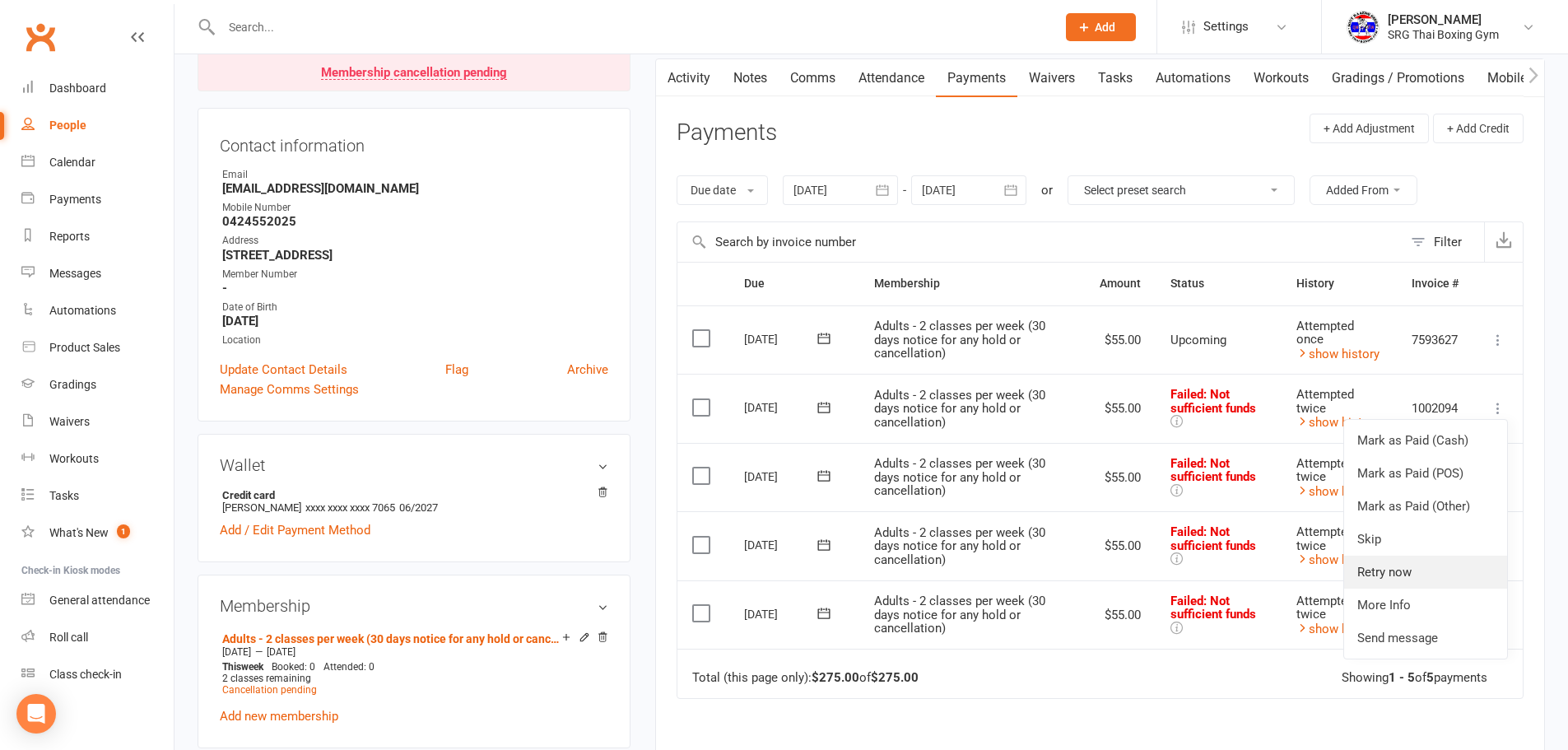
click at [1408, 561] on link "Retry now" at bounding box center [1426, 572] width 163 height 33
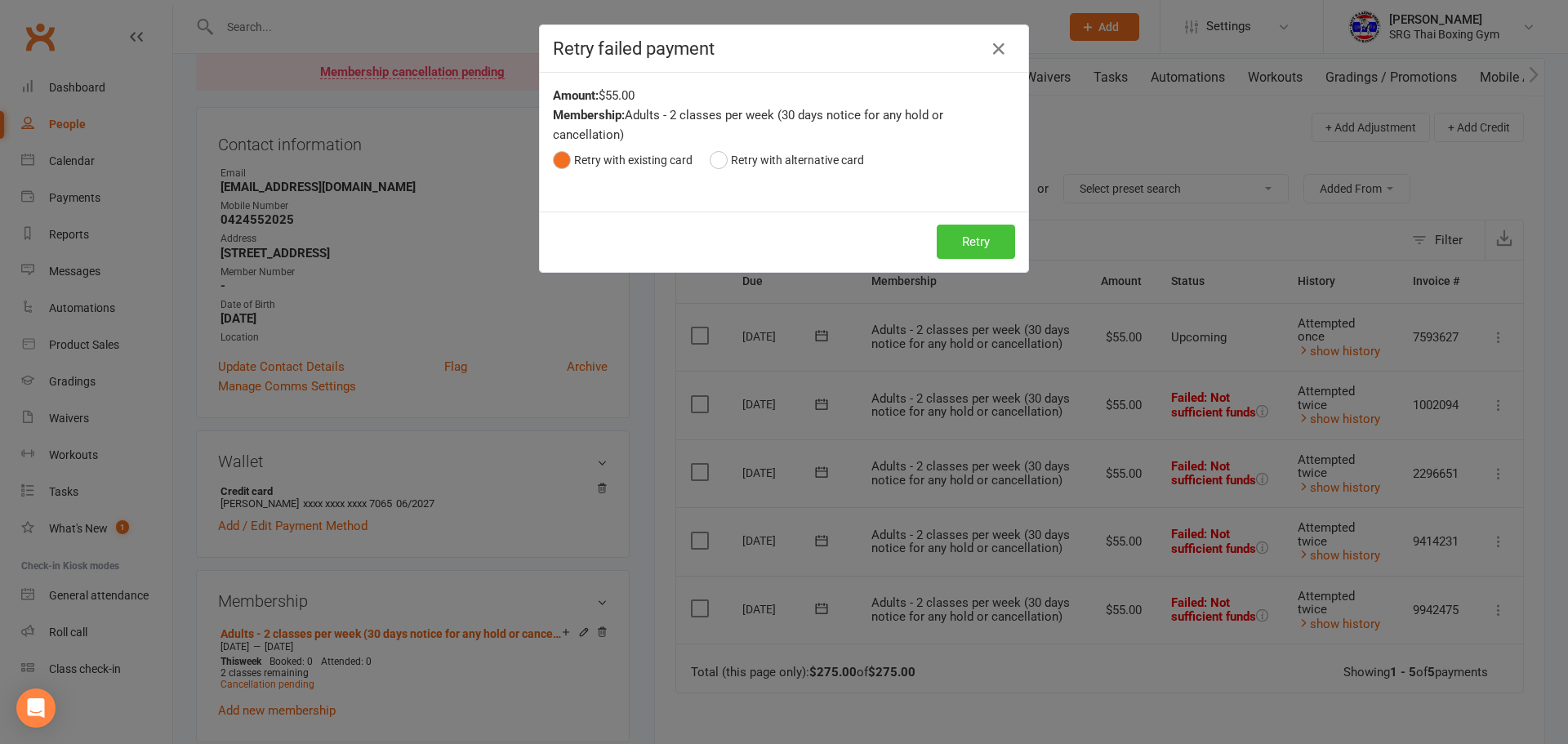
click at [957, 239] on button "Retry" at bounding box center [975, 241] width 78 height 34
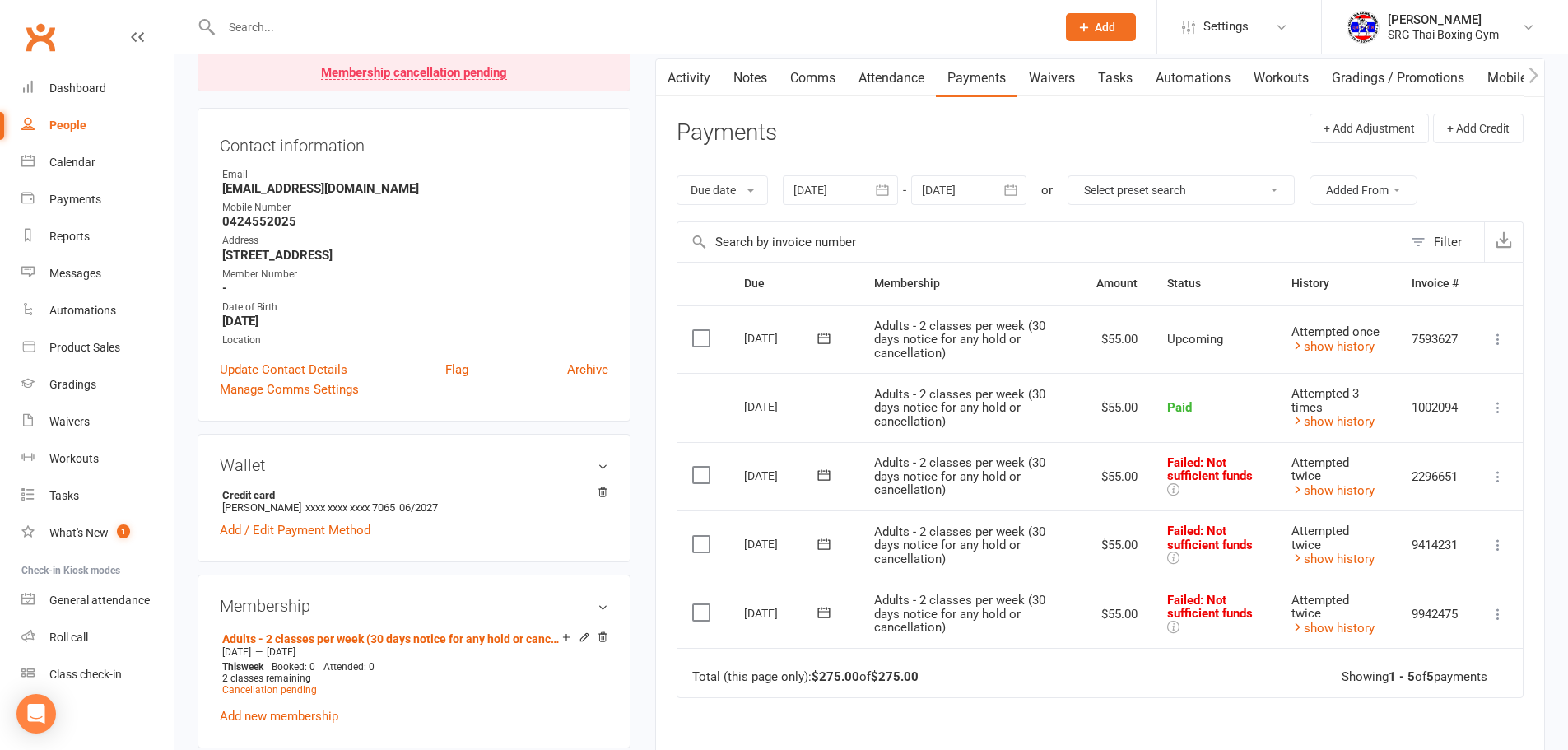
click at [1496, 480] on icon at bounding box center [1498, 477] width 17 height 17
click at [1417, 632] on link "Retry now" at bounding box center [1426, 641] width 163 height 33
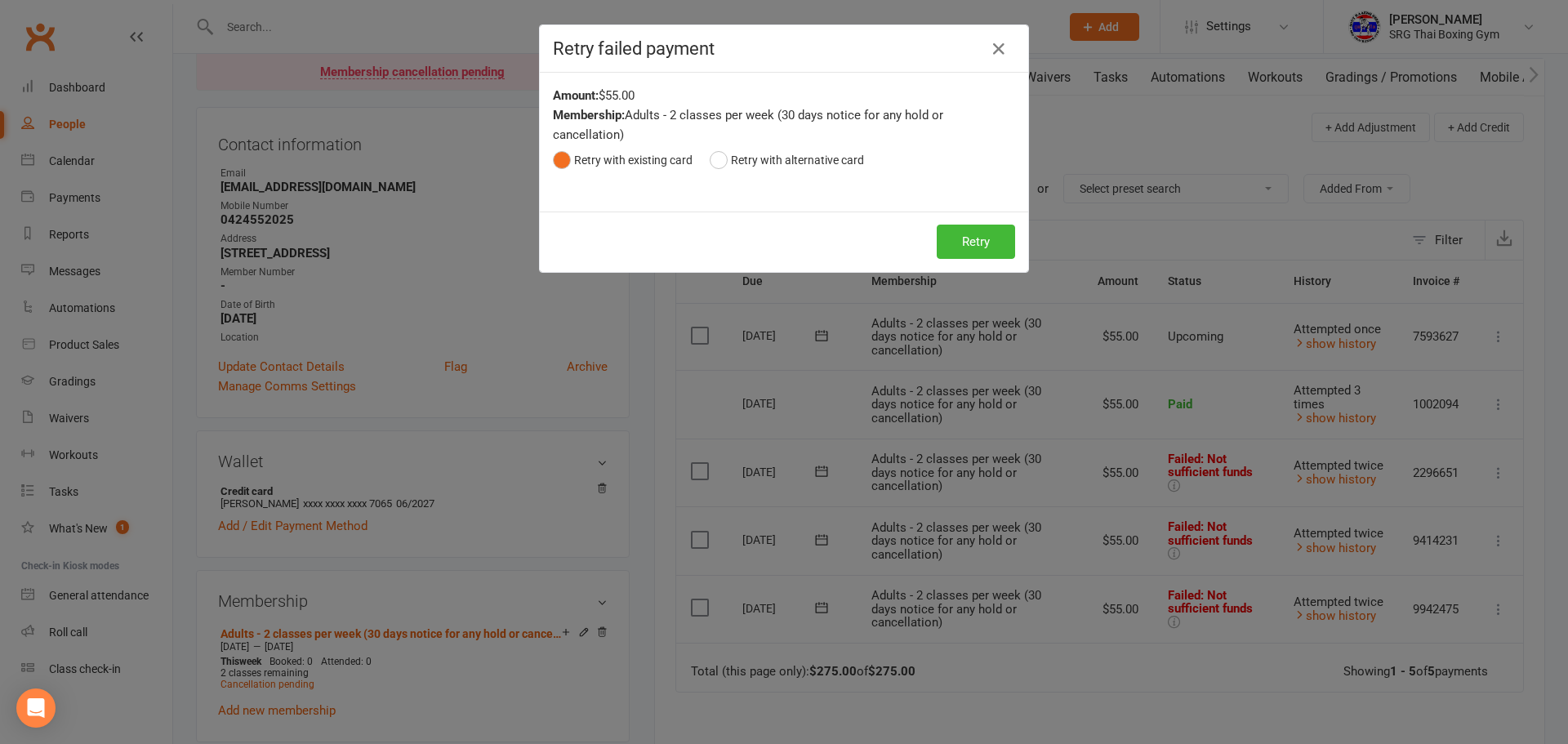
click at [1009, 266] on div "Retry Retry" at bounding box center [784, 242] width 488 height 61
click at [1008, 261] on div "Retry Retry" at bounding box center [784, 242] width 488 height 61
click at [996, 250] on button "Retry" at bounding box center [975, 241] width 78 height 34
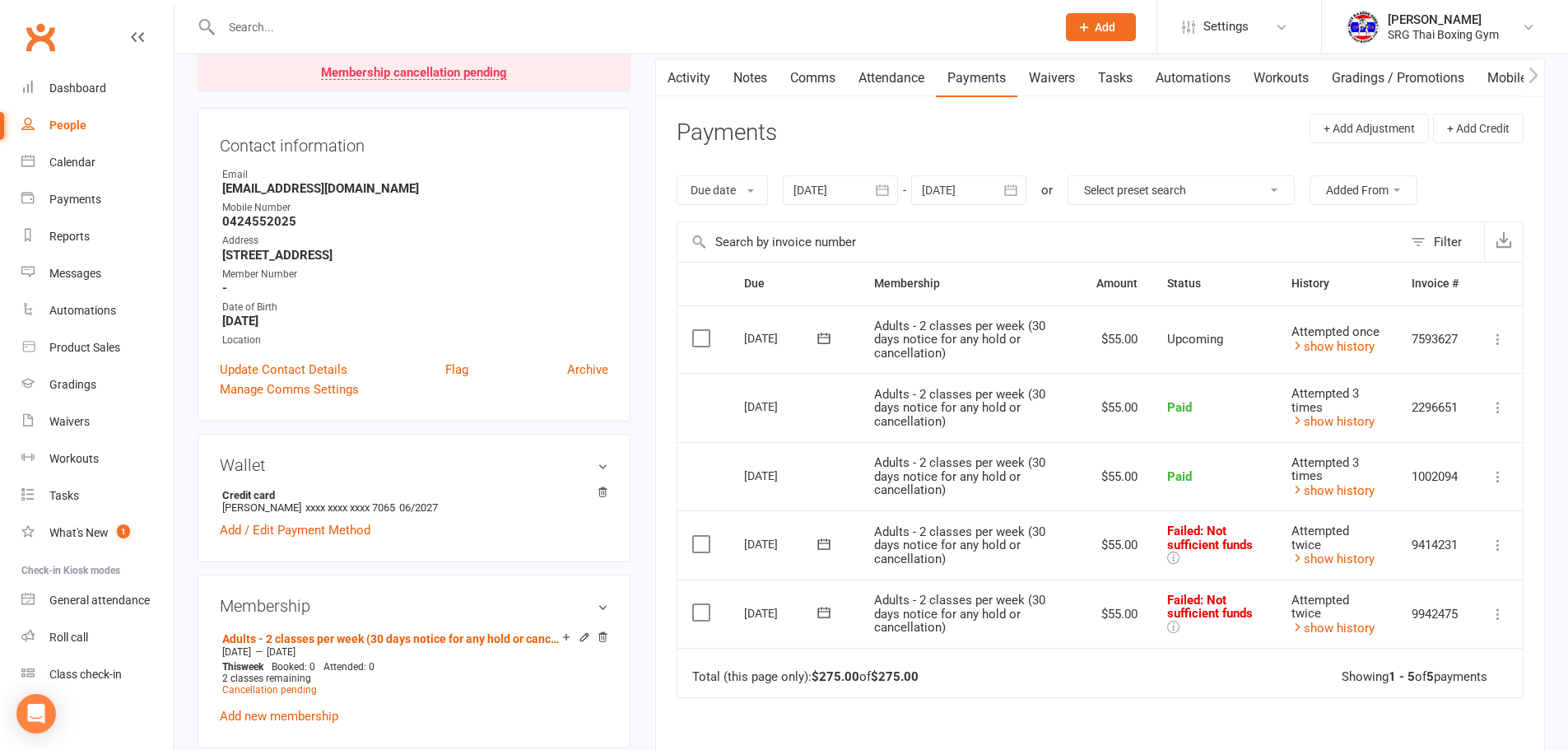
click at [1508, 551] on td "Mark as Paid (Cash) Mark as Paid (POS) Mark as Paid (Other) Skip Retry now More…" at bounding box center [1497, 545] width 49 height 69
click at [1503, 549] on icon at bounding box center [1498, 545] width 17 height 17
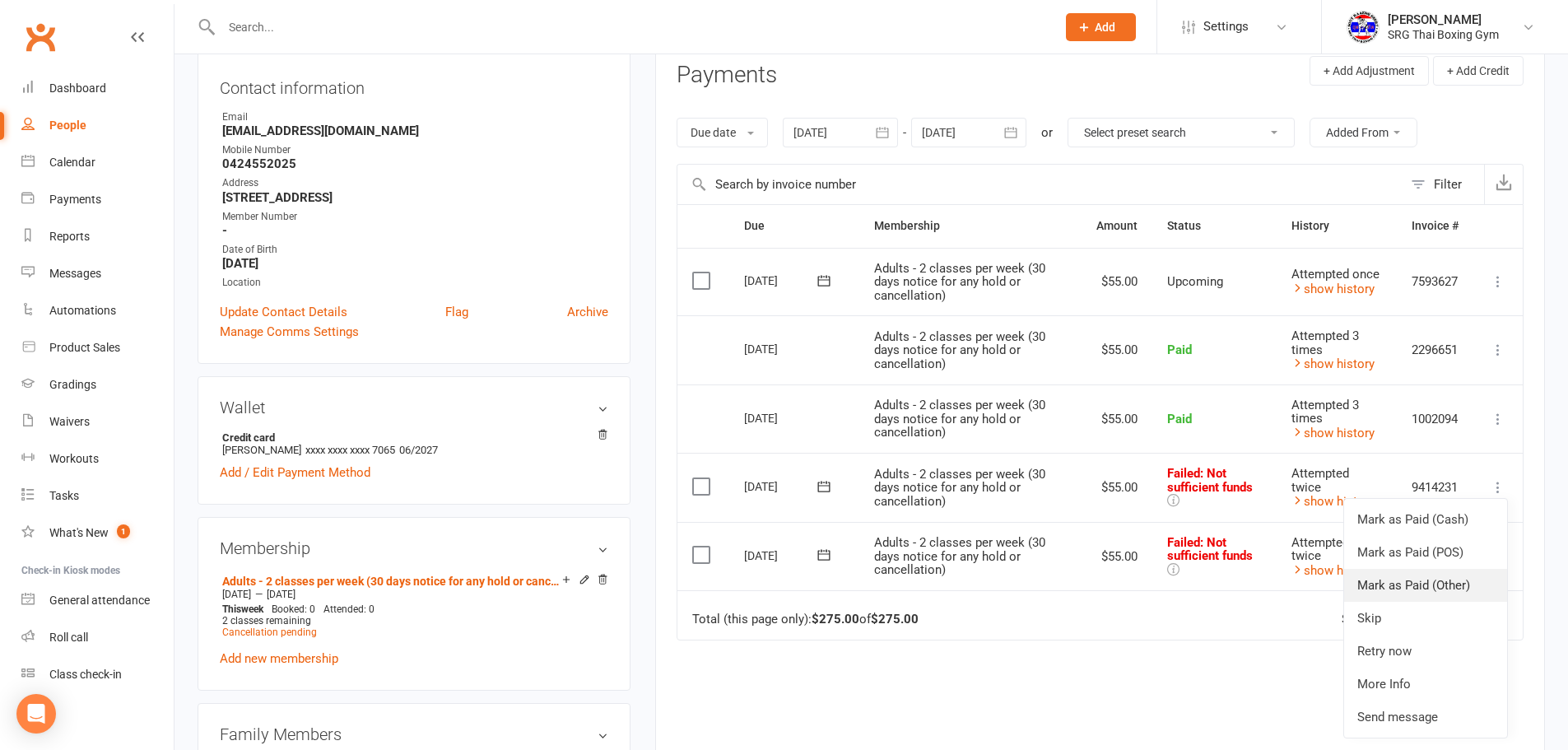
scroll to position [247, 0]
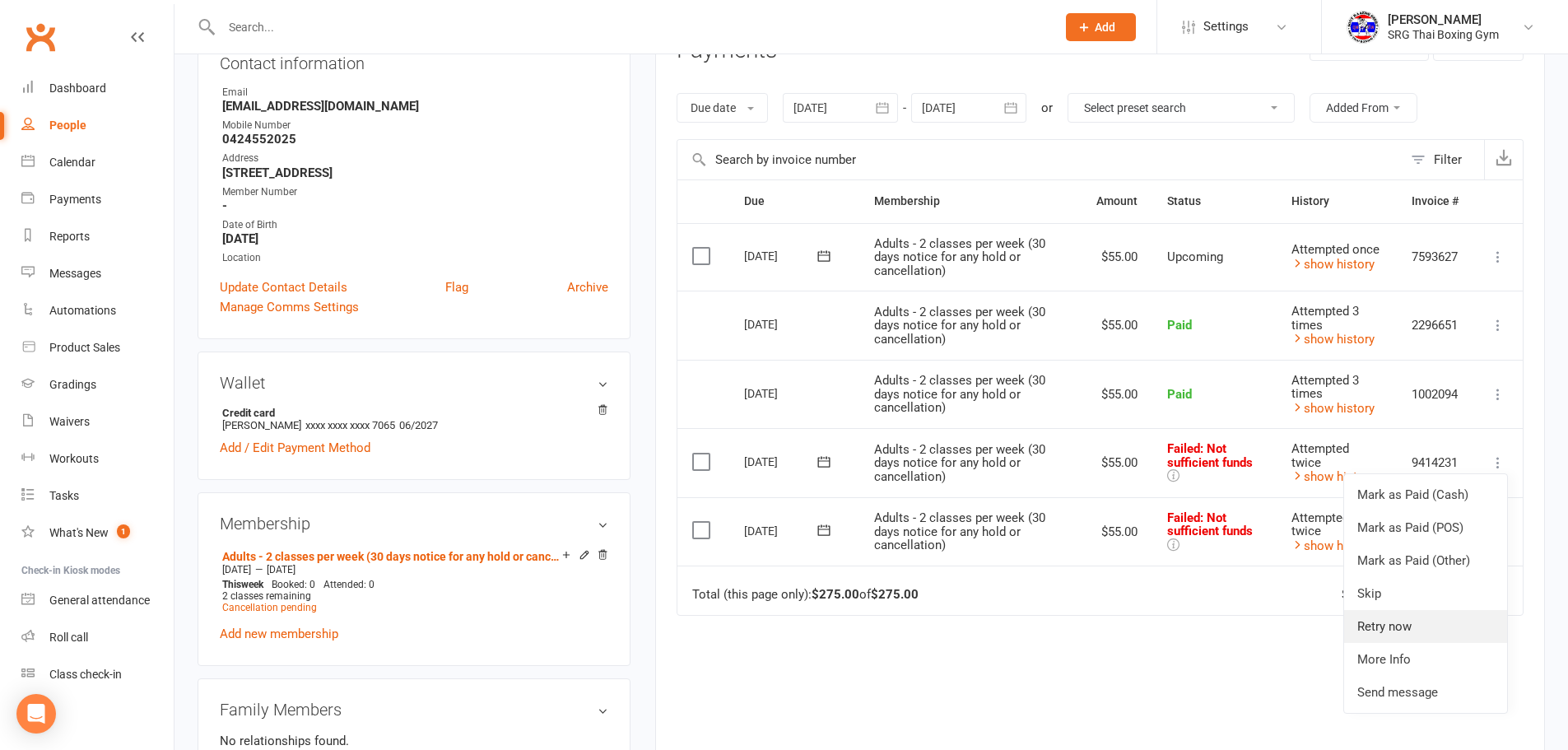
click at [1394, 633] on link "Retry now" at bounding box center [1426, 627] width 163 height 33
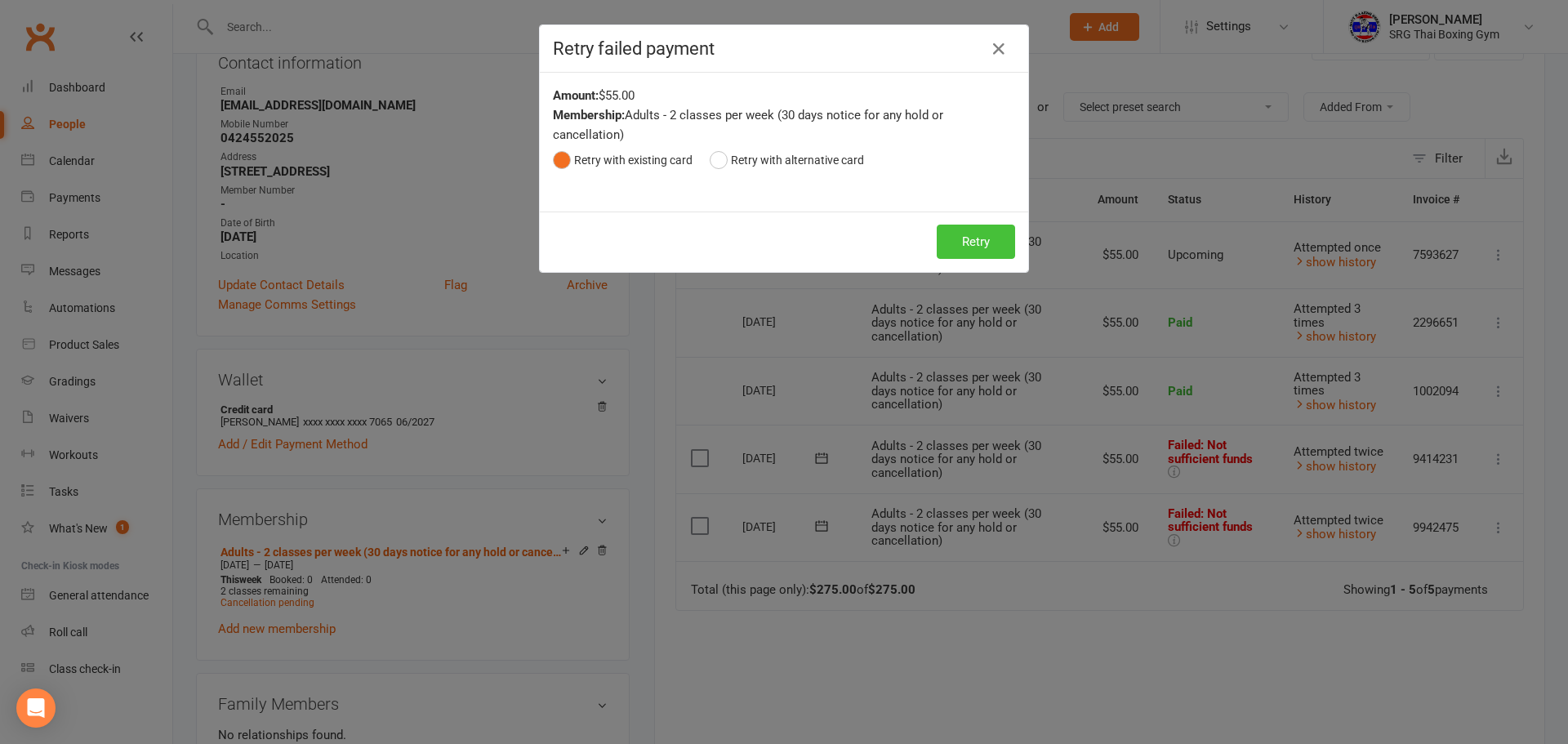
click at [937, 239] on button "Retry" at bounding box center [975, 241] width 78 height 34
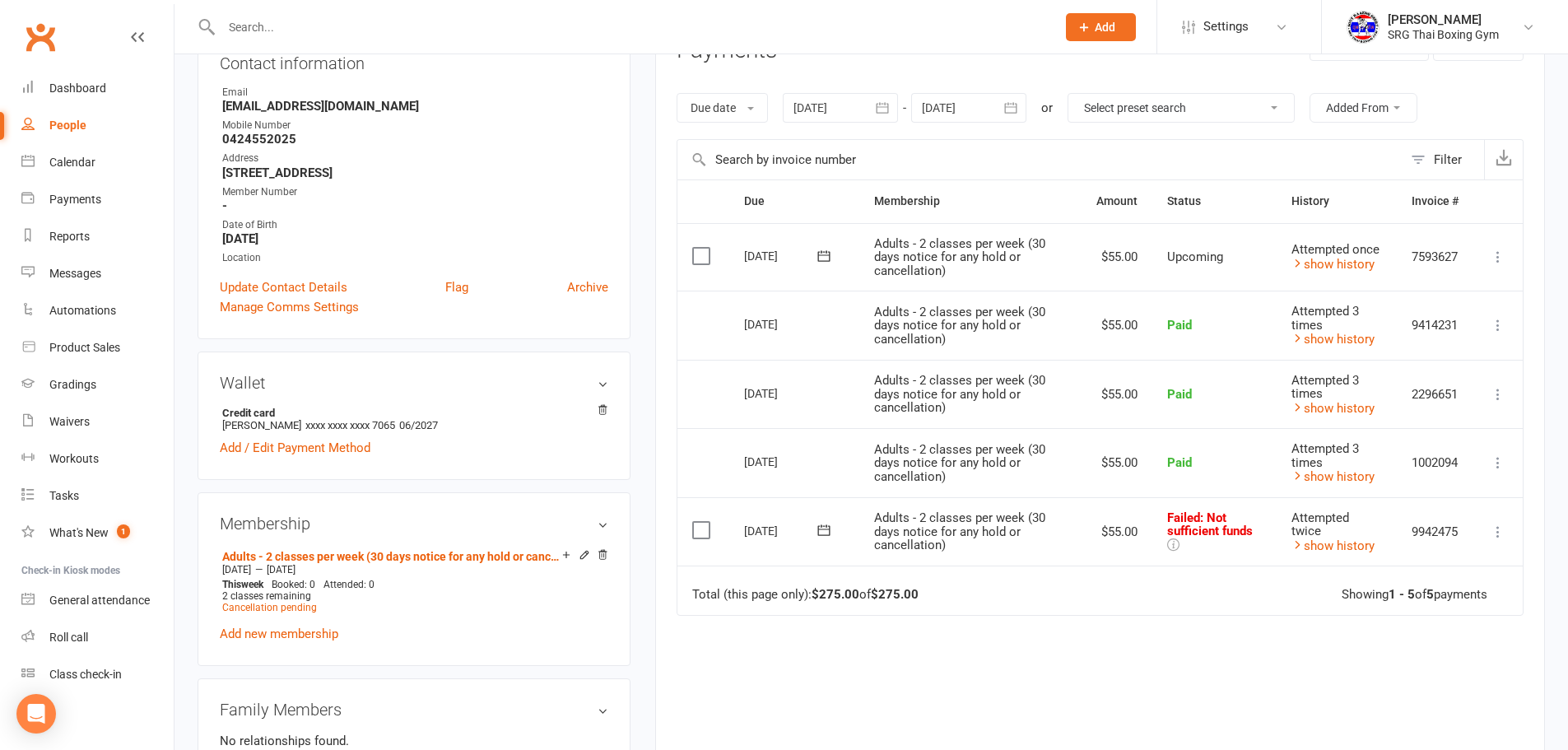
click at [1504, 543] on td "Mark as Paid (Cash) Mark as Paid (POS) Mark as Paid (Other) Skip Retry now More…" at bounding box center [1497, 532] width 49 height 69
click at [1504, 536] on icon at bounding box center [1498, 532] width 17 height 17
click at [1458, 693] on link "Retry now" at bounding box center [1426, 695] width 163 height 33
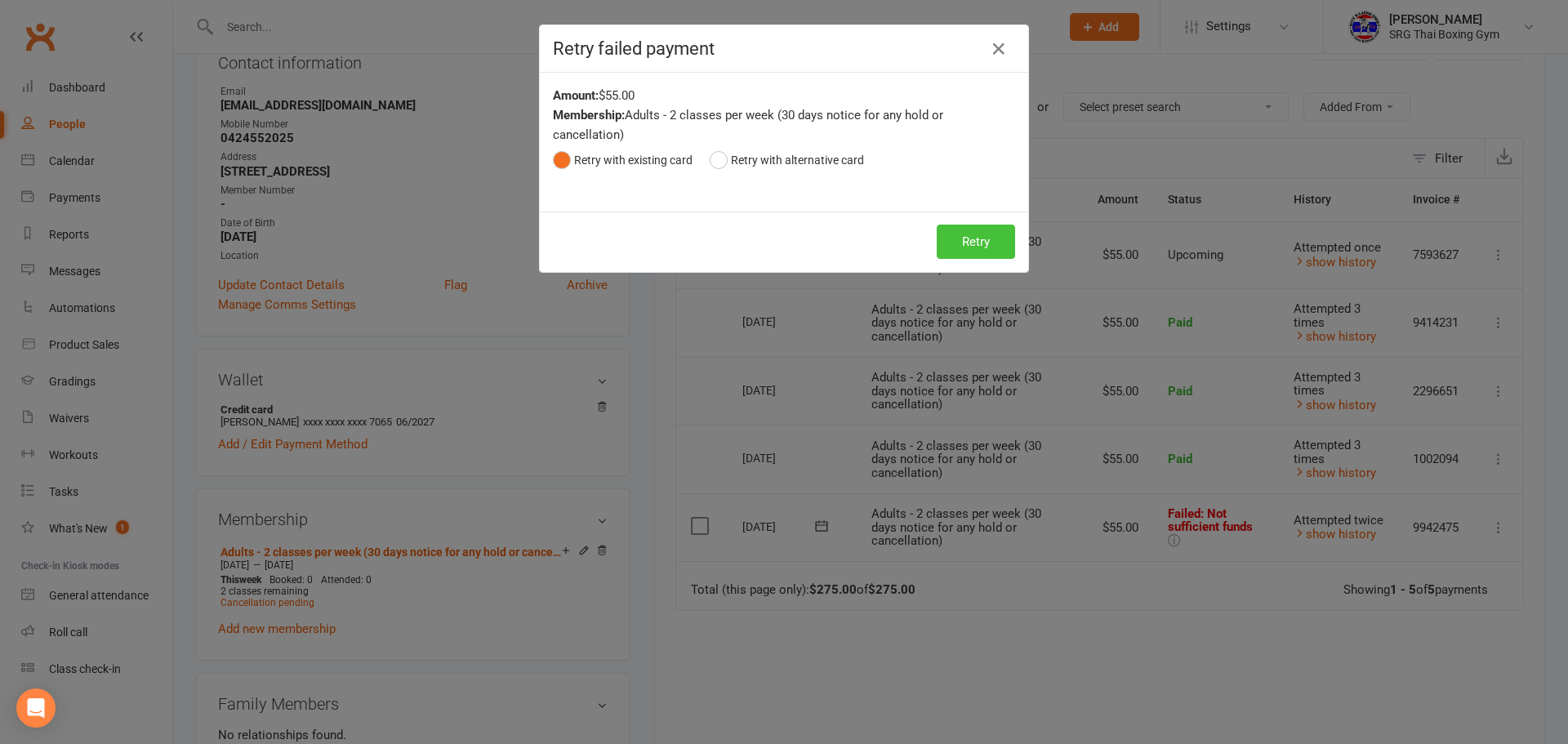
click at [988, 241] on button "Retry" at bounding box center [975, 241] width 78 height 34
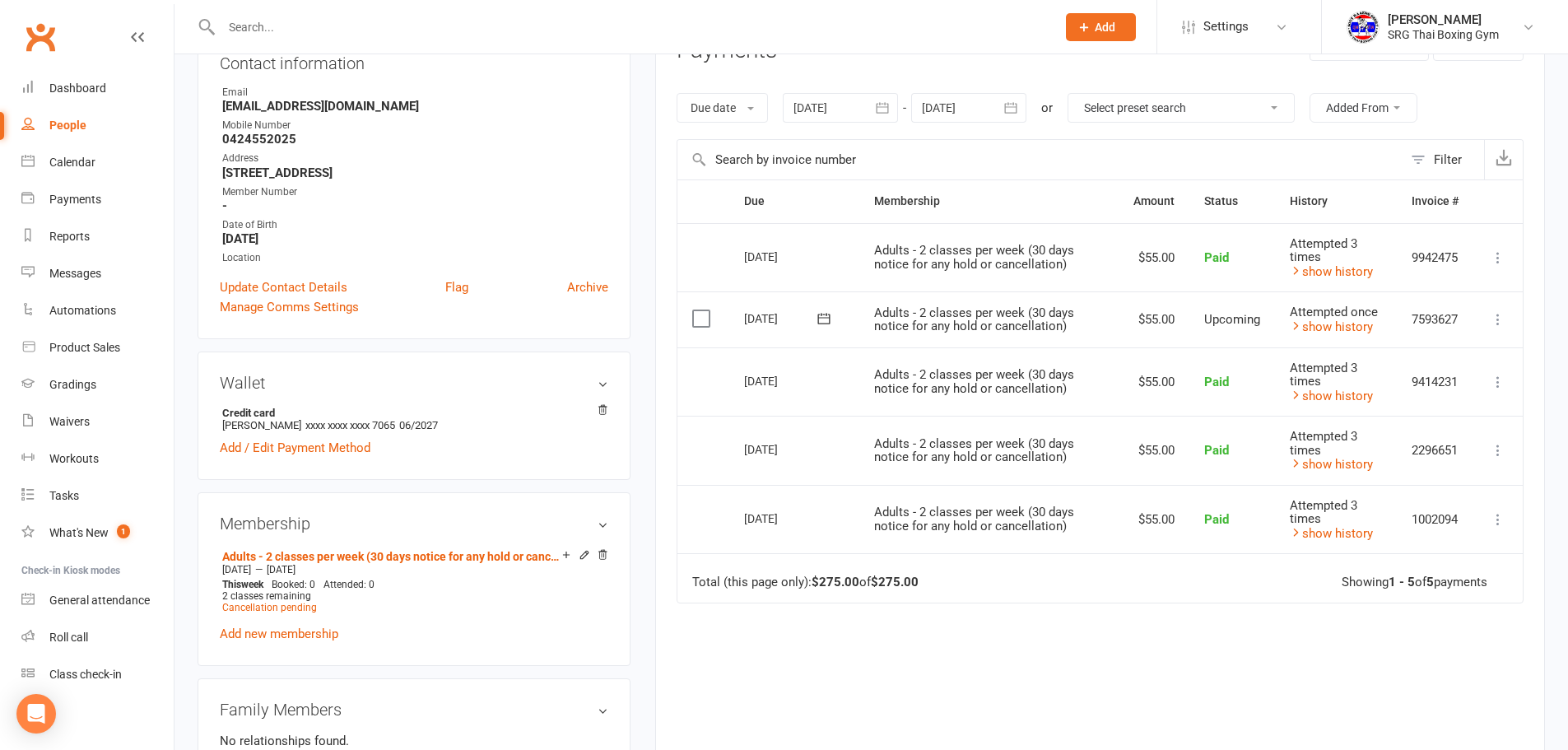
click at [1488, 317] on button at bounding box center [1497, 319] width 19 height 19
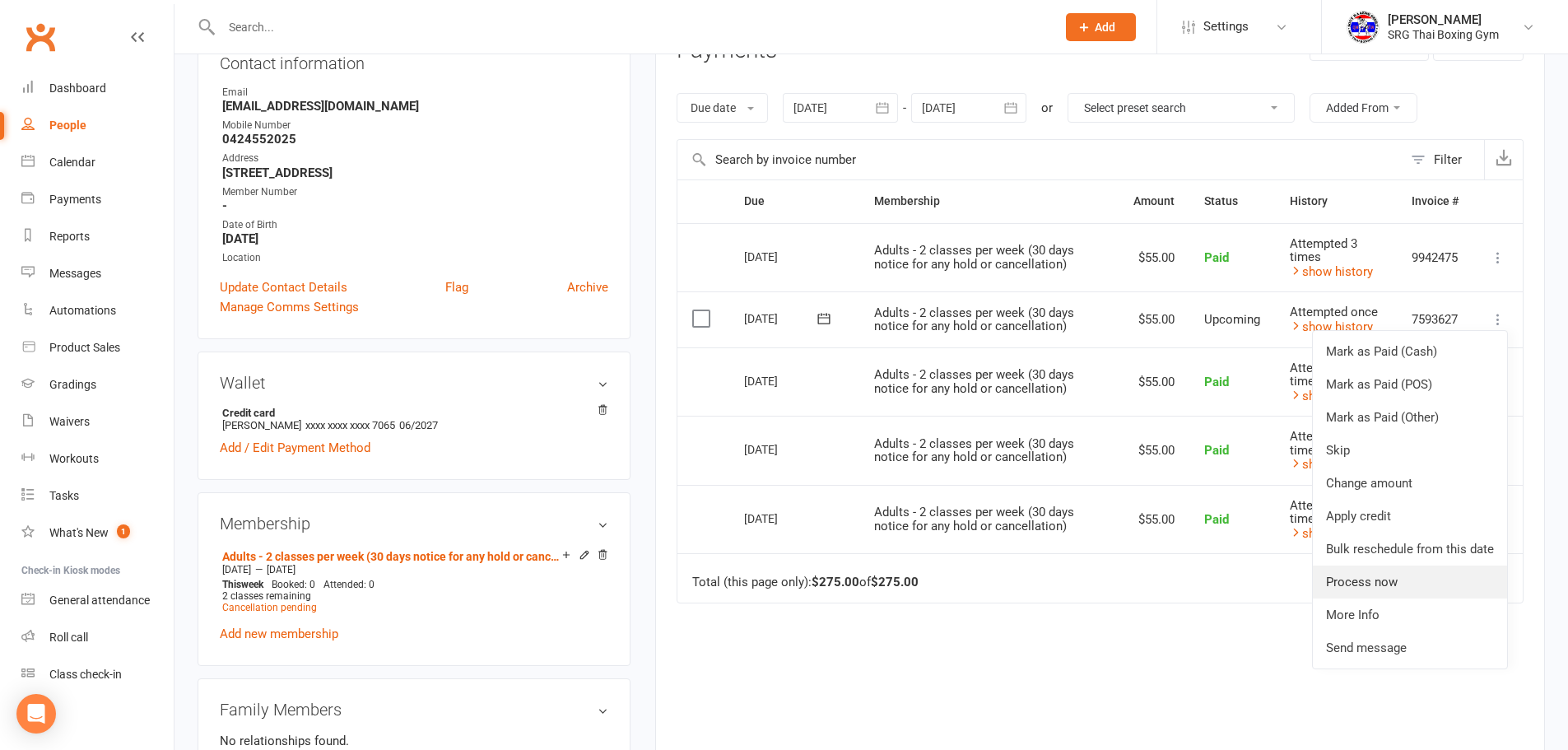
click at [1426, 581] on link "Process now" at bounding box center [1410, 583] width 194 height 33
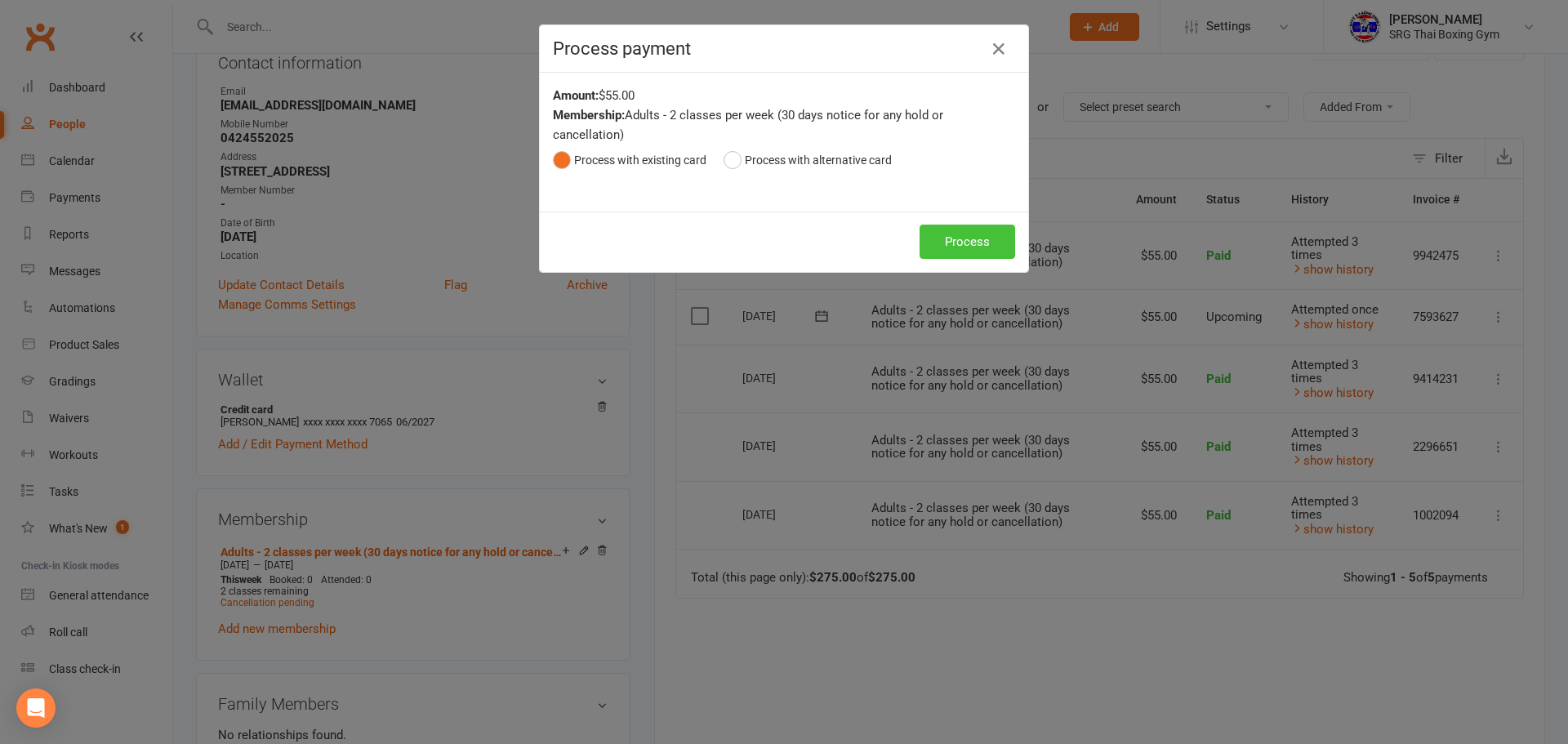
click at [985, 236] on button "Process" at bounding box center [967, 241] width 95 height 34
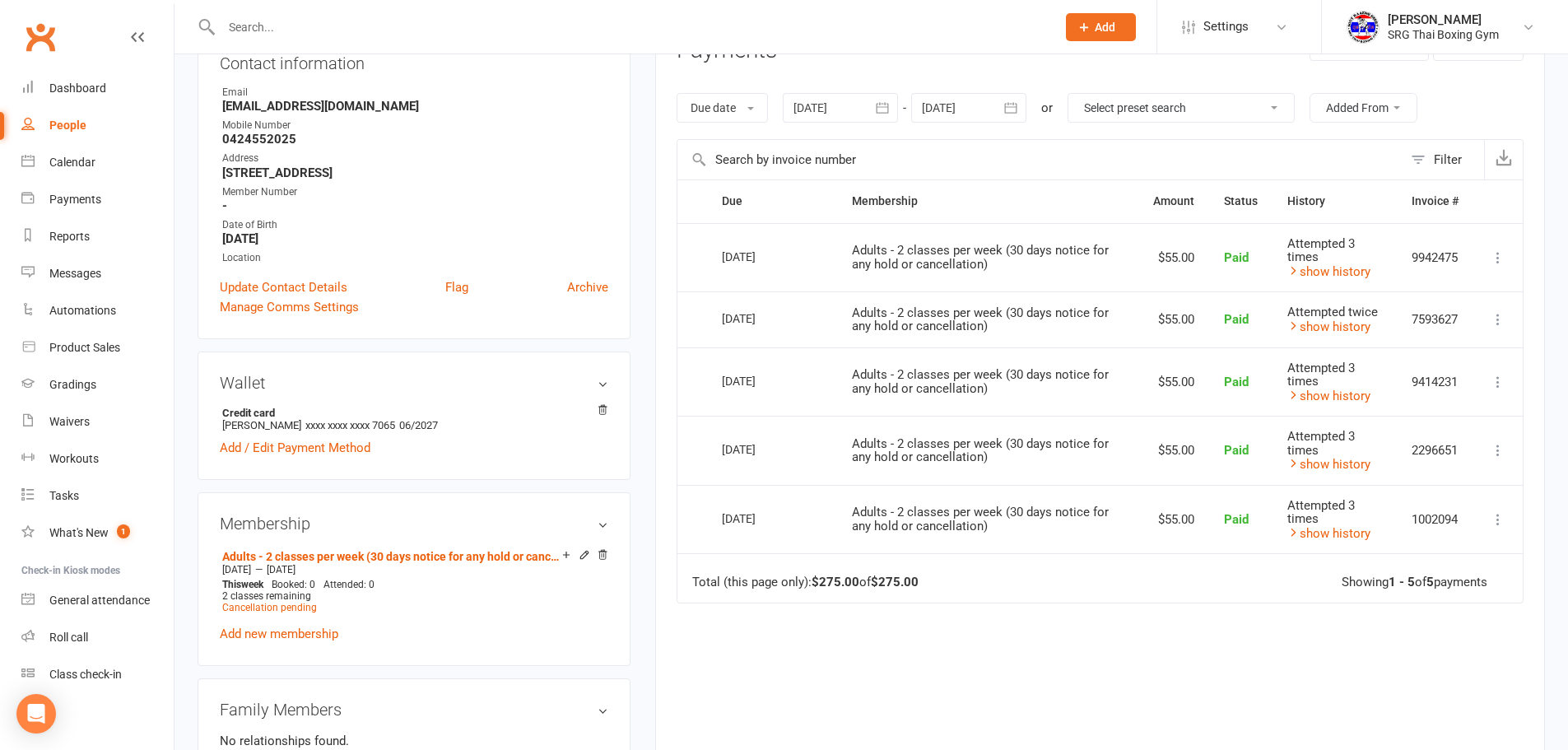
click at [1566, 449] on div "upload photo change photo Mingxuan Lin Activated 8 July, 2024 Added 17 June, 20…" at bounding box center [871, 593] width 1393 height 1571
drag, startPoint x: 1200, startPoint y: 204, endPoint x: 1300, endPoint y: 747, distance: 552.1
click at [1300, 747] on div "Activity Notes Comms Attendance Payments Waivers Tasks Automations Workouts Gra…" at bounding box center [1100, 408] width 889 height 865
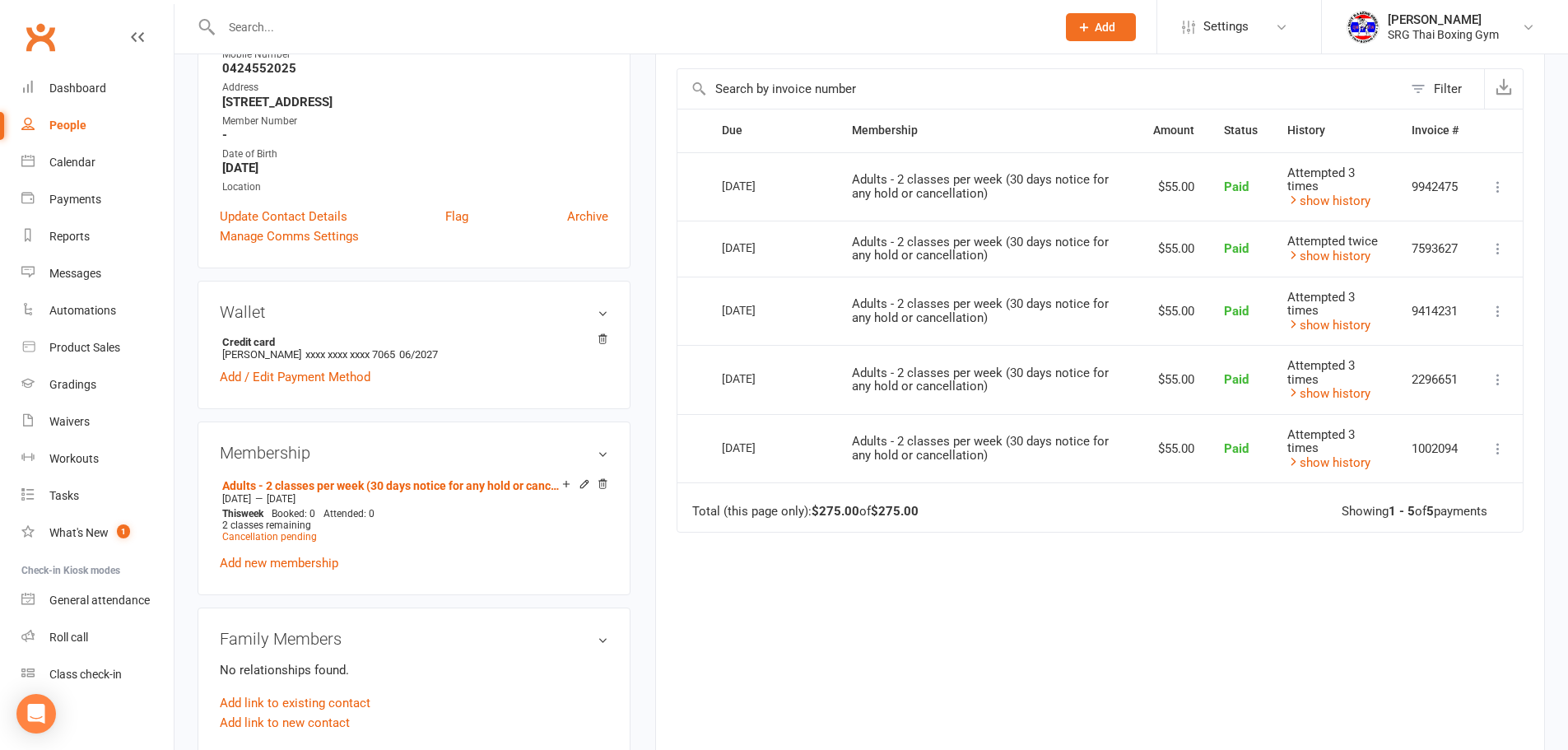
click at [1285, 678] on div "Due Contact Membership Amount Status History Invoice # Select this 16 Sep 2025 …" at bounding box center [1100, 426] width 847 height 635
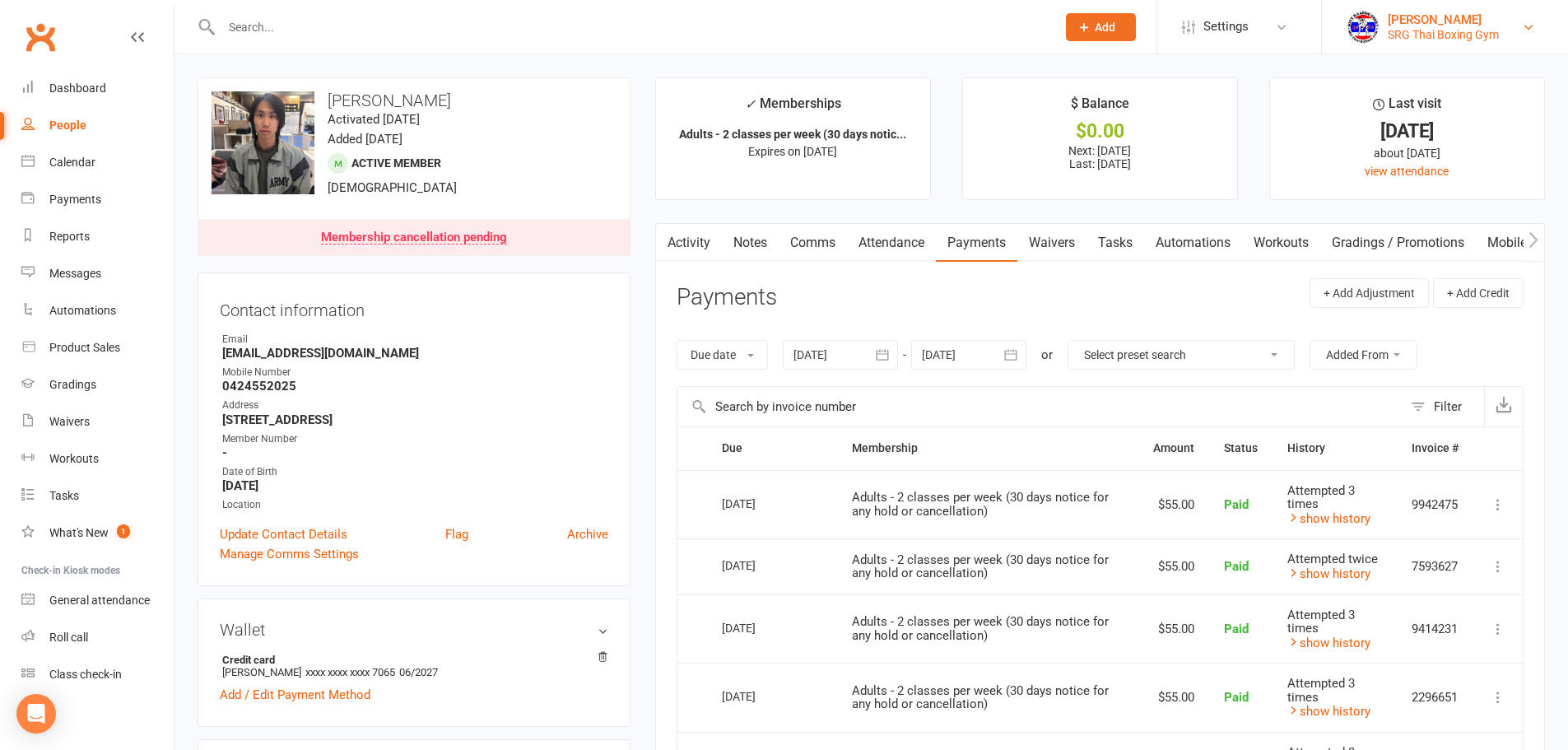
click at [1486, 40] on div "SRG Thai Boxing Gym" at bounding box center [1443, 34] width 111 height 15
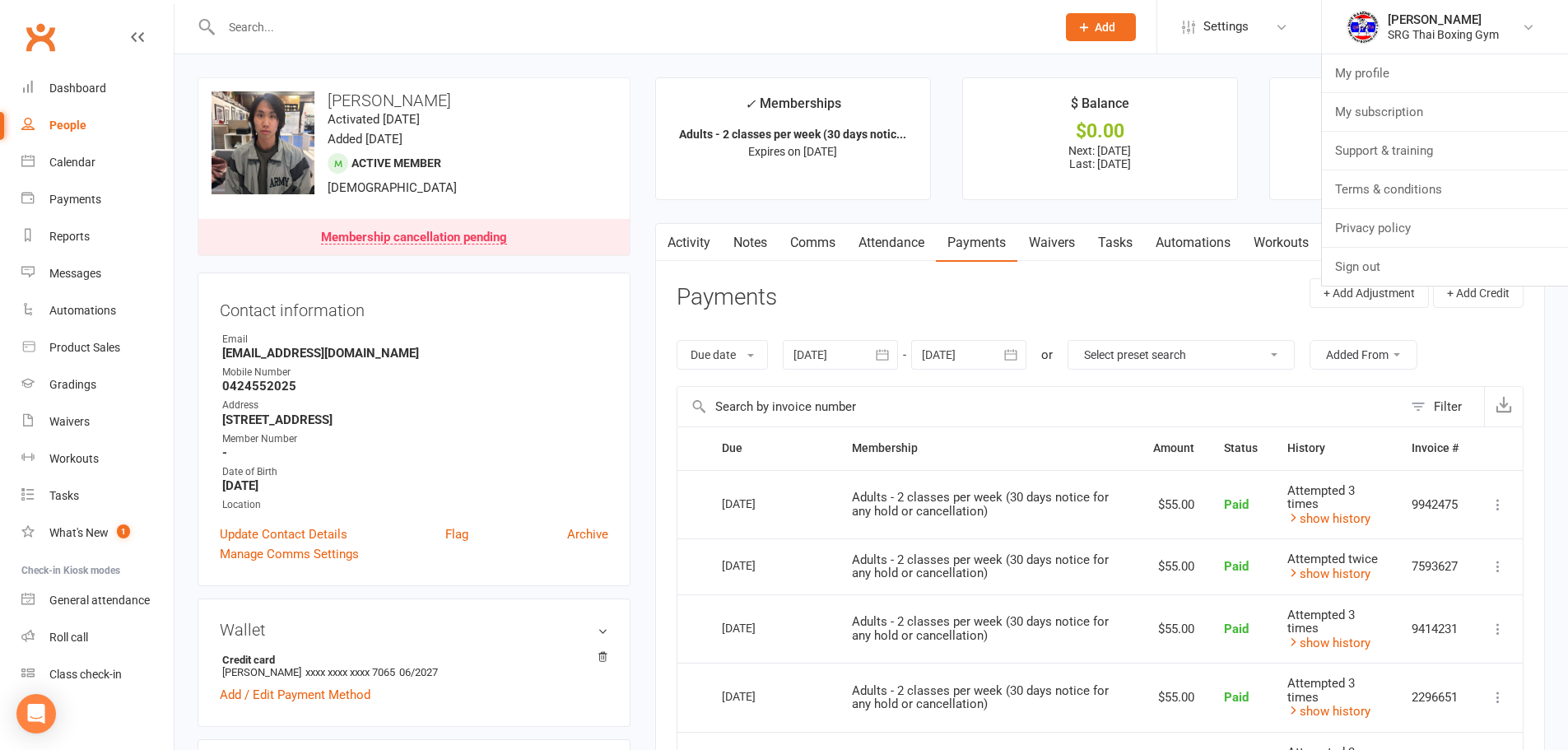
drag, startPoint x: 1314, startPoint y: 389, endPoint x: 1074, endPoint y: 412, distance: 241.1
click at [1314, 389] on input "text" at bounding box center [1040, 406] width 725 height 40
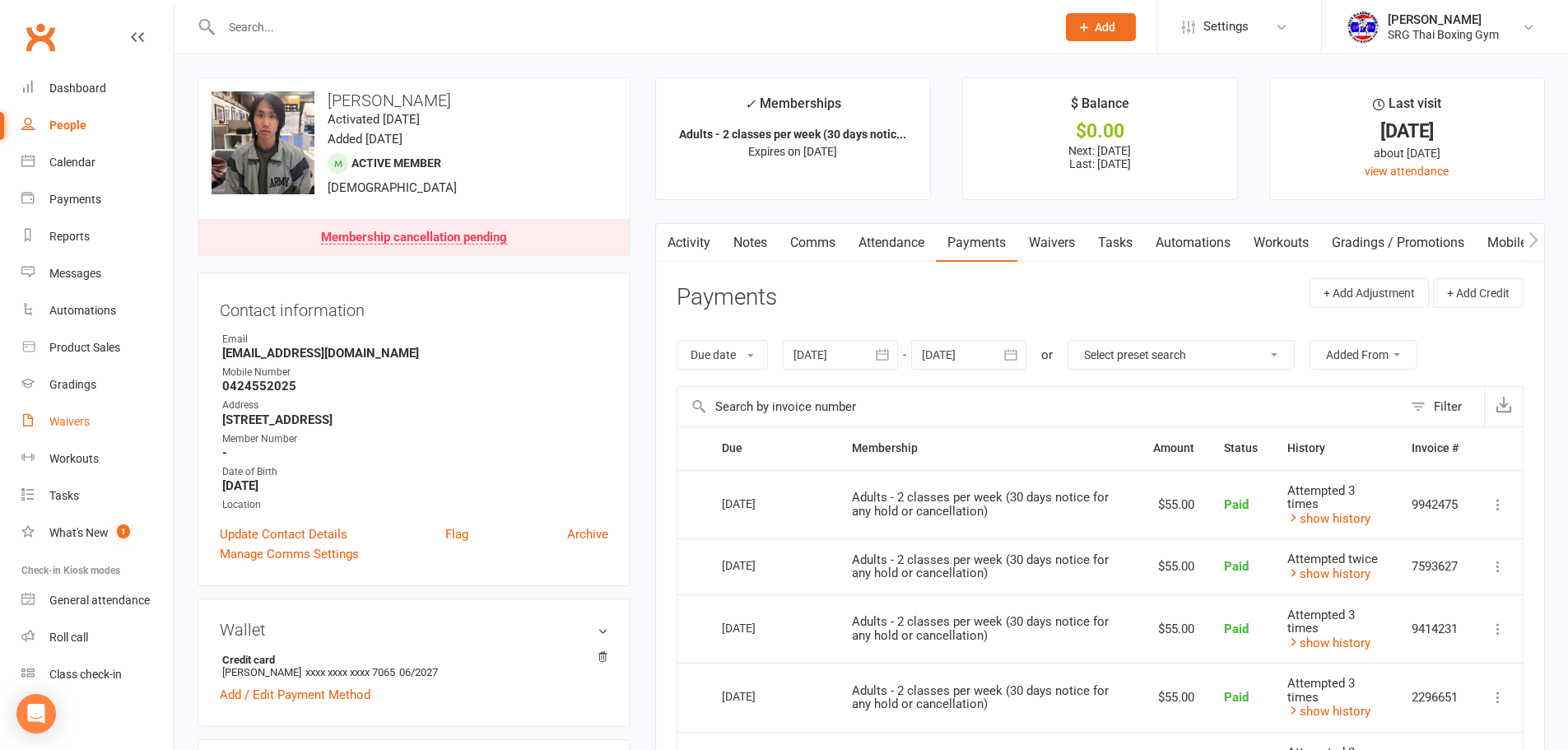
click at [103, 436] on link "Waivers" at bounding box center [97, 422] width 153 height 37
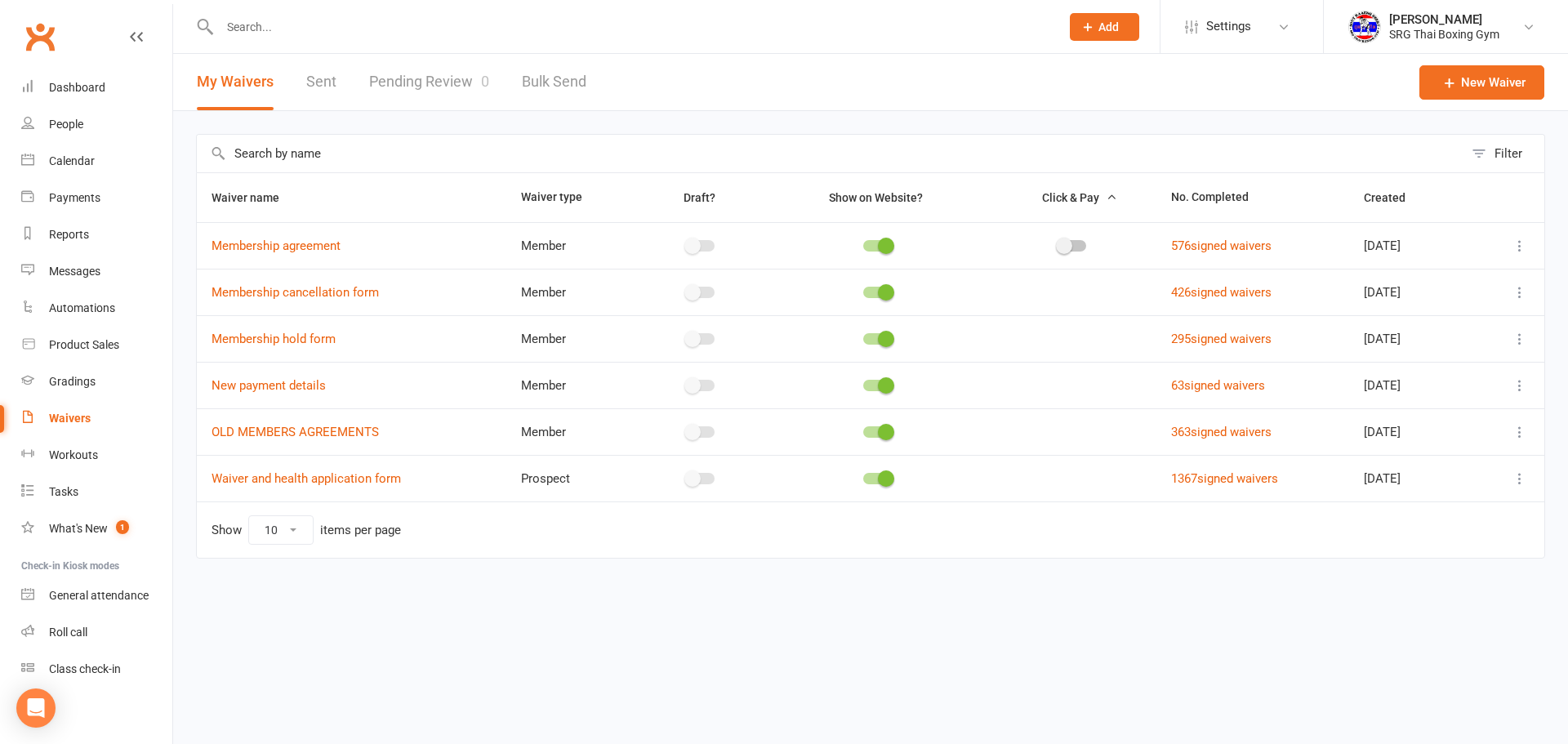
click at [398, 61] on link "Pending Review 0" at bounding box center [428, 82] width 120 height 56
select select "100"
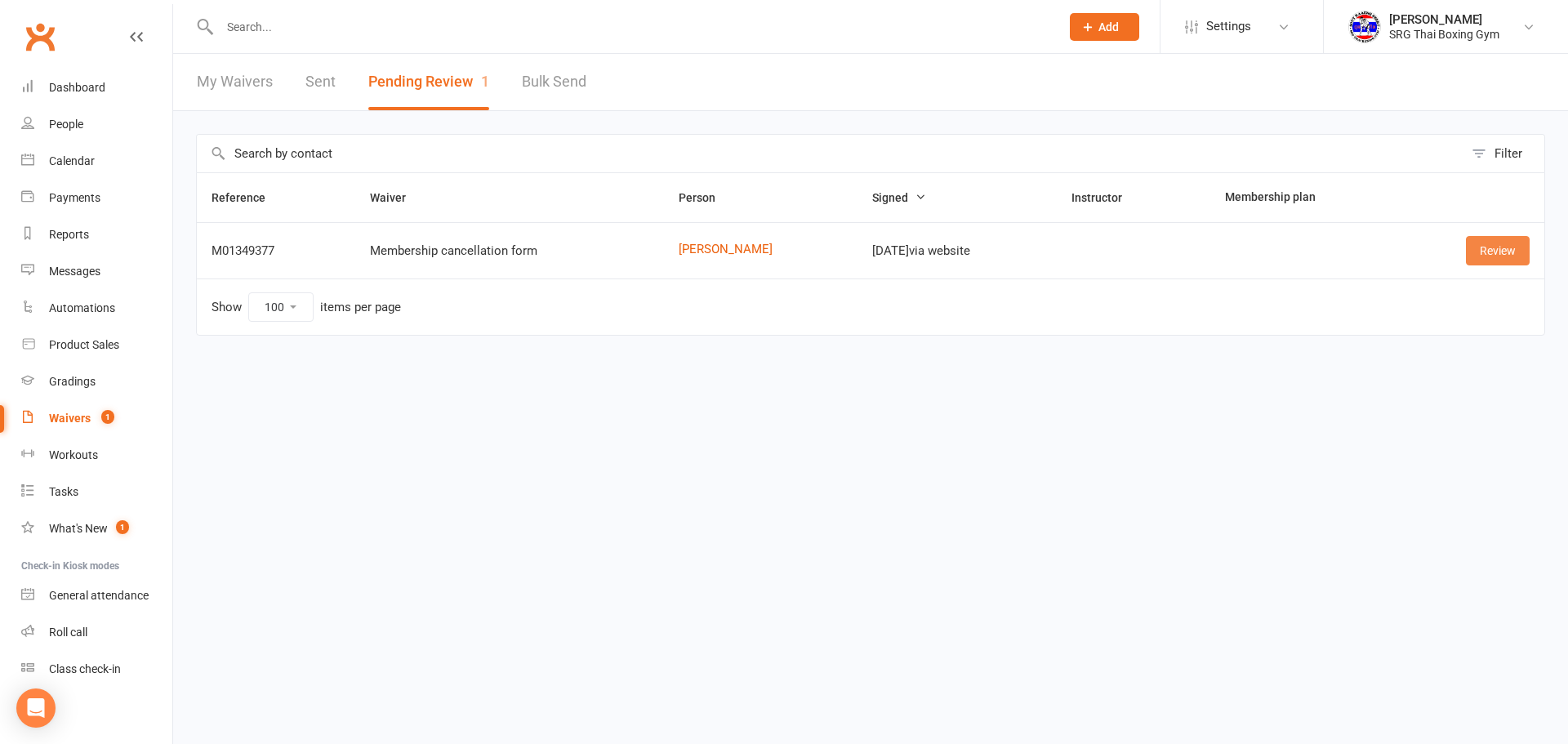
click at [1494, 251] on link "Review" at bounding box center [1497, 250] width 63 height 29
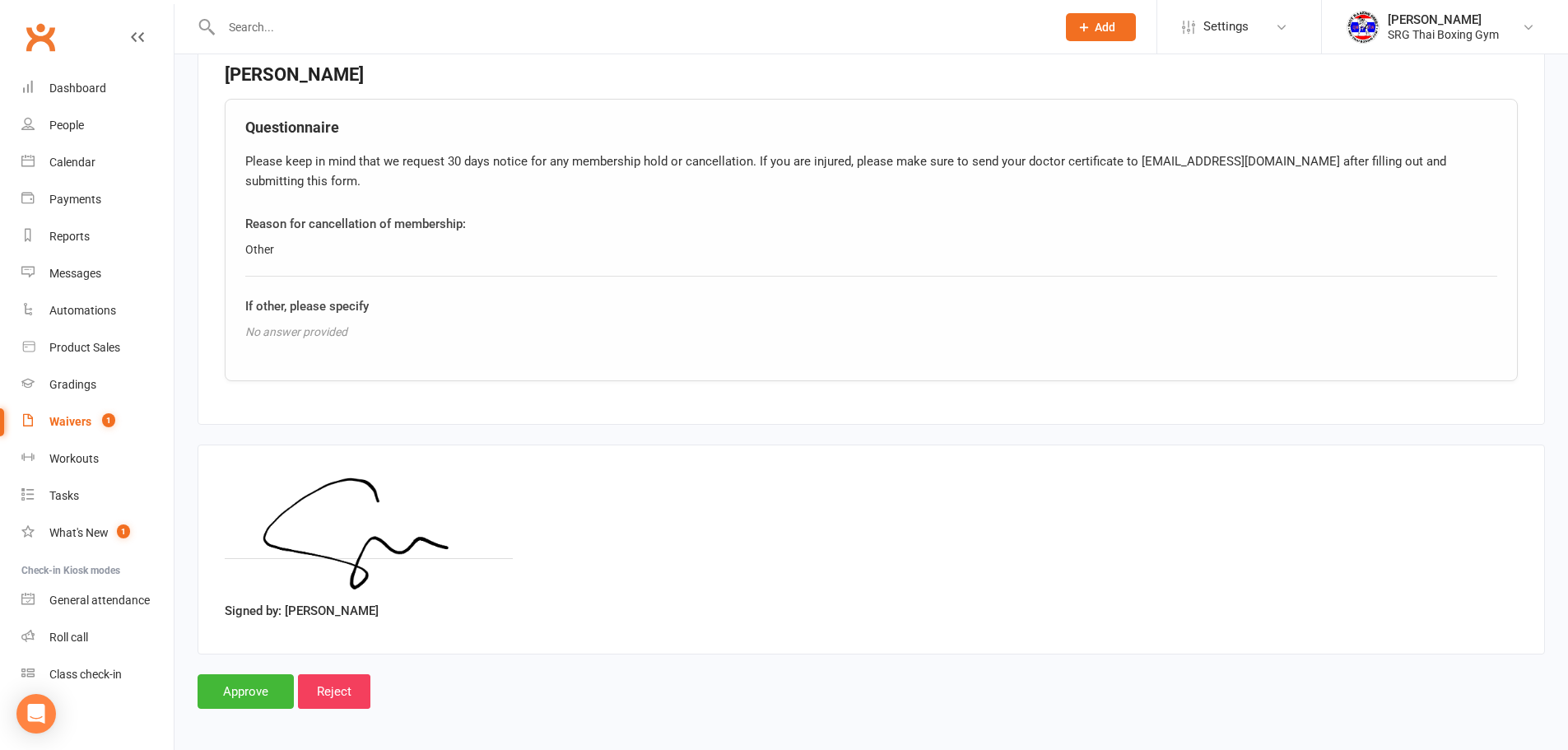
scroll to position [613, 0]
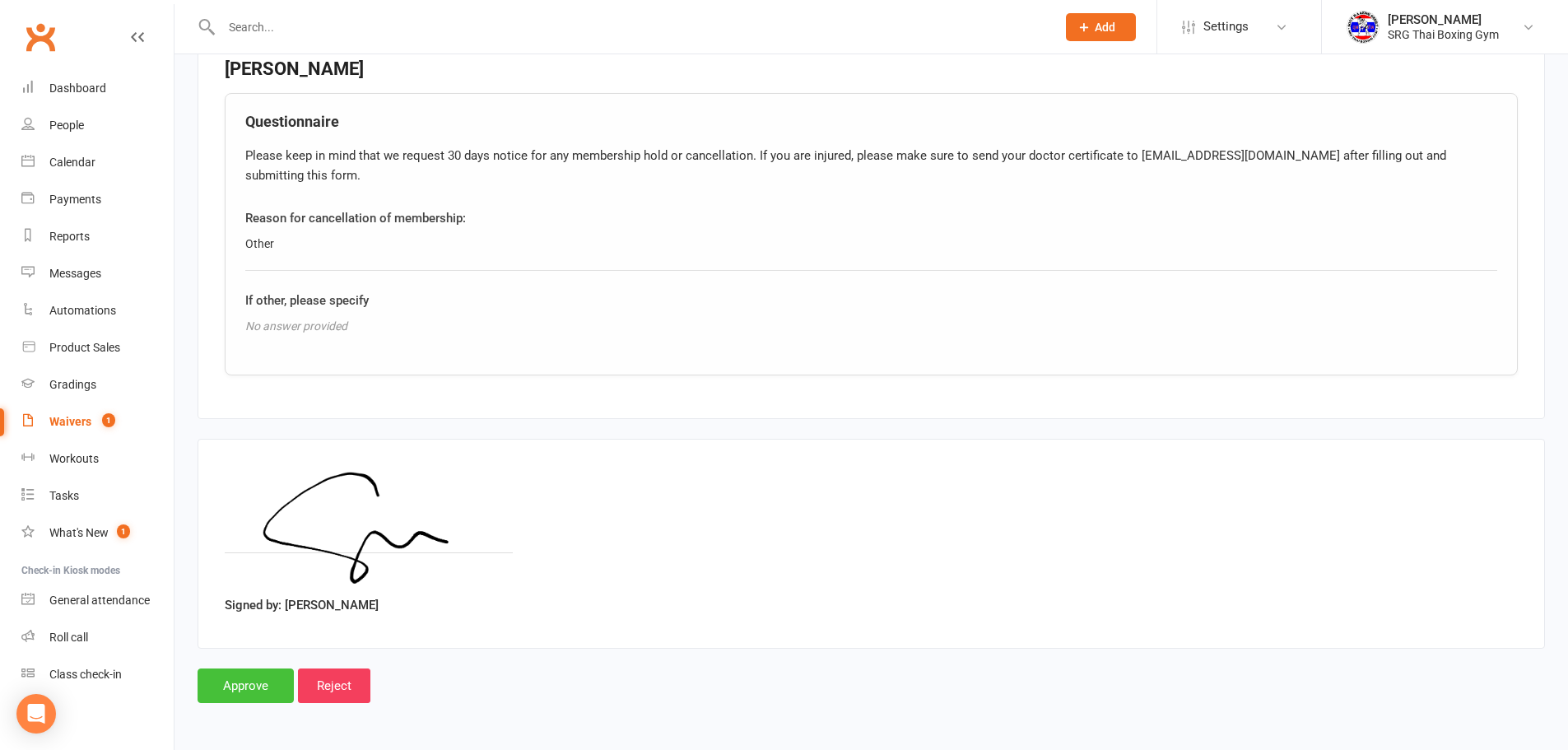
click at [266, 701] on input "Approve" at bounding box center [246, 685] width 96 height 34
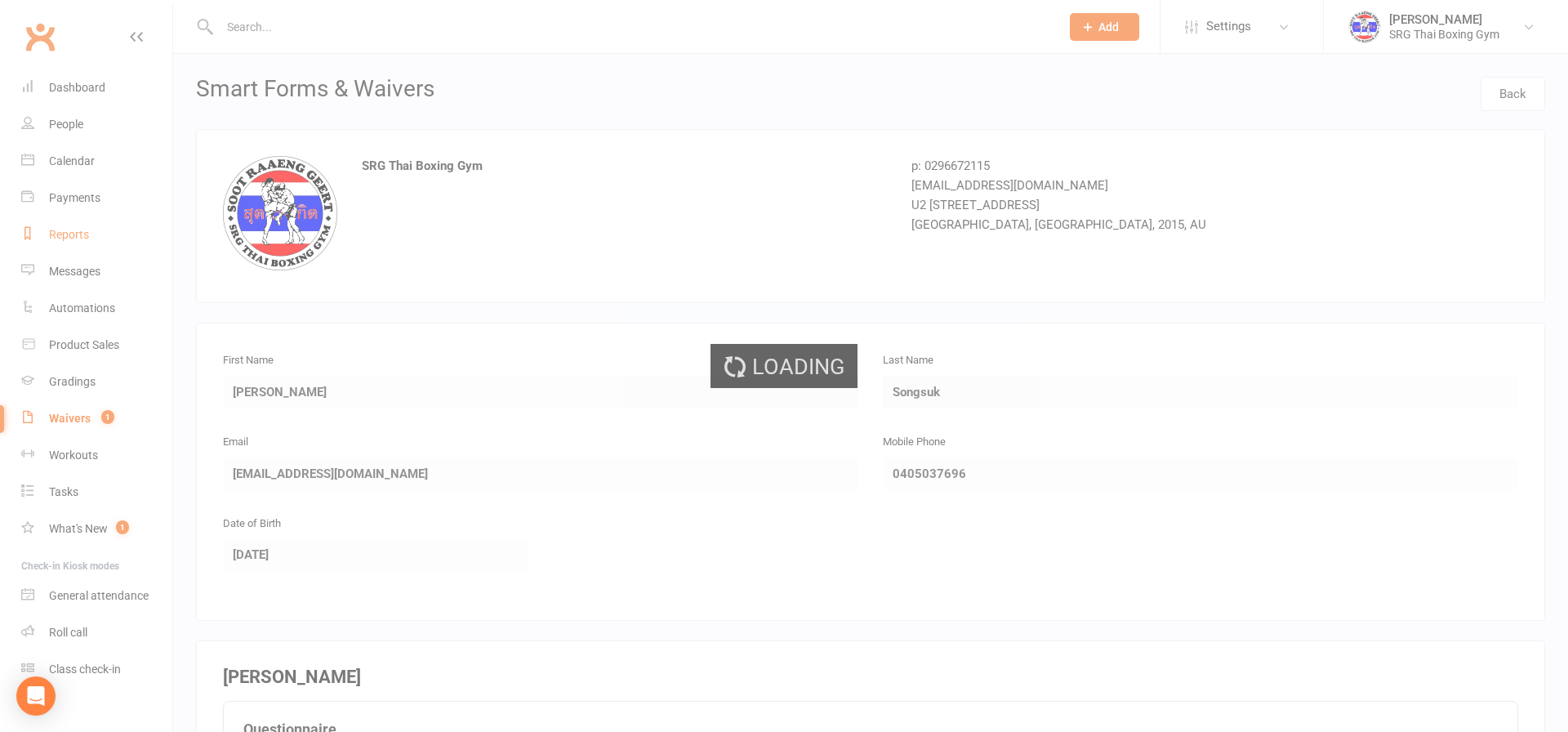
select select "100"
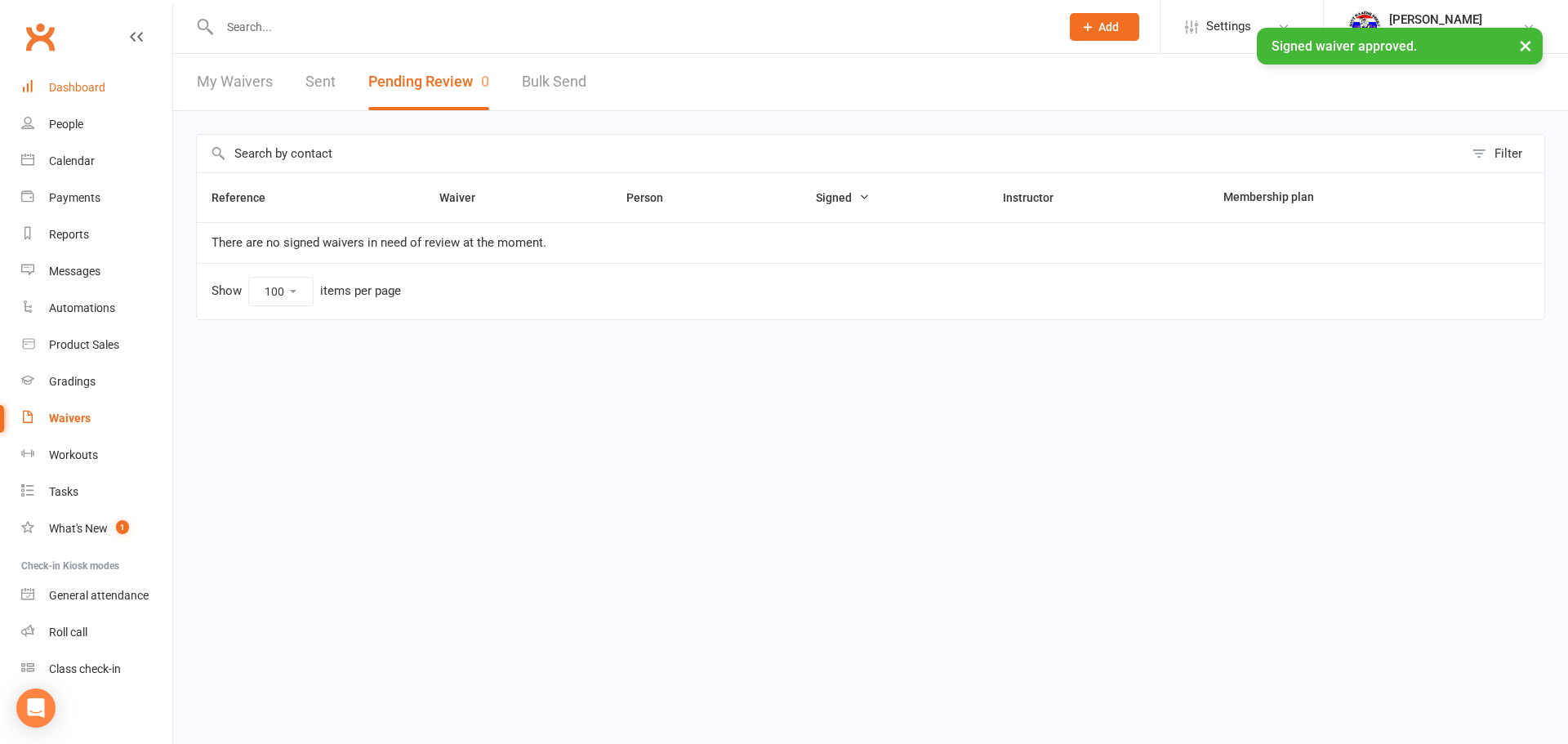
click at [117, 88] on link "Dashboard" at bounding box center [96, 88] width 151 height 37
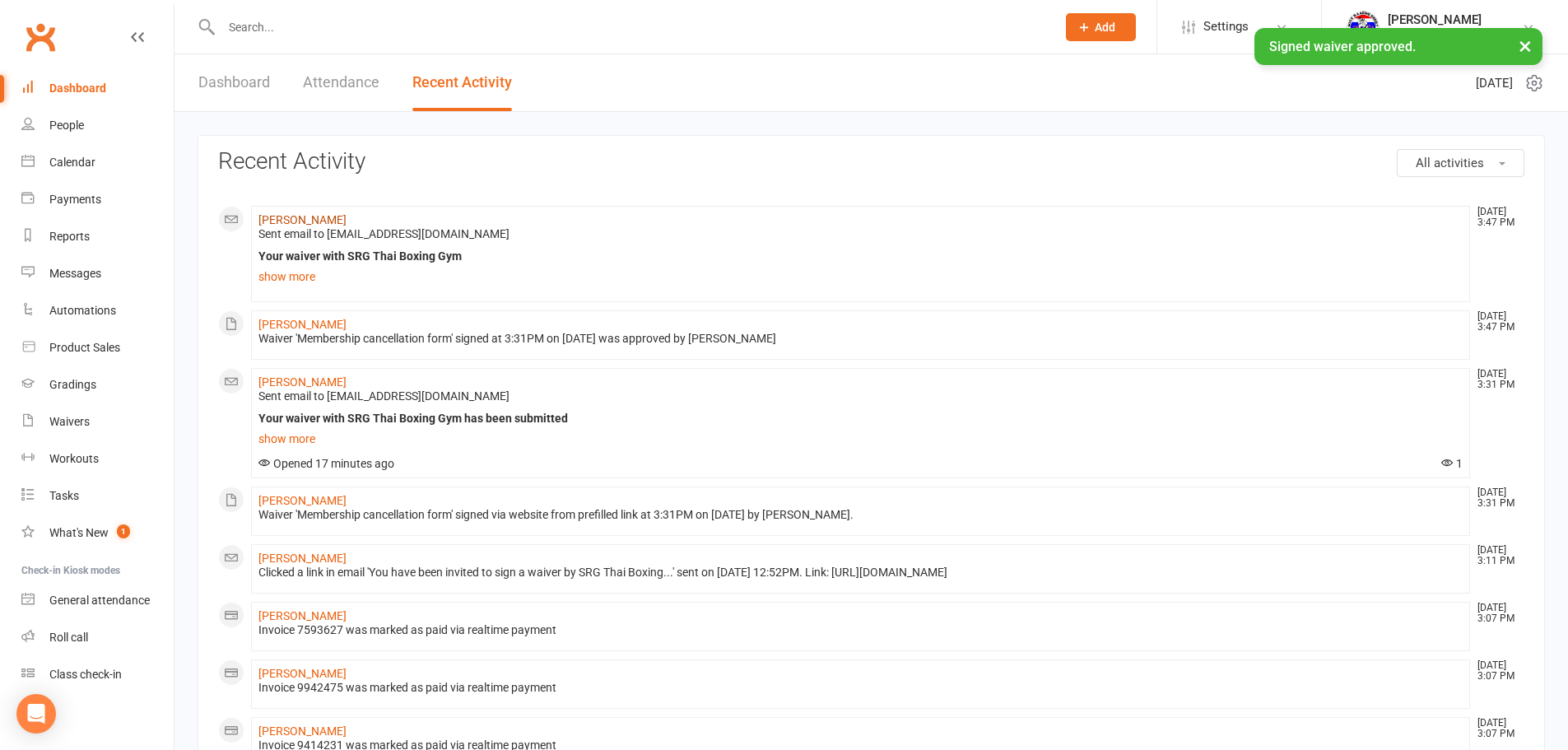
click at [294, 214] on link "Susan Songsuk" at bounding box center [302, 220] width 88 height 13
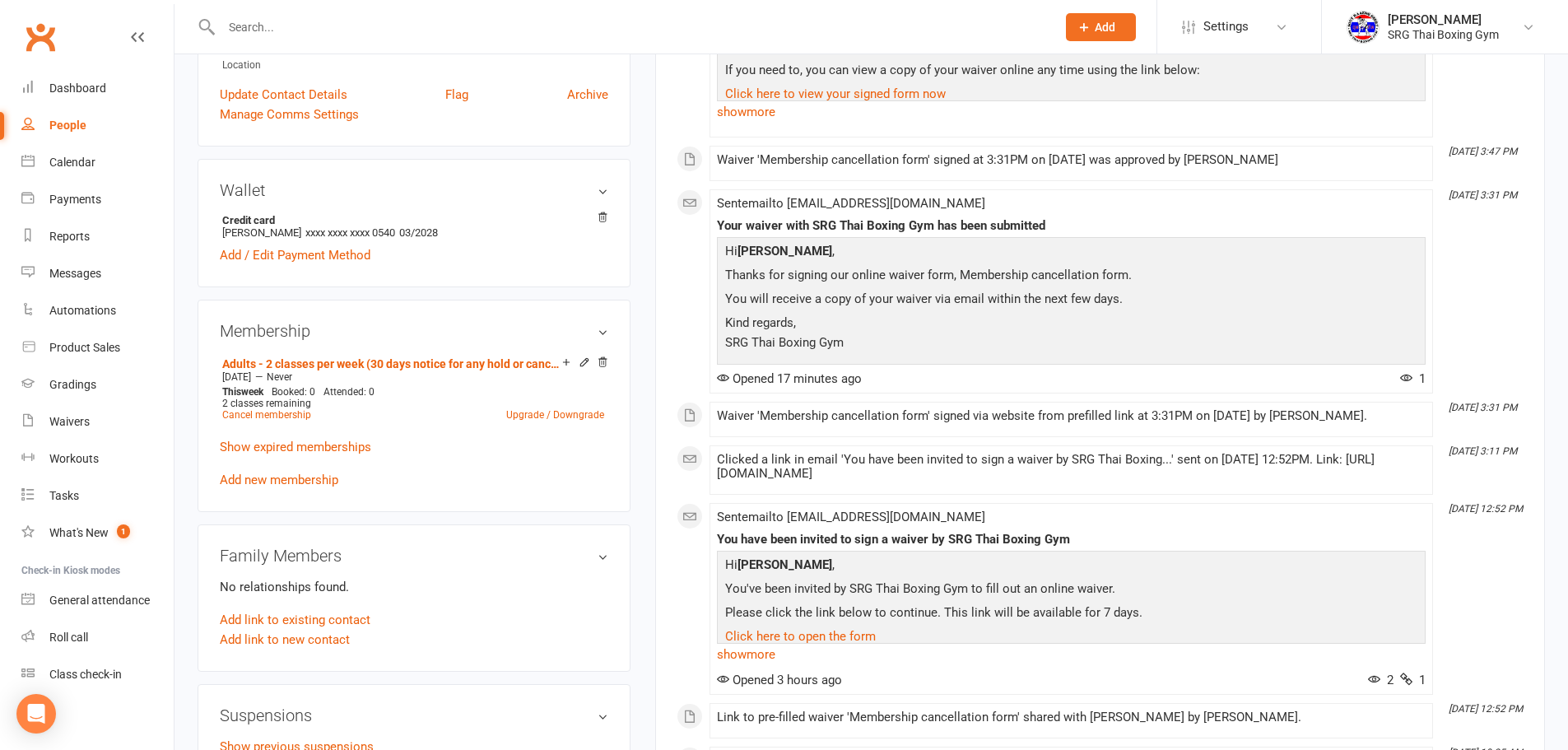
scroll to position [412, 0]
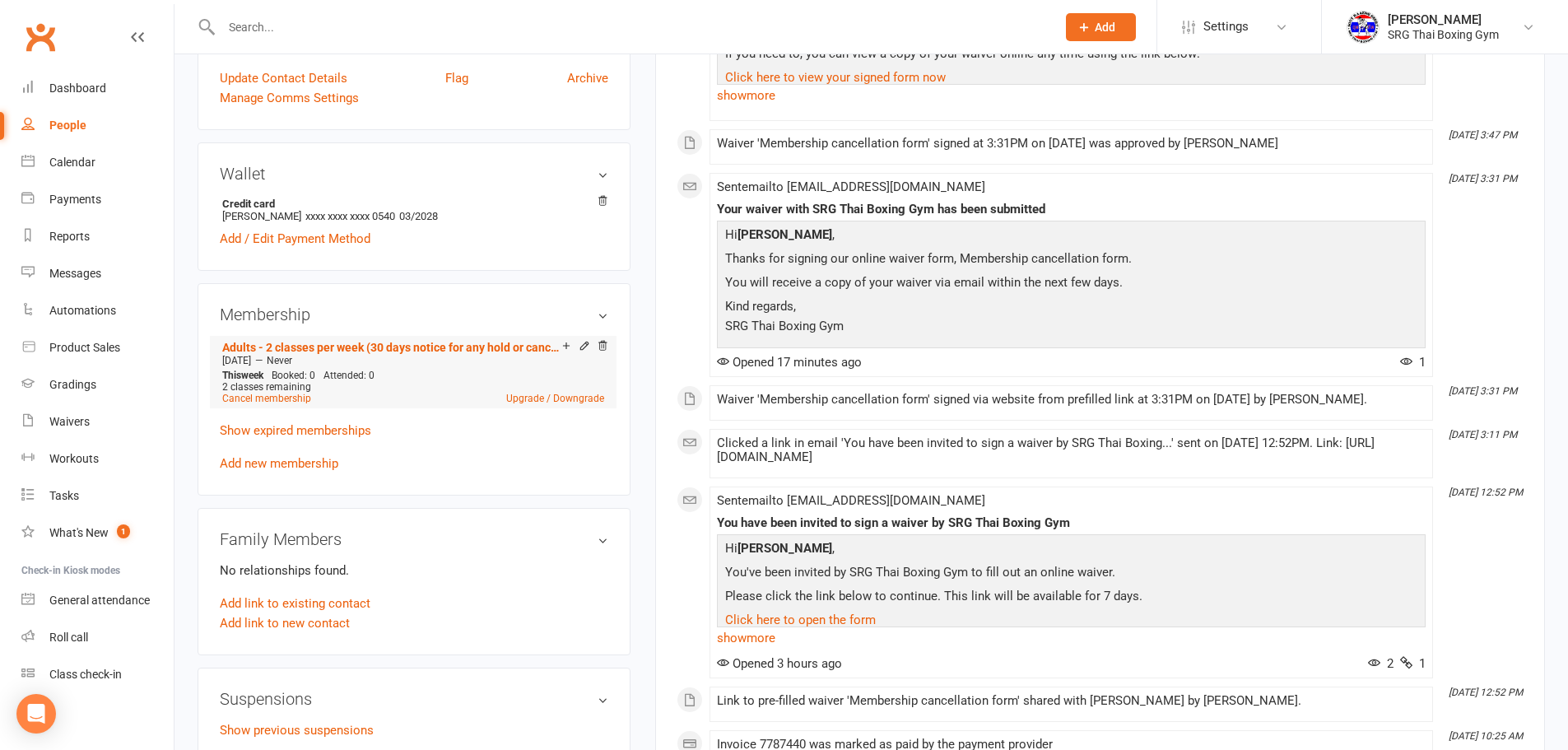
click at [259, 390] on span "2 classes remaining" at bounding box center [266, 387] width 89 height 11
click at [252, 406] on li "Adults - 2 classes per week (30 days notice for any hold or cancellation) Sep 8…" at bounding box center [413, 372] width 390 height 72
click at [256, 403] on link "Cancel membership" at bounding box center [266, 399] width 89 height 11
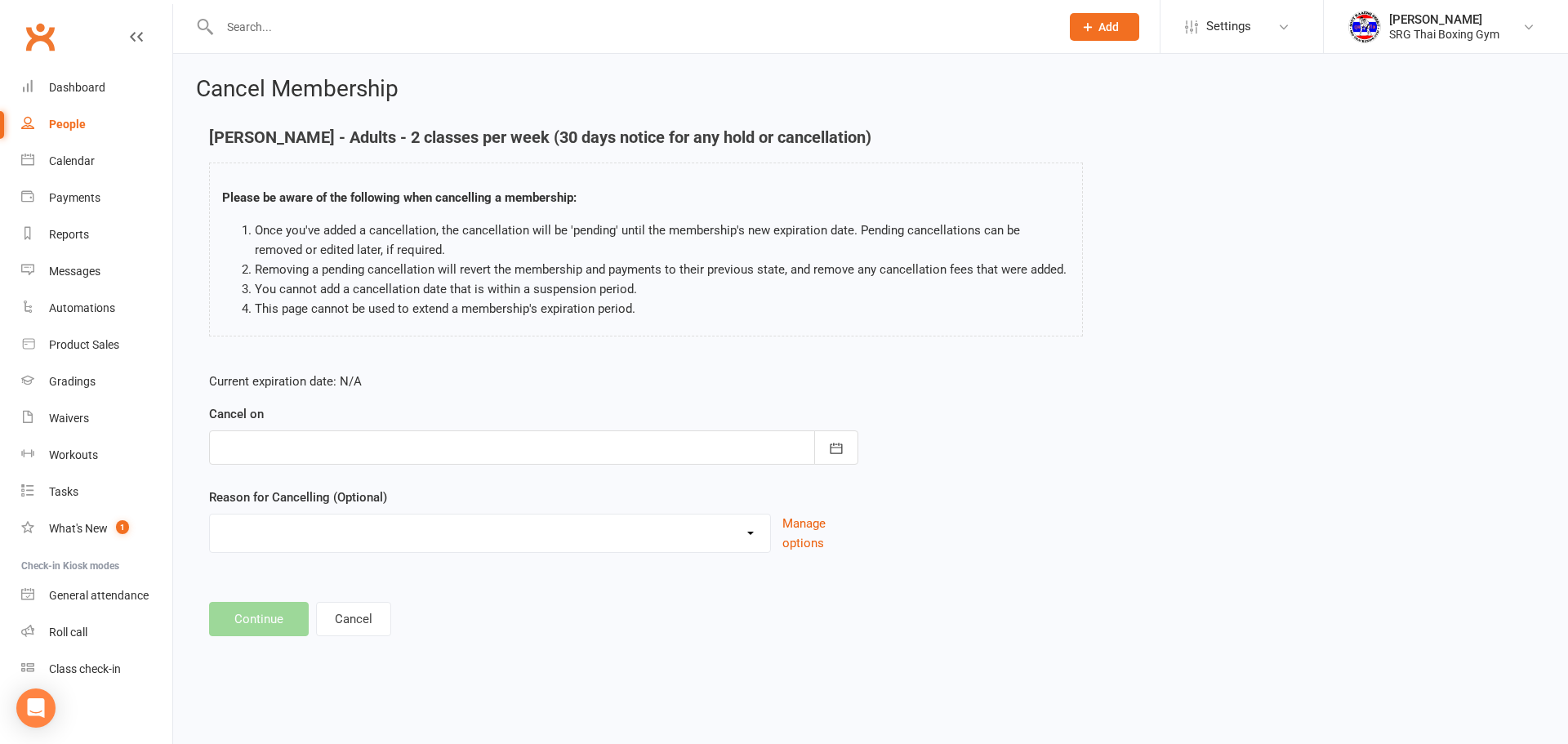
click at [439, 450] on div at bounding box center [534, 447] width 650 height 34
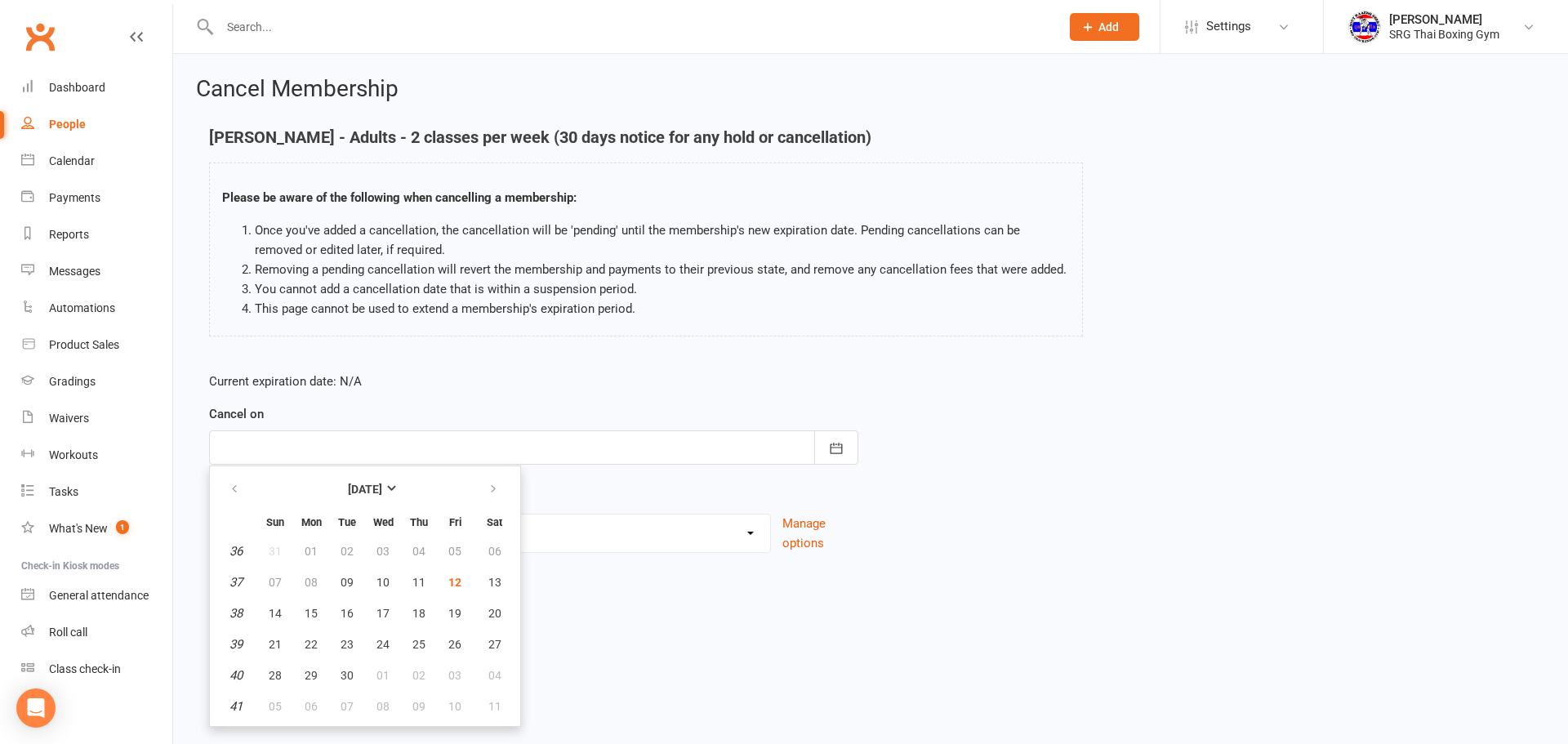
click at [519, 487] on ul "September 2025 Sun Mon Tue Wed Thu Fri Sat 36 31 01 02 03 04 05 06 37 07 08 09 …" at bounding box center [365, 595] width 312 height 261
click at [495, 489] on icon "button" at bounding box center [493, 489] width 11 height 13
drag, startPoint x: 417, startPoint y: 643, endPoint x: 421, endPoint y: 625, distance: 18.4
click at [421, 626] on tbody "40 28 29 30 01 02 03 04 41 05 06 07 08 09 10 11 42 12 13 14 15 16 17 18 43 19 2…" at bounding box center [365, 628] width 301 height 184
click at [421, 625] on button "16" at bounding box center [418, 614] width 34 height 29
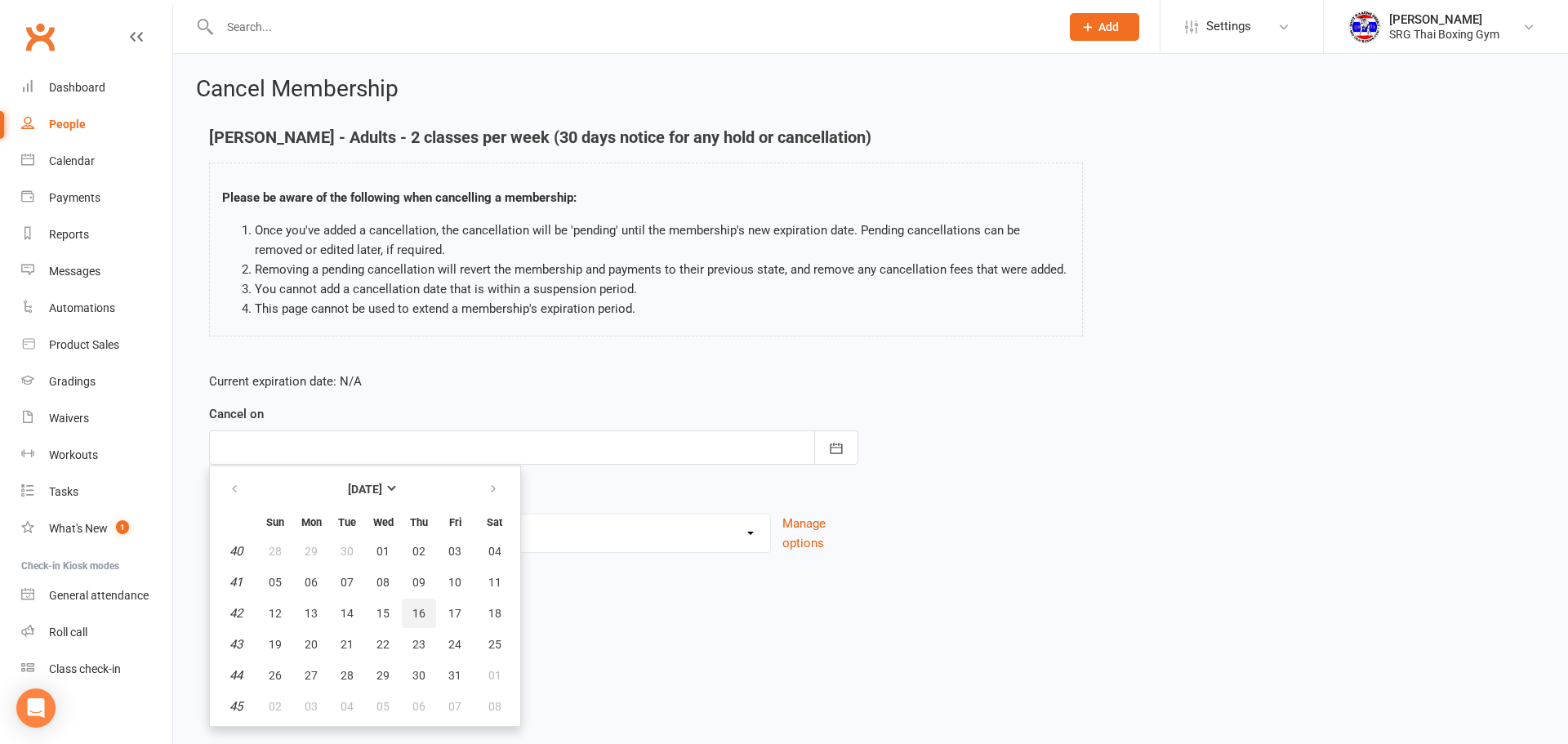
type input "16 Oct 2025"
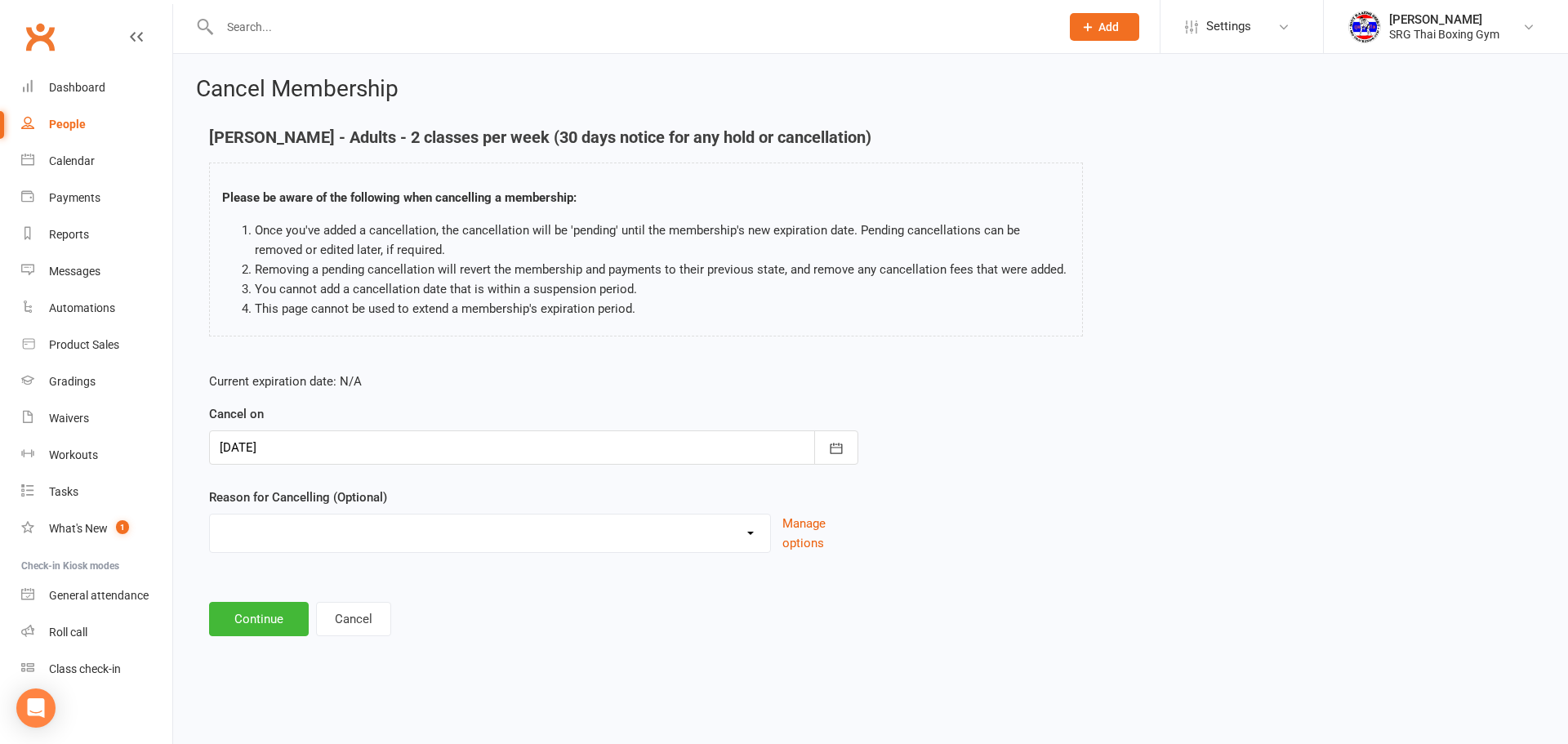
click at [388, 547] on select "Financial Holiday Injury Moving Other reason" at bounding box center [490, 531] width 561 height 33
select select "4"
click at [210, 533] on select "Financial Holiday Injury Moving Other reason" at bounding box center [490, 531] width 561 height 33
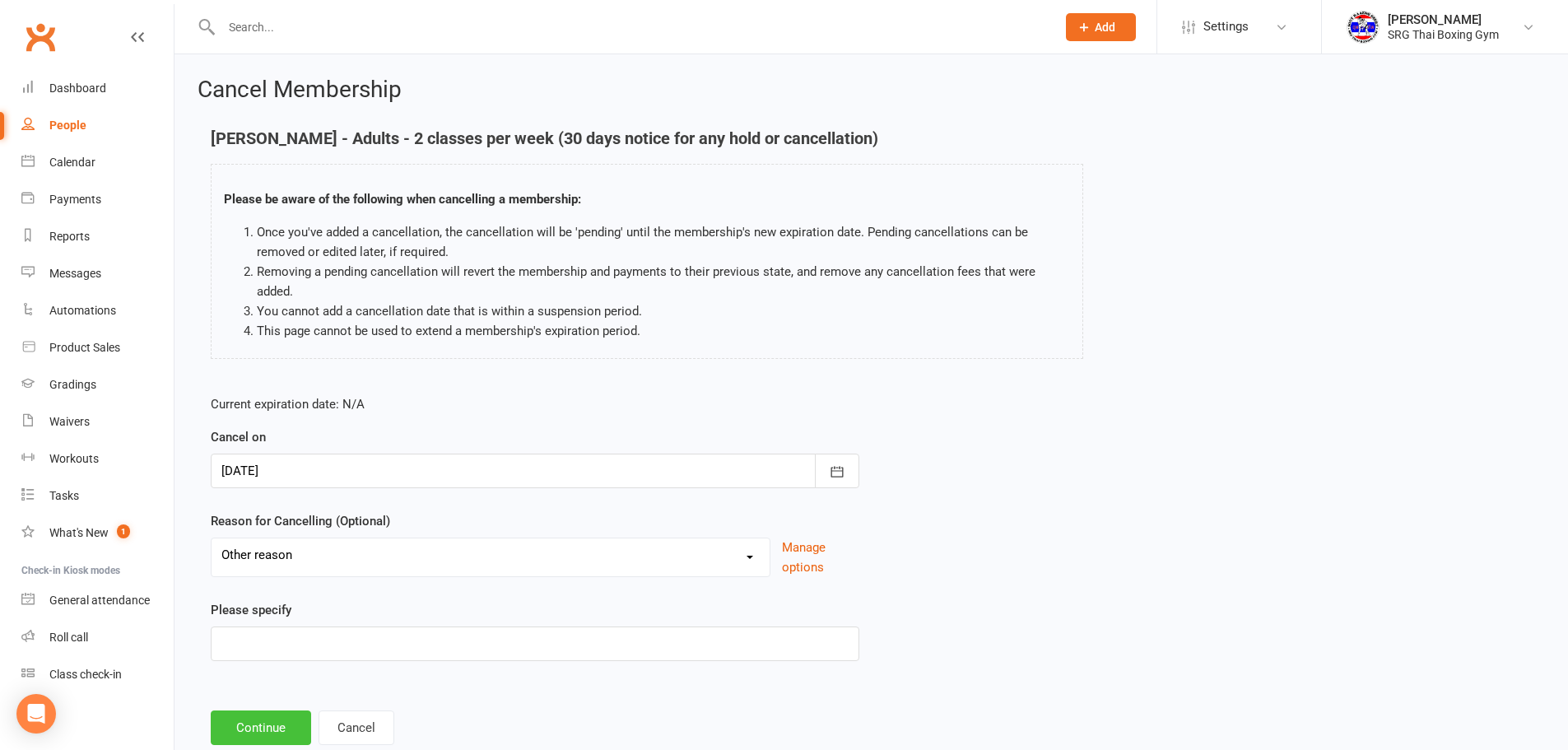
drag, startPoint x: 265, startPoint y: 723, endPoint x: 260, endPoint y: 669, distance: 54.2
click at [264, 723] on button "Continue" at bounding box center [261, 727] width 101 height 34
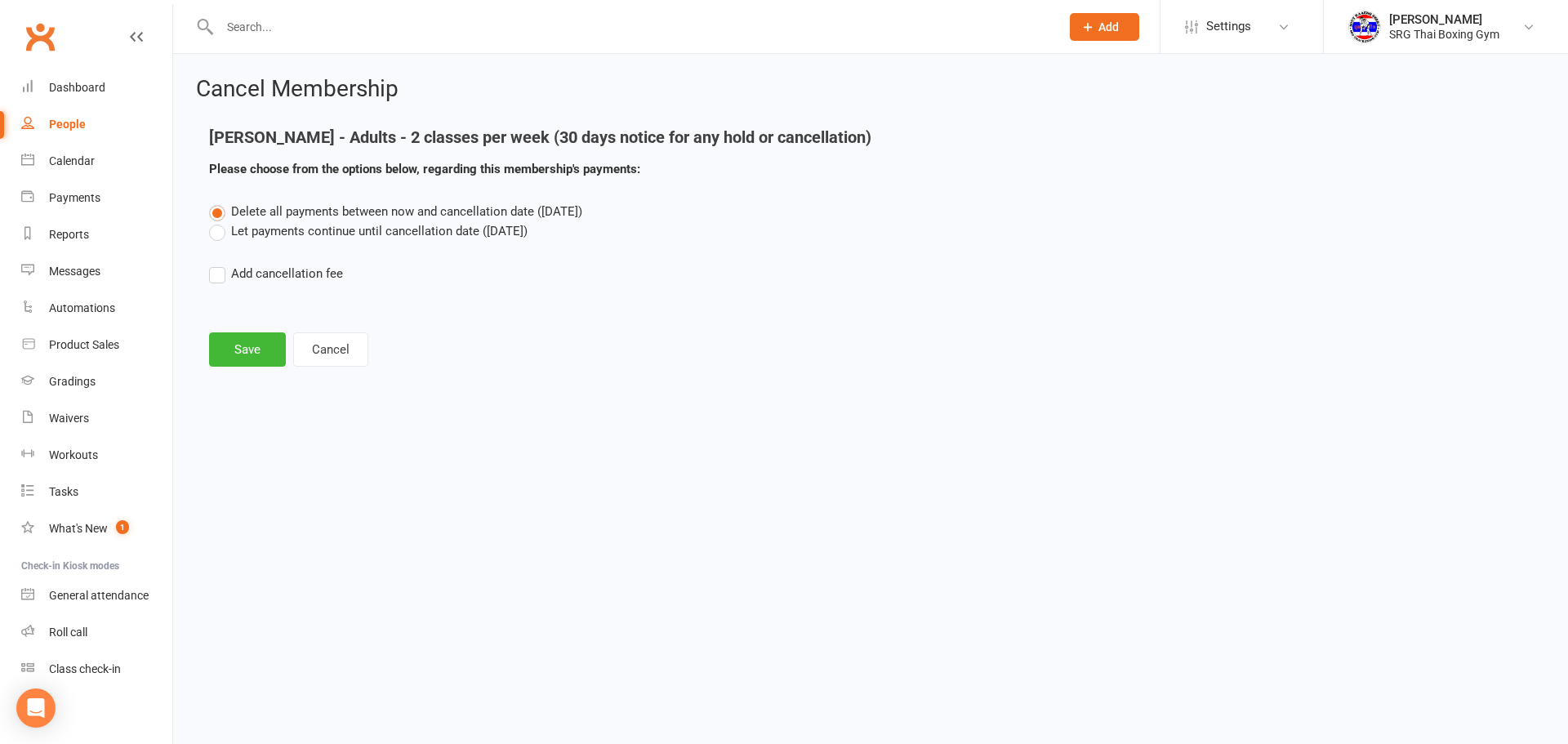
click at [347, 250] on div "Delete all payments between now and cancellation date (Oct 16, 2025) Let paymen…" at bounding box center [871, 254] width 1348 height 105
click at [352, 238] on label "Let payments continue until cancellation date (Oct 16, 2025)" at bounding box center [368, 230] width 318 height 19
click at [219, 221] on input "Let payments continue until cancellation date (Oct 16, 2025)" at bounding box center [215, 221] width 11 height 0
click at [260, 343] on button "Save" at bounding box center [248, 349] width 77 height 34
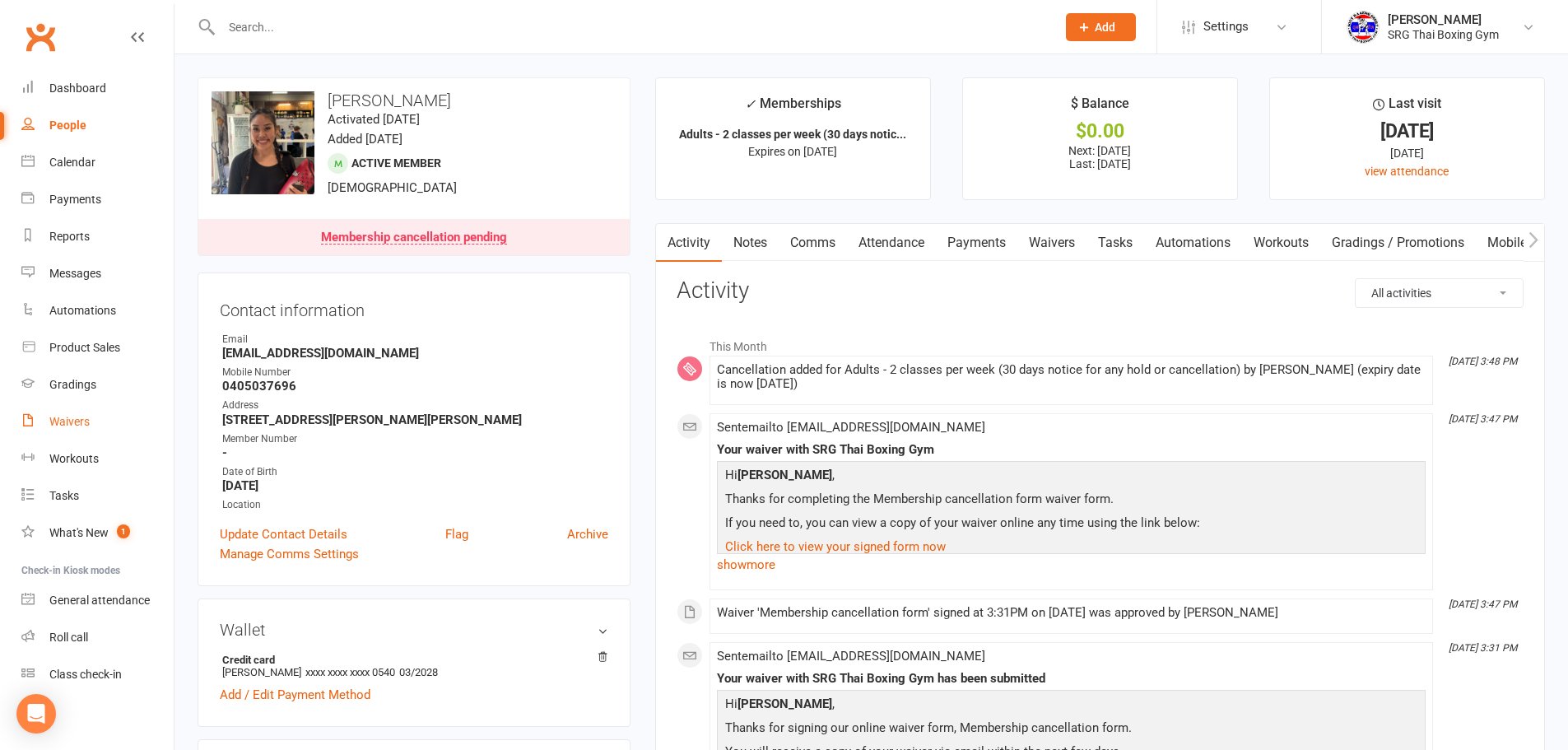
click at [52, 412] on link "Waivers" at bounding box center [97, 422] width 153 height 37
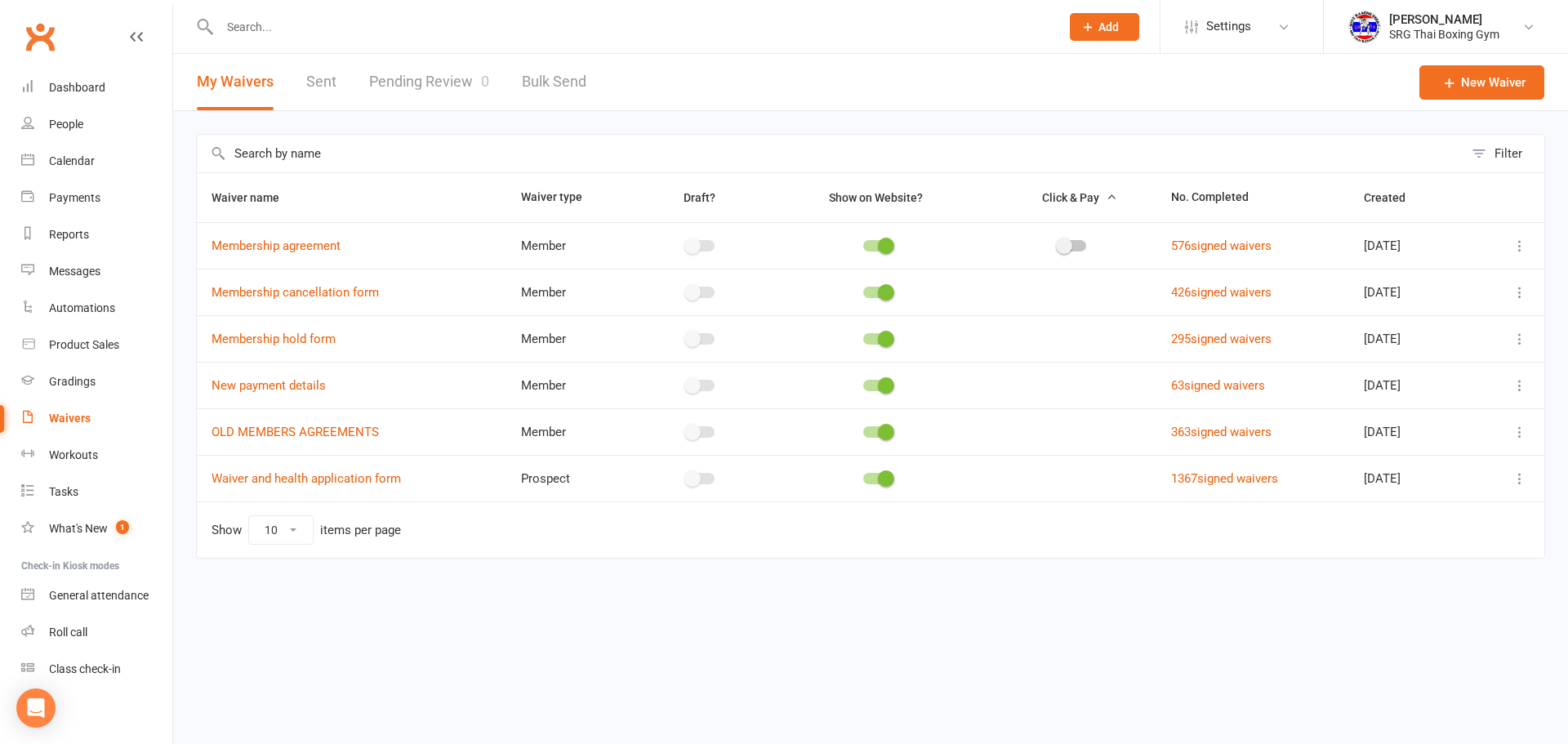
click at [346, 94] on div "My Waivers Sent Pending Review 0 Bulk Send" at bounding box center [392, 82] width 437 height 56
click at [369, 84] on link "Pending Review 0" at bounding box center [428, 82] width 120 height 56
select select "100"
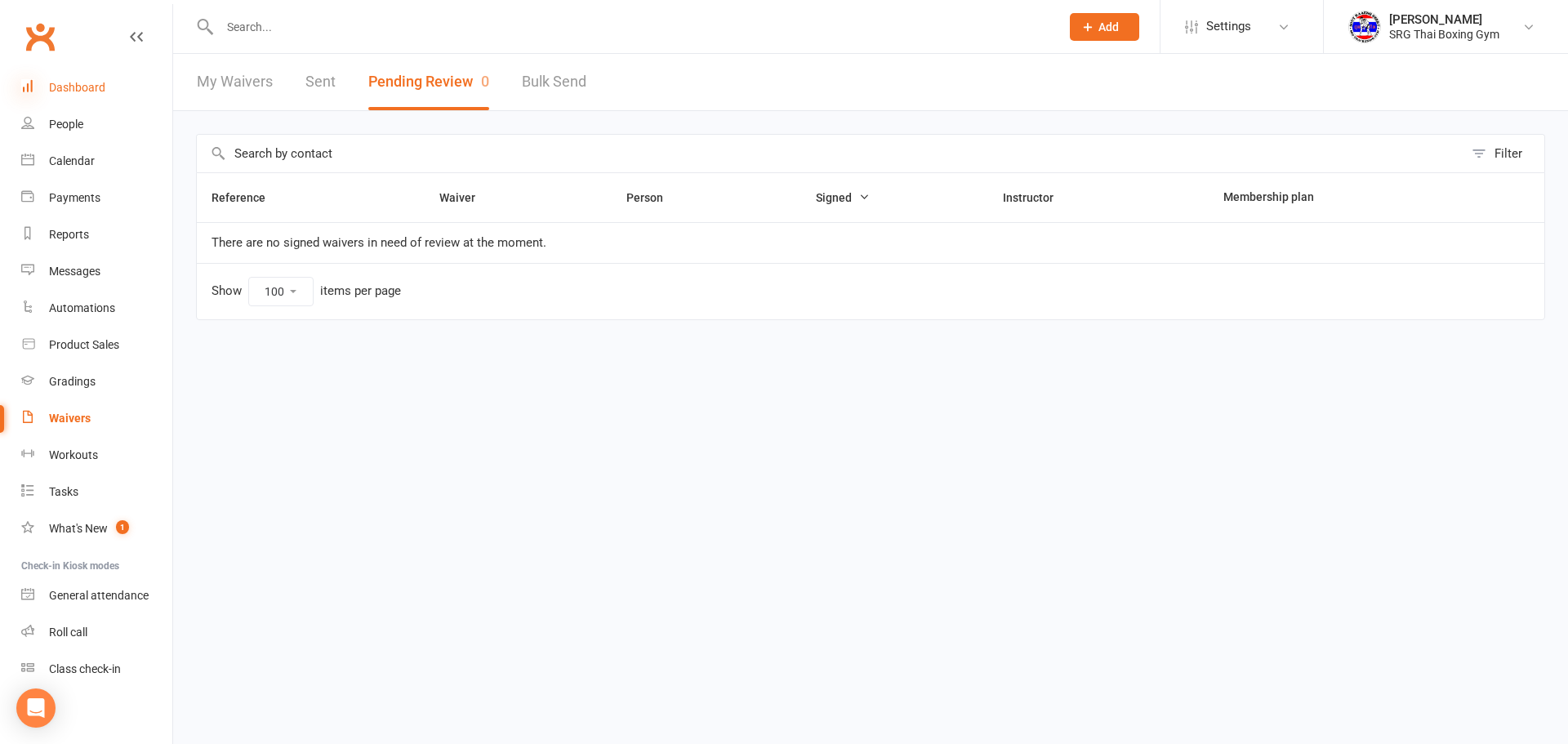
click at [32, 80] on icon at bounding box center [28, 85] width 13 height 13
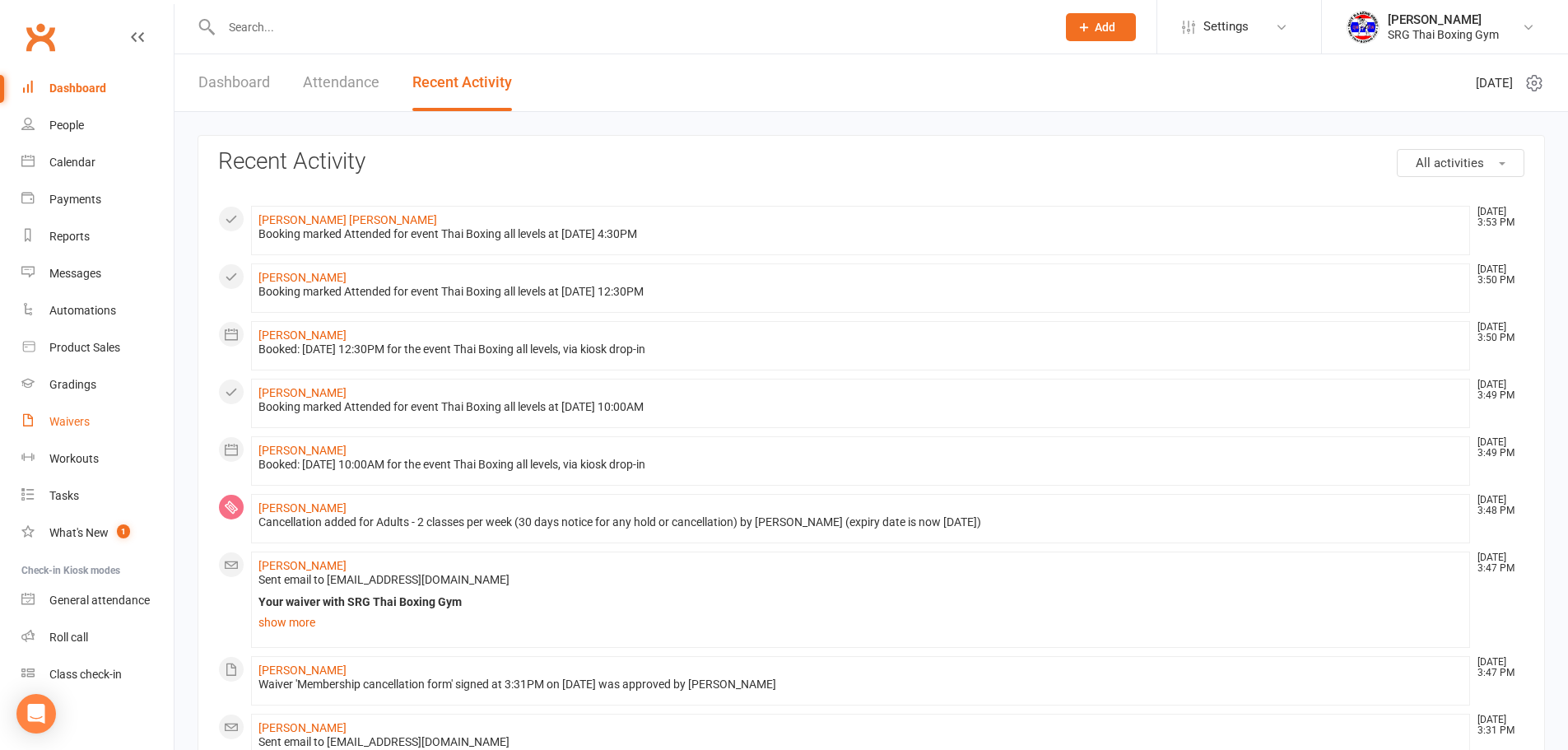
click at [129, 412] on link "Waivers" at bounding box center [97, 422] width 153 height 37
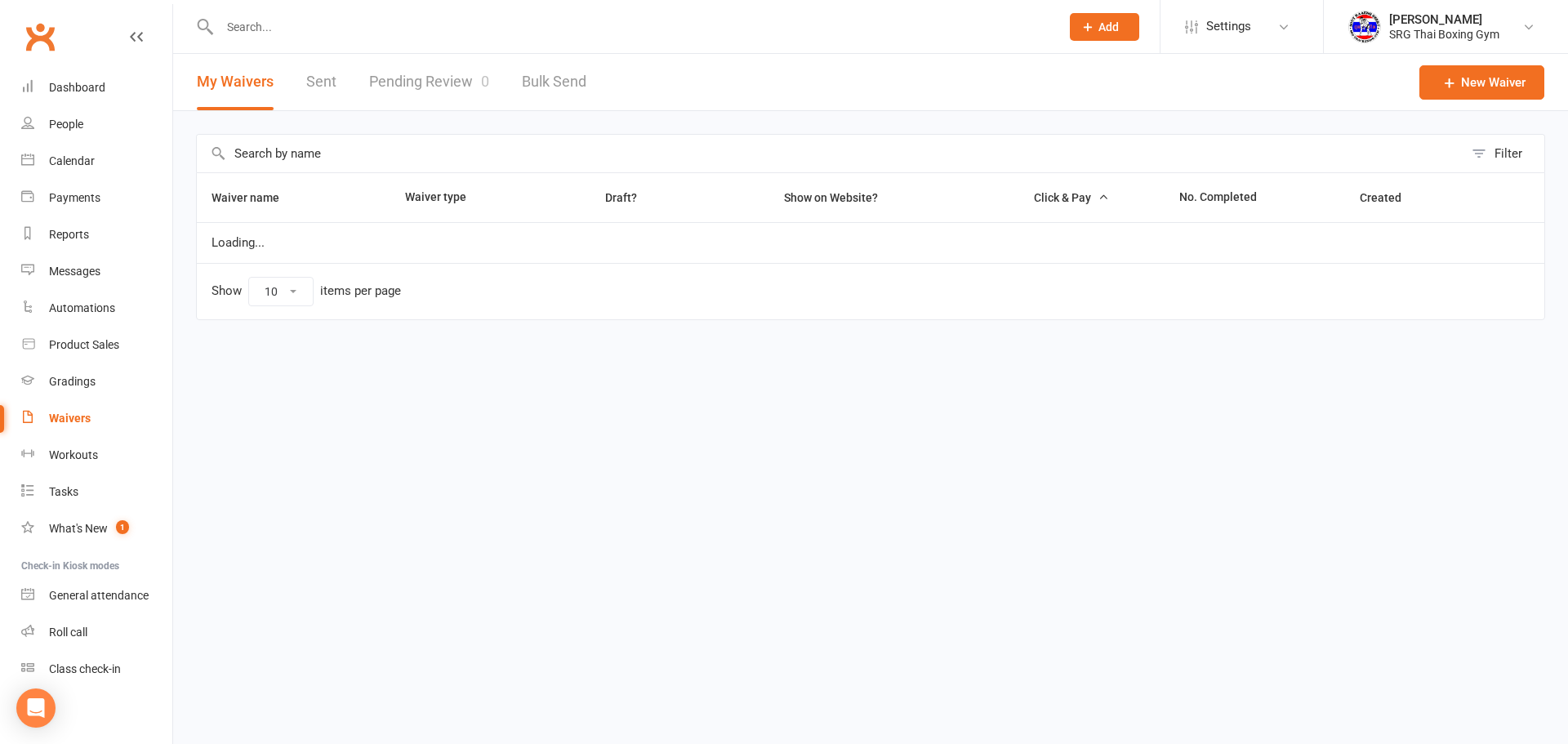
drag, startPoint x: 256, startPoint y: 71, endPoint x: 323, endPoint y: 93, distance: 70.5
click at [297, 90] on div "My Waivers Sent Pending Review 0 Bulk Send" at bounding box center [392, 82] width 437 height 56
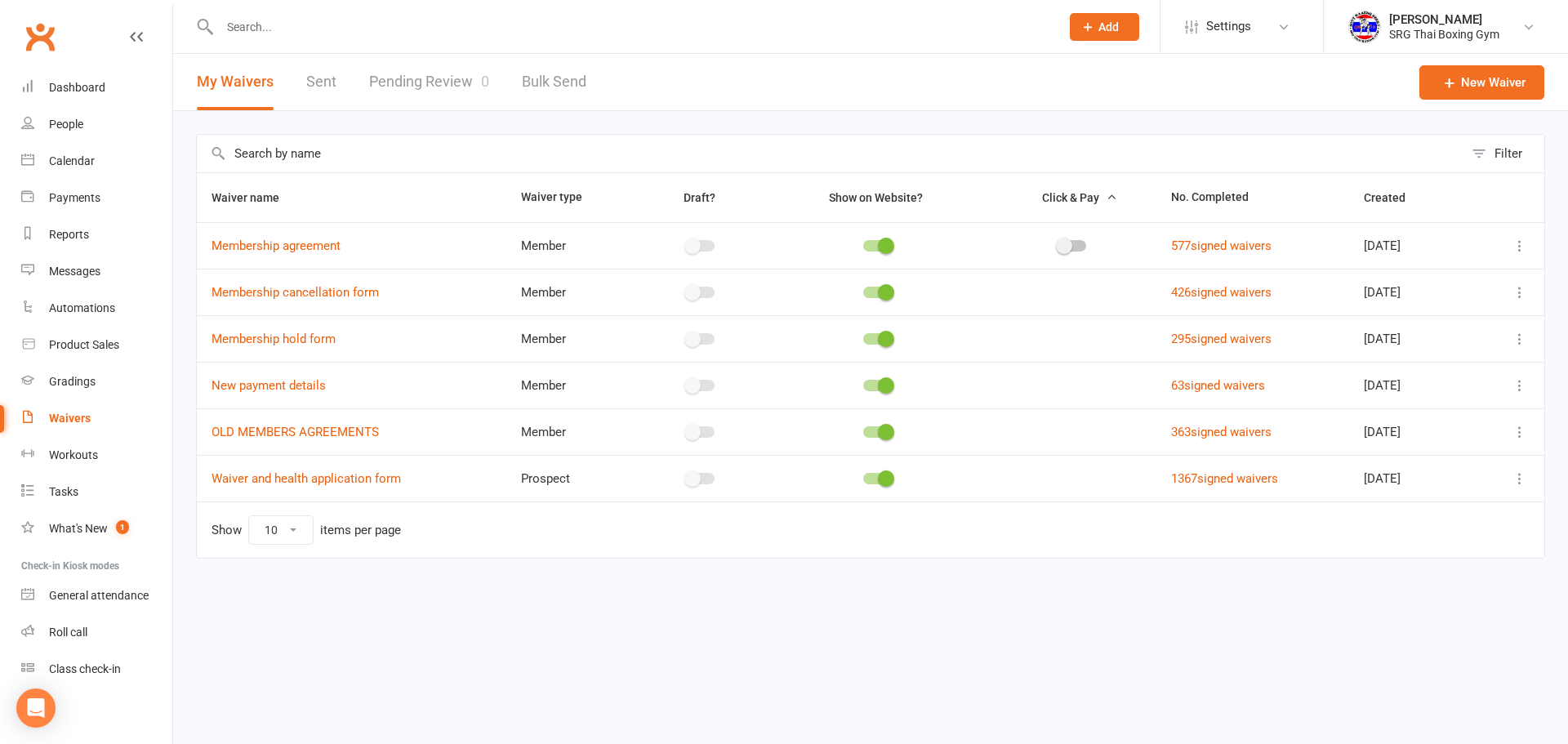
click at [346, 90] on div "My Waivers Sent Pending Review 0 Bulk Send" at bounding box center [392, 82] width 437 height 56
click at [407, 91] on link "Pending Review 0" at bounding box center [428, 82] width 120 height 56
select select "100"
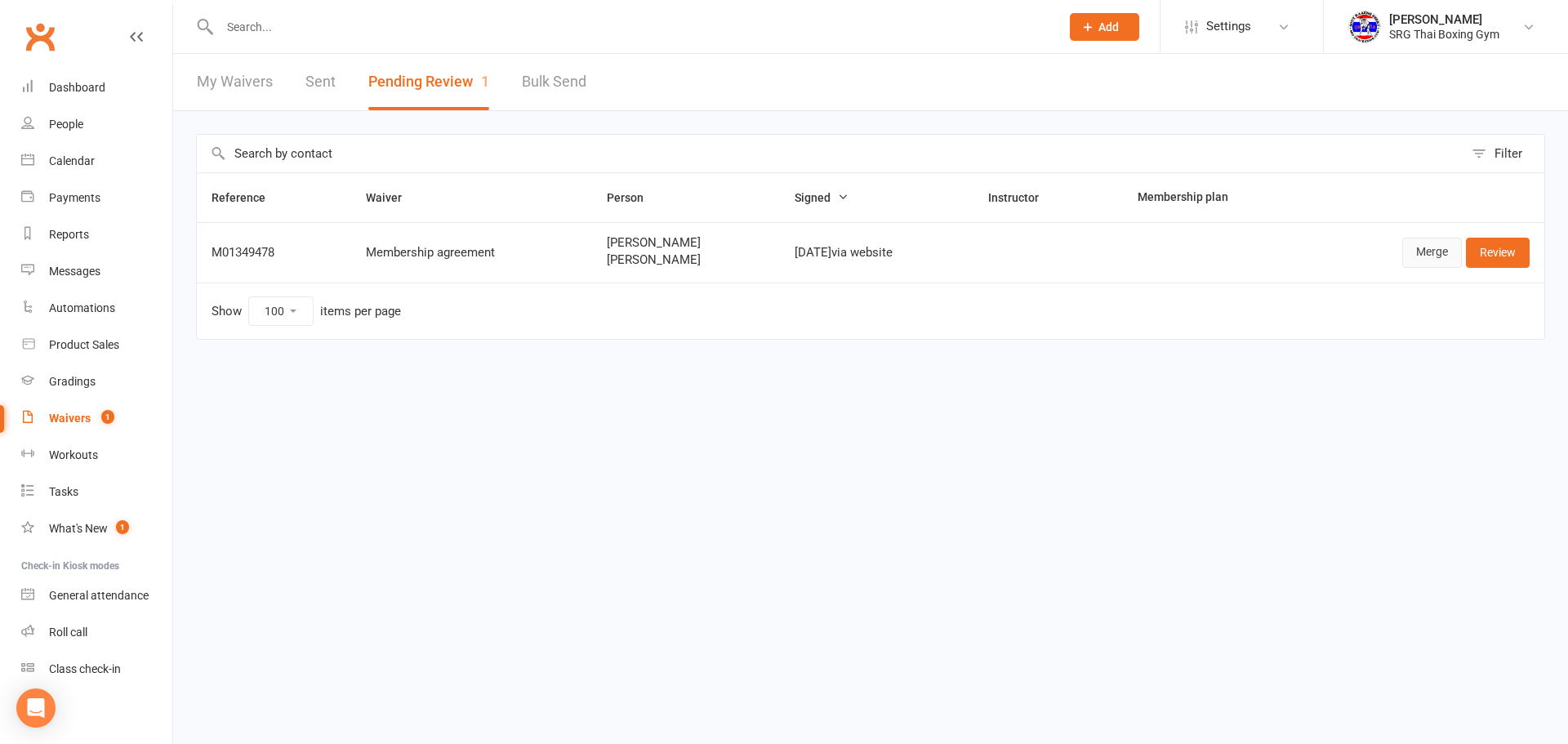
click at [1421, 260] on link "Merge" at bounding box center [1431, 252] width 60 height 29
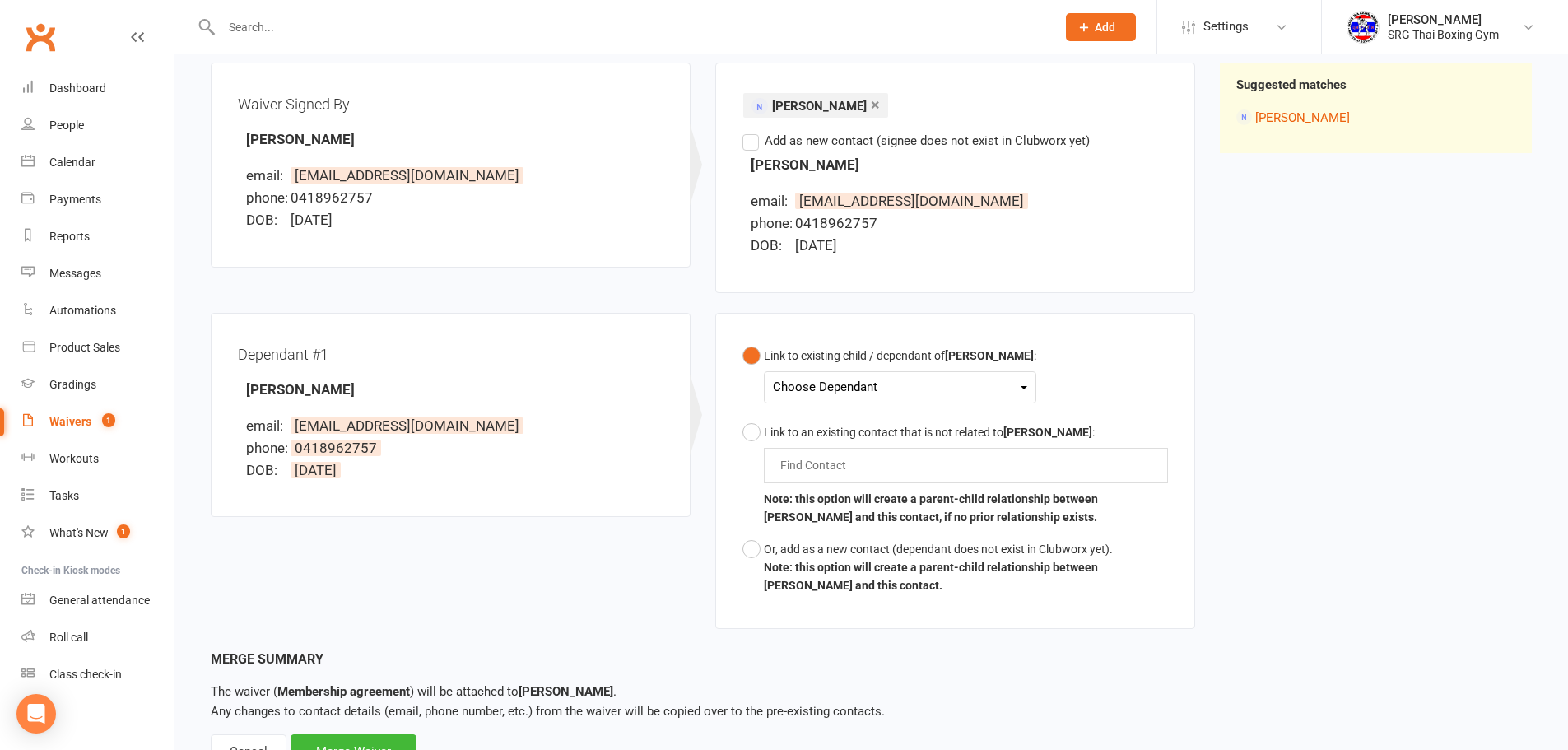
scroll to position [247, 0]
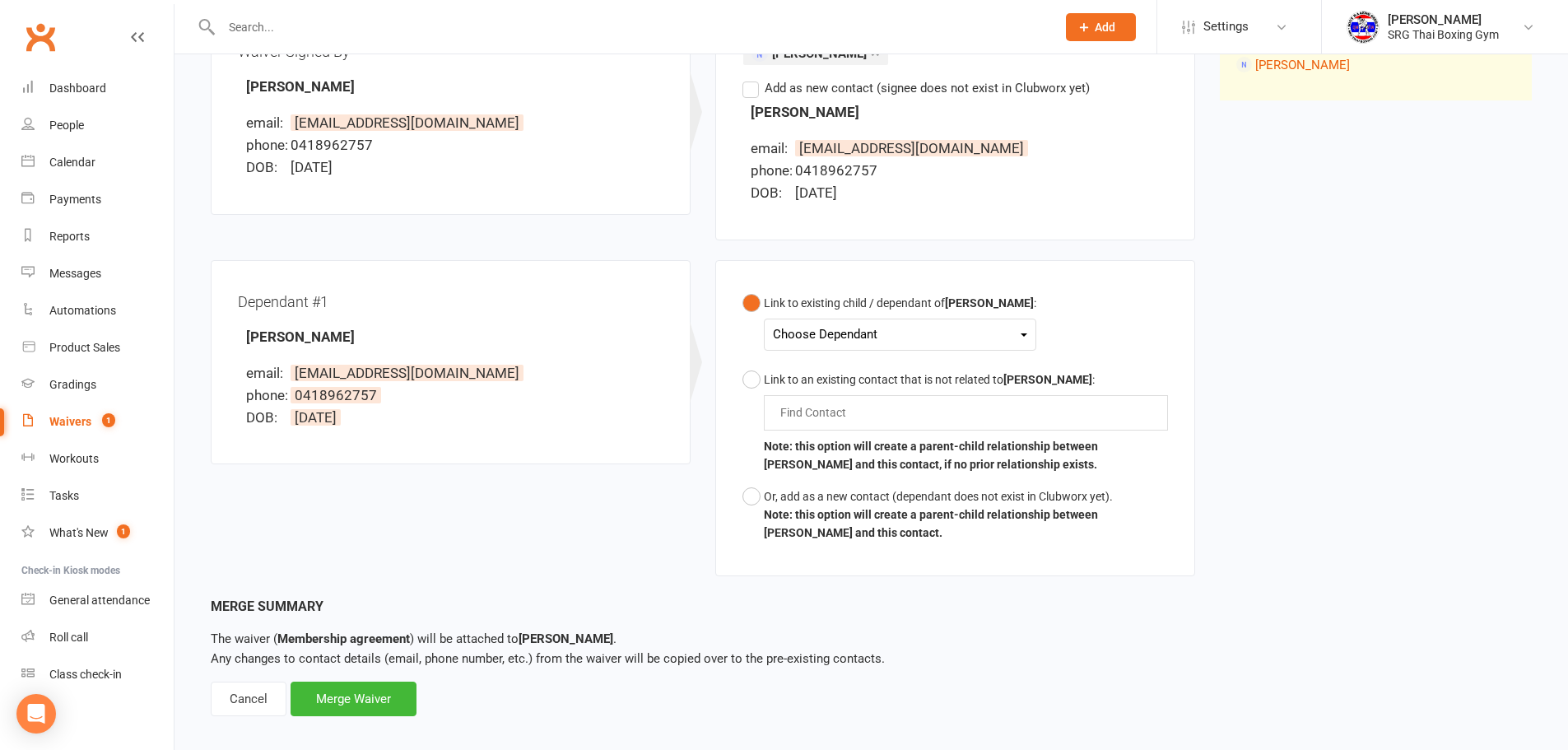
click at [841, 325] on div "Choose Dependant" at bounding box center [900, 335] width 254 height 22
click at [840, 417] on link "Tyler Mizzi" at bounding box center [855, 409] width 163 height 35
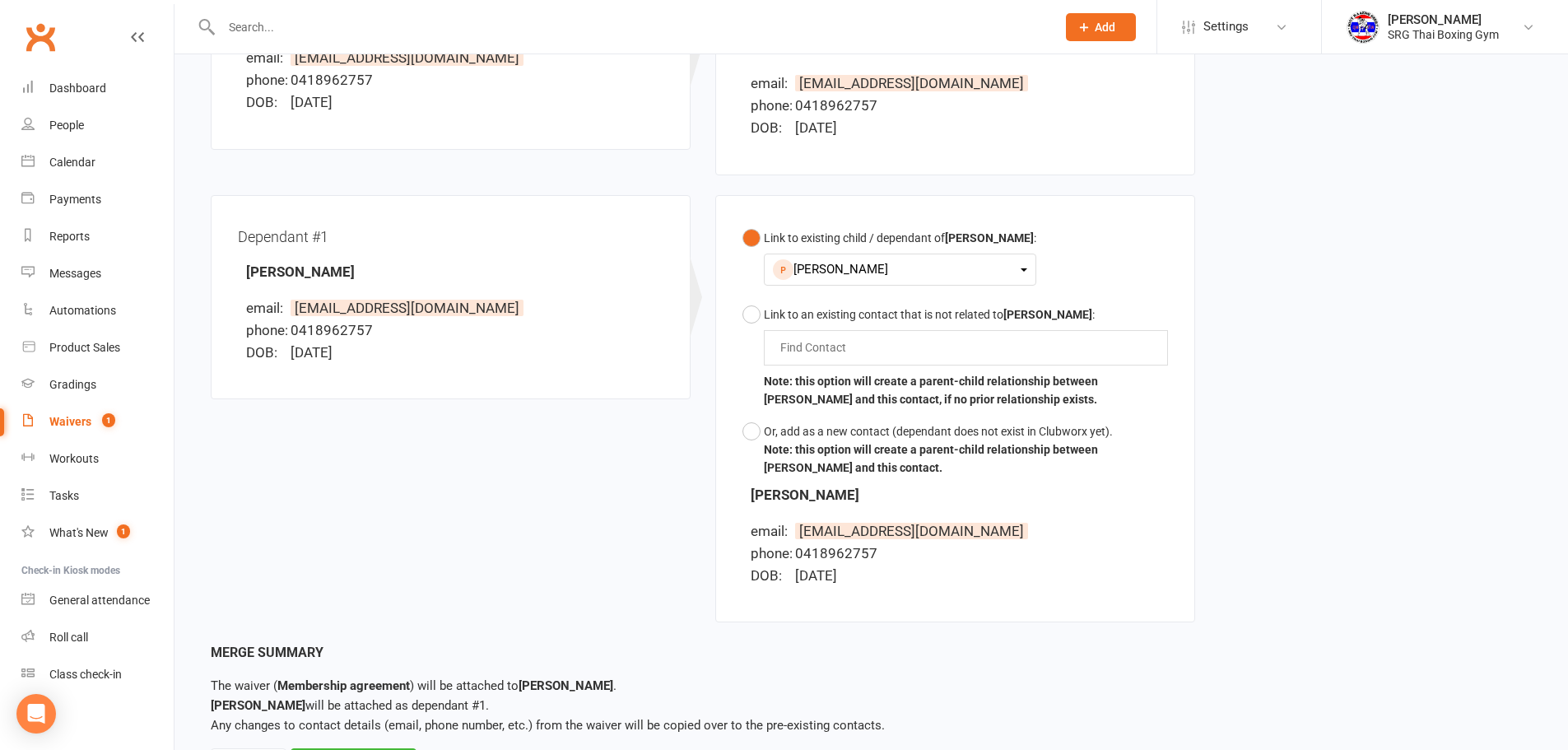
scroll to position [395, 0]
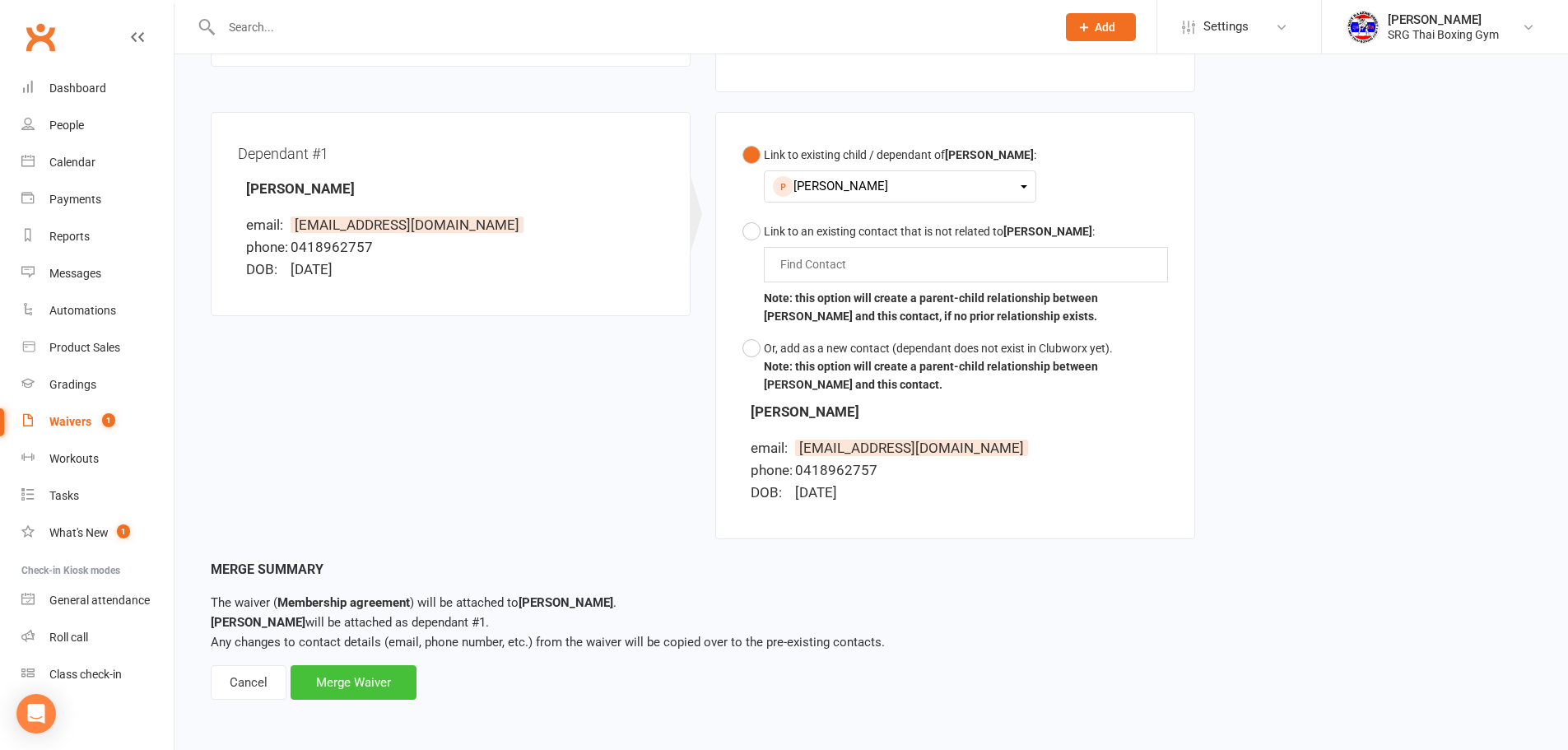
click at [386, 685] on div "Merge Waiver" at bounding box center [353, 682] width 126 height 34
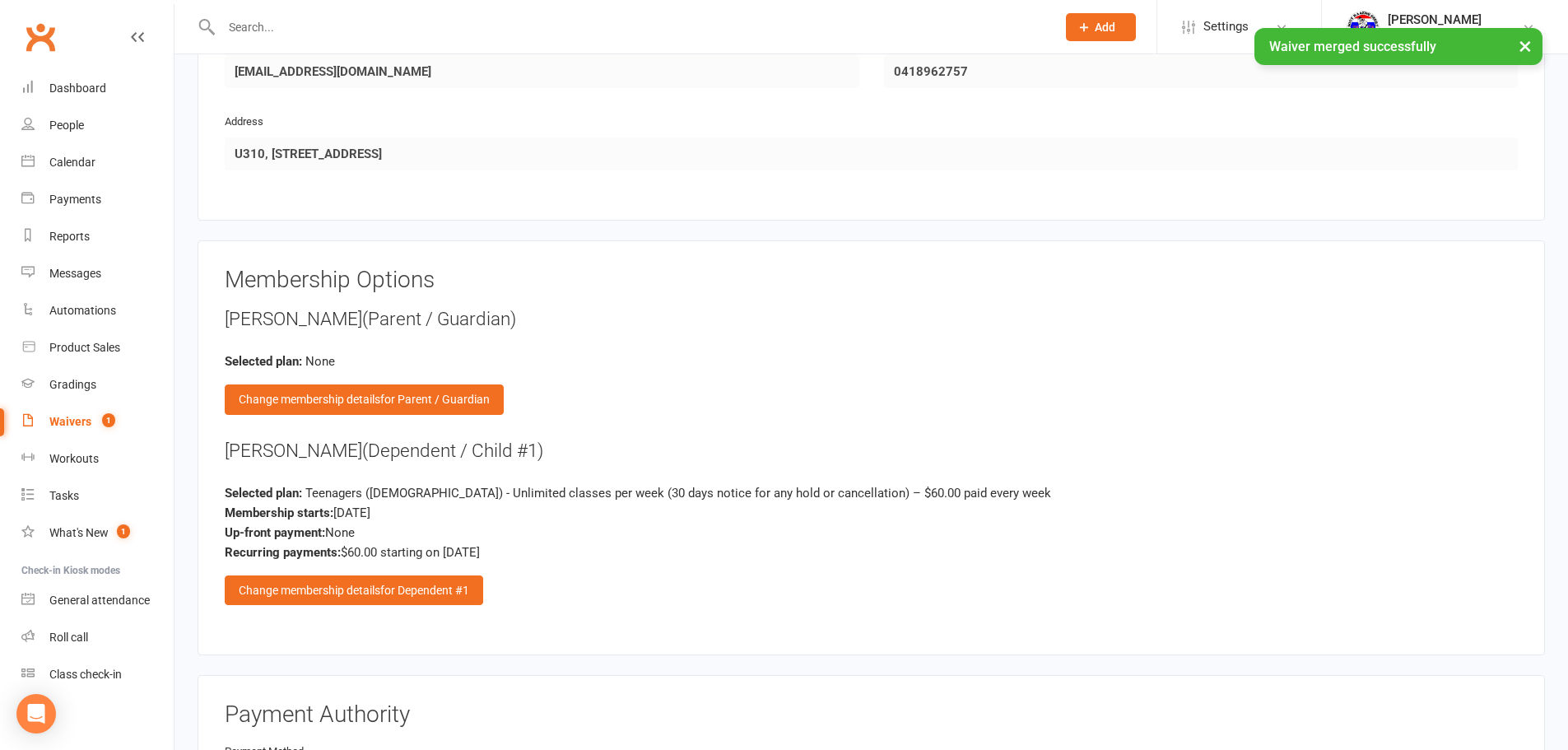
scroll to position [1564, 0]
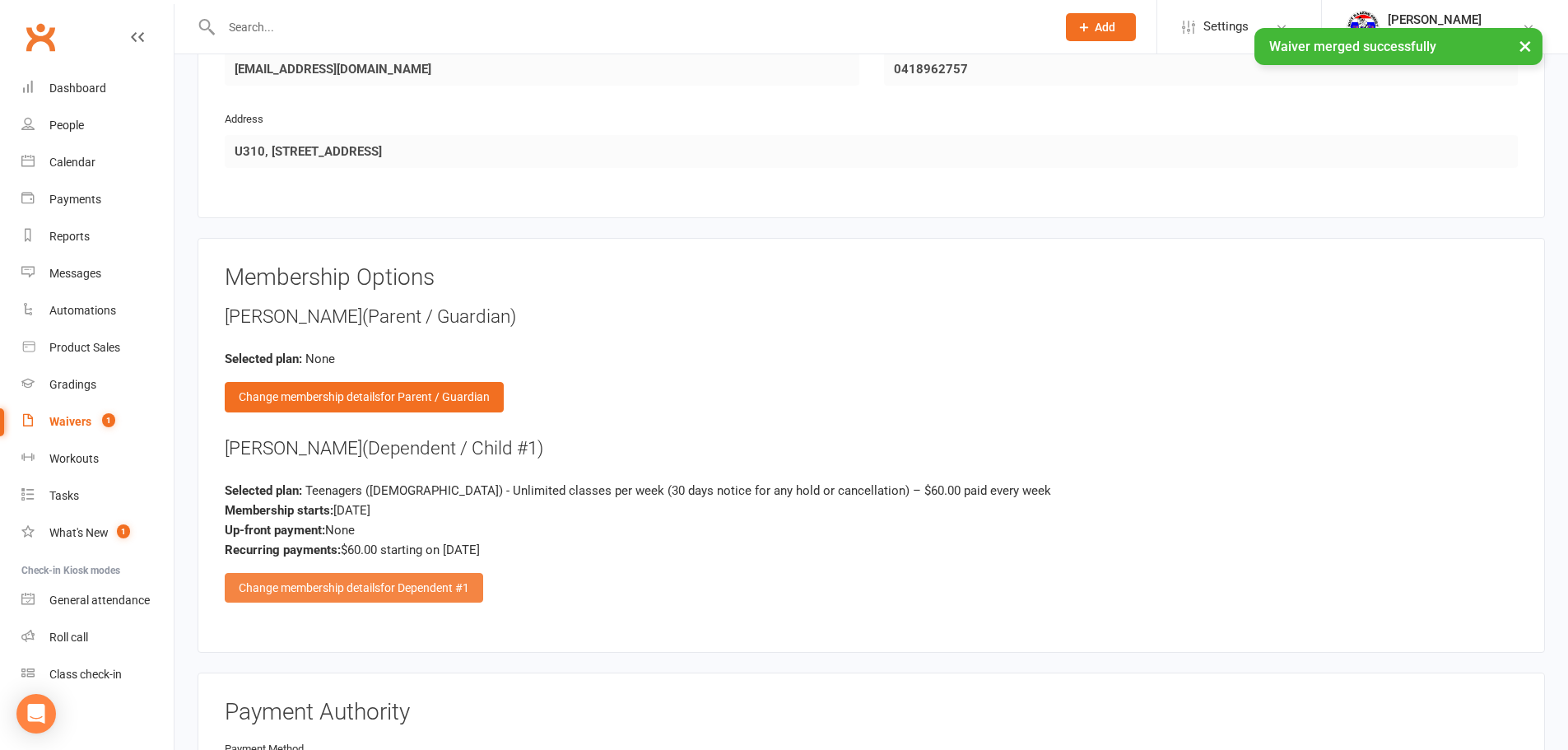
click at [374, 590] on div "Change membership details for Dependent #1" at bounding box center [354, 588] width 259 height 30
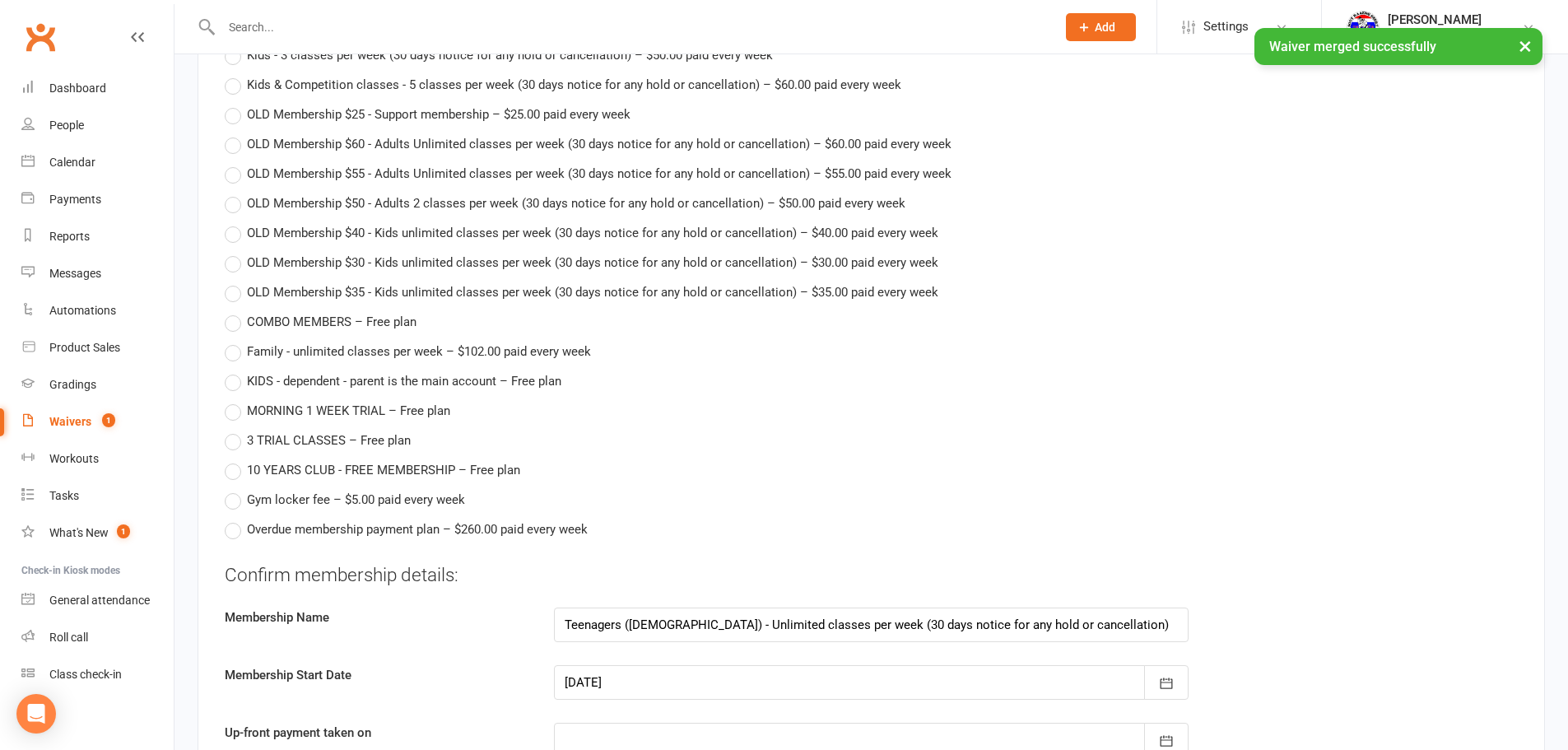
scroll to position [2388, 0]
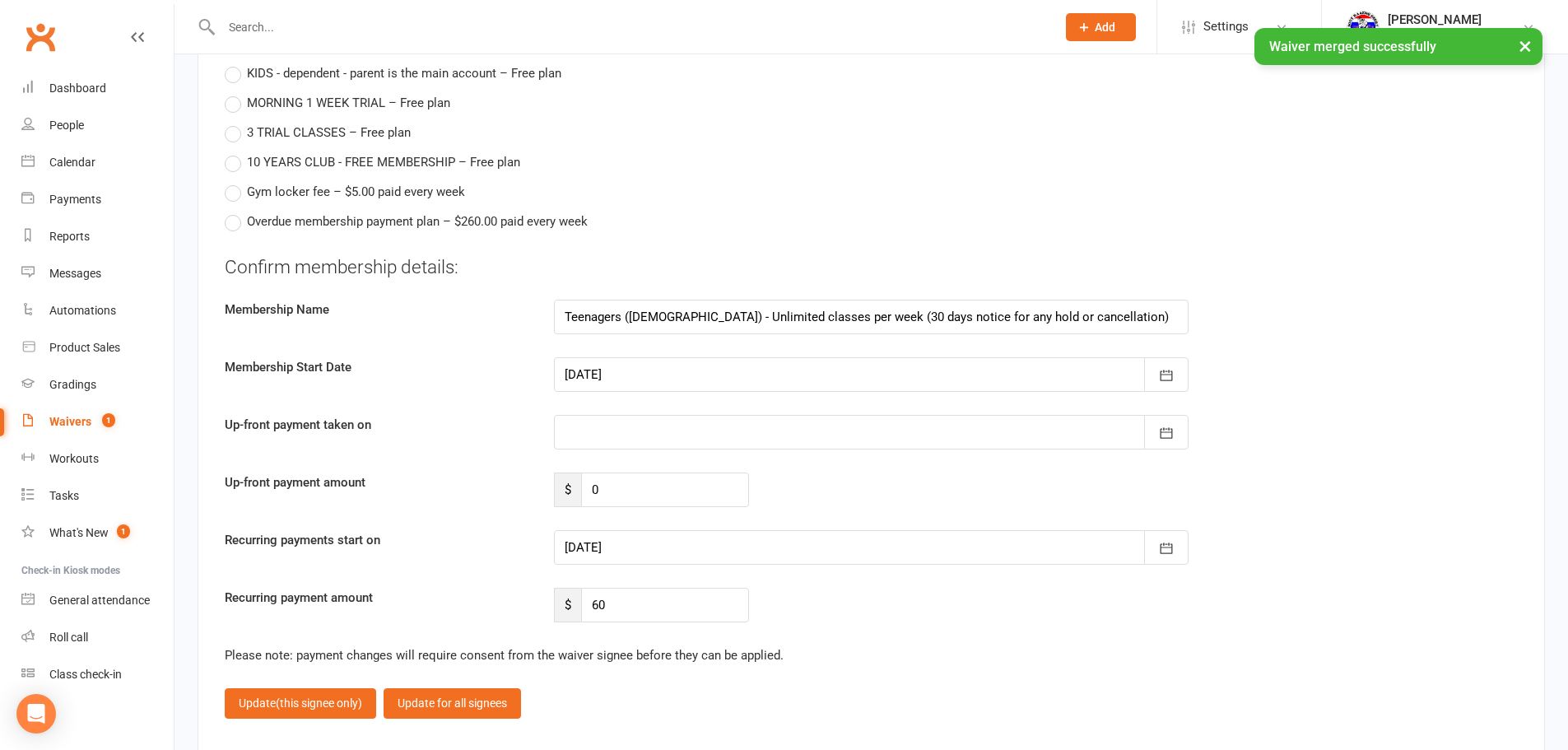
click at [635, 560] on div at bounding box center [871, 547] width 634 height 34
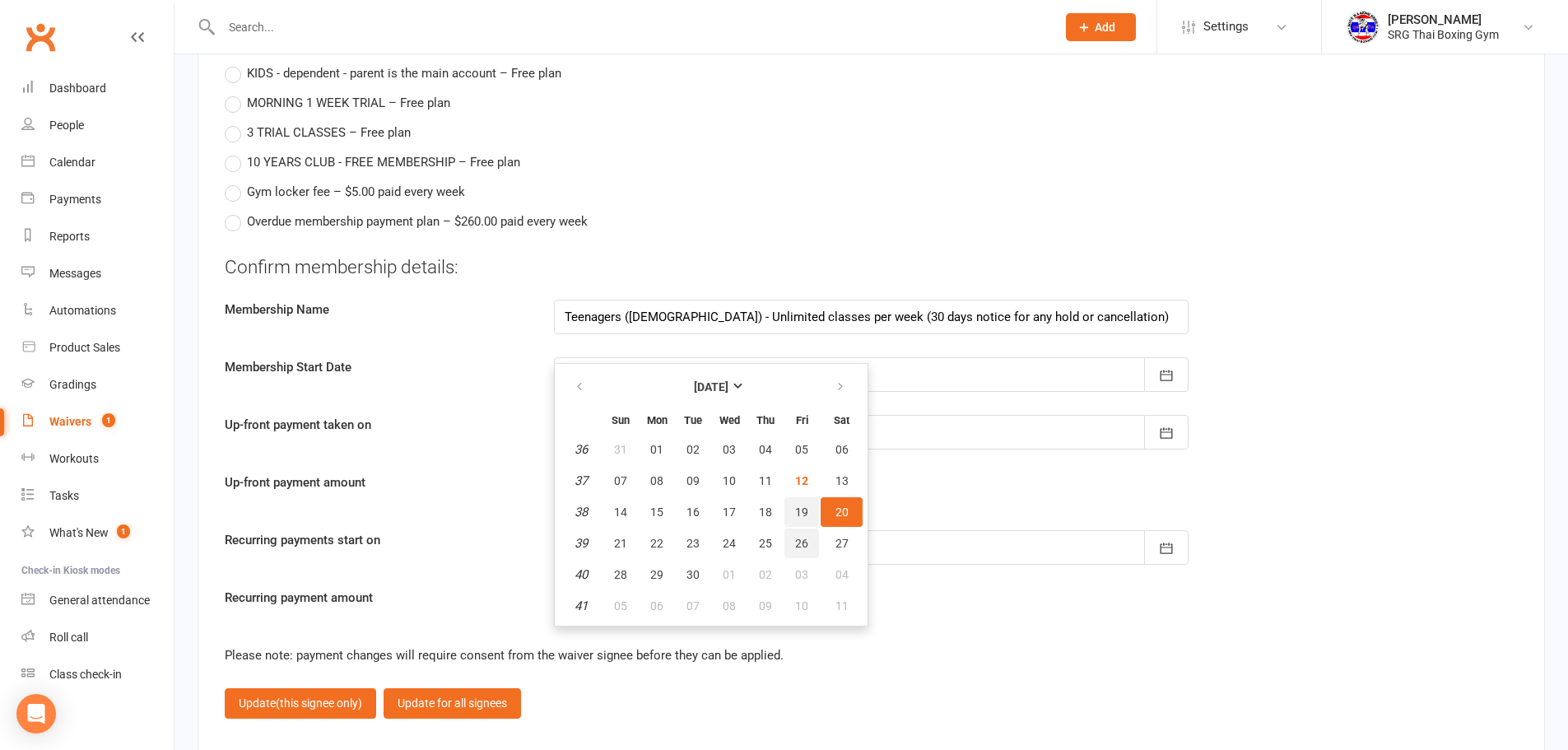
drag, startPoint x: 806, startPoint y: 537, endPoint x: 805, endPoint y: 520, distance: 17.0
click at [805, 523] on tbody "36 31 01 02 03 04 05 06 37 07 08 09 10 11 12 13 38 14 15 16 17 18 19 20 39 21 2…" at bounding box center [711, 527] width 303 height 186
click at [805, 519] on span "19" at bounding box center [802, 512] width 13 height 13
type input "19 Sep 2025"
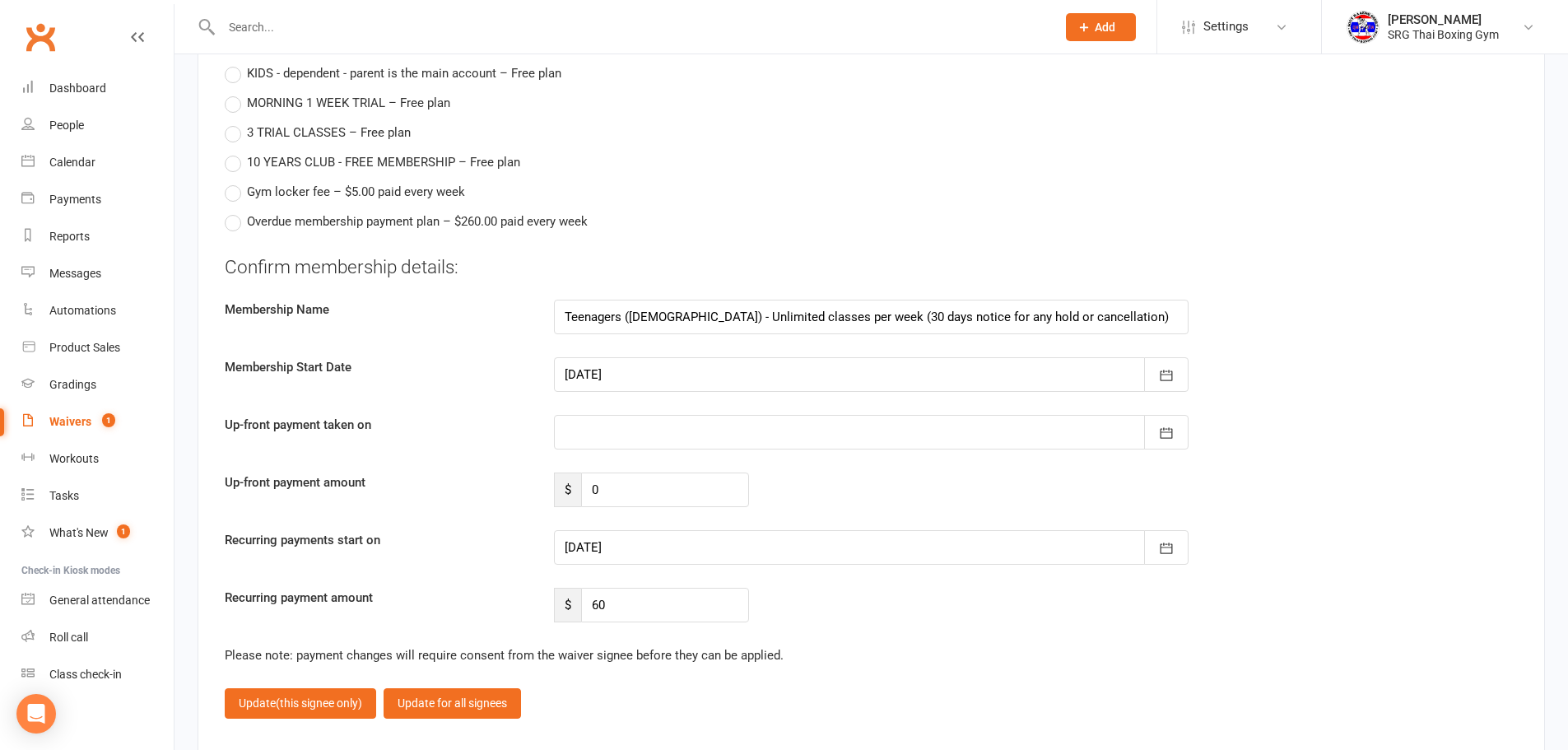
click at [746, 384] on div at bounding box center [871, 374] width 634 height 34
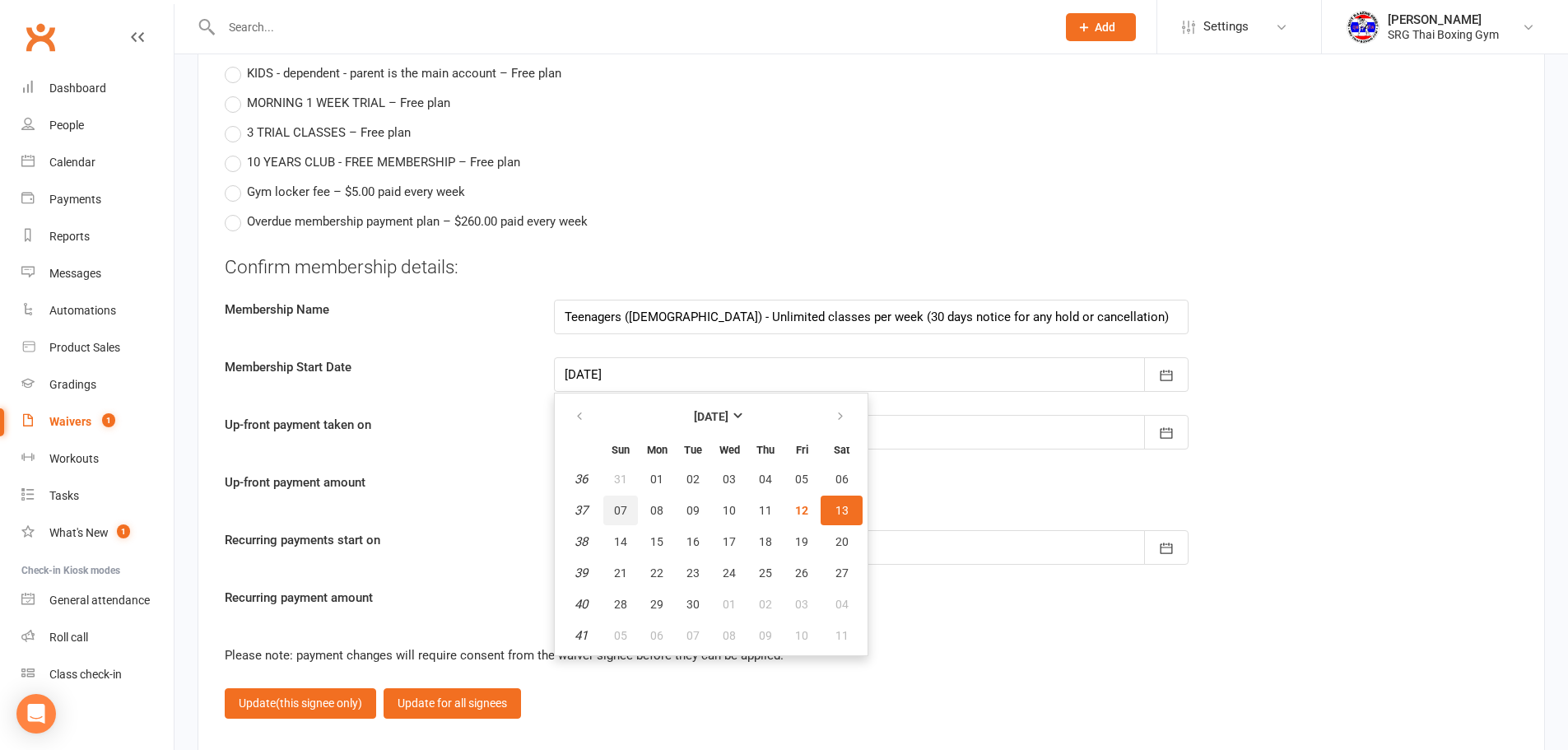
click at [622, 511] on span "07" at bounding box center [620, 510] width 13 height 13
type input "07 Sep 2025"
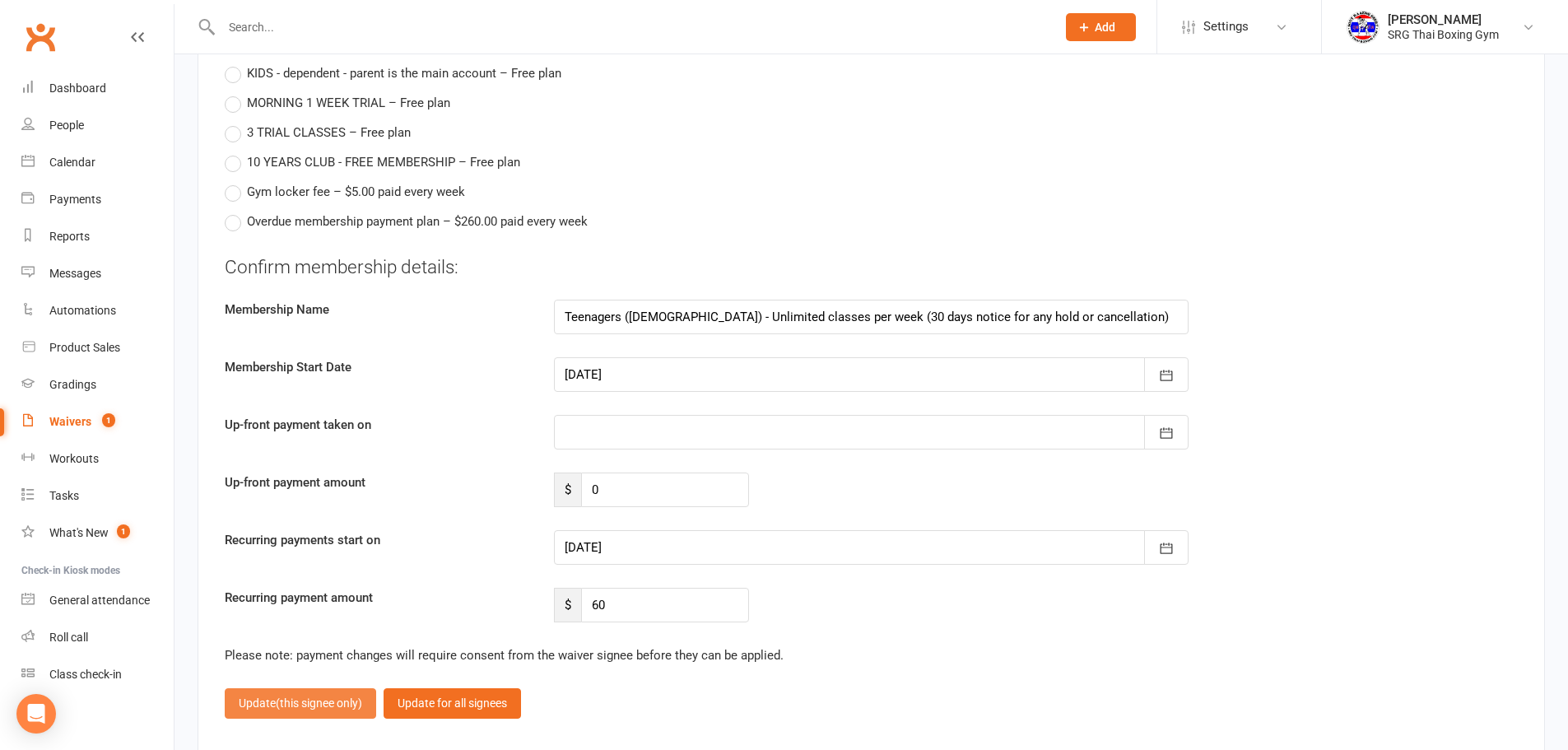
click at [311, 716] on button "Update (this signee only)" at bounding box center [300, 703] width 152 height 30
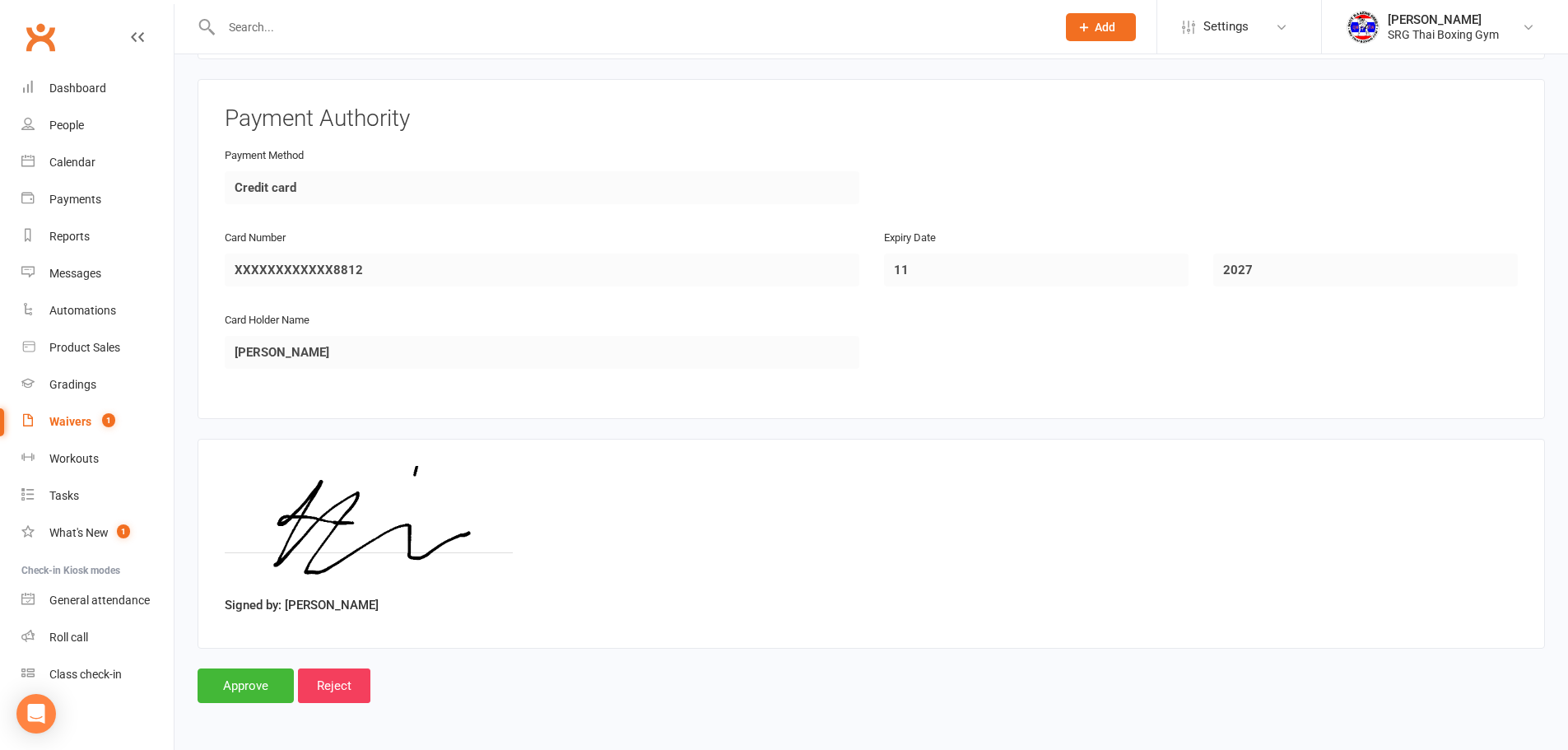
scroll to position [2158, 0]
click at [266, 689] on input "Approve" at bounding box center [246, 685] width 96 height 34
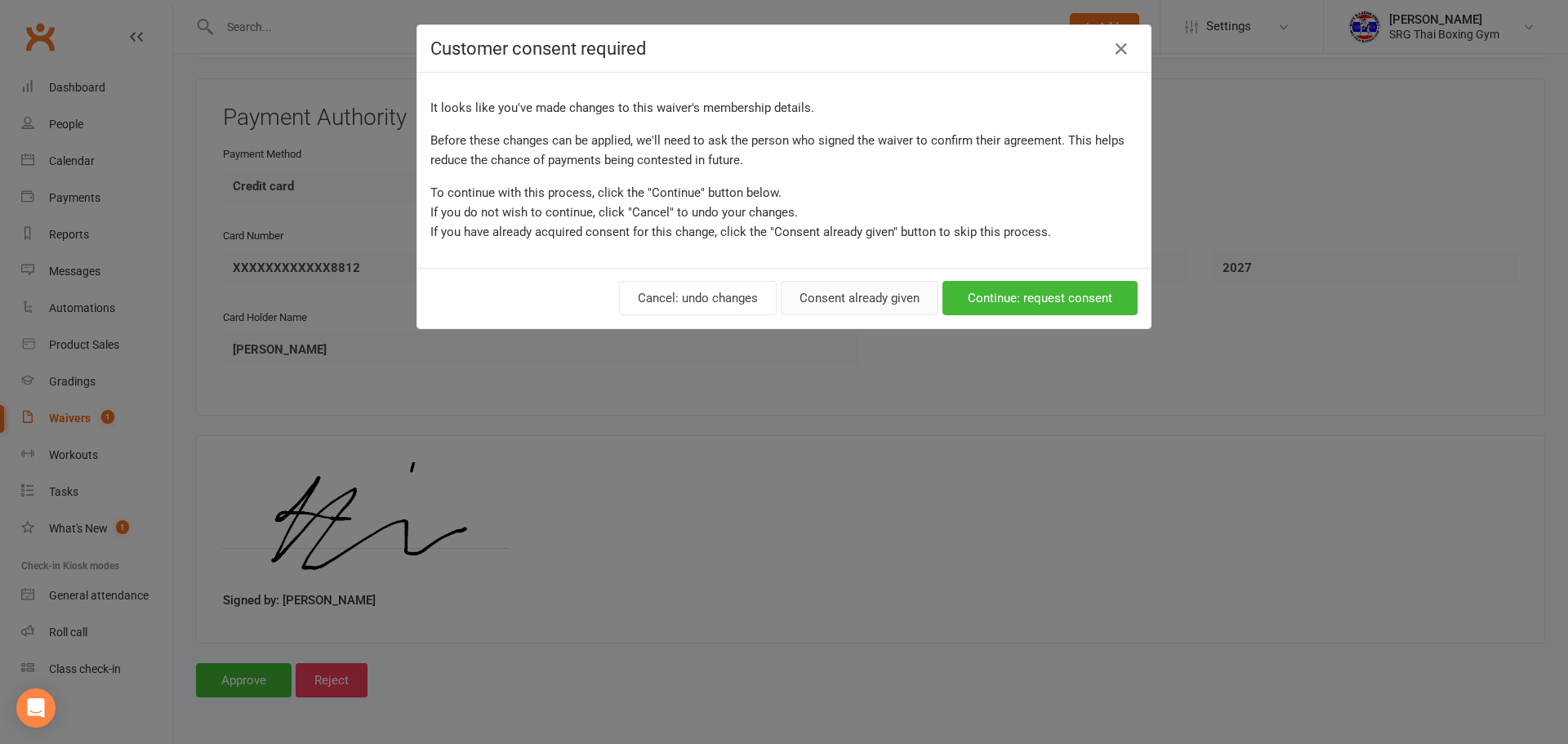
click at [889, 301] on button "Consent already given" at bounding box center [860, 297] width 158 height 34
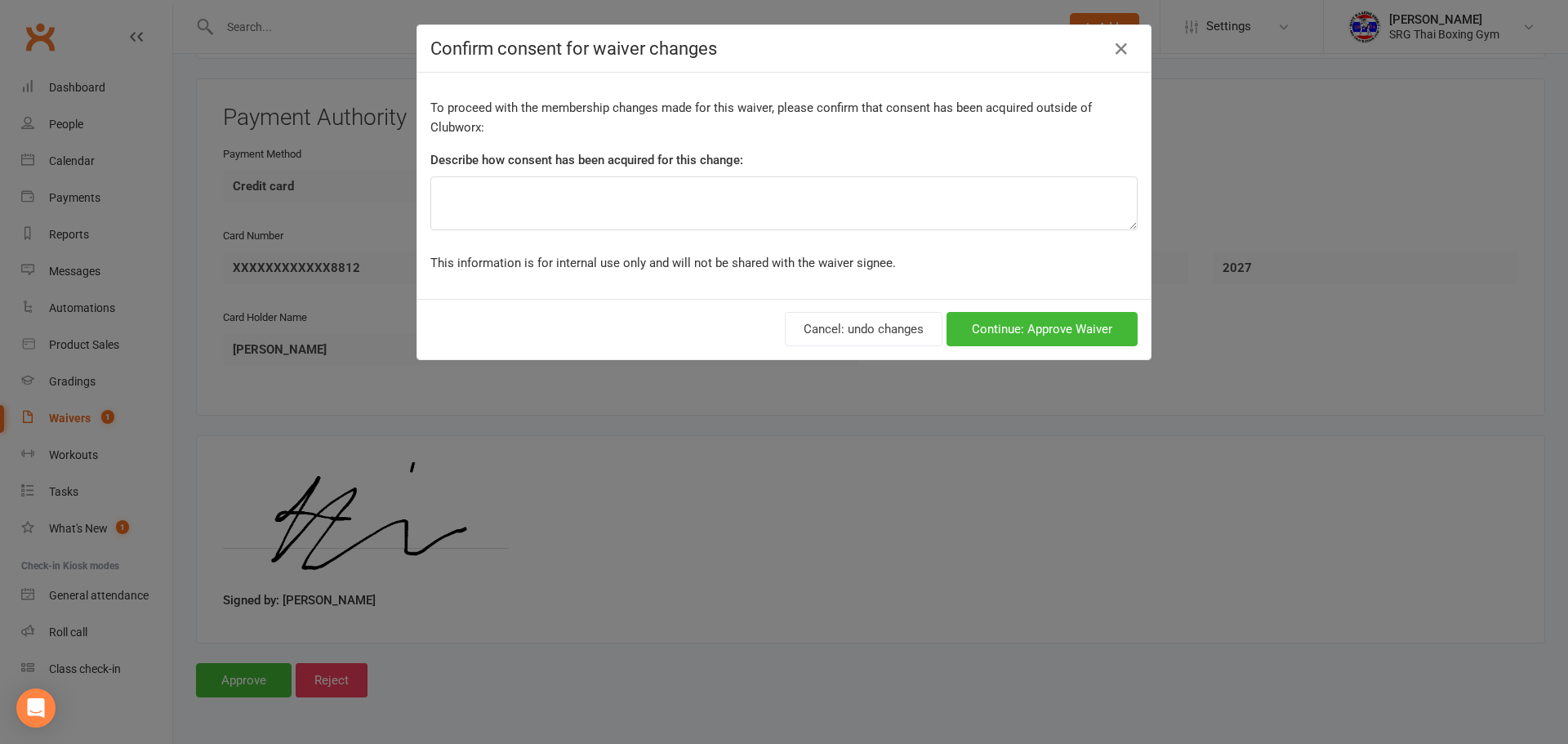
click at [837, 244] on div "To proceed with the membership changes made for this waiver, please confirm tha…" at bounding box center [784, 185] width 733 height 227
click at [837, 235] on div "To proceed with the membership changes made for this waiver, please confirm tha…" at bounding box center [784, 185] width 733 height 227
click at [831, 214] on textarea at bounding box center [784, 203] width 707 height 54
type textarea "-"
click at [1073, 336] on button "Continue: Approve Waiver" at bounding box center [1042, 328] width 191 height 34
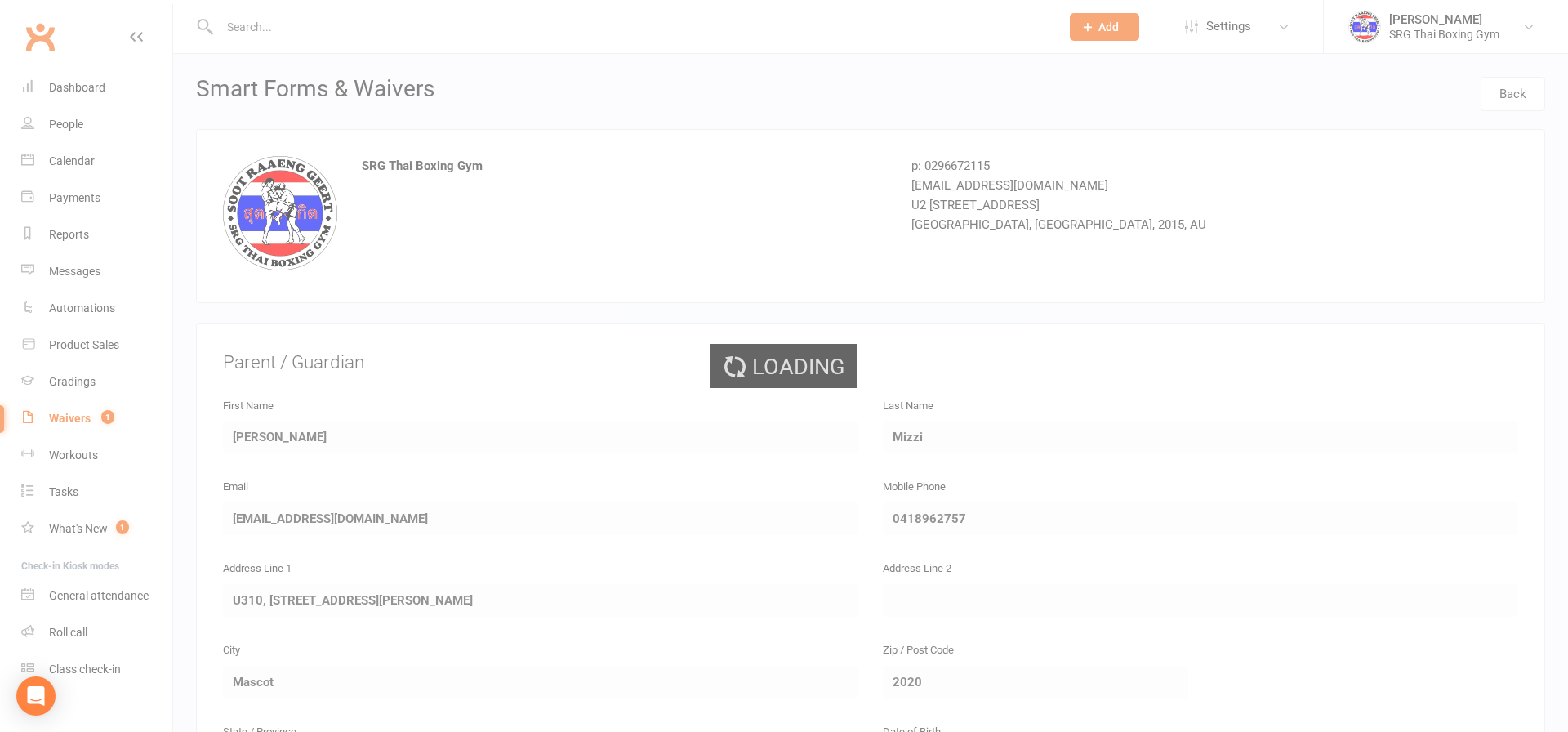
select select "100"
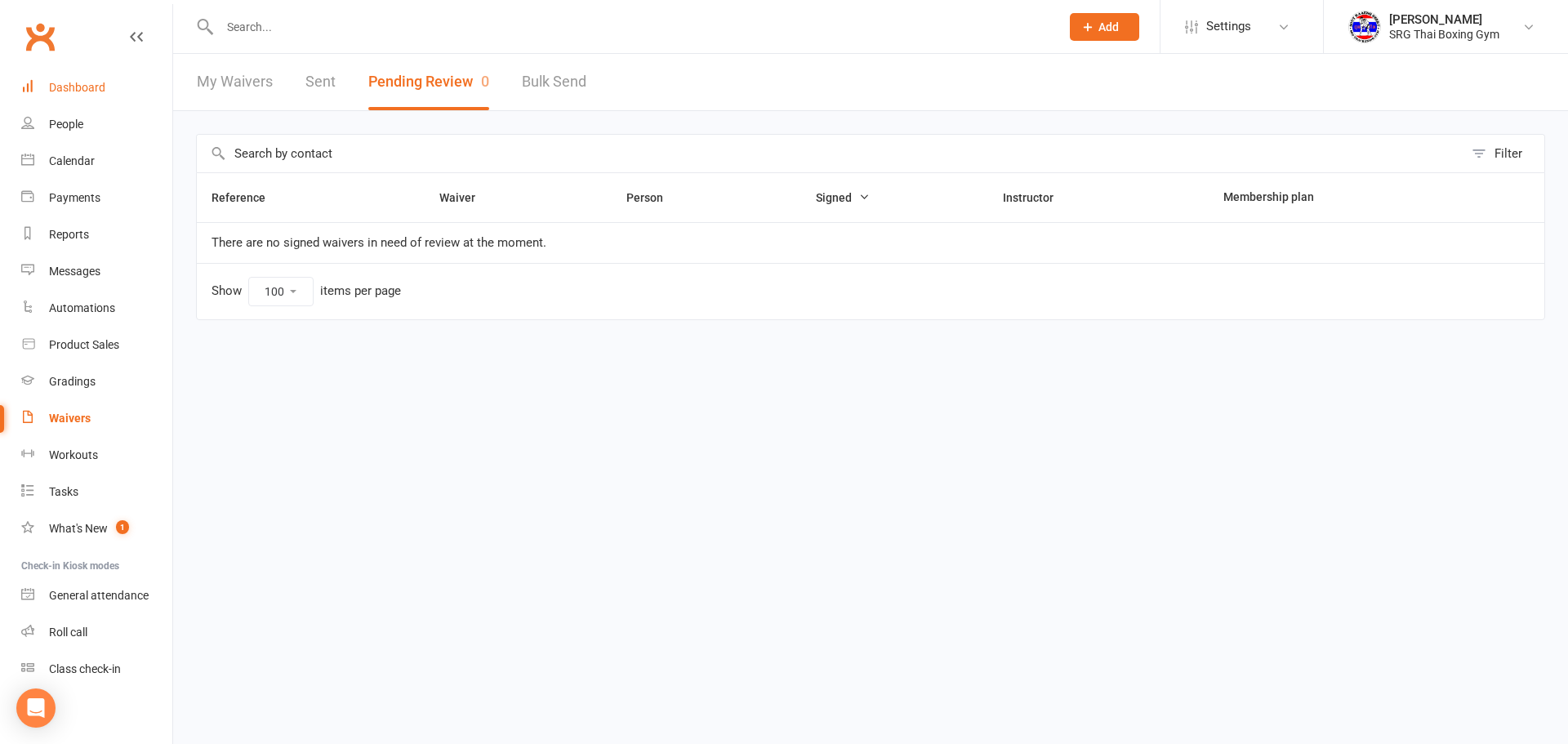
click at [110, 77] on link "Dashboard" at bounding box center [96, 88] width 151 height 37
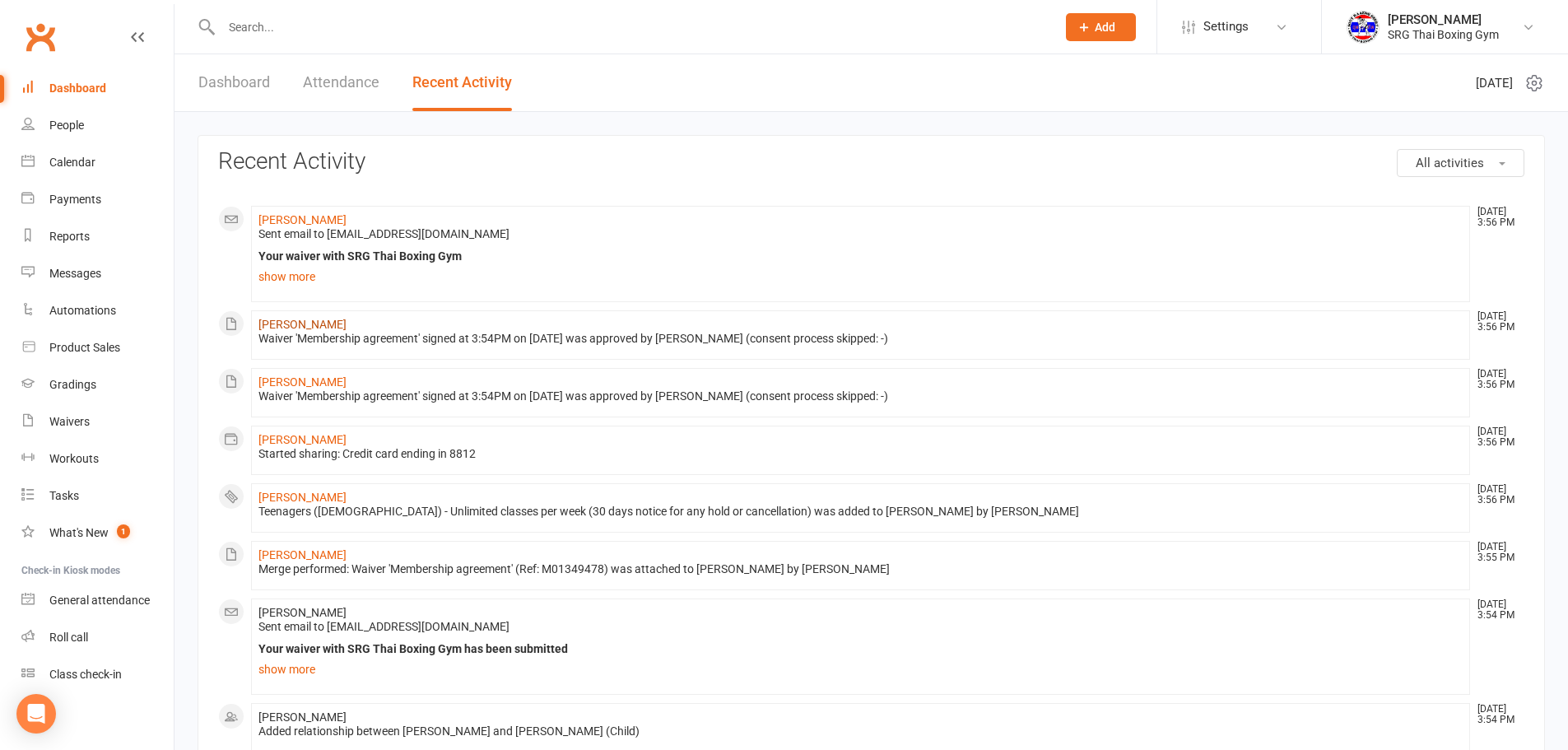
click at [305, 321] on link "Tyler Mizzi" at bounding box center [302, 325] width 88 height 13
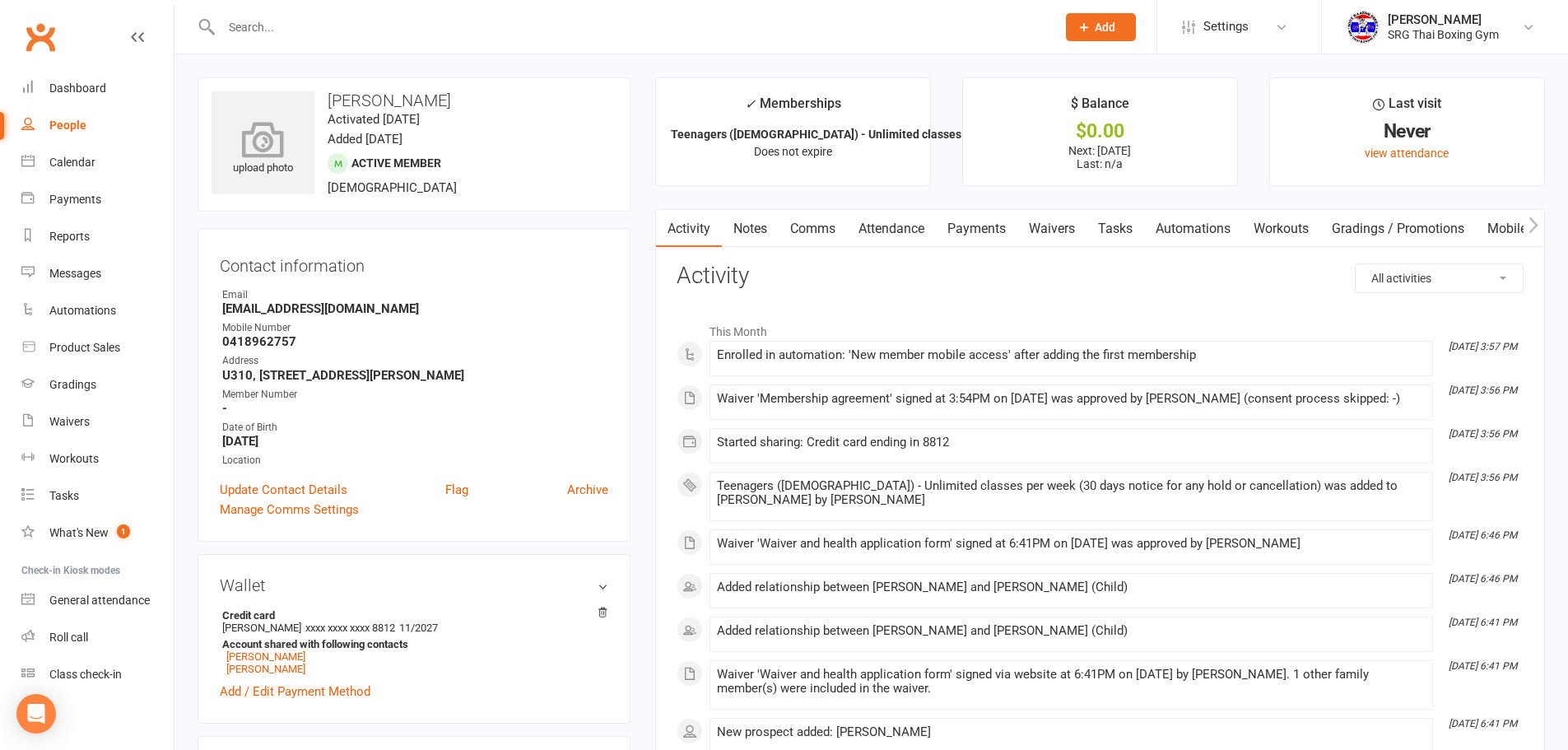
click at [266, 153] on icon at bounding box center [263, 139] width 114 height 36
click at [263, 23] on input "text" at bounding box center [631, 27] width 828 height 23
paste input "Christopher Campisi"
type input "Christopher Campisi"
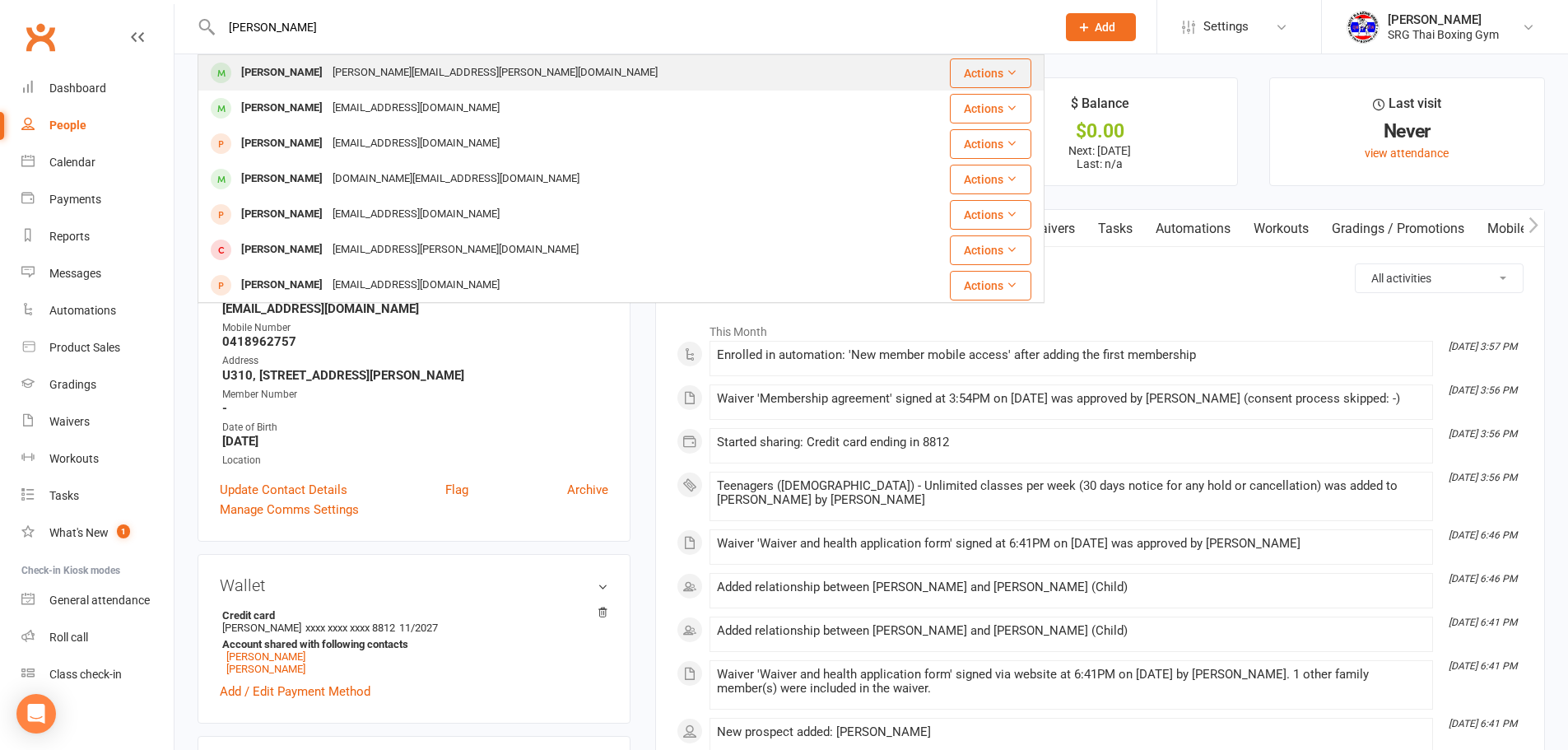
click at [379, 61] on div "Christopher.r.campisi@gmail.com" at bounding box center [495, 73] width 335 height 24
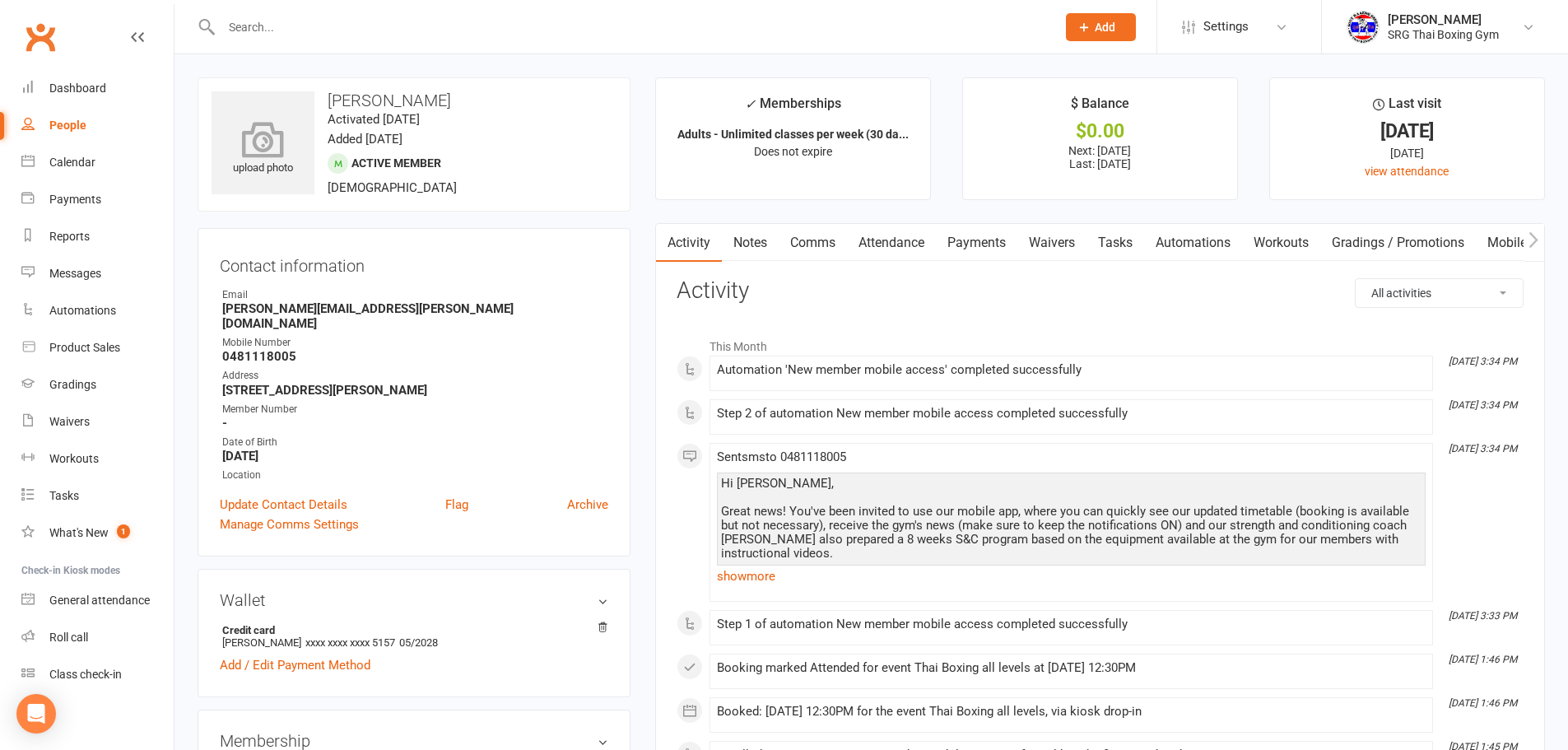
click at [303, 179] on div "upload photo" at bounding box center [263, 142] width 103 height 103
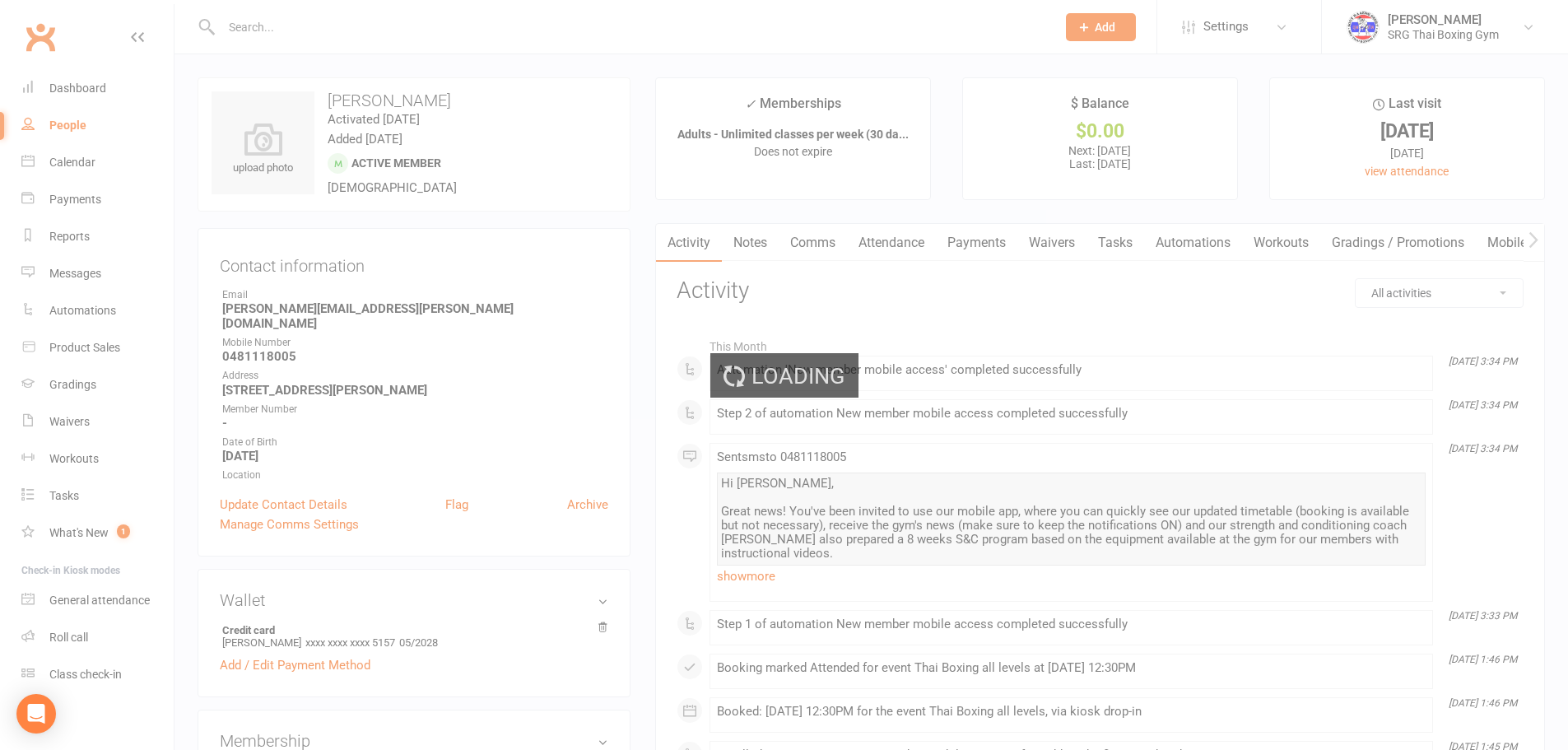
click at [272, 37] on div "Loading" at bounding box center [784, 375] width 1568 height 750
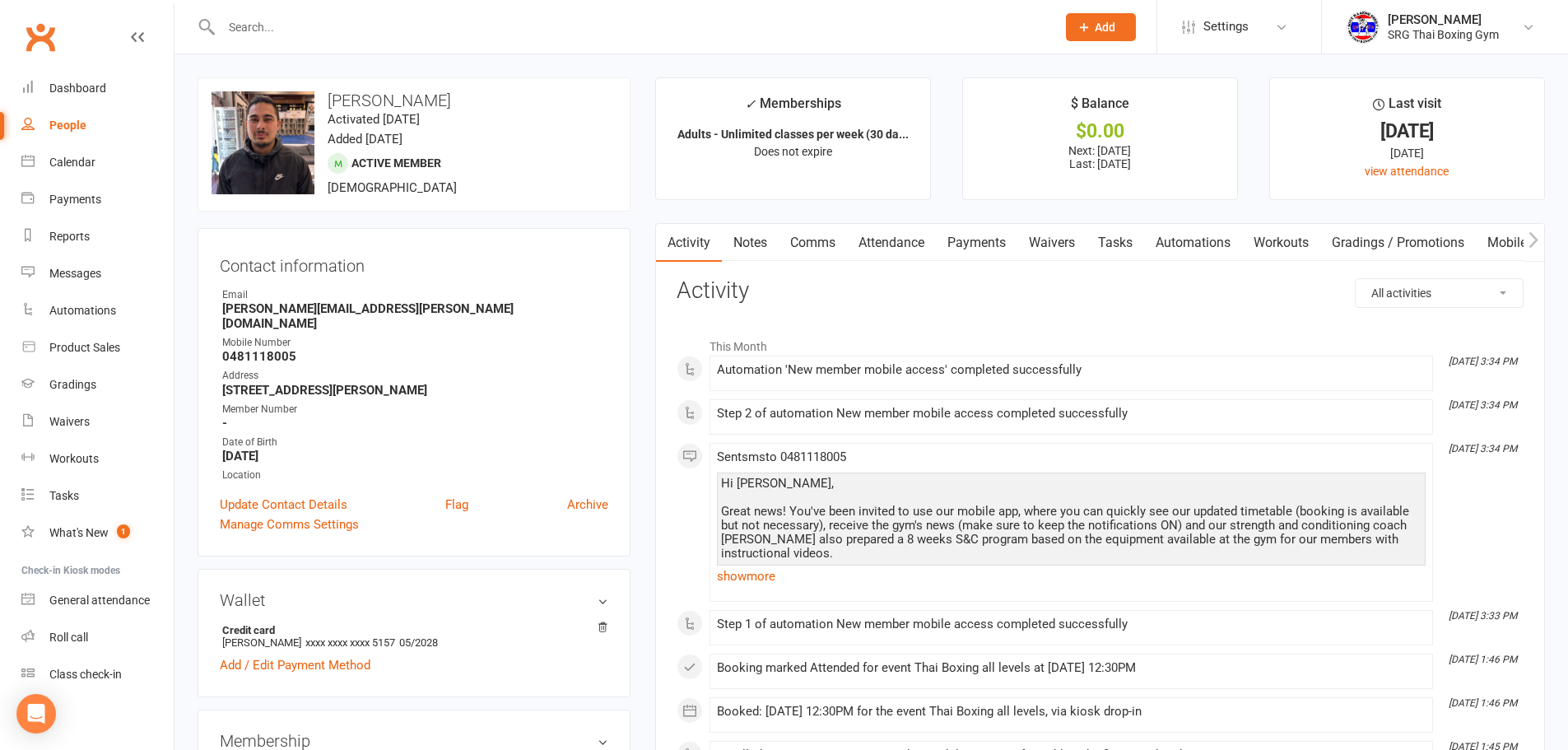
click at [274, 33] on input "text" at bounding box center [631, 27] width 828 height 23
type input "tyler mizzi"
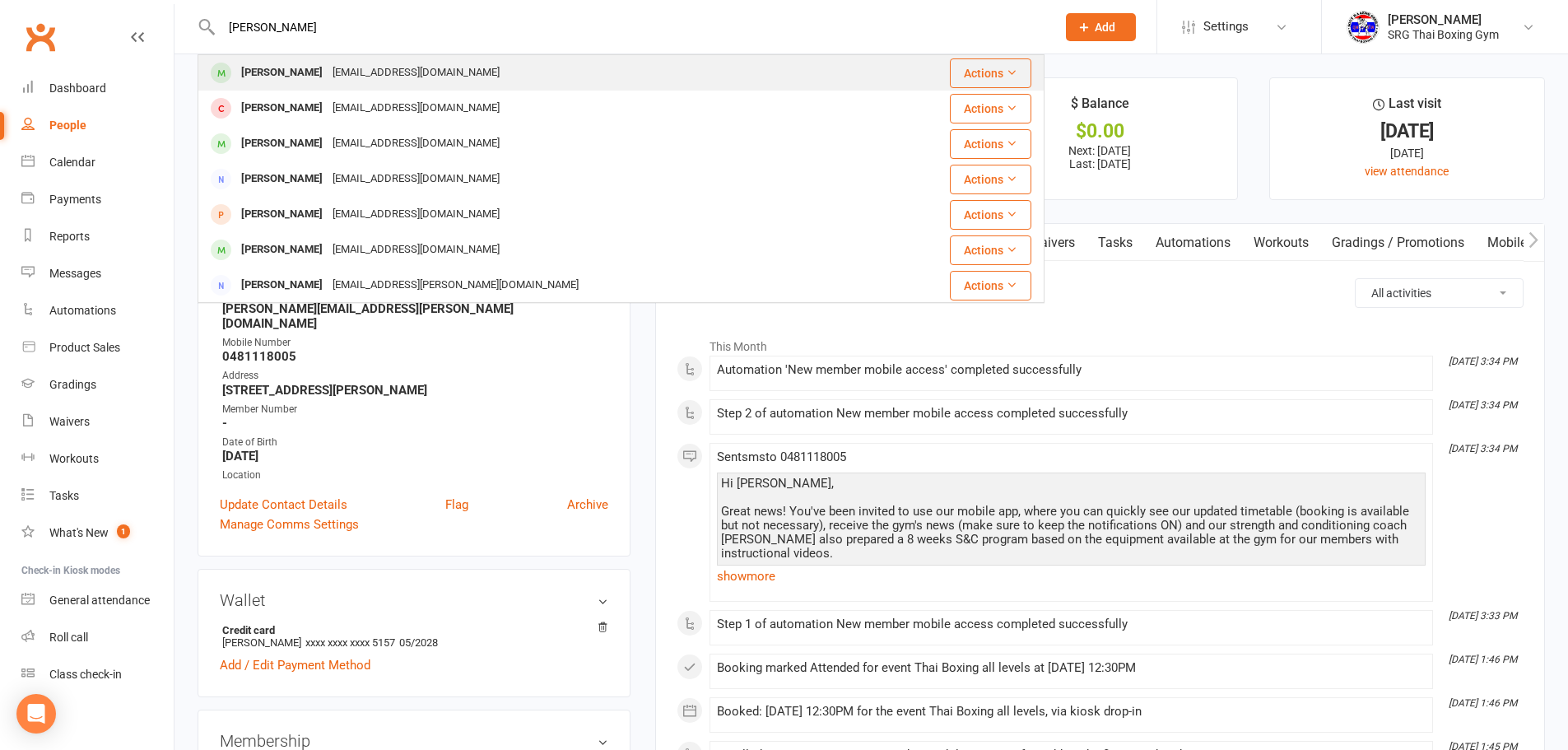
click at [274, 80] on div "Tyler Mizzi" at bounding box center [281, 73] width 92 height 24
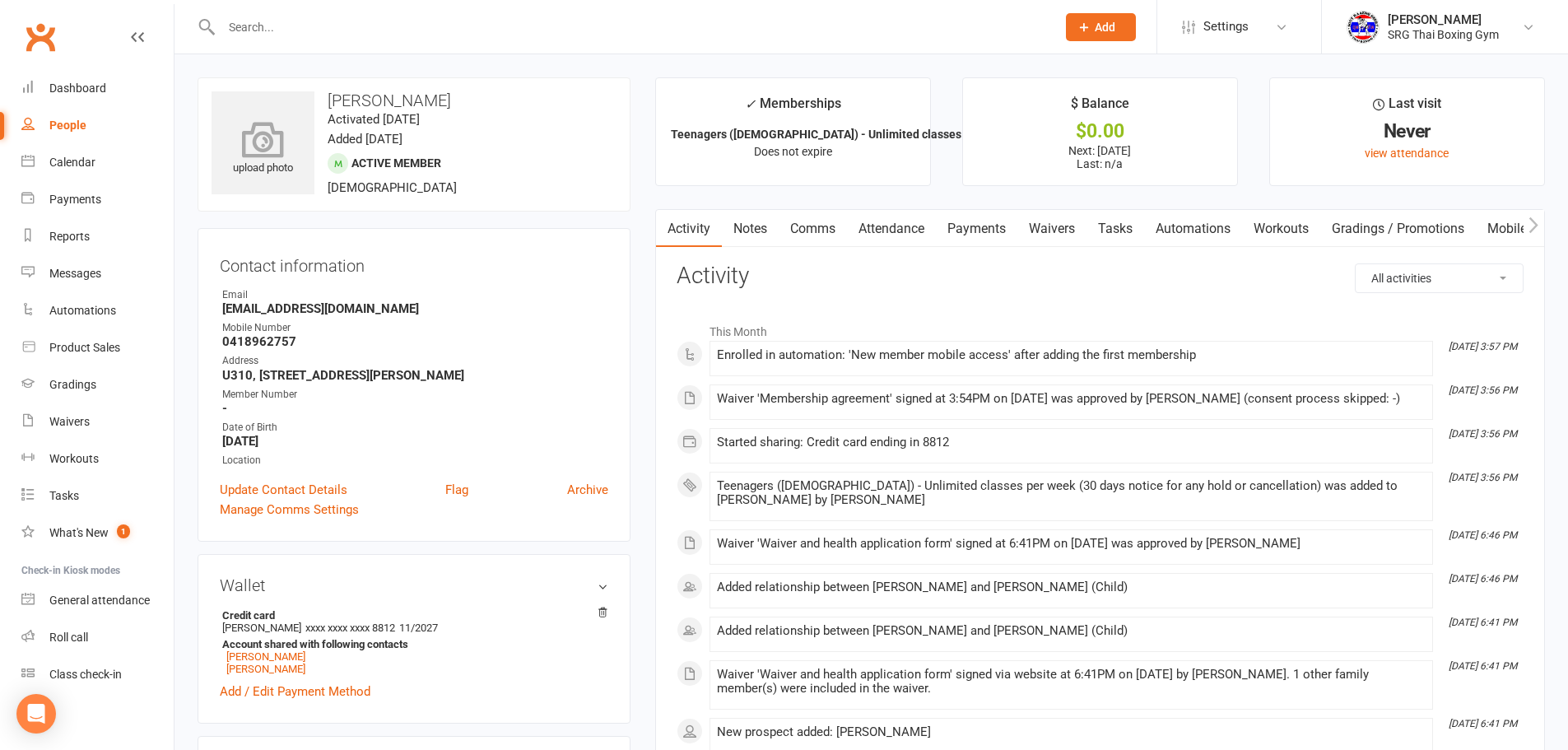
click at [295, 154] on icon at bounding box center [263, 139] width 114 height 36
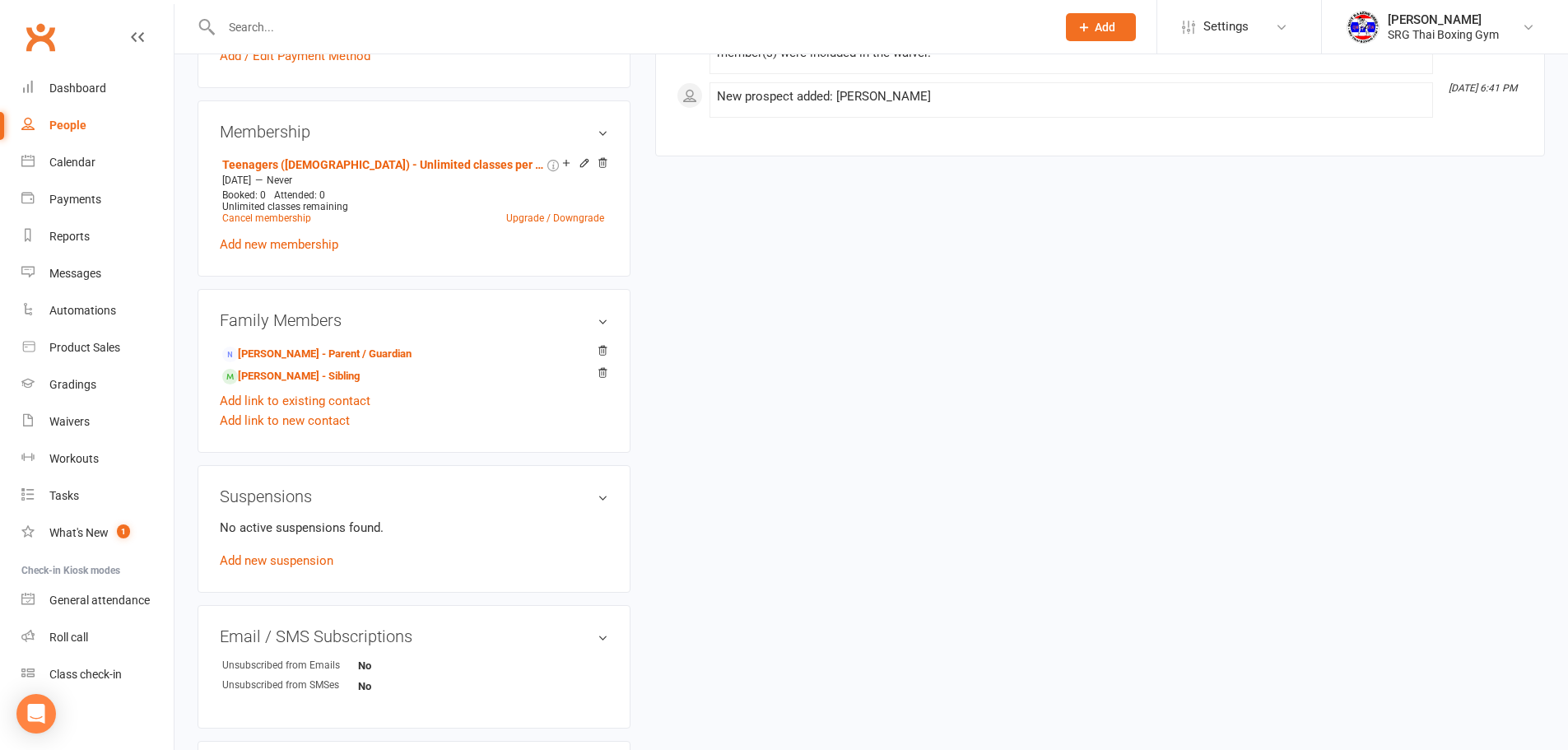
scroll to position [656, 0]
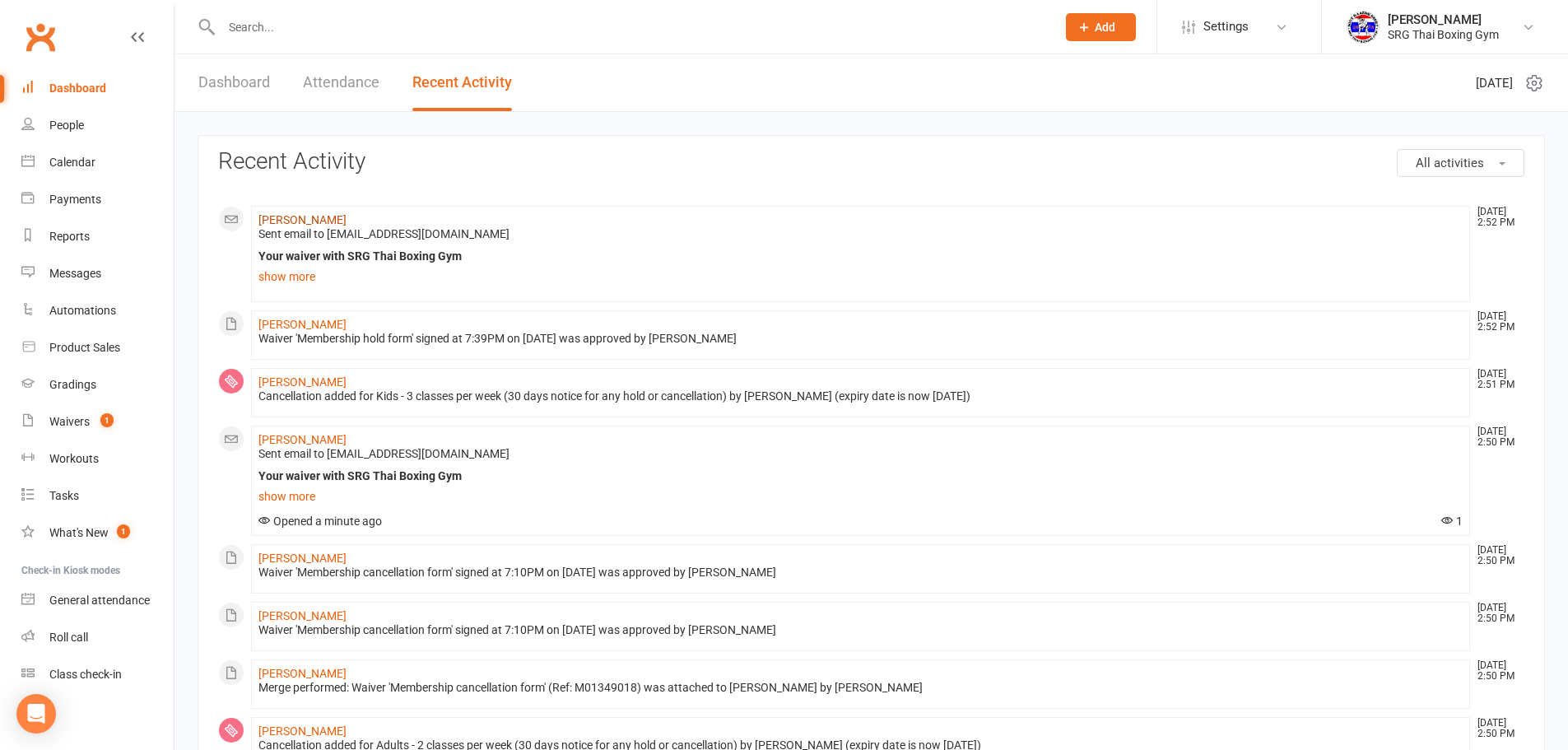
click at [311, 224] on link "[PERSON_NAME]" at bounding box center [302, 220] width 88 height 13
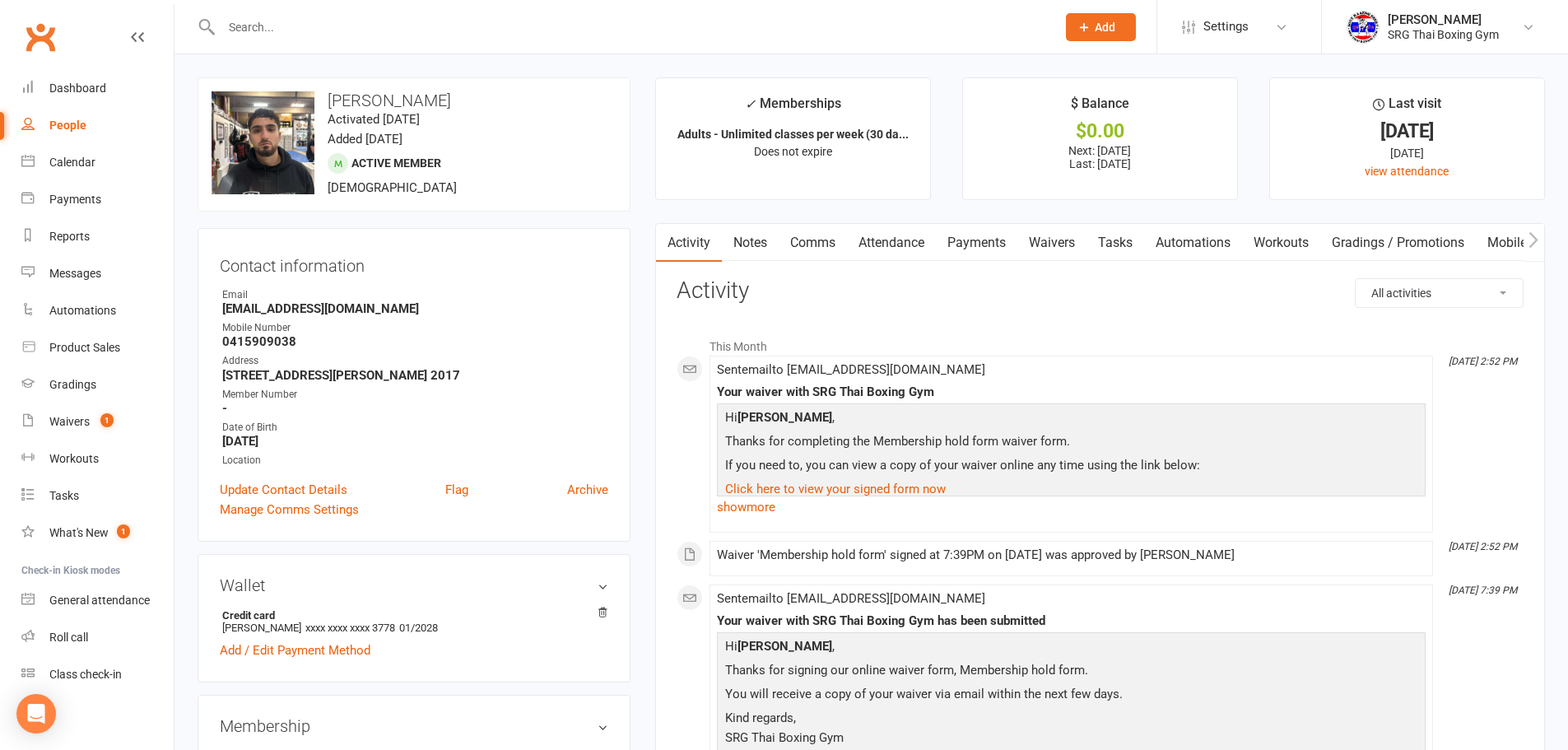
drag, startPoint x: 887, startPoint y: 501, endPoint x: 847, endPoint y: 385, distance: 122.7
click at [847, 386] on div "Your waiver with SRG Thai Boxing Gym" at bounding box center [1071, 392] width 708 height 14
click at [1051, 240] on link "Waivers" at bounding box center [1051, 242] width 69 height 38
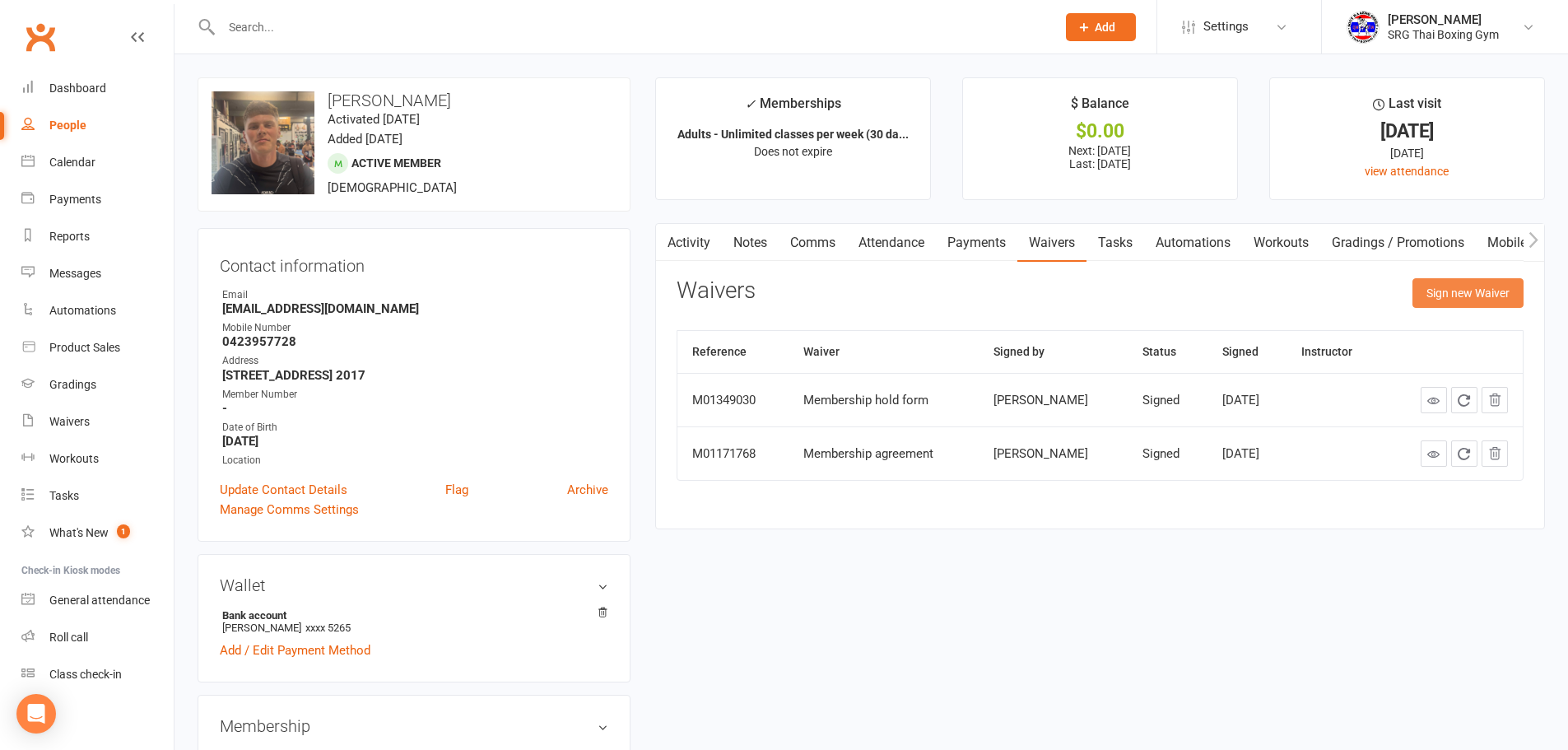
click at [1447, 289] on button "Sign new Waiver" at bounding box center [1468, 293] width 111 height 30
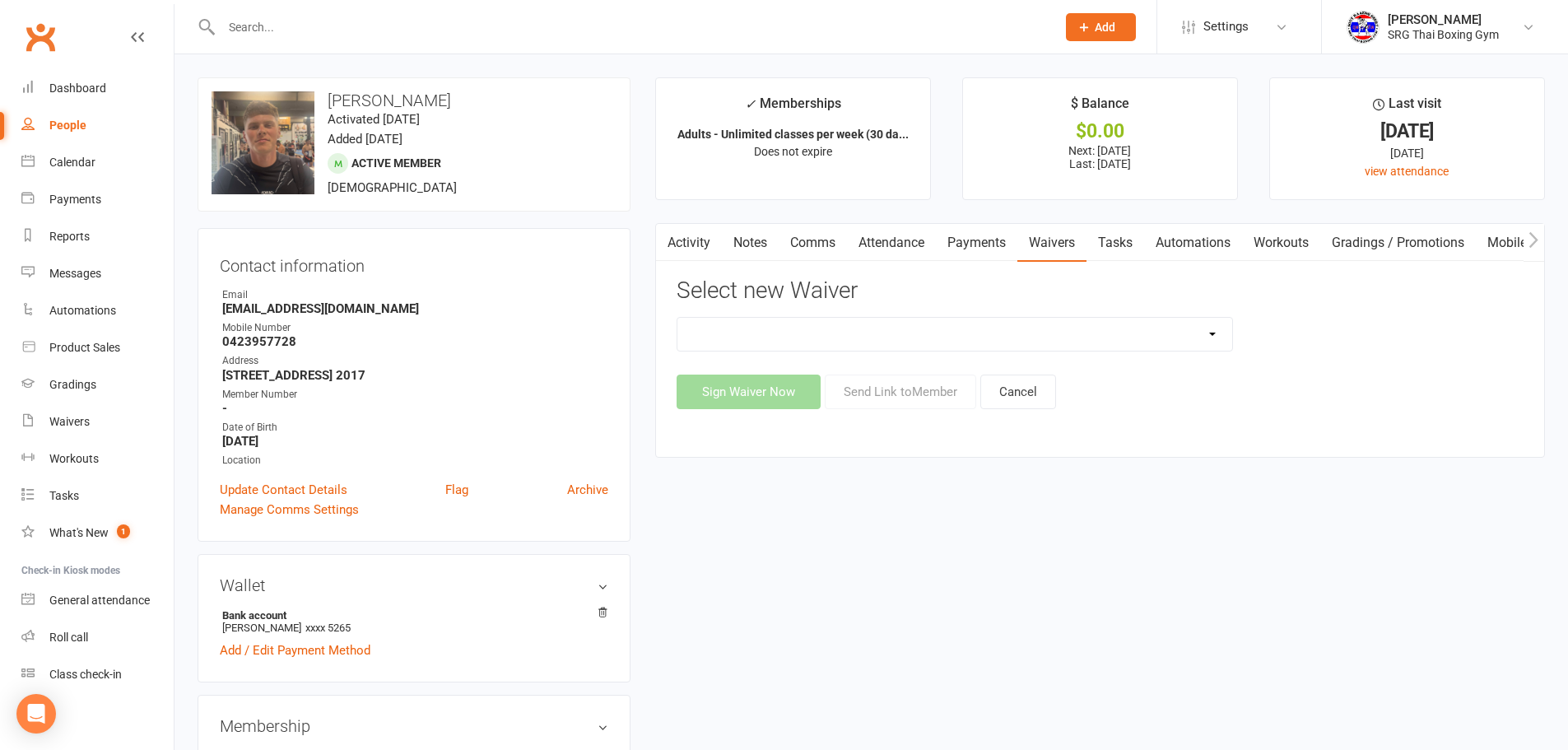
click at [915, 343] on select "Membership agreement Membership cancellation form Membership hold form New paym…" at bounding box center [955, 335] width 555 height 33
drag, startPoint x: 715, startPoint y: 208, endPoint x: 702, endPoint y: 227, distance: 23.0
click at [715, 208] on main "✓ Memberships Adults - Unlimited classes per week (30 da... Does not expire $ B…" at bounding box center [1099, 276] width 914 height 397
click at [684, 246] on link "Activity" at bounding box center [688, 242] width 66 height 38
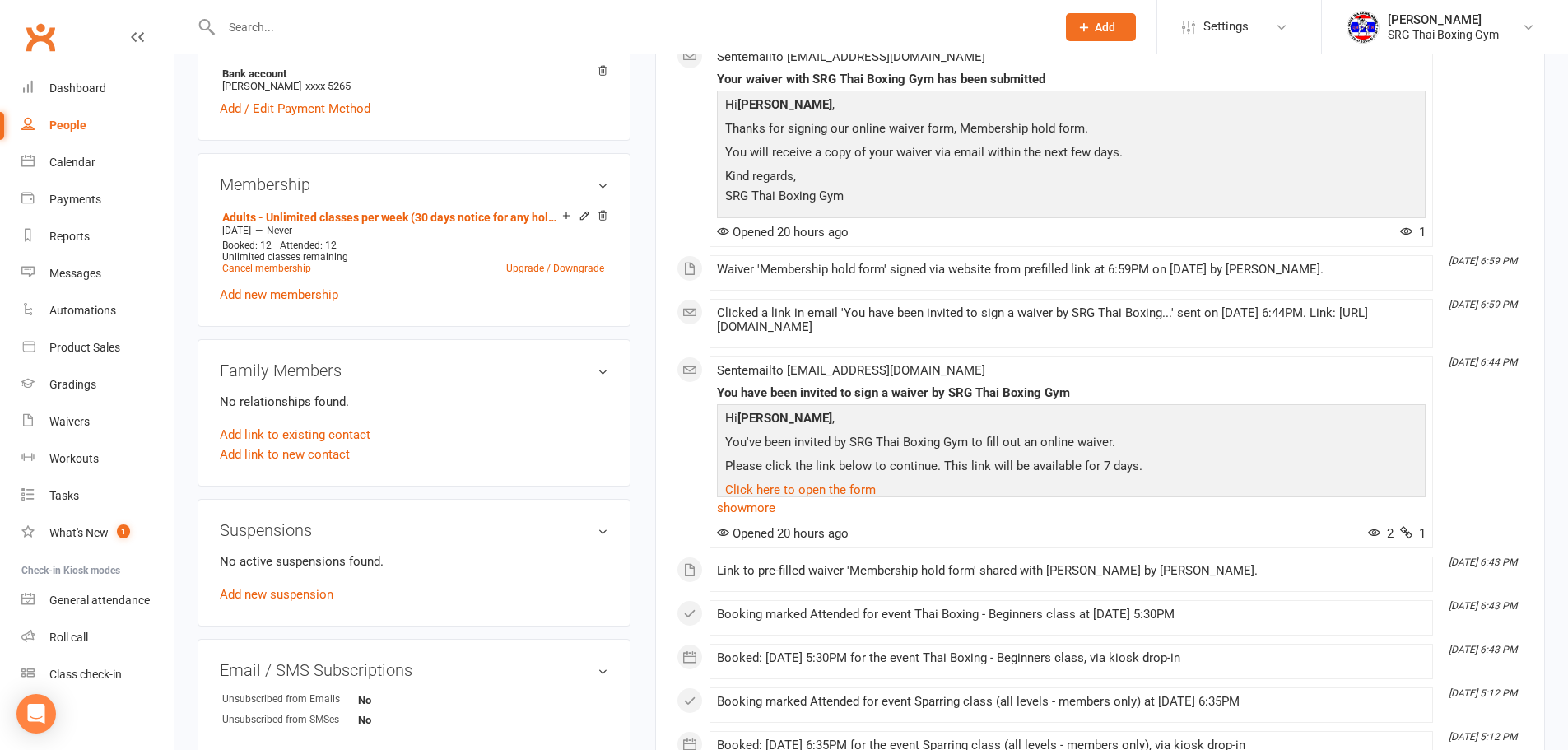
scroll to position [576, 0]
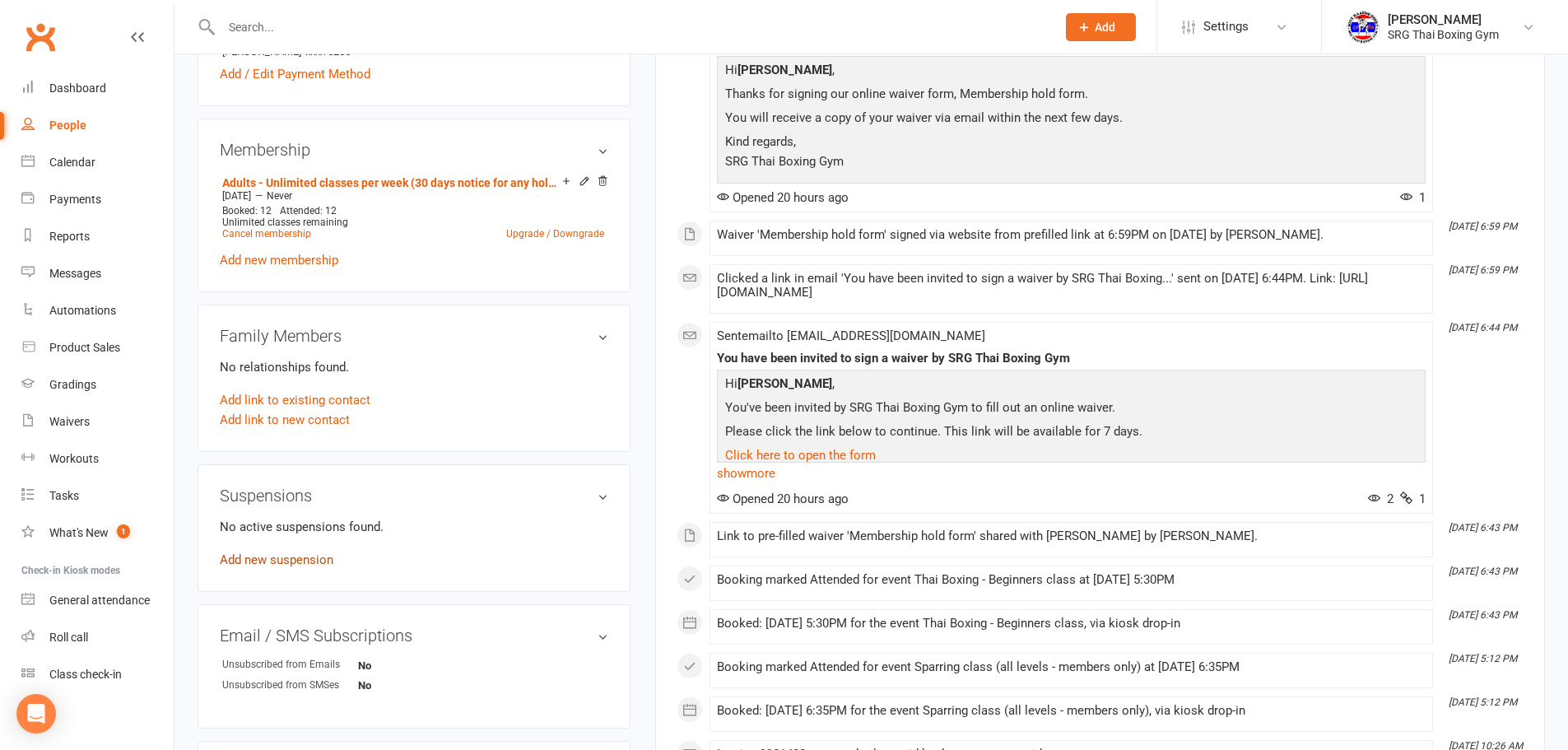
click at [297, 561] on link "Add new suspension" at bounding box center [276, 559] width 114 height 15
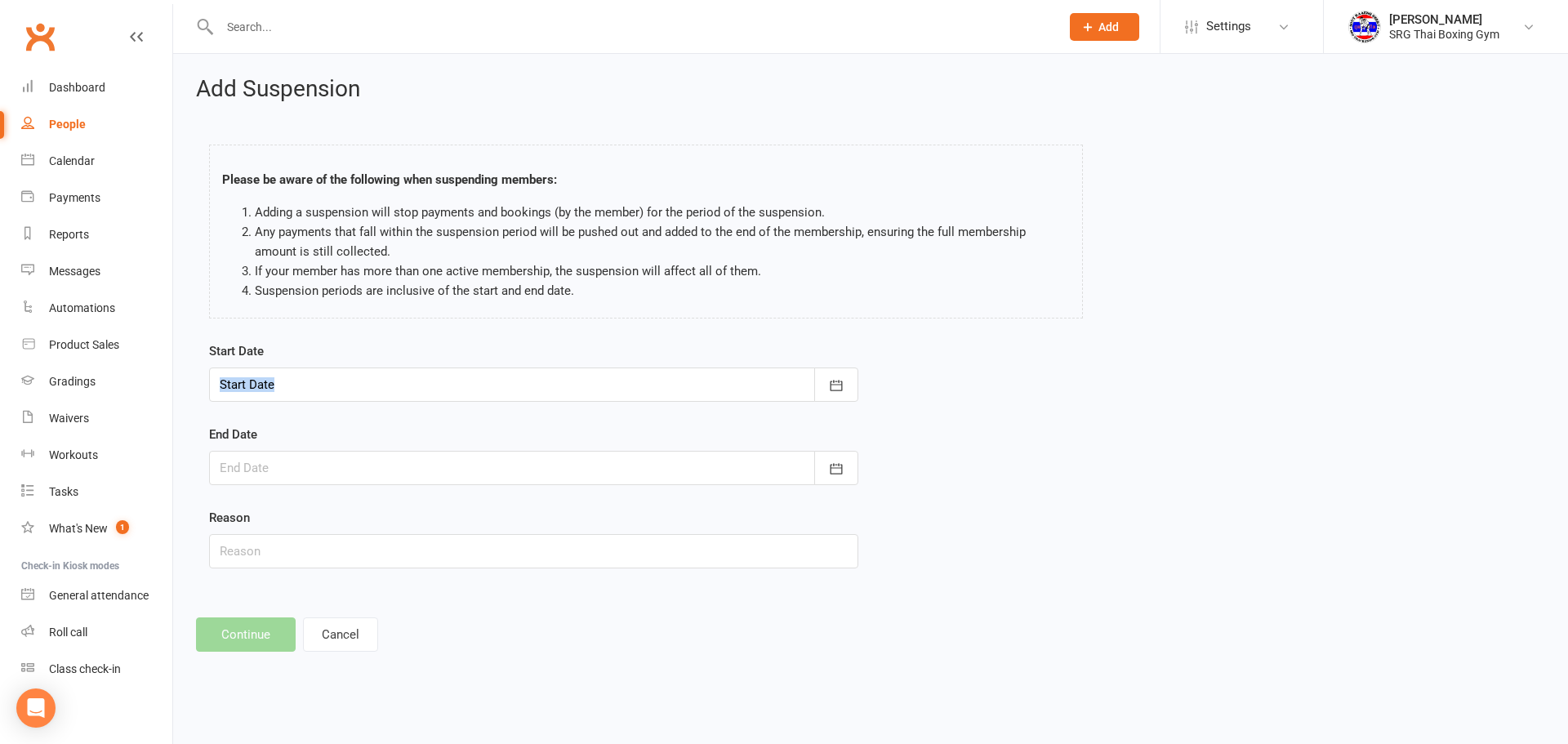
click at [442, 368] on div "Start Date September 2025 Sun Mon Tue Wed Thu Fri Sat 36 31 01 02 03 04 05 06 3…" at bounding box center [534, 372] width 650 height 61
click at [432, 390] on div at bounding box center [534, 384] width 650 height 34
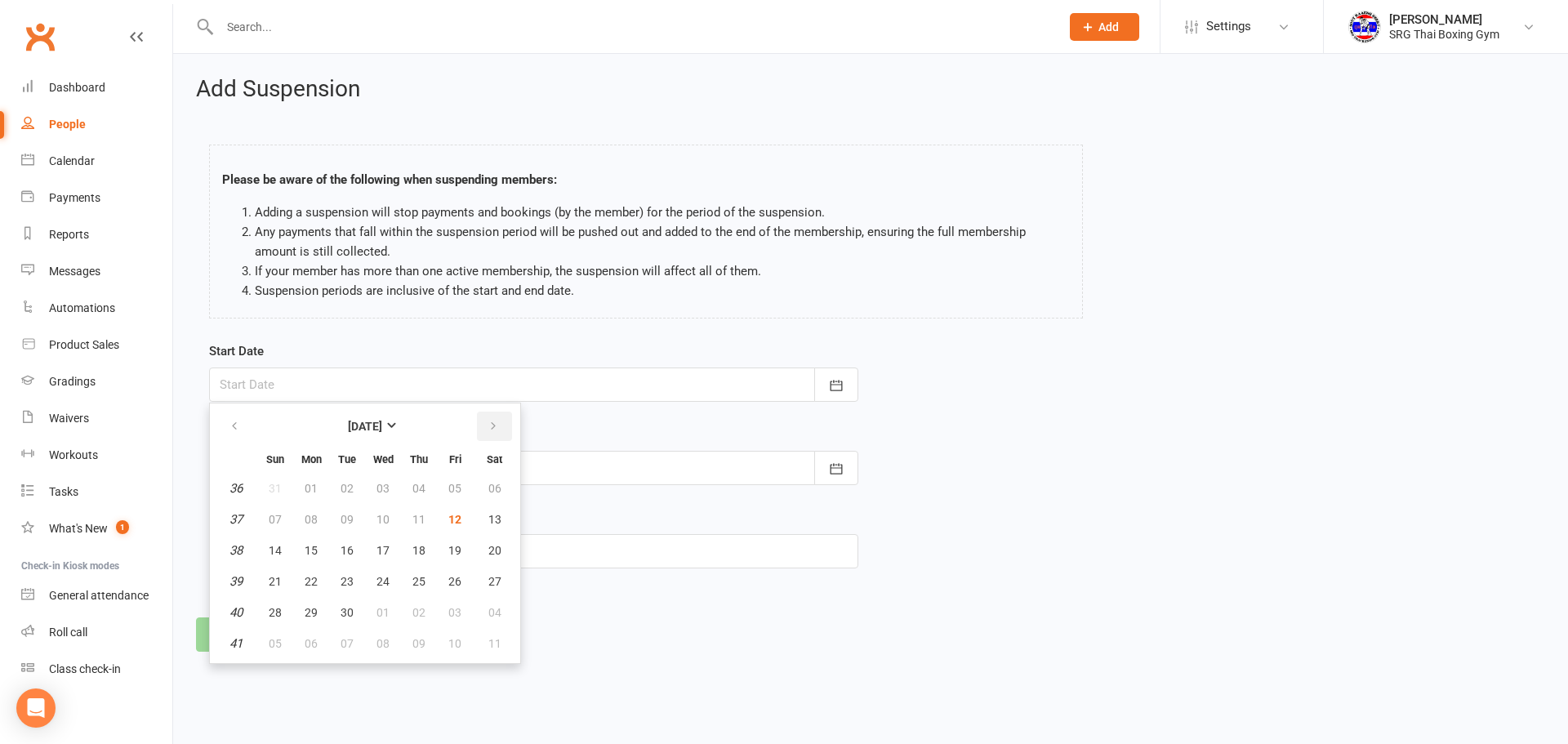
click at [503, 423] on button "button" at bounding box center [495, 427] width 35 height 29
click at [50, 77] on link "Dashboard" at bounding box center [96, 88] width 151 height 37
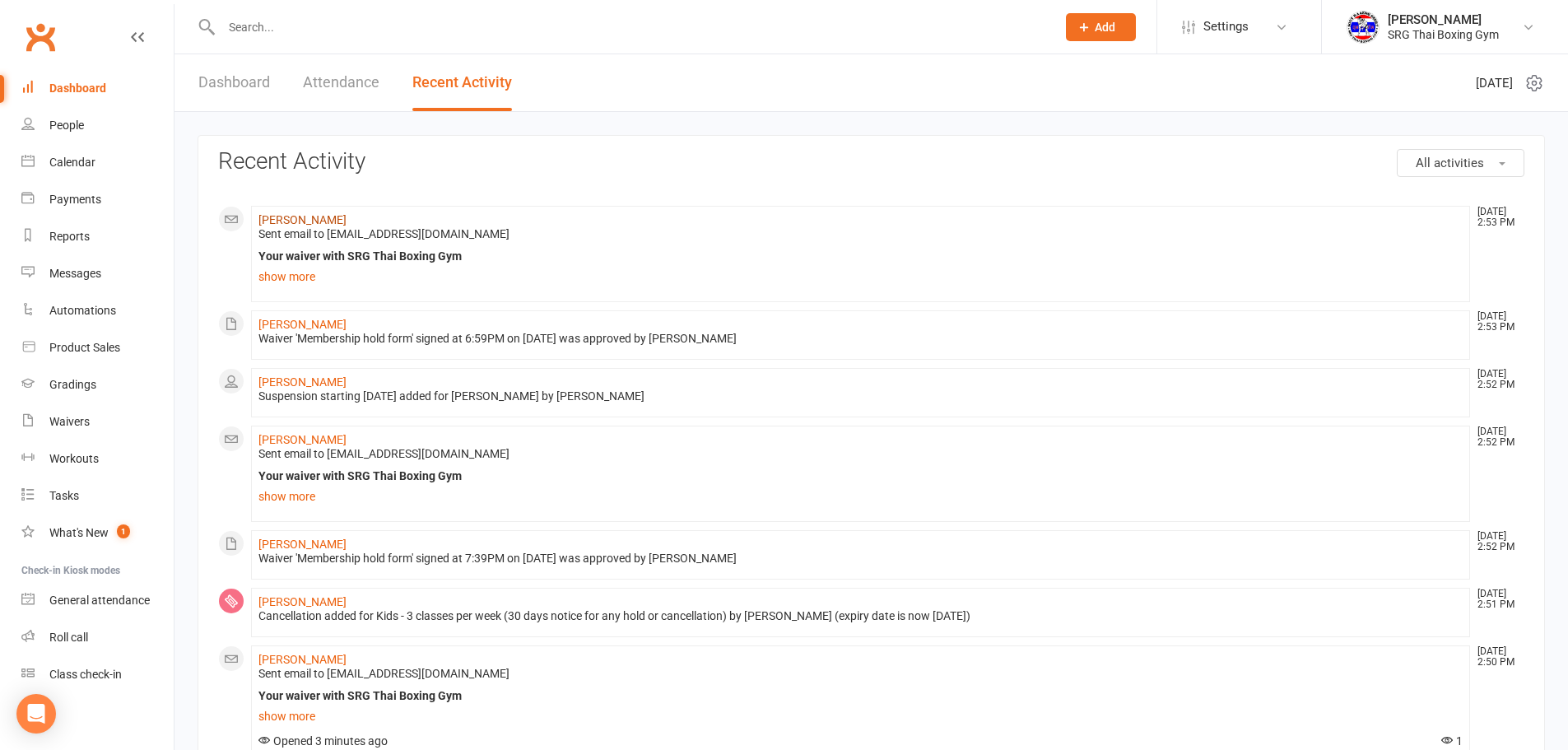
click at [275, 217] on link "John Marron" at bounding box center [302, 220] width 88 height 13
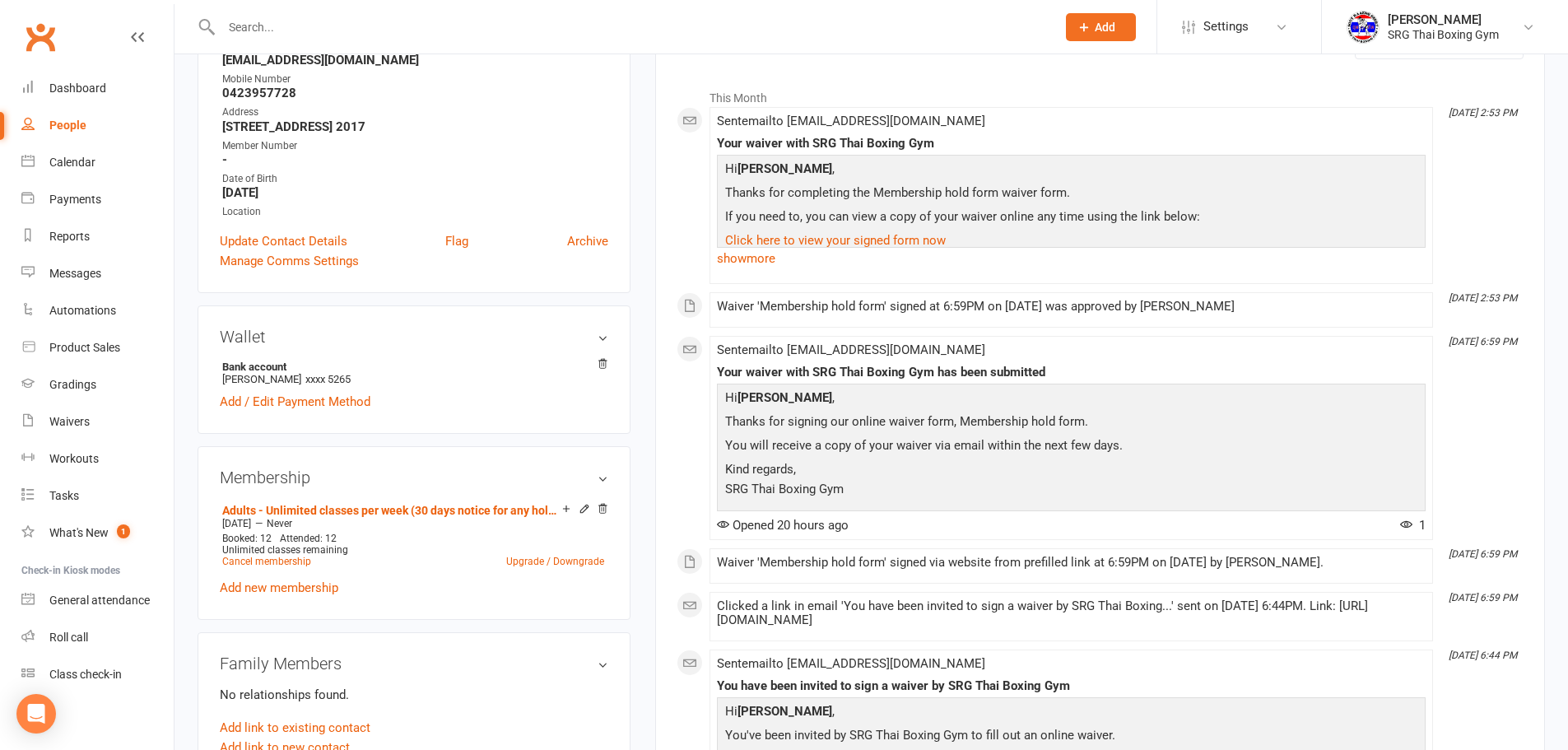
scroll to position [247, 0]
drag, startPoint x: 906, startPoint y: 252, endPoint x: 836, endPoint y: 221, distance: 76.6
click at [836, 221] on p "If you need to, you can view a copy of your waiver online any time using the li…" at bounding box center [1072, 220] width 701 height 24
click at [837, 244] on link "Click here to view your signed form now" at bounding box center [835, 242] width 221 height 15
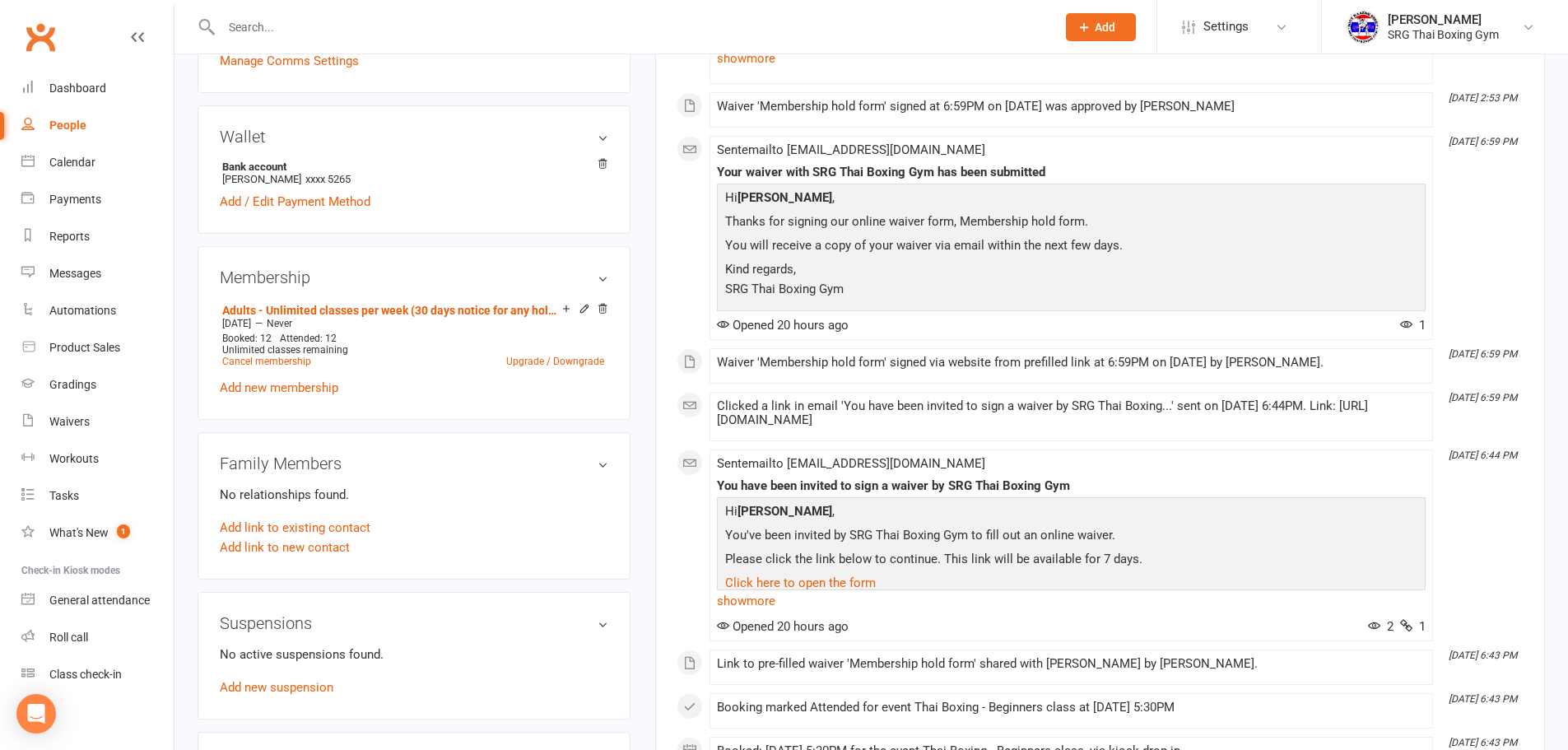
scroll to position [494, 0]
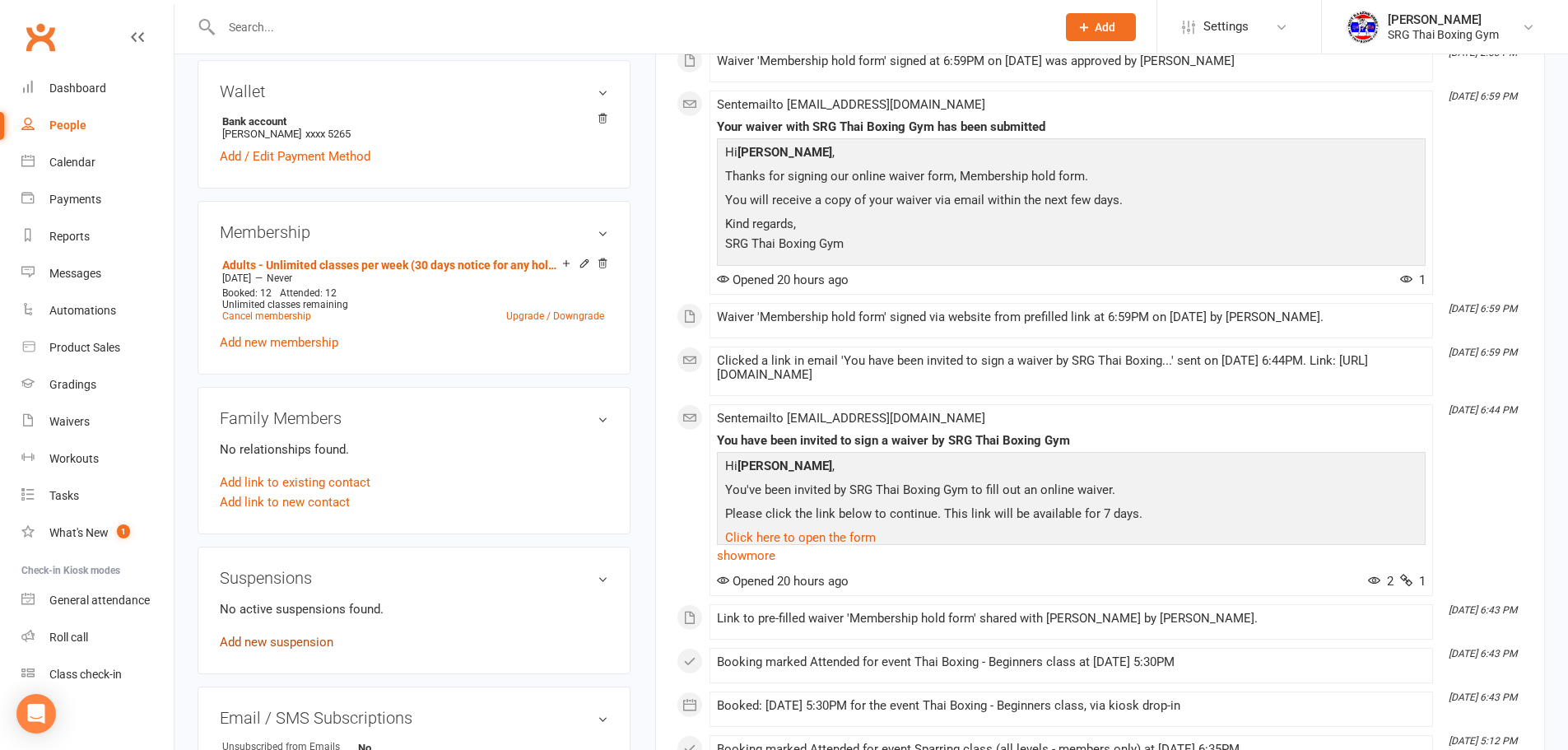
click at [306, 645] on link "Add new suspension" at bounding box center [276, 642] width 114 height 15
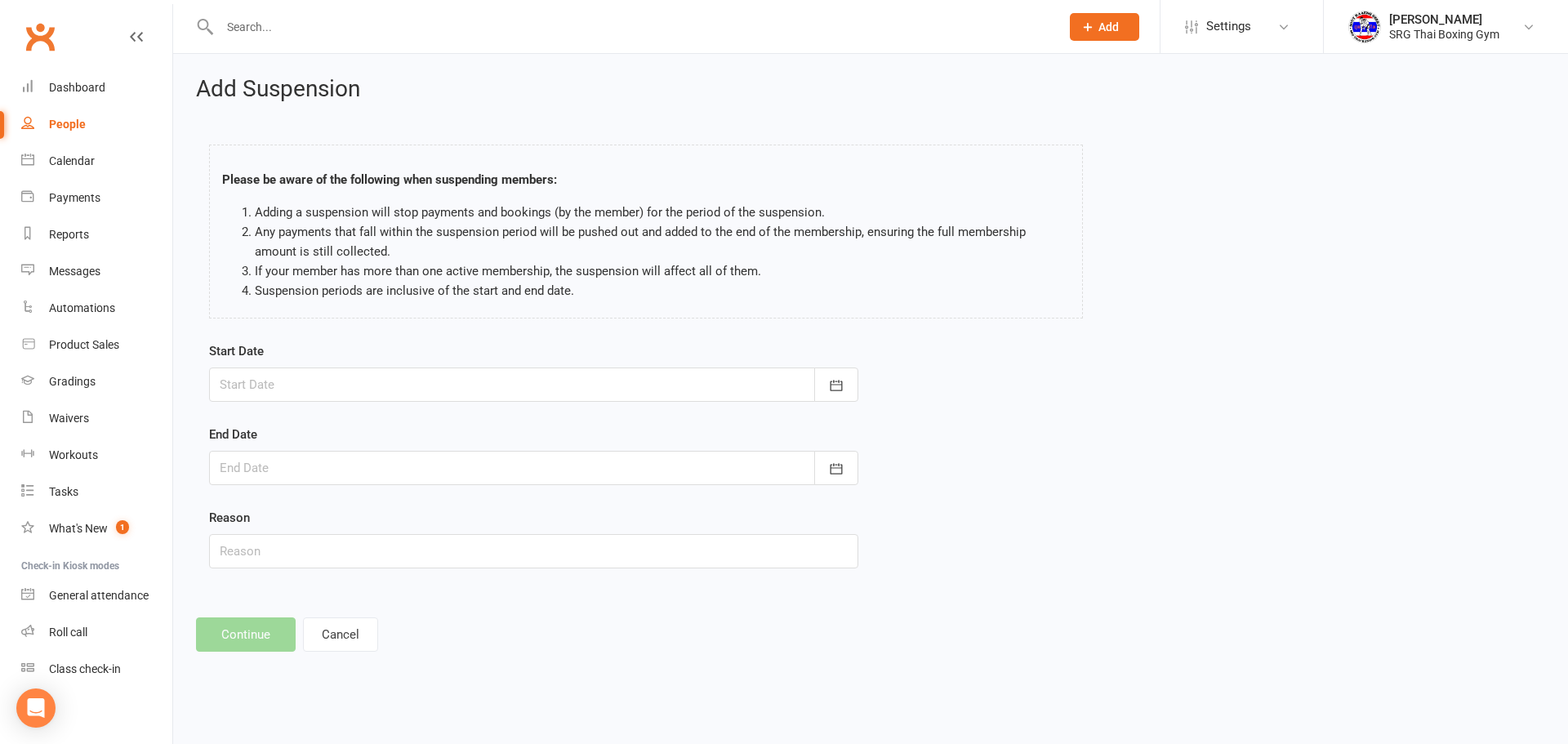
click at [555, 403] on form "Start Date September 2025 Sun Mon Tue Wed Thu Fri Sat 36 31 01 02 03 04 05 06 3…" at bounding box center [534, 454] width 650 height 227
click at [562, 394] on div at bounding box center [534, 384] width 650 height 34
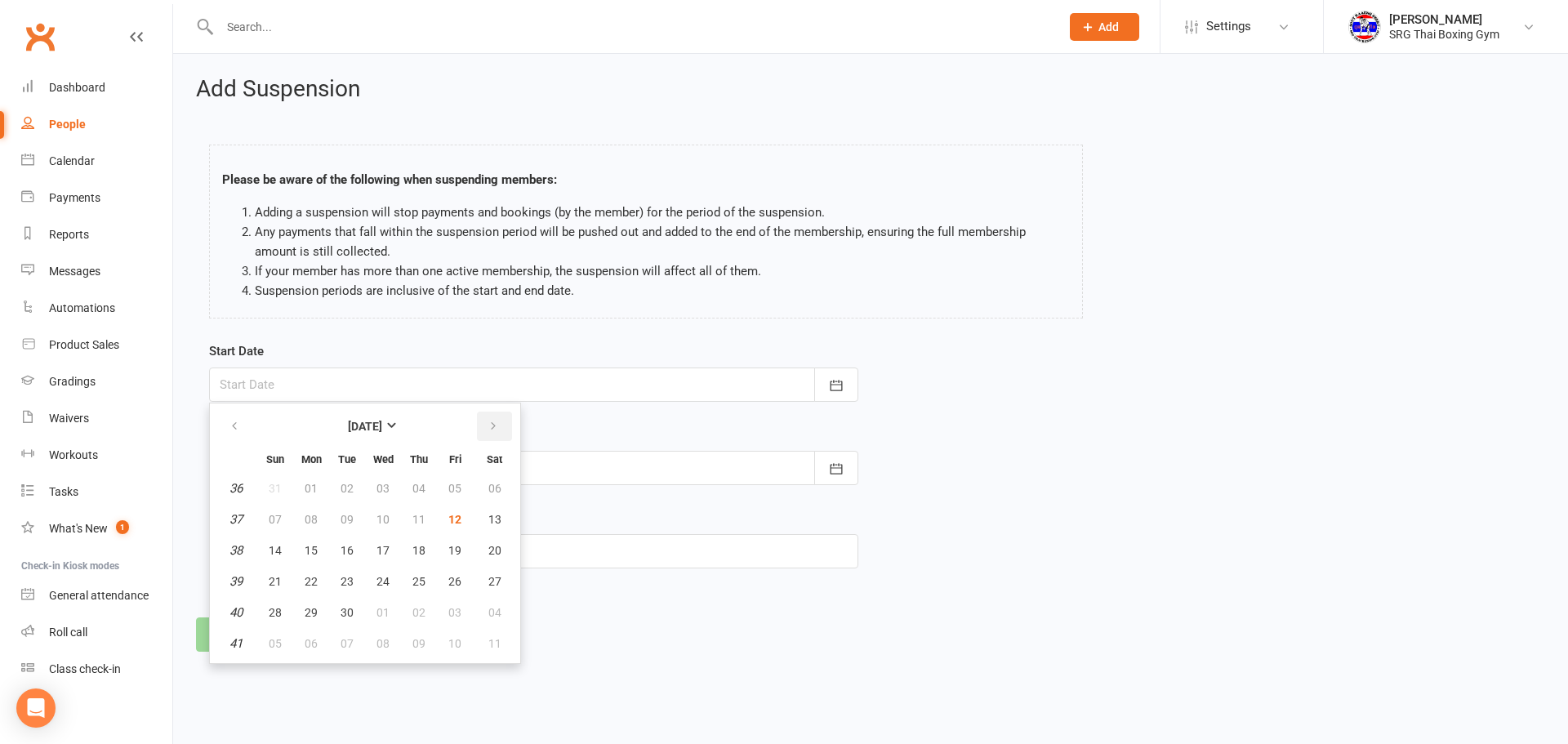
click at [486, 433] on button "button" at bounding box center [495, 427] width 35 height 29
click at [431, 483] on button "02" at bounding box center [418, 488] width 34 height 29
type input "02 Oct 2025"
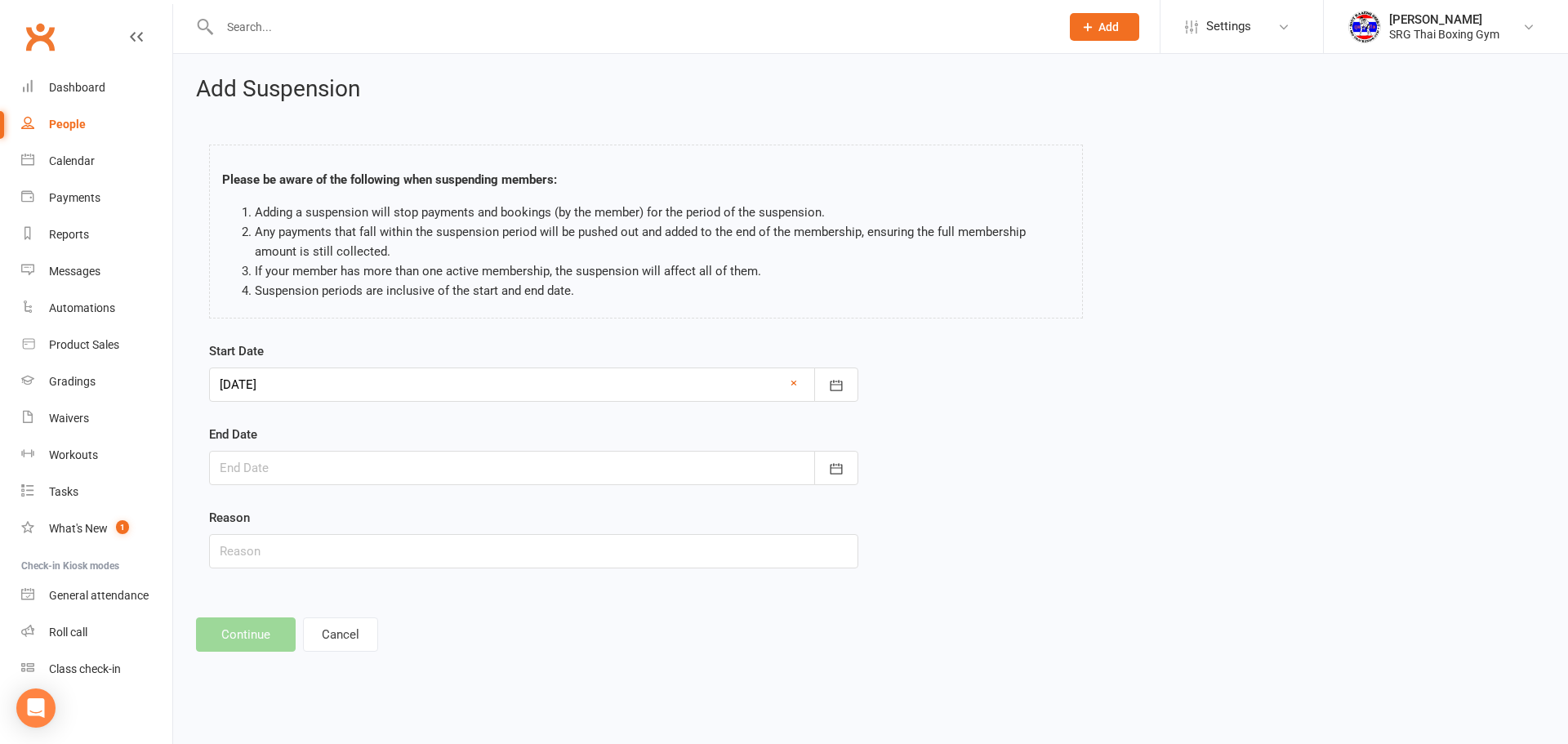
click at [435, 476] on div at bounding box center [534, 467] width 650 height 34
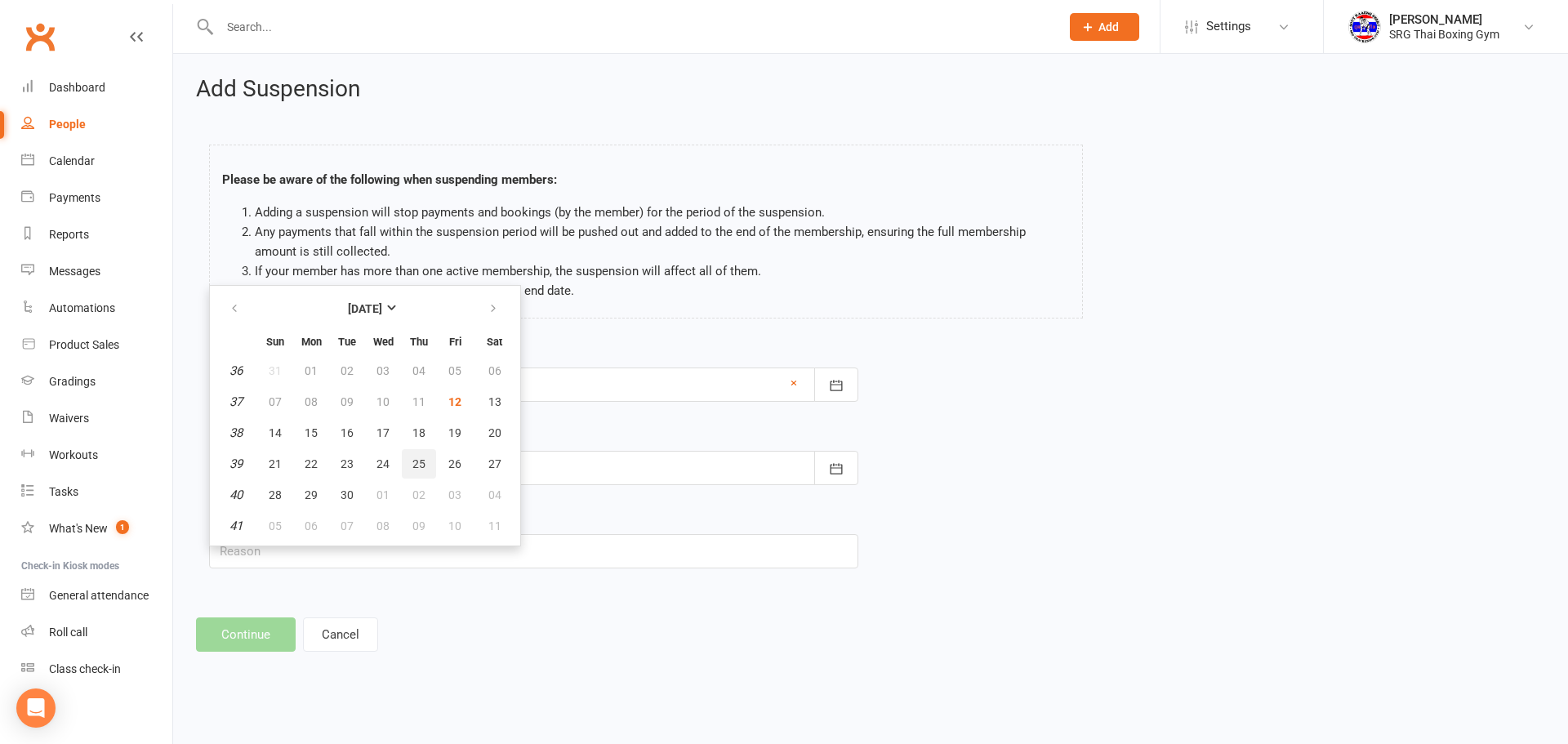
click at [428, 472] on button "25" at bounding box center [418, 464] width 34 height 29
type input "25 Sep 2025"
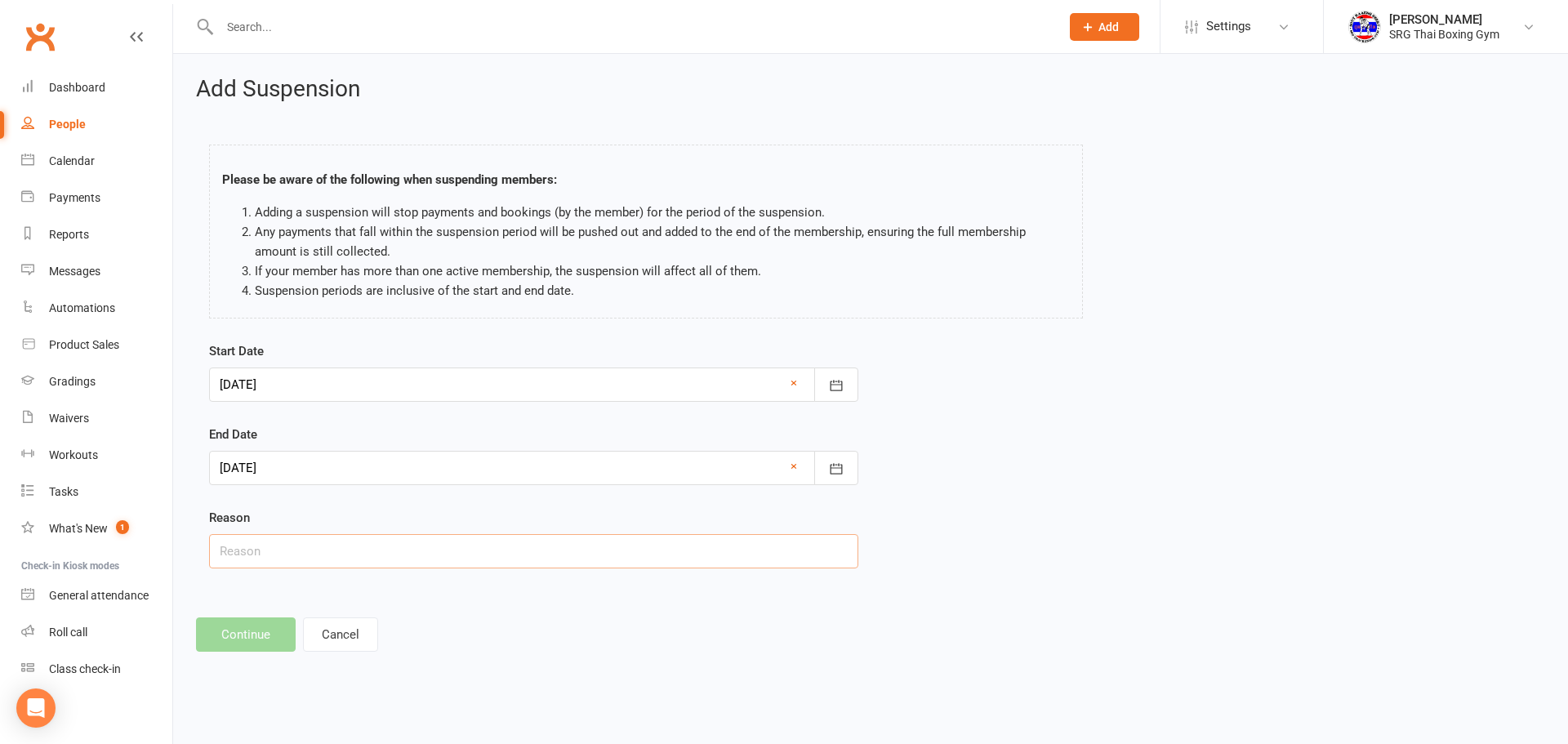
click at [434, 542] on input "text" at bounding box center [534, 550] width 650 height 34
type input "travelling"
click at [251, 628] on footer "Continue Cancel" at bounding box center [871, 634] width 1350 height 34
click at [497, 575] on div "Start Date 02 Oct 2025 October 2025 Sun Mon Tue Wed Thu Fri Sat 40 28 29 30 01 …" at bounding box center [534, 466] width 673 height 250
drag, startPoint x: 486, startPoint y: 450, endPoint x: 481, endPoint y: 461, distance: 12.1
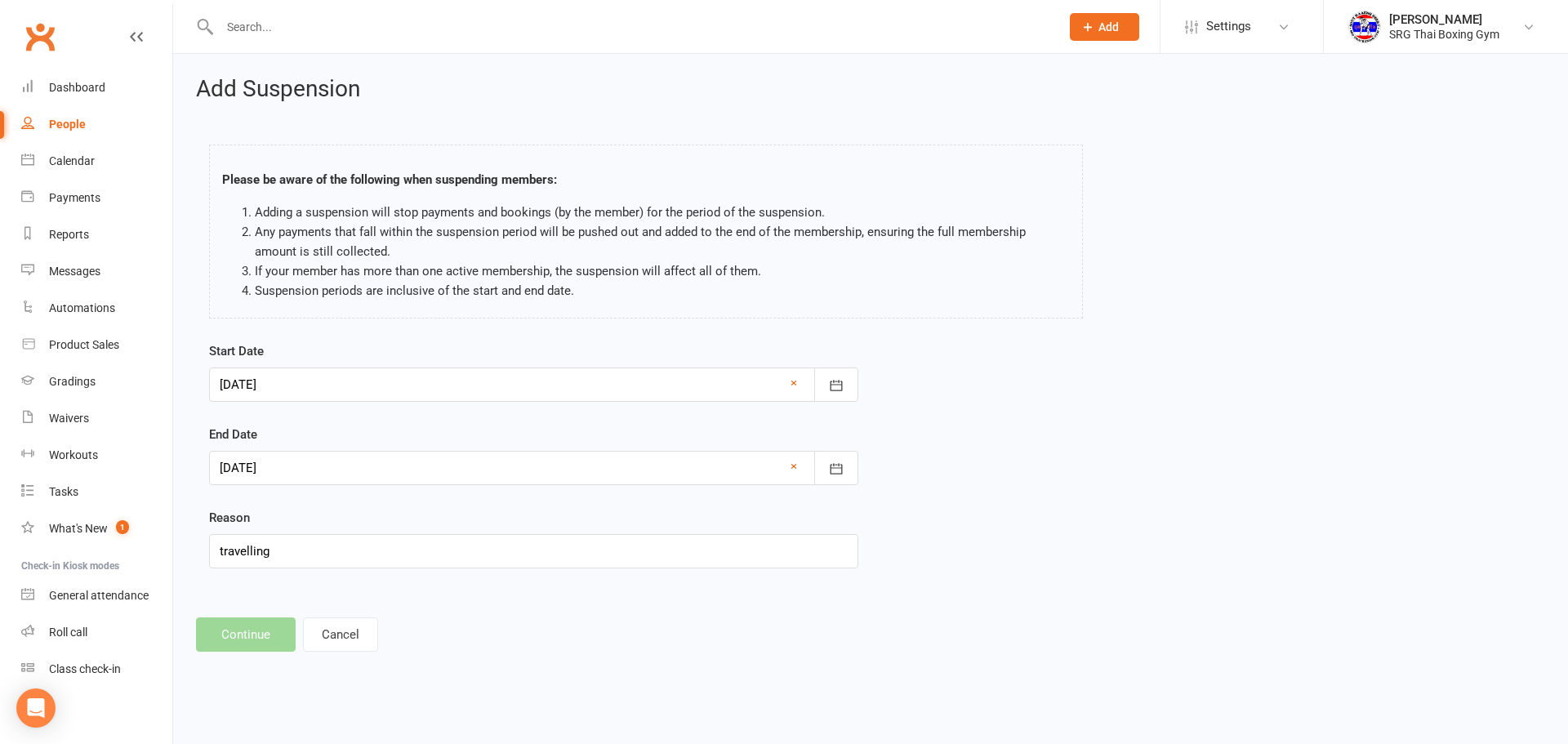
click at [482, 461] on div at bounding box center [534, 467] width 650 height 34
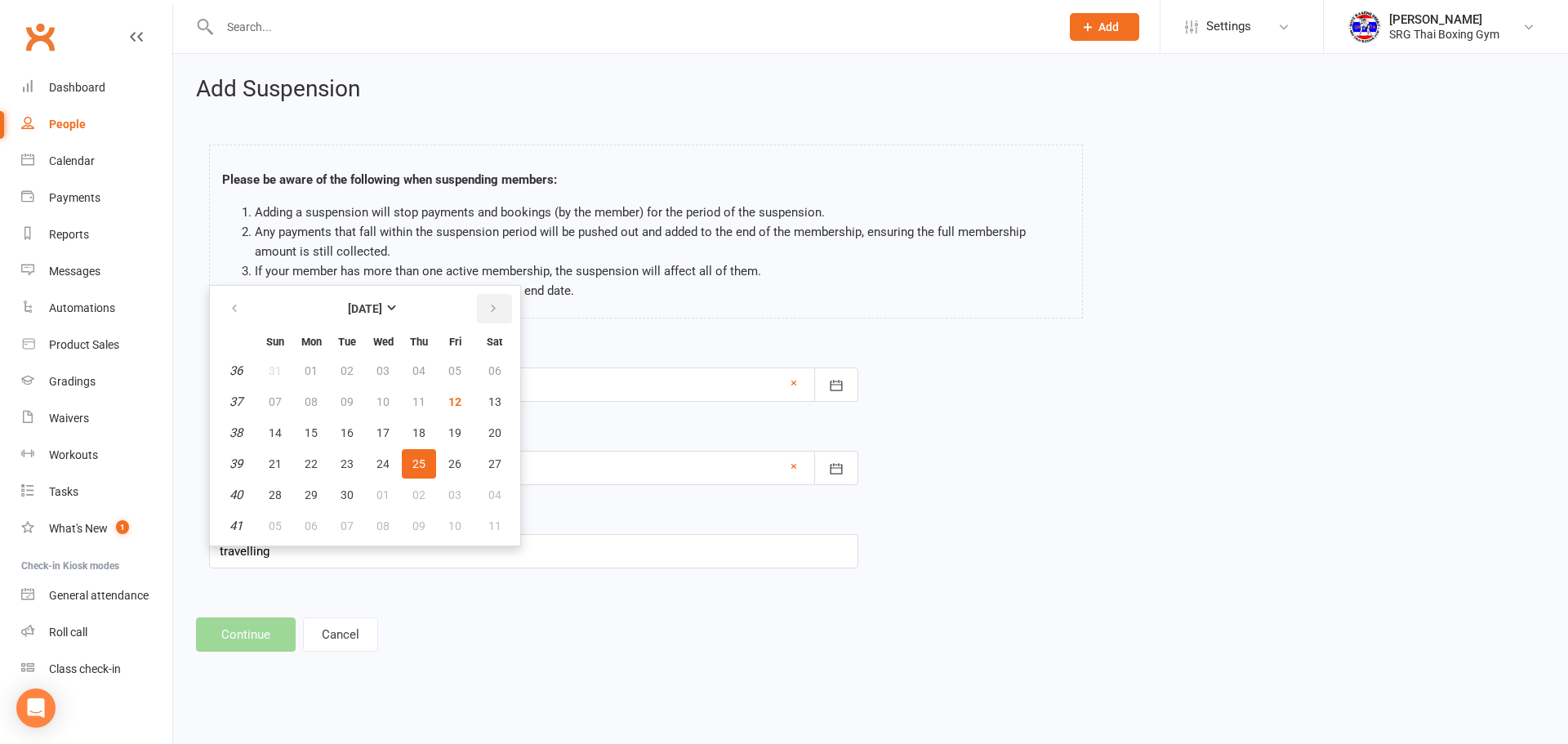
click at [487, 309] on icon "button" at bounding box center [493, 308] width 11 height 13
click at [417, 495] on span "30" at bounding box center [419, 494] width 13 height 13
type input "30 Oct 2025"
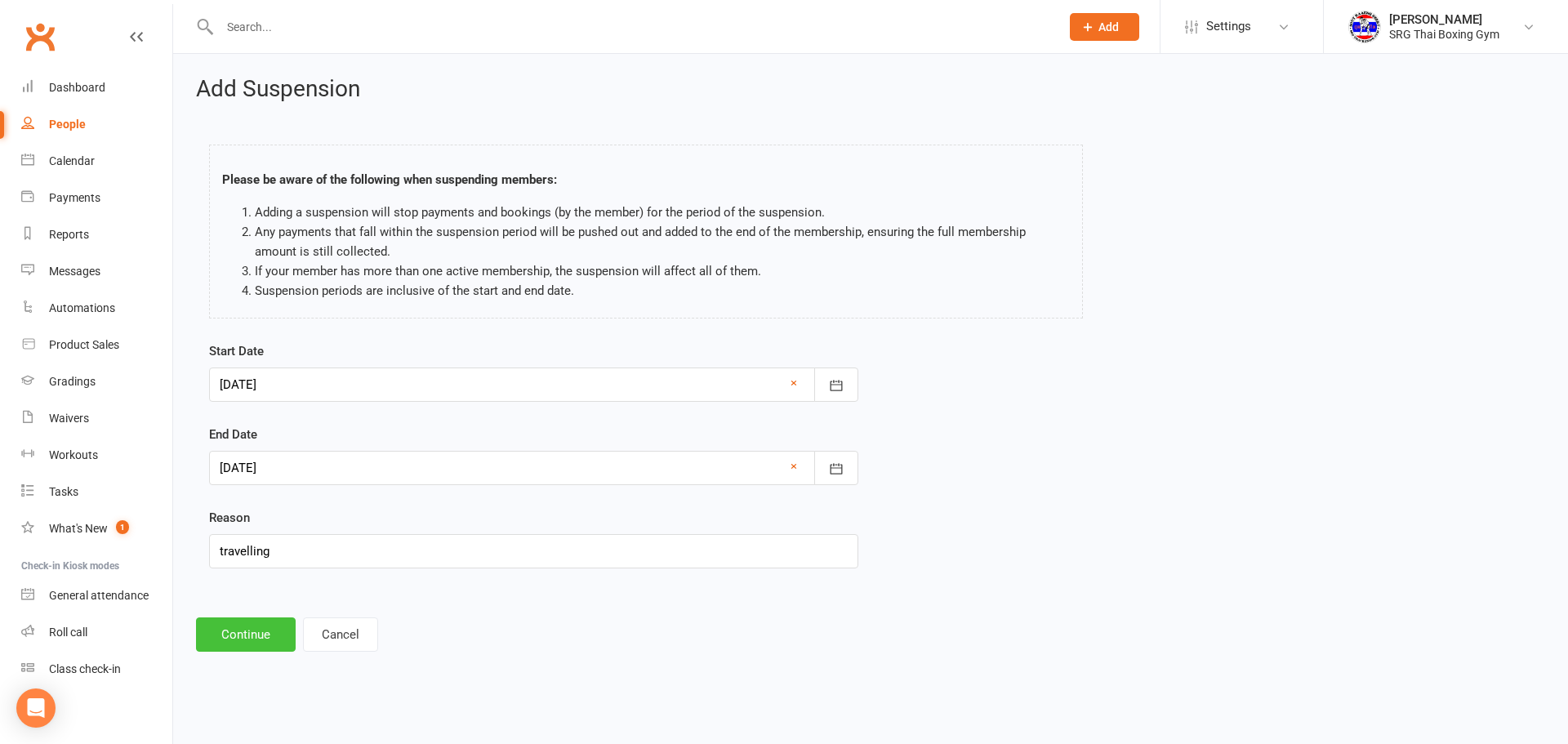
click at [271, 627] on button "Continue" at bounding box center [246, 634] width 100 height 34
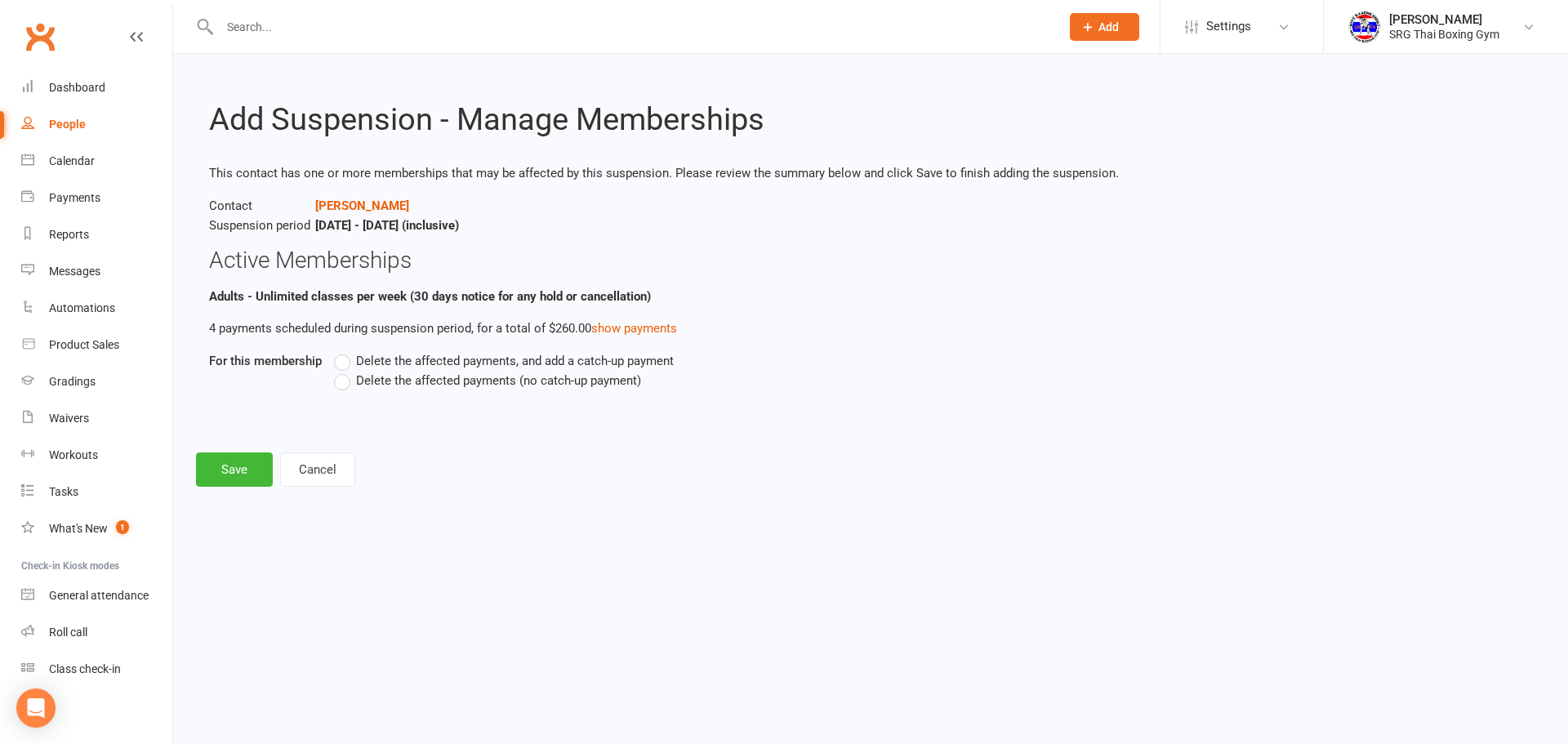
click at [376, 374] on span "Delete the affected payments (no catch-up payment)" at bounding box center [498, 379] width 285 height 17
click at [345, 371] on input "Delete the affected payments (no catch-up payment)" at bounding box center [339, 371] width 11 height 0
click at [220, 454] on button "Save" at bounding box center [235, 469] width 77 height 34
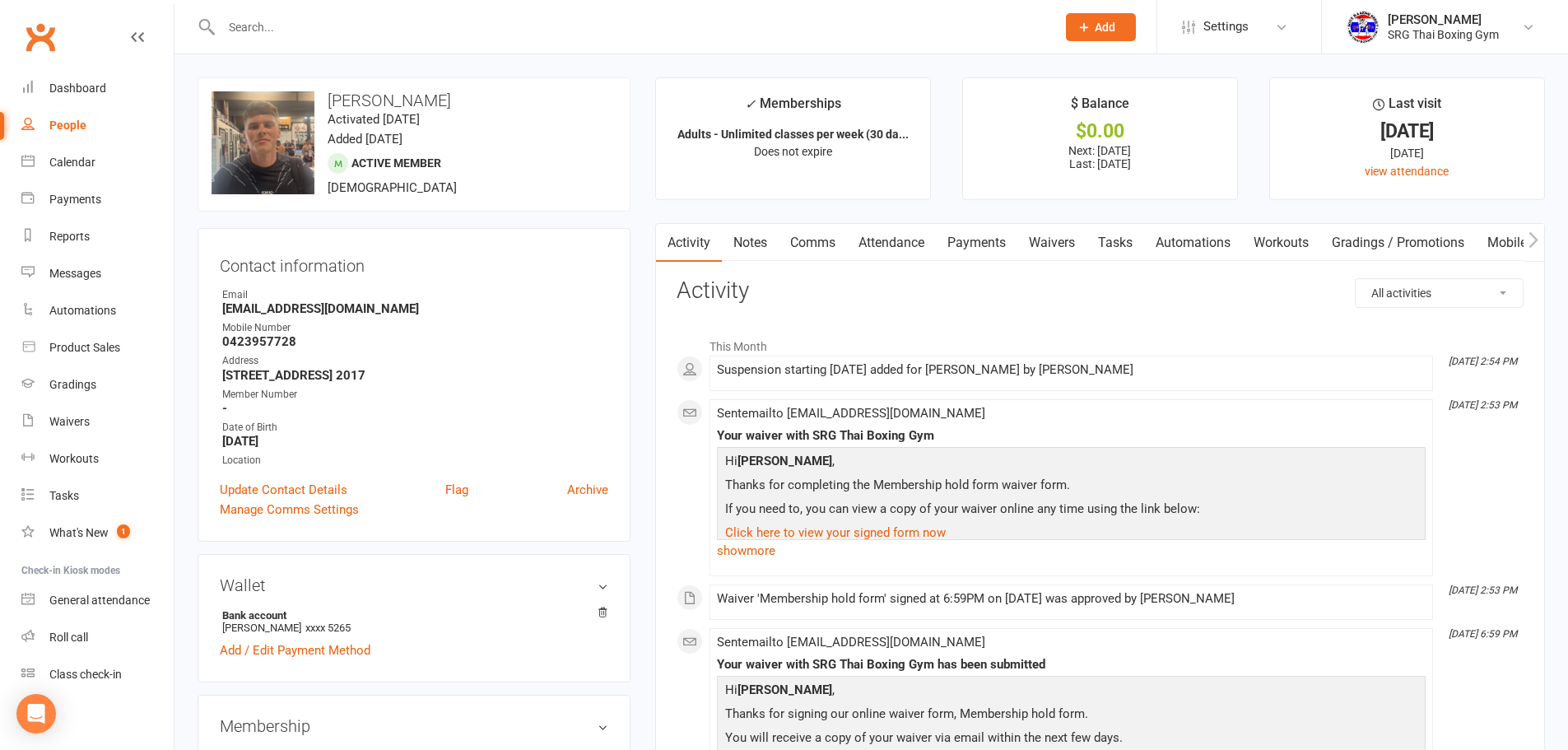
click at [1263, 416] on div "Sent email to Johnnymarron29@gmail.com Your waiver with SRG Thai Boxing Gym Hi …" at bounding box center [1071, 487] width 708 height 162
drag, startPoint x: 64, startPoint y: 89, endPoint x: 75, endPoint y: 87, distance: 11.2
click at [64, 89] on div "Dashboard" at bounding box center [77, 88] width 56 height 13
